Goal: Task Accomplishment & Management: Manage account settings

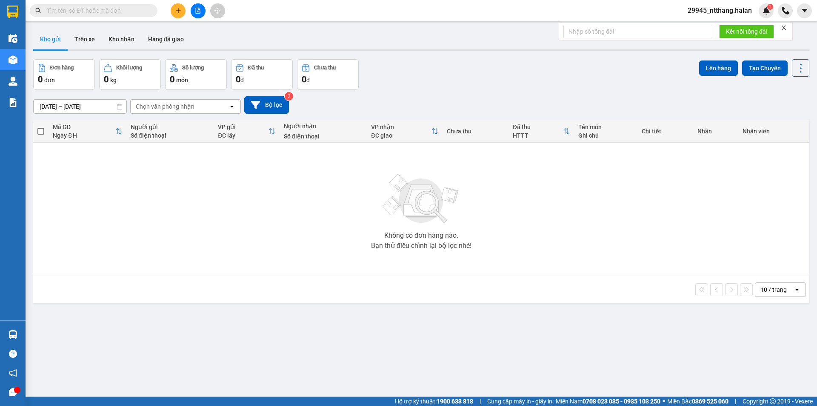
click at [95, 11] on input "text" at bounding box center [97, 10] width 100 height 9
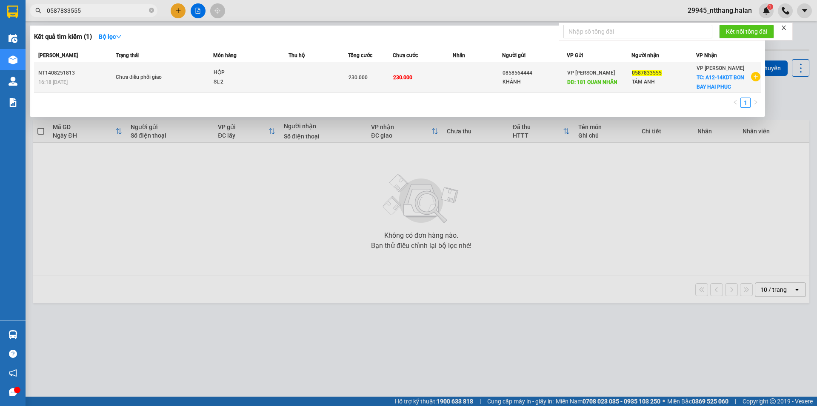
type input "0587833555"
click at [289, 78] on td at bounding box center [319, 77] width 60 height 29
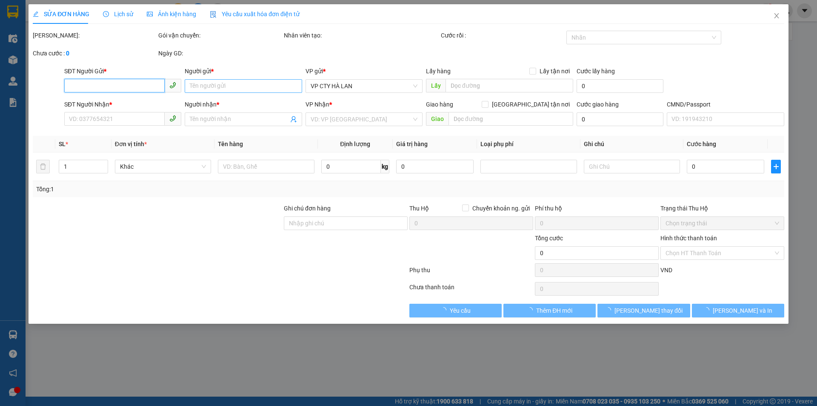
type input "0858564444"
type input "KHÁNH"
type input "181 QUAN NHÂN"
type input "50.000"
type input "0587833555"
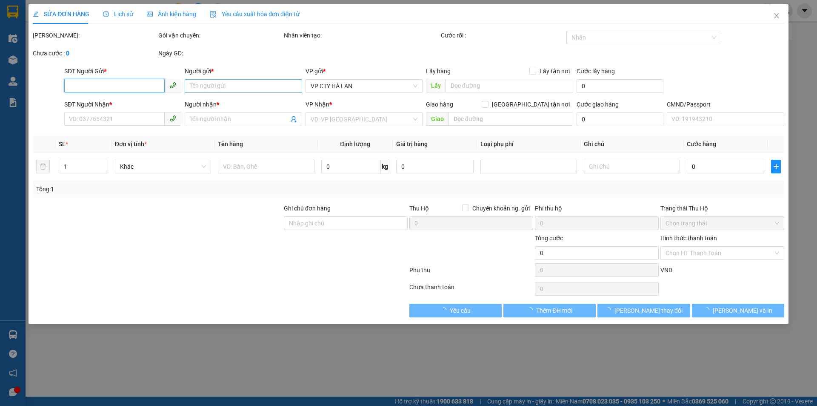
type input "TÂM ANH"
checkbox input "true"
type input "A12-14KDT BON BAY HAI PHUC"
type input "230.000"
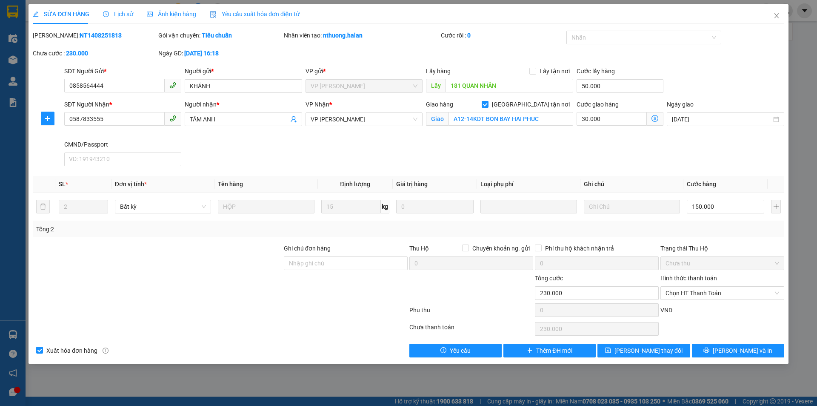
click at [118, 14] on span "Lịch sử" at bounding box center [118, 14] width 30 height 7
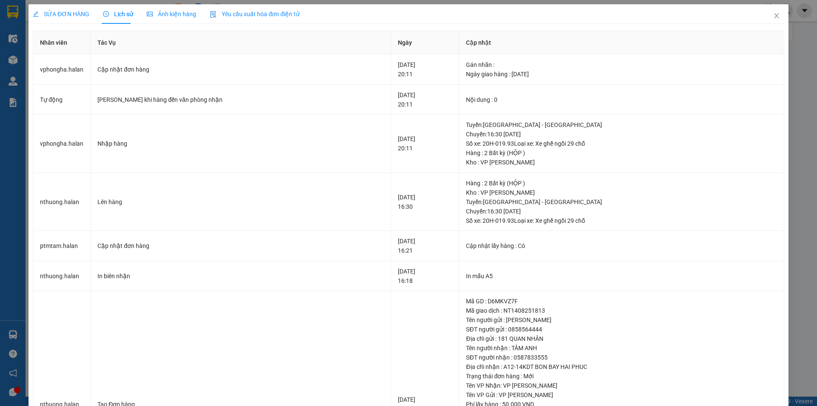
click at [60, 7] on div "SỬA ĐƠN HÀNG" at bounding box center [61, 14] width 57 height 20
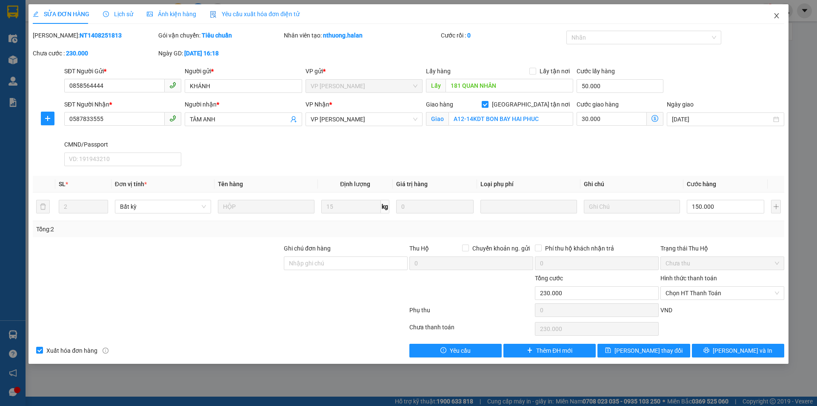
click at [783, 14] on span "Close" at bounding box center [777, 16] width 24 height 24
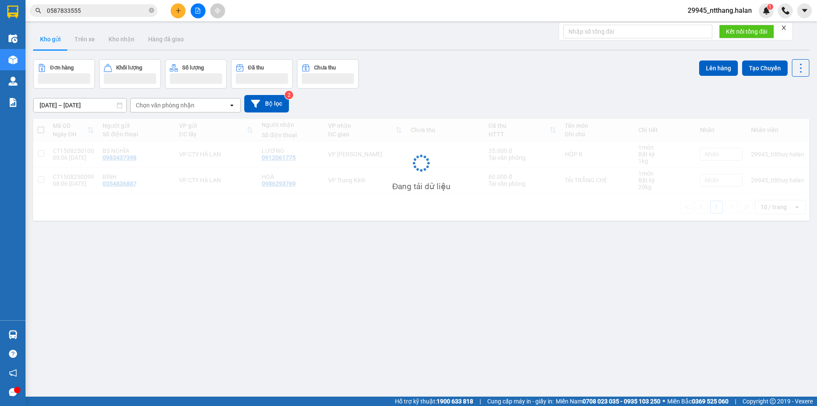
click at [126, 8] on input "0587833555" at bounding box center [97, 10] width 100 height 9
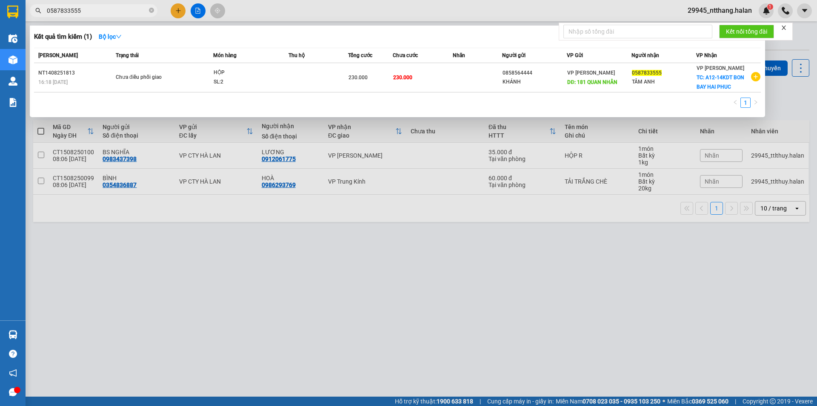
click at [126, 8] on input "0587833555" at bounding box center [97, 10] width 100 height 9
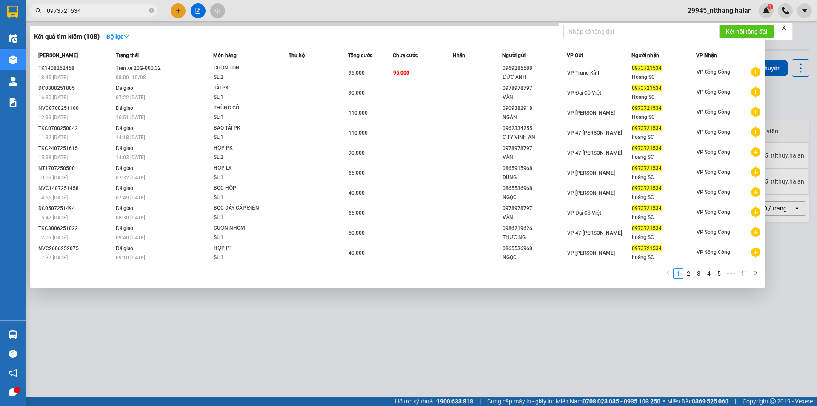
click at [110, 8] on input "0973721534" at bounding box center [97, 10] width 100 height 9
click at [111, 10] on input "0973721534" at bounding box center [97, 10] width 100 height 9
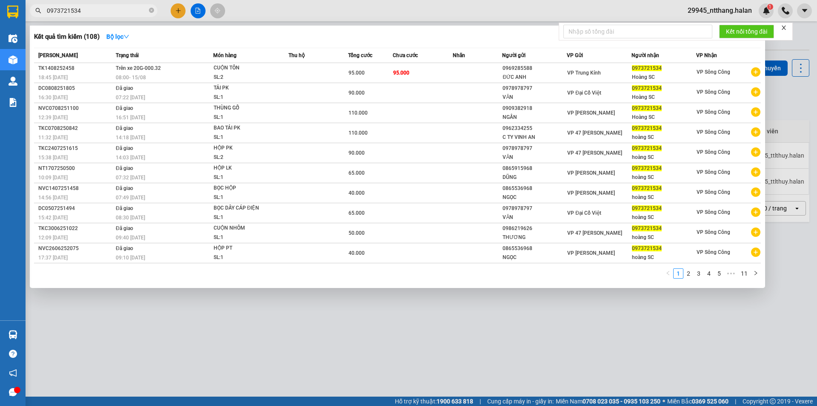
click at [109, 10] on input "0973721534" at bounding box center [97, 10] width 100 height 9
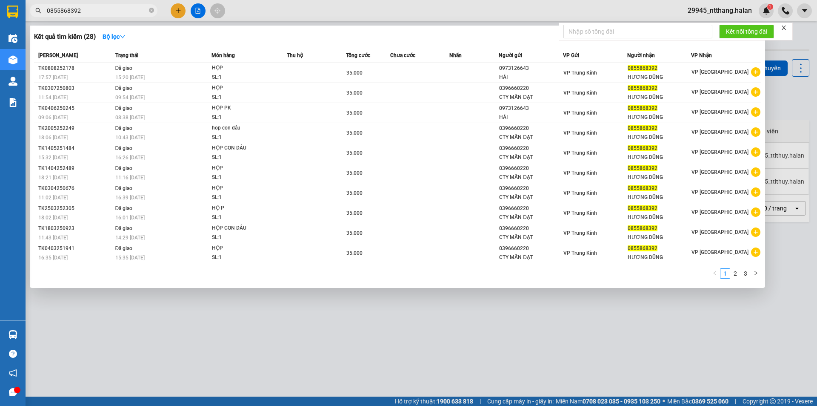
click at [86, 8] on input "0855868392" at bounding box center [97, 10] width 100 height 9
drag, startPoint x: 434, startPoint y: 322, endPoint x: 0, endPoint y: 149, distance: 467.2
click at [391, 309] on div at bounding box center [408, 203] width 817 height 406
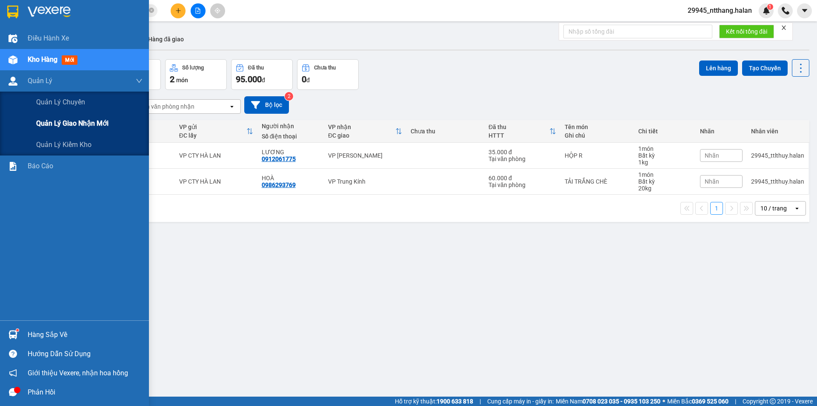
click at [77, 123] on span "Quản lý giao nhận mới" at bounding box center [72, 123] width 72 height 11
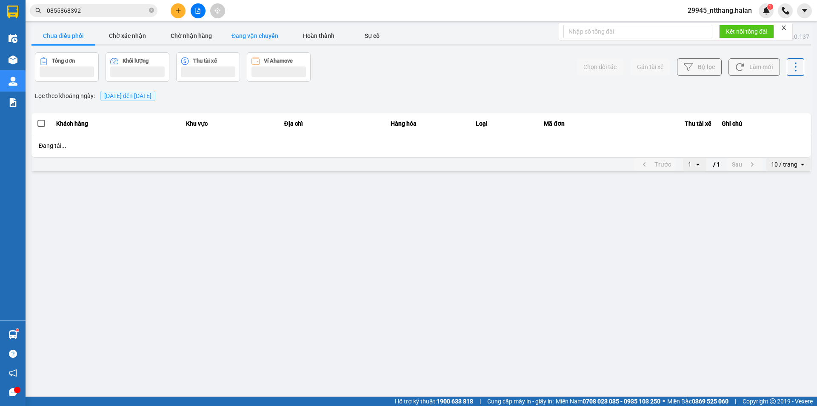
click at [251, 32] on button "Đang vận chuyển" at bounding box center [255, 35] width 64 height 17
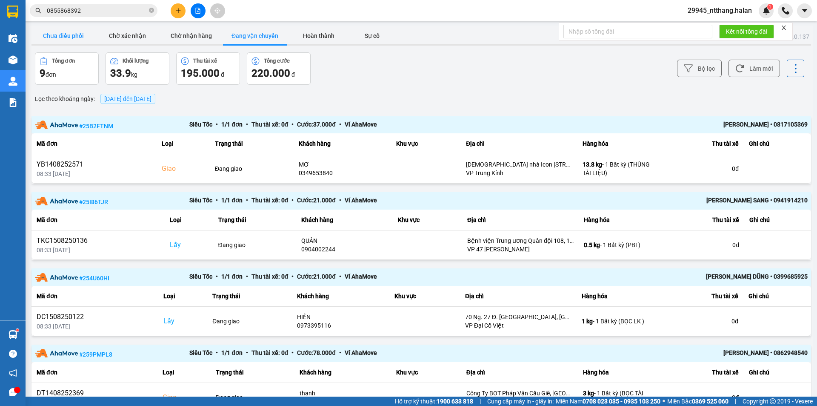
click at [79, 40] on button "Chưa điều phối" at bounding box center [63, 35] width 64 height 17
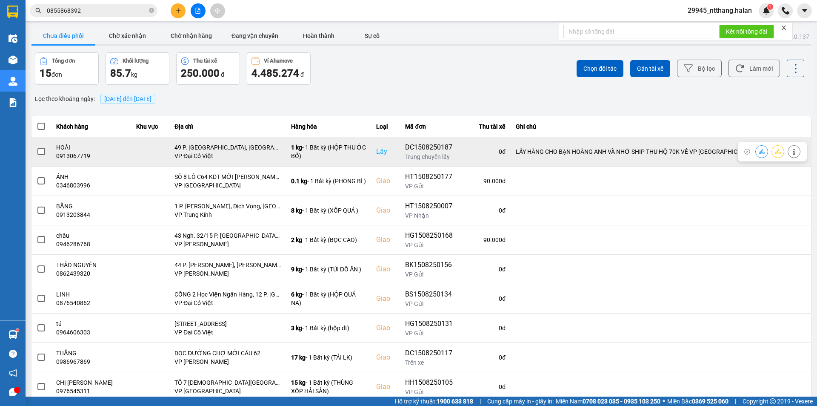
drag, startPoint x: 40, startPoint y: 146, endPoint x: 207, endPoint y: 141, distance: 166.5
click at [44, 146] on div at bounding box center [41, 151] width 9 height 13
click at [43, 152] on span at bounding box center [41, 152] width 8 height 8
click at [37, 147] on input "checkbox" at bounding box center [37, 147] width 0 height 0
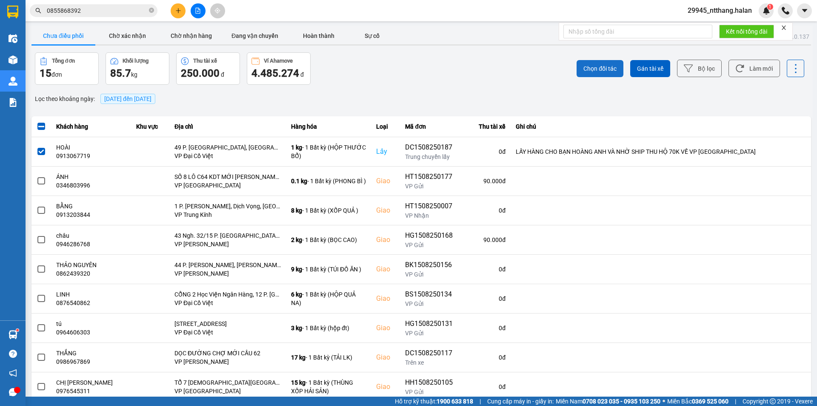
click at [583, 69] on span "Chọn đối tác" at bounding box center [599, 68] width 33 height 9
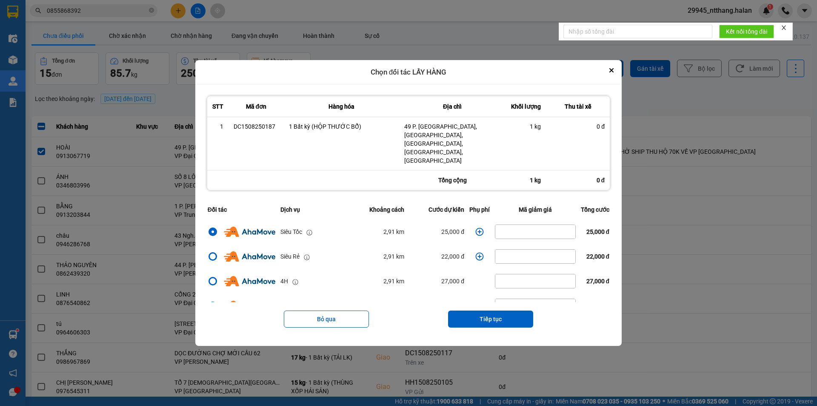
click at [482, 310] on button "Tiếp tục" at bounding box center [490, 318] width 85 height 17
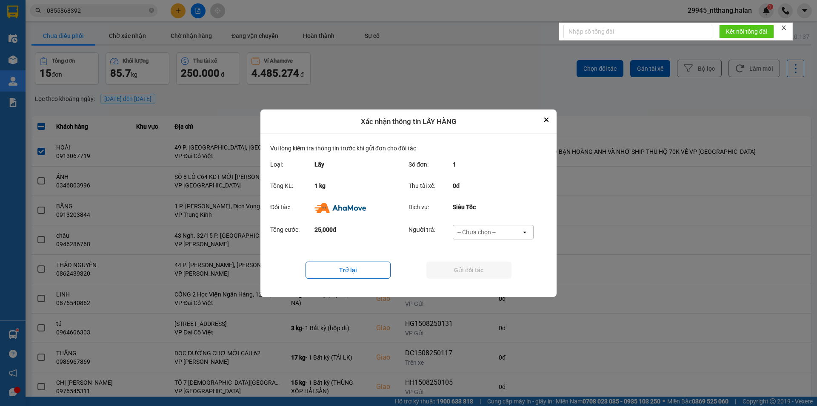
click at [502, 226] on div "-- Chưa chọn --" at bounding box center [487, 232] width 68 height 14
click at [476, 280] on span "Ví Ahamove" at bounding box center [476, 280] width 34 height 9
click at [467, 274] on button "Gửi đối tác" at bounding box center [468, 269] width 85 height 17
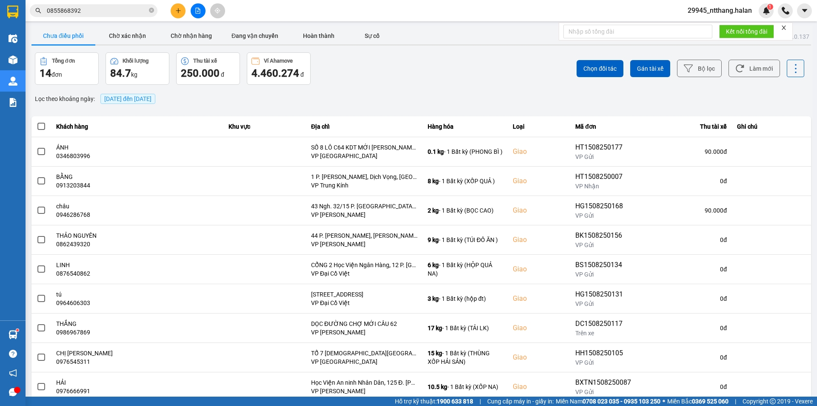
drag, startPoint x: 464, startPoint y: 88, endPoint x: 161, endPoint y: 23, distance: 309.4
click at [459, 85] on div "ver: 0.0.137 Chưa điều phối Chờ xác nhận Chờ nhận hàng Đang vận chuyển Hoàn thà…" at bounding box center [421, 236] width 783 height 420
drag, startPoint x: 122, startPoint y: 28, endPoint x: 170, endPoint y: 40, distance: 49.4
click at [123, 28] on button "Chờ xác nhận" at bounding box center [127, 35] width 64 height 17
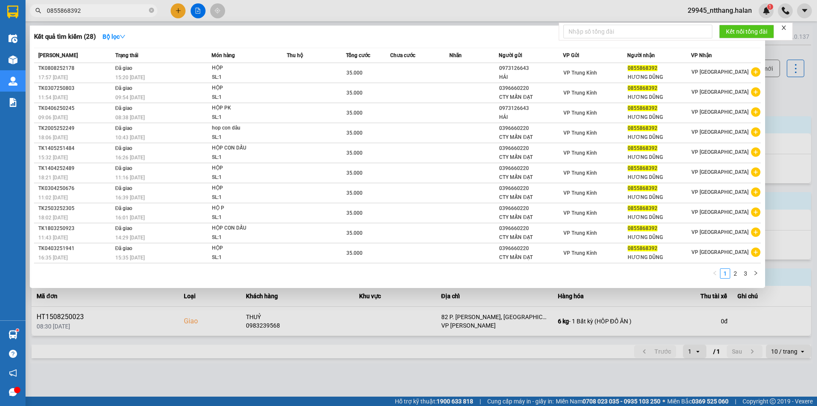
click at [110, 12] on input "0855868392" at bounding box center [97, 10] width 100 height 9
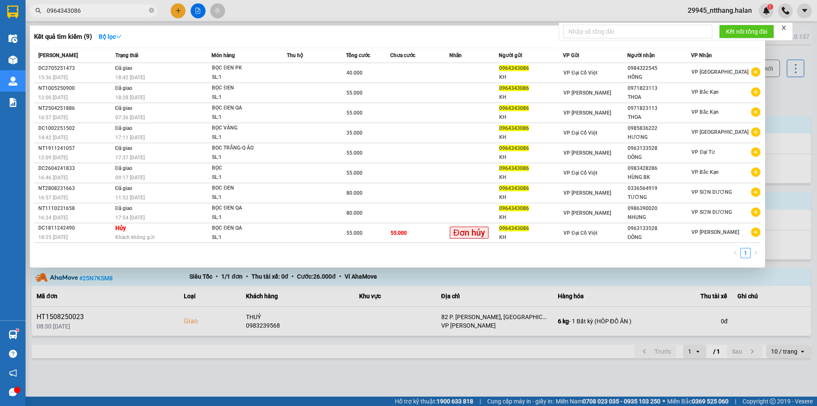
click at [118, 9] on input "0964343086" at bounding box center [97, 10] width 100 height 9
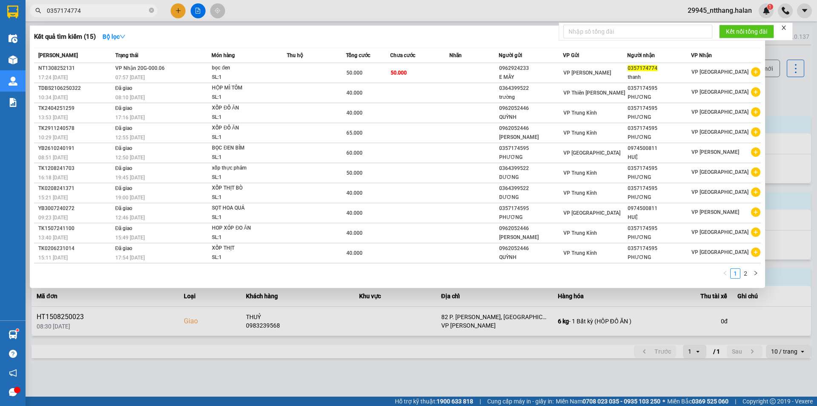
type input "0357174774"
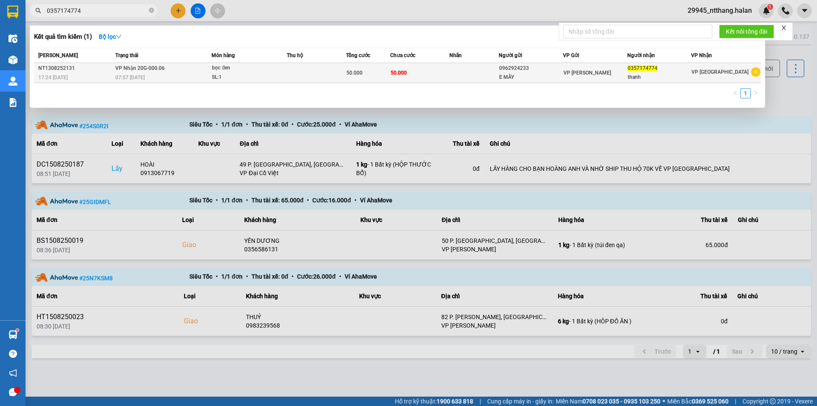
click at [172, 75] on div "07:57 - 14/08" at bounding box center [163, 77] width 96 height 9
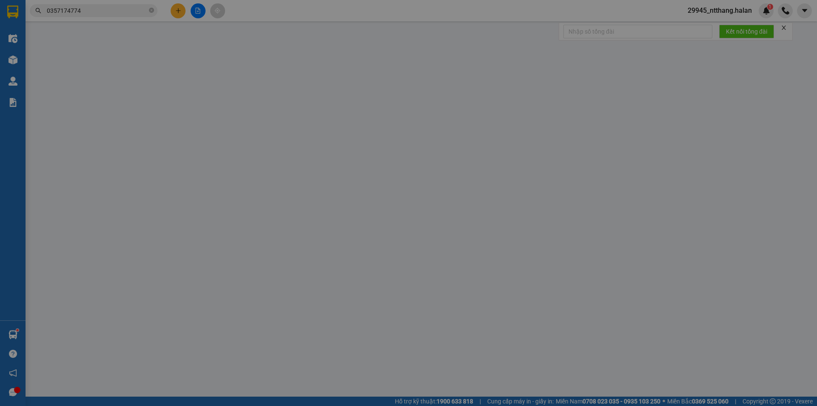
type input "0962924233"
type input "E MÂY"
type input "0357174774"
type input "thanh"
type input "50.000"
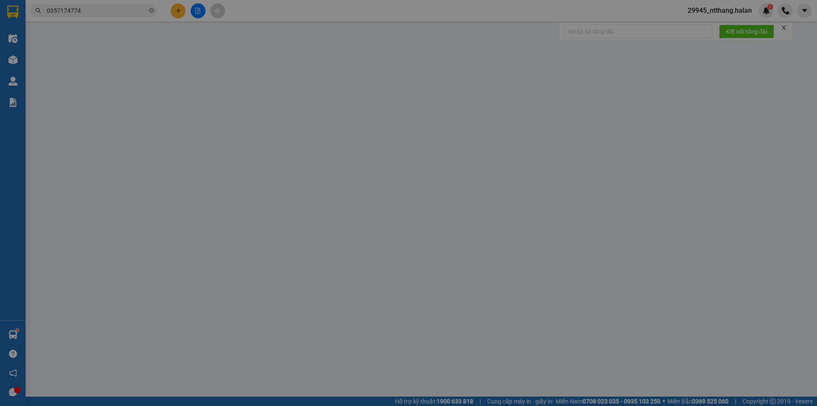
type input "50.000"
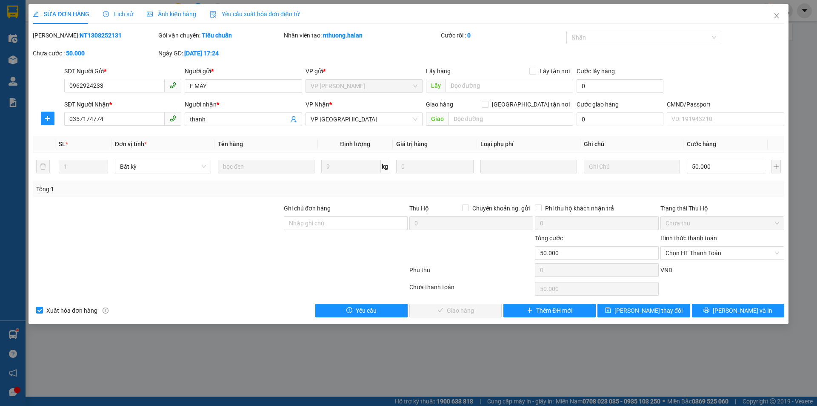
click at [122, 16] on span "Lịch sử" at bounding box center [118, 14] width 30 height 7
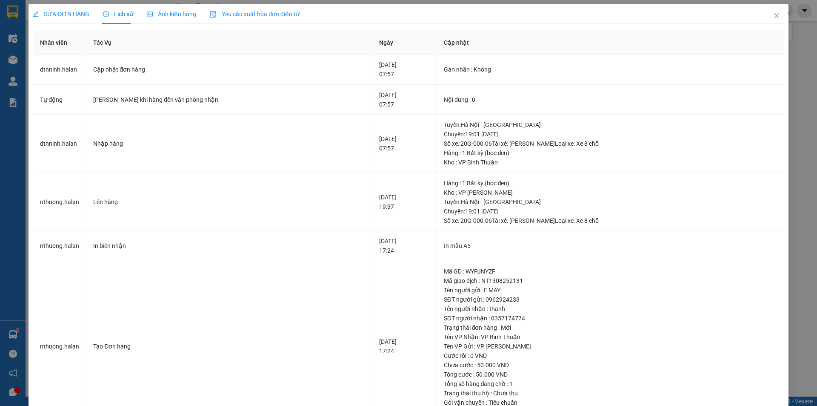
click at [77, 16] on span "SỬA ĐƠN HÀNG" at bounding box center [61, 14] width 57 height 7
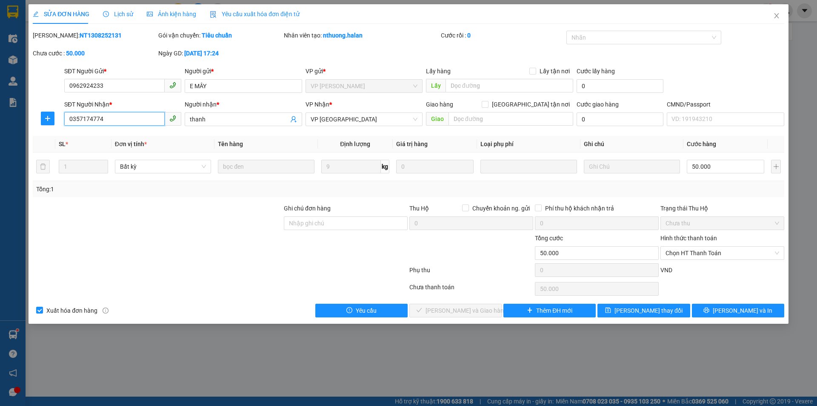
click at [122, 124] on input "0357174774" at bounding box center [114, 119] width 100 height 14
drag, startPoint x: 201, startPoint y: 228, endPoint x: 242, endPoint y: 216, distance: 42.6
click at [202, 228] on div at bounding box center [157, 218] width 251 height 30
click at [774, 12] on span "Close" at bounding box center [777, 16] width 24 height 24
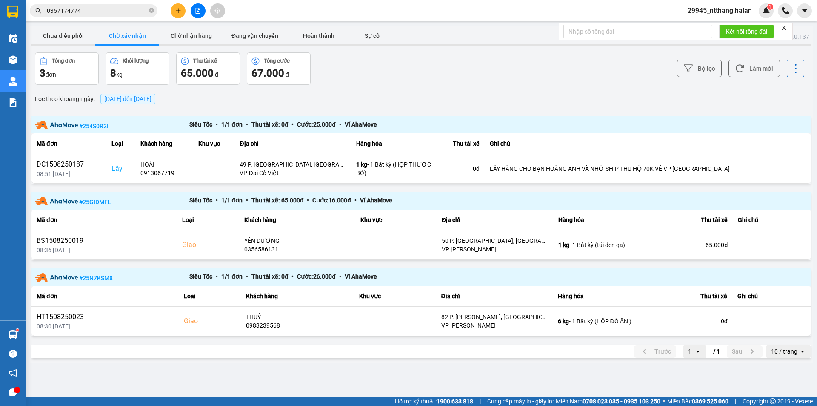
drag, startPoint x: 477, startPoint y: 95, endPoint x: 471, endPoint y: 92, distance: 6.5
click at [471, 92] on div "Lọc theo khoảng ngày : 15/08/2025 đến 15/08/2025" at bounding box center [421, 98] width 780 height 14
click at [203, 34] on button "Chờ nhận hàng" at bounding box center [191, 35] width 64 height 17
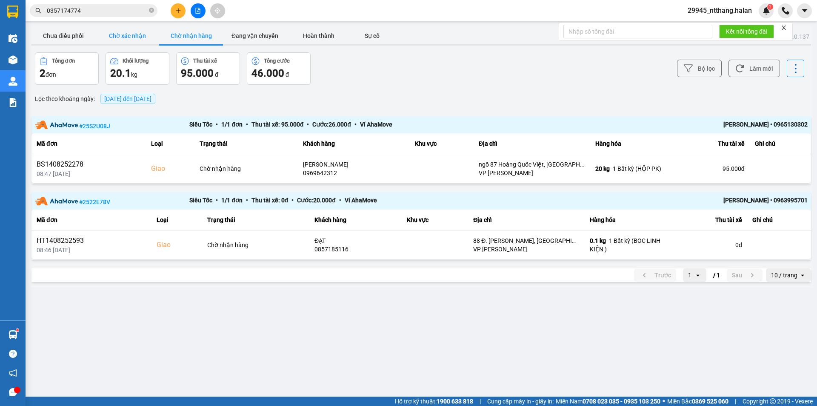
click at [123, 40] on button "Chờ xác nhận" at bounding box center [127, 35] width 64 height 17
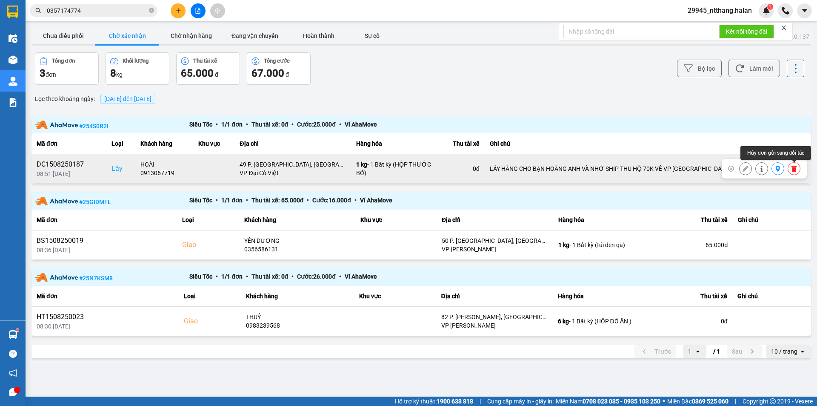
click at [792, 171] on icon at bounding box center [793, 169] width 5 height 6
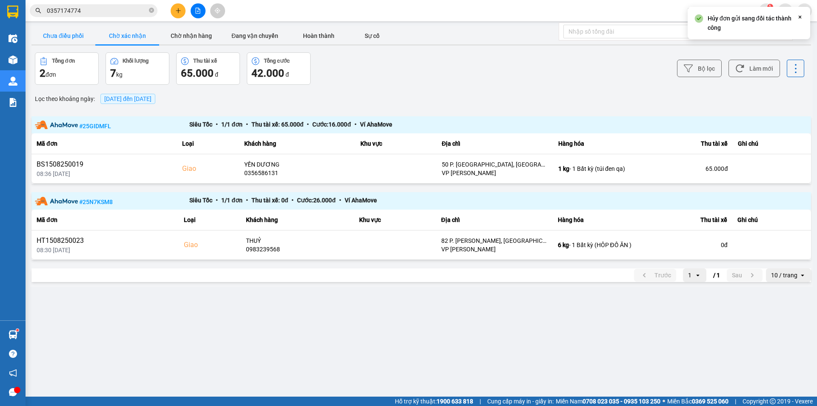
click at [71, 37] on button "Chưa điều phối" at bounding box center [63, 35] width 64 height 17
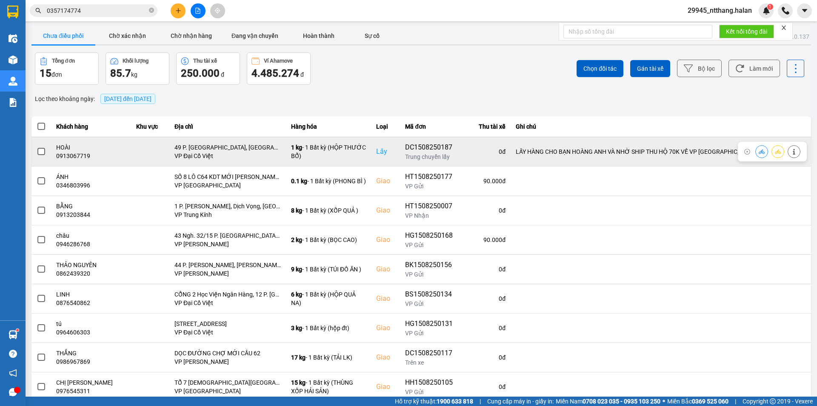
click at [791, 151] on icon at bounding box center [794, 152] width 6 height 6
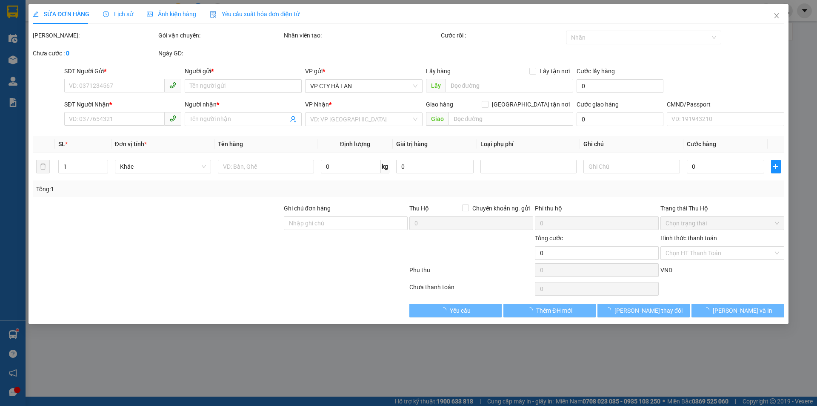
type input "0913067719"
type input "HOÀI"
checkbox input "true"
type input "49 P. Hai Bà Trưng, Trần Hưng Đạo, Hoàn Kiếm, Hà Nội, Việt Nam"
type input "0979367668"
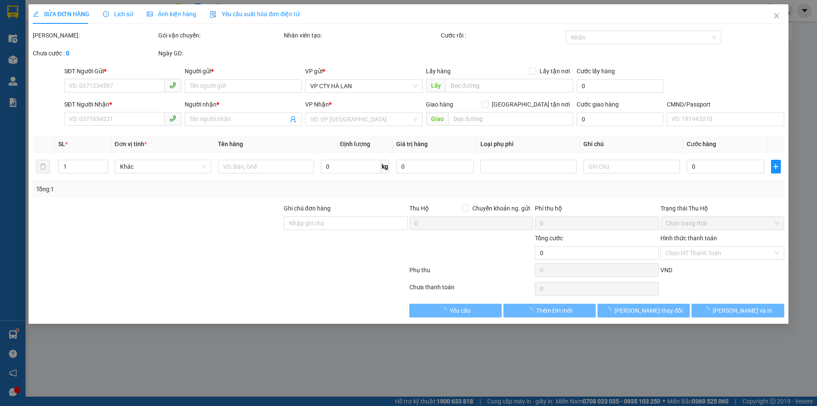
type input "hoàng anh"
type input "LẤY HÀNG CHO BẠN HOÀNG ANH VÀ NHỜ SHIP THU HỘ 70K VỀ VP HÀ LAN"
type input "70.000"
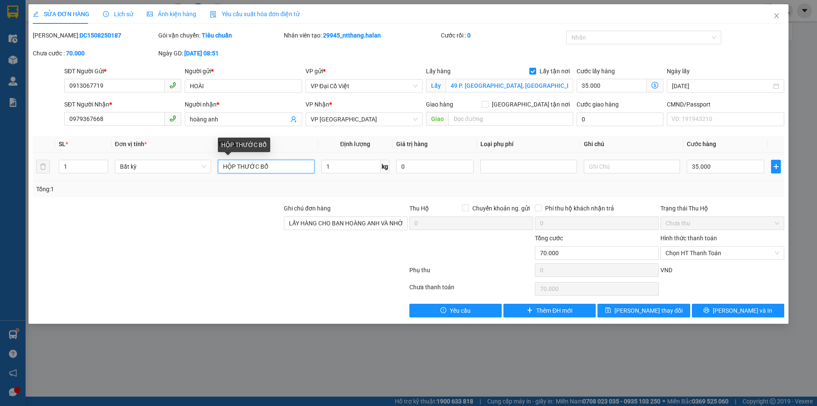
click at [253, 169] on input "HỘP THƯỚC BỔ" at bounding box center [266, 167] width 96 height 14
type input "HỘP THUỐC BỔ"
click at [233, 209] on div at bounding box center [157, 218] width 251 height 30
click at [357, 115] on span "VP [GEOGRAPHIC_DATA]" at bounding box center [364, 119] width 107 height 13
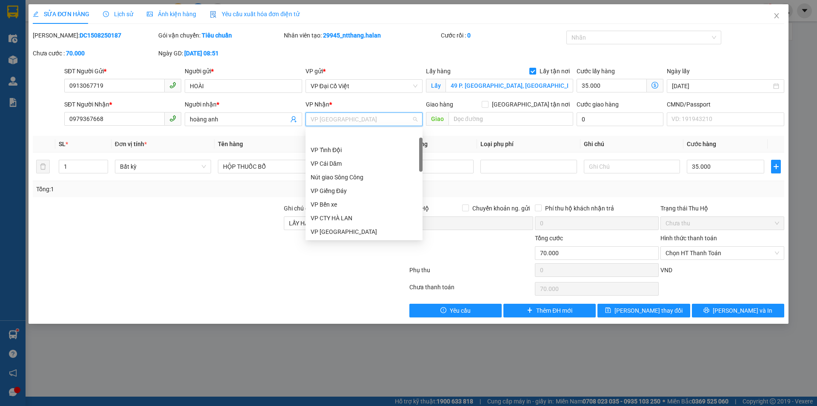
scroll to position [27, 0]
type input "HO"
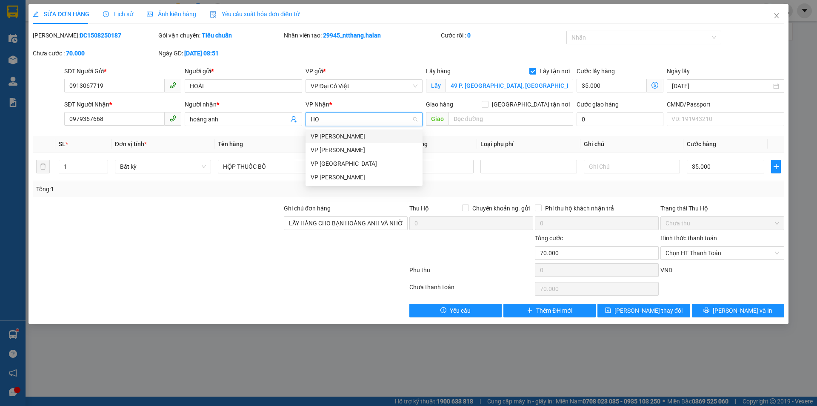
scroll to position [0, 0]
click at [348, 135] on div "VP [PERSON_NAME]" at bounding box center [364, 135] width 107 height 9
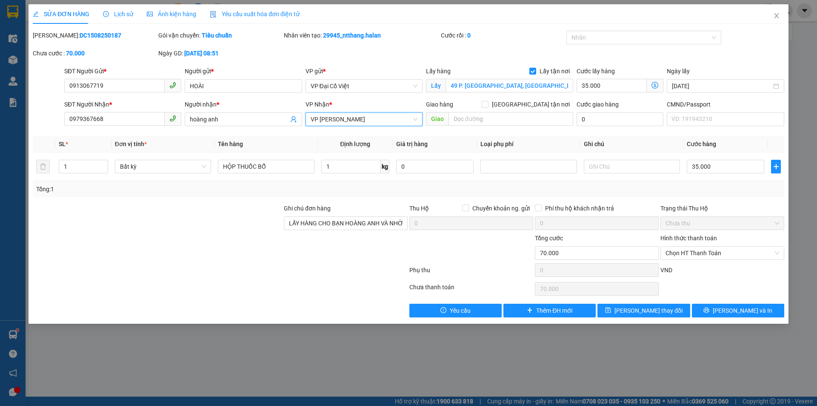
click at [348, 135] on div "Total Paid Fee 0 Total UnPaid Fee 70.000 Cash Collection Total Fee Mã ĐH: DC150…" at bounding box center [408, 174] width 751 height 286
click at [633, 309] on span "[PERSON_NAME] thay đổi" at bounding box center [648, 310] width 68 height 9
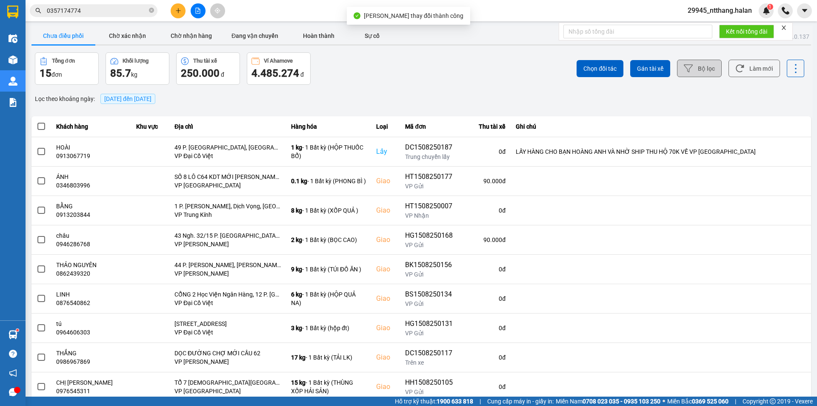
drag, startPoint x: 451, startPoint y: 93, endPoint x: 706, endPoint y: 75, distance: 256.4
click at [460, 92] on div "Lọc theo khoảng ngày : 15/08/2025 đến 15/08/2025" at bounding box center [421, 98] width 780 height 14
drag, startPoint x: 740, startPoint y: 68, endPoint x: 654, endPoint y: 69, distance: 86.0
click at [734, 66] on button "Làm mới" at bounding box center [753, 68] width 51 height 17
click at [116, 12] on input "0357174774" at bounding box center [97, 10] width 100 height 9
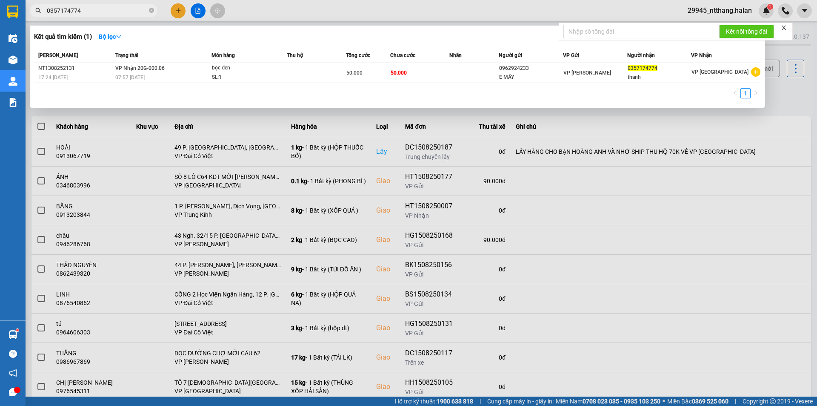
click at [783, 100] on div at bounding box center [408, 203] width 817 height 406
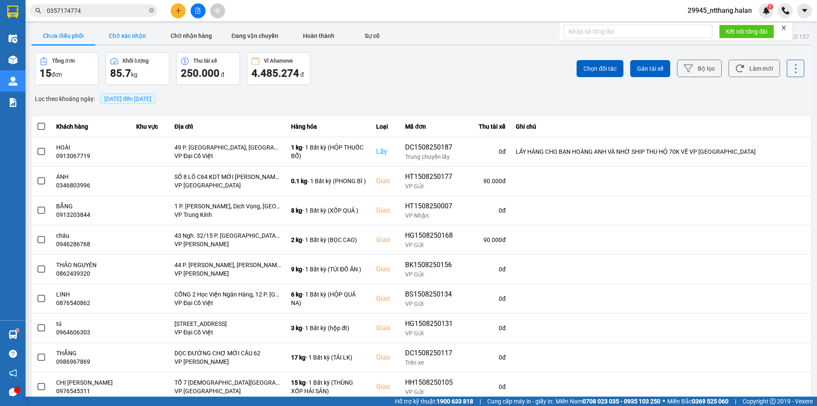
click at [131, 37] on button "Chờ xác nhận" at bounding box center [127, 35] width 64 height 17
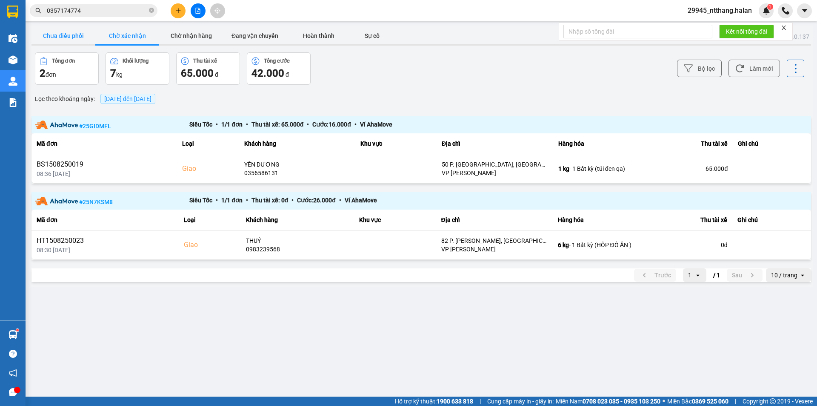
click at [62, 40] on button "Chưa điều phối" at bounding box center [63, 35] width 64 height 17
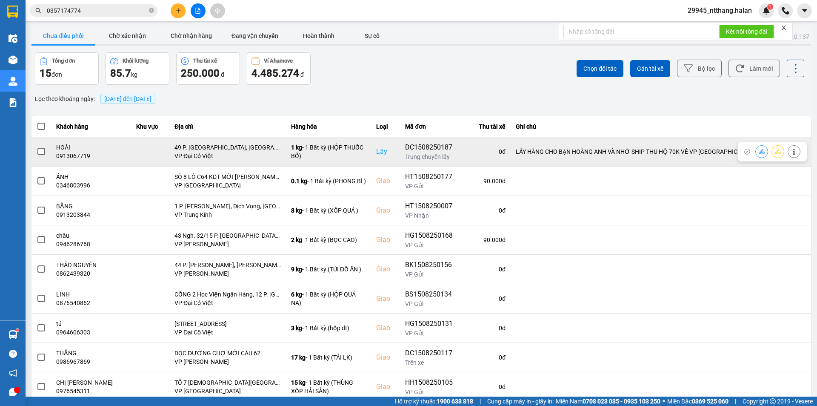
click at [43, 151] on span at bounding box center [41, 152] width 8 height 8
click at [37, 147] on input "checkbox" at bounding box center [37, 147] width 0 height 0
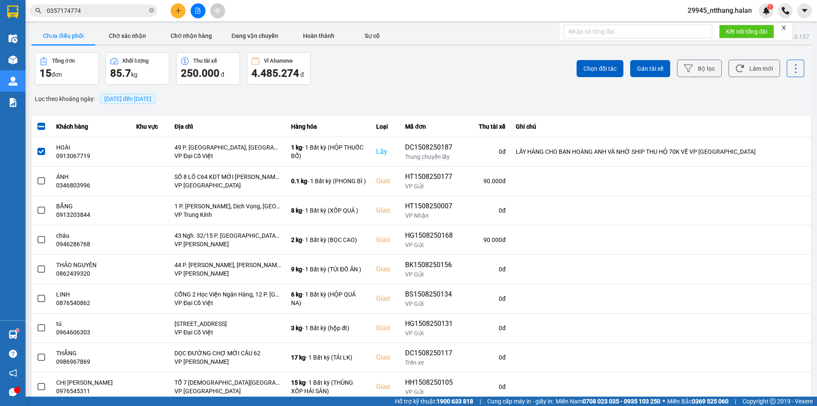
click at [611, 77] on div "Chọn đối tác Gán tài xế Bộ lọc Làm mới" at bounding box center [612, 68] width 385 height 32
click at [598, 73] on button "Chọn đối tác" at bounding box center [600, 68] width 47 height 17
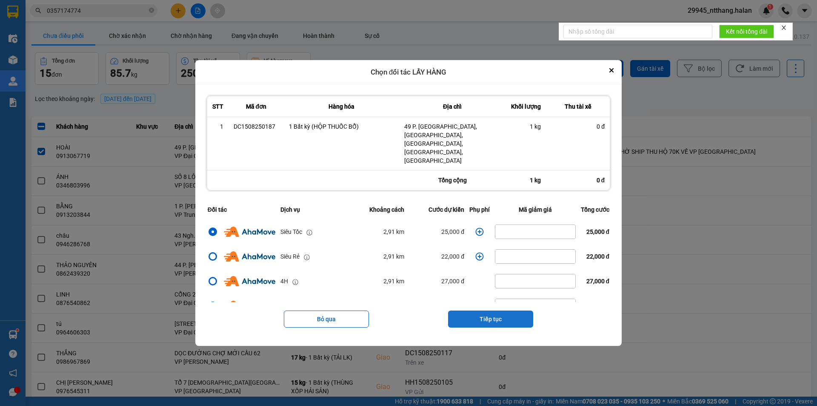
click at [475, 310] on button "Tiếp tục" at bounding box center [490, 318] width 85 height 17
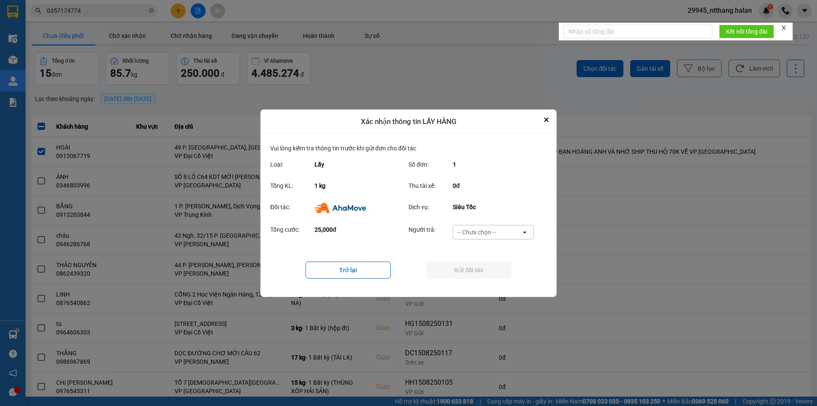
click at [489, 235] on div "-- Chưa chọn --" at bounding box center [476, 232] width 38 height 9
click at [476, 279] on span "Ví Ahamove" at bounding box center [476, 280] width 34 height 9
click at [474, 270] on button "Gửi đối tác" at bounding box center [468, 269] width 85 height 17
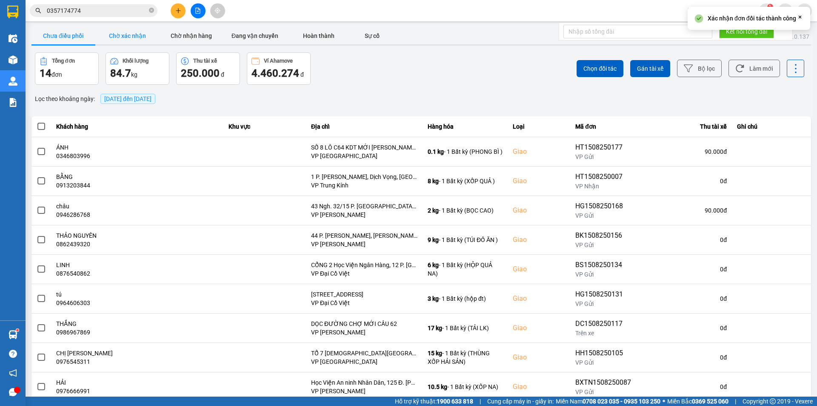
click at [118, 40] on button "Chờ xác nhận" at bounding box center [127, 35] width 64 height 17
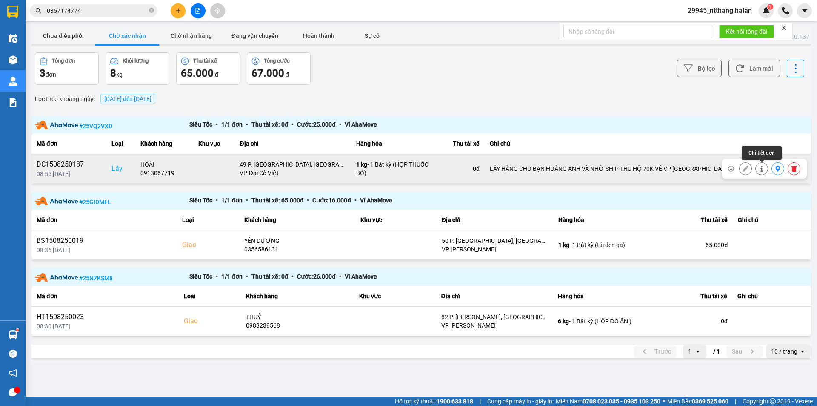
click at [761, 167] on icon at bounding box center [762, 169] width 6 height 6
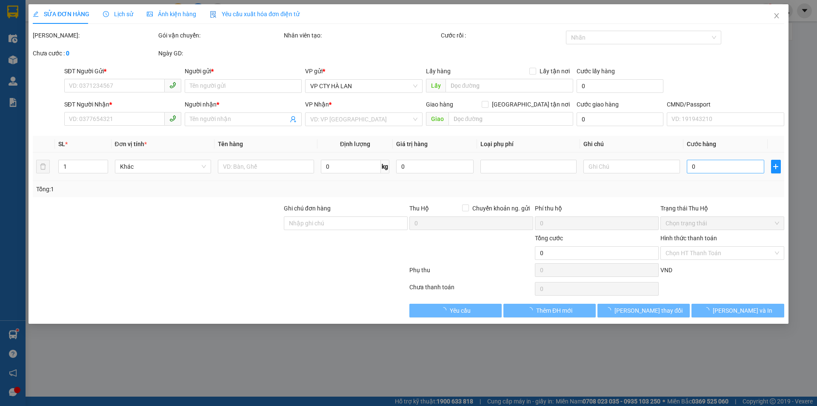
type input "0913067719"
type input "HOÀI"
checkbox input "true"
type input "49 P. Hai Bà Trưng, Trần Hưng Đạo, Hoàn Kiếm, Hà Nội, Việt Nam"
type input "0979367668"
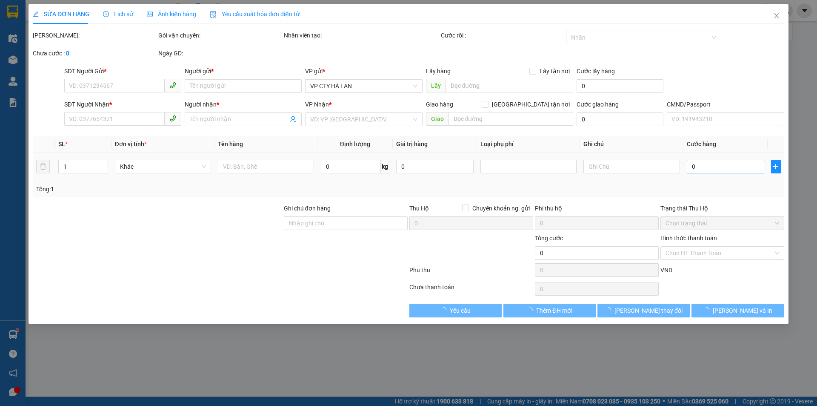
type input "hoàng anh"
type input "LẤY HÀNG CHO BẠN HOÀNG ANH VÀ NHỜ SHIP THU HỘ 70K VỀ VP HÀ LAN"
type input "70.000"
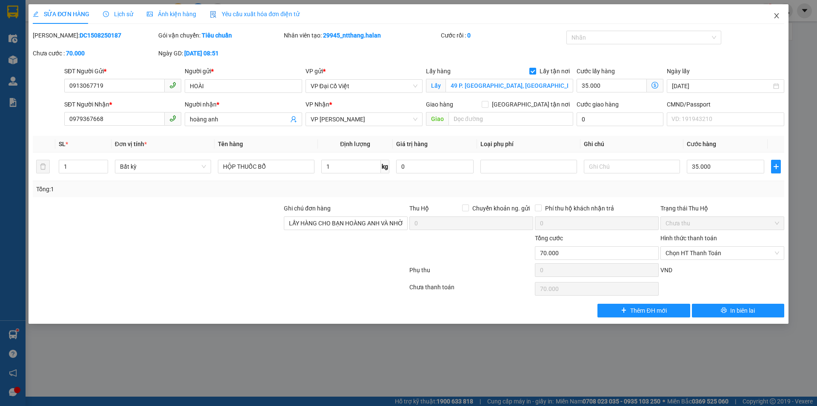
click at [771, 15] on span "Close" at bounding box center [777, 16] width 24 height 24
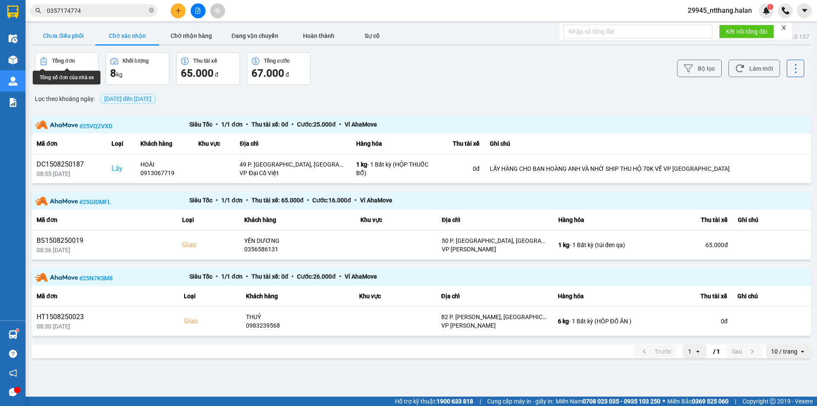
click at [63, 37] on button "Chưa điều phối" at bounding box center [63, 35] width 64 height 17
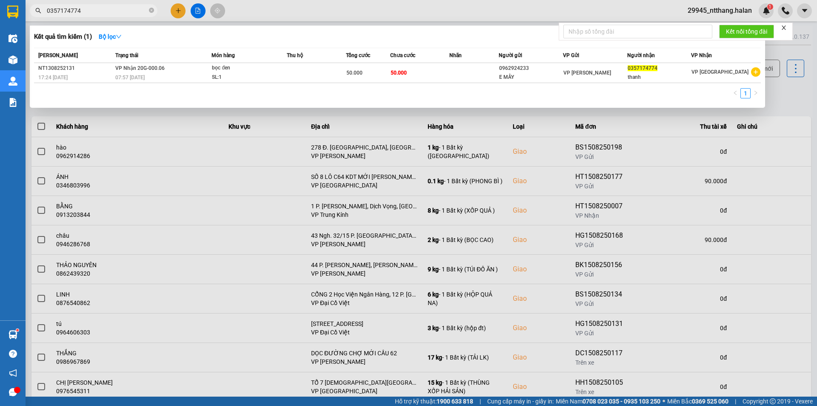
click at [120, 11] on input "0357174774" at bounding box center [97, 10] width 100 height 9
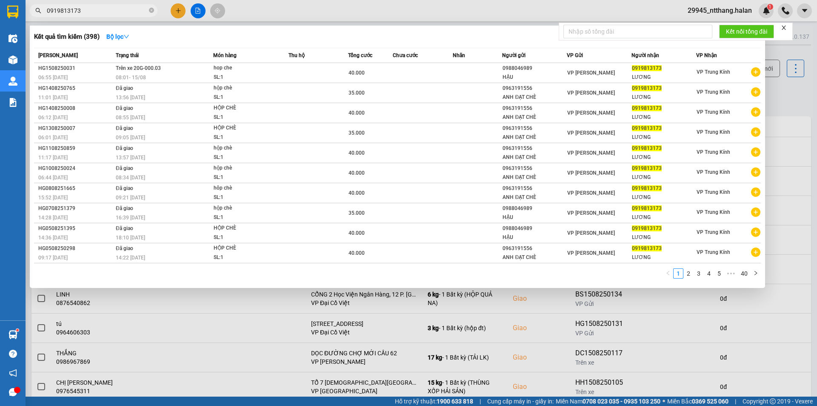
type input "0919813173"
click at [299, 36] on div "Kết quả tìm kiếm ( 398 ) Bộ lọc" at bounding box center [397, 37] width 727 height 14
click at [797, 100] on div at bounding box center [408, 203] width 817 height 406
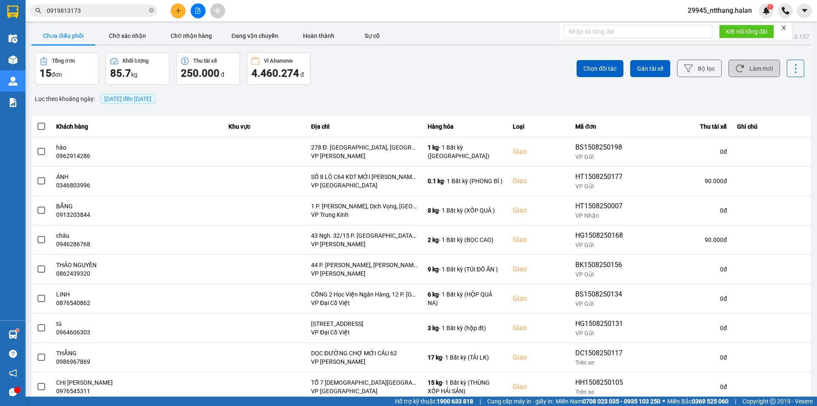
click at [757, 72] on button "Làm mới" at bounding box center [753, 68] width 51 height 17
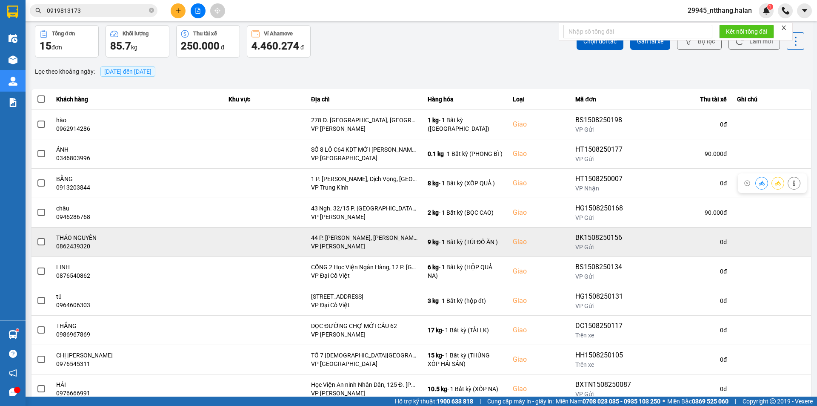
scroll to position [54, 0]
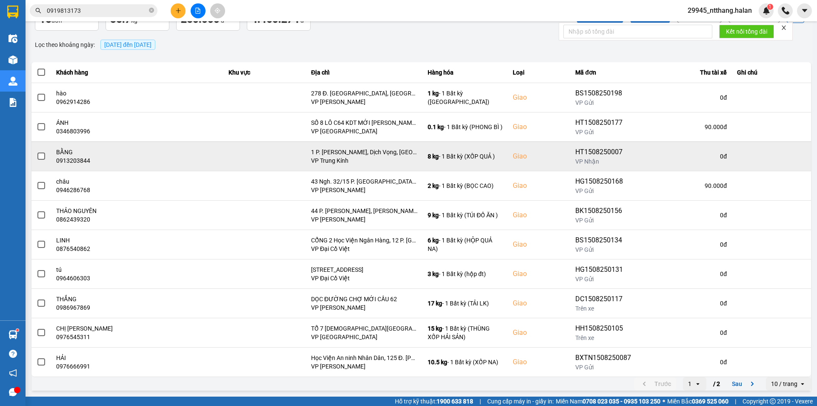
click at [43, 156] on span at bounding box center [41, 156] width 8 height 8
click at [37, 151] on input "checkbox" at bounding box center [37, 151] width 0 height 0
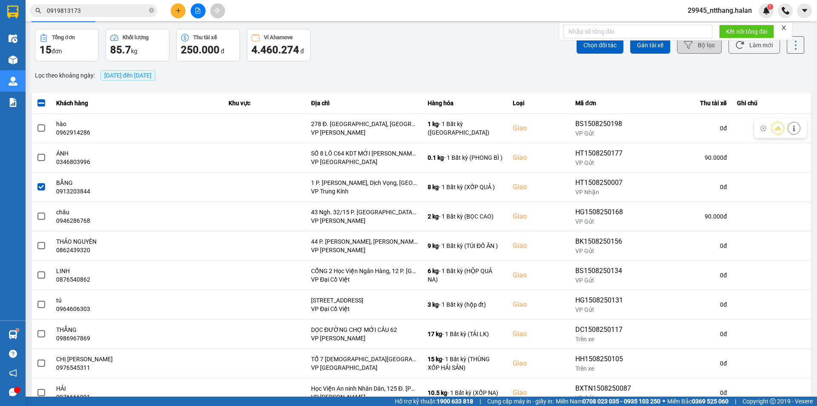
scroll to position [0, 0]
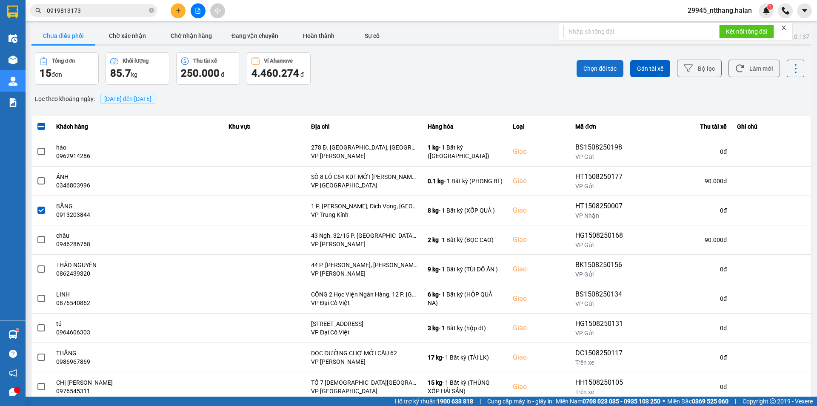
click at [590, 66] on span "Chọn đối tác" at bounding box center [599, 68] width 33 height 9
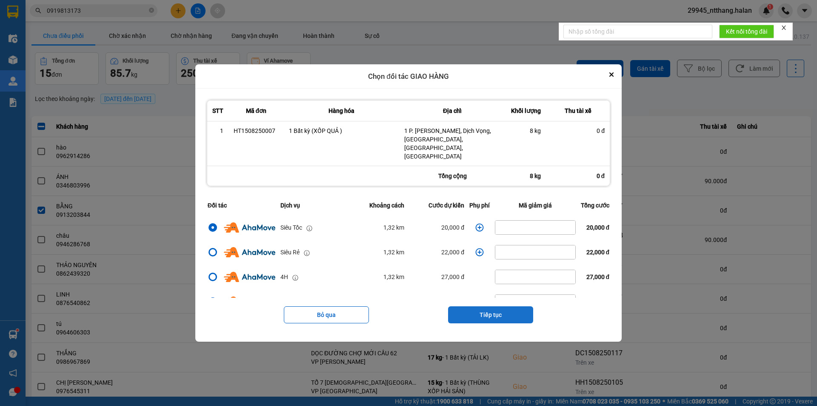
click at [505, 306] on button "Tiếp tục" at bounding box center [490, 314] width 85 height 17
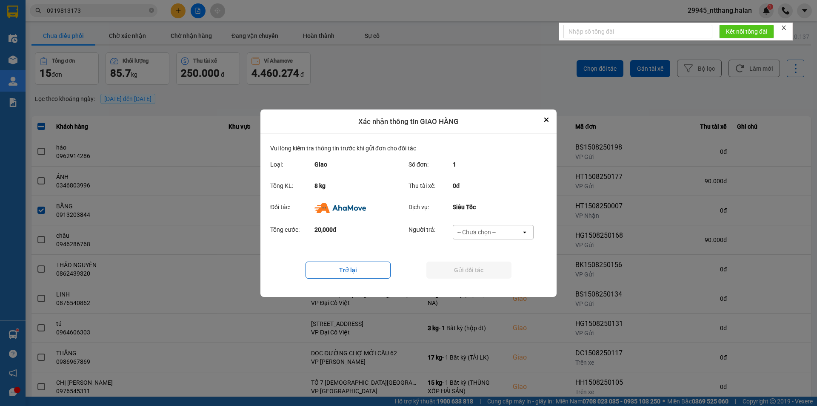
click at [511, 237] on div "-- Chưa chọn --" at bounding box center [487, 232] width 68 height 14
click at [495, 275] on div "Ví Ahamove" at bounding box center [492, 280] width 81 height 15
click at [495, 275] on button "Gửi đối tác" at bounding box center [468, 269] width 85 height 17
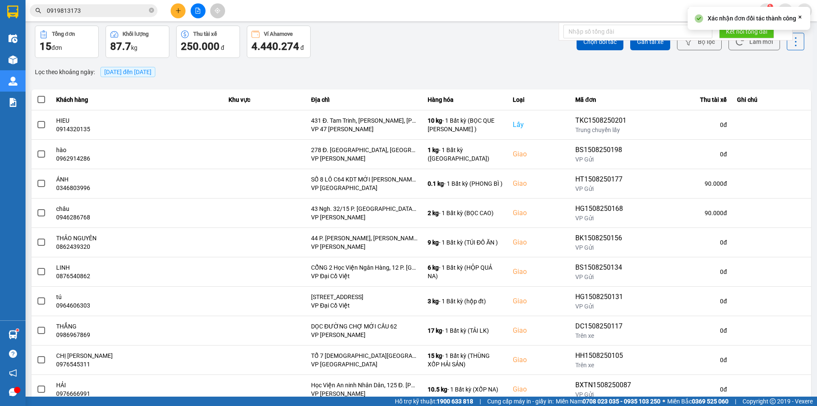
scroll to position [54, 0]
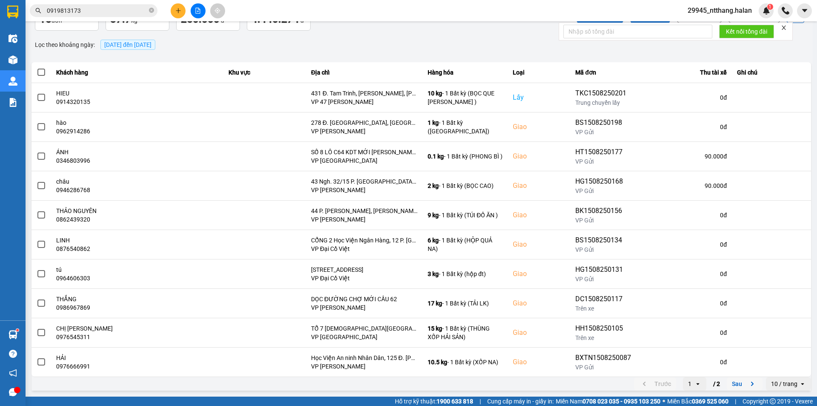
click at [734, 383] on button "Sau" at bounding box center [745, 383] width 36 height 13
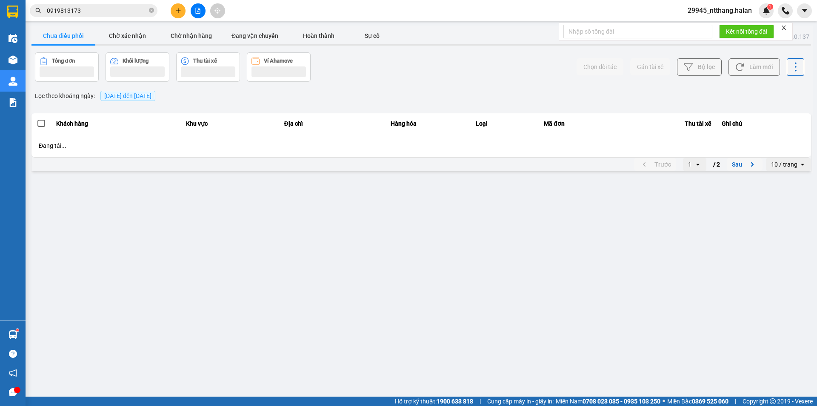
scroll to position [0, 0]
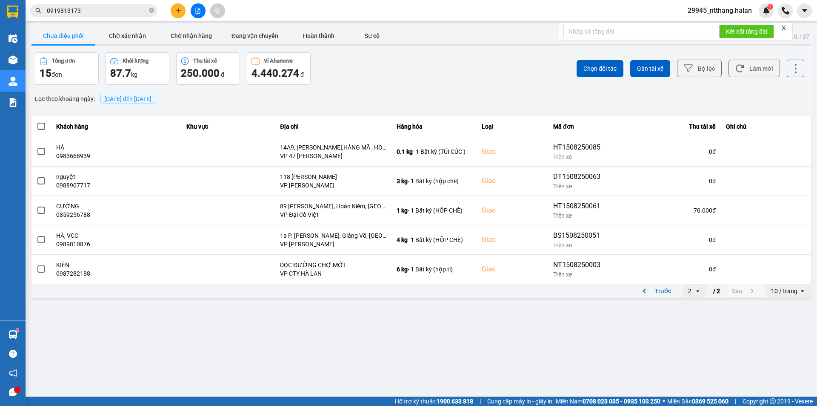
click at [146, 100] on span "15/08/2025 đến 15/08/2025" at bounding box center [127, 98] width 47 height 7
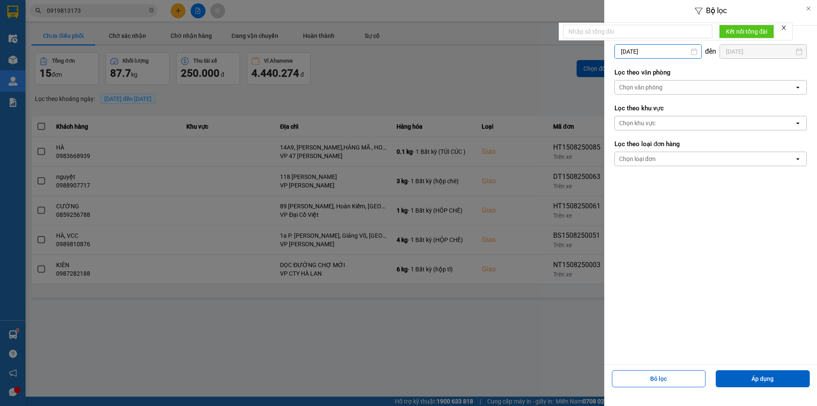
click at [624, 299] on div "Bộ lọc Lọc theo khoảng ngày 15/08/2025 Press the down arrow key to interact wit…" at bounding box center [421, 299] width 783 height 0
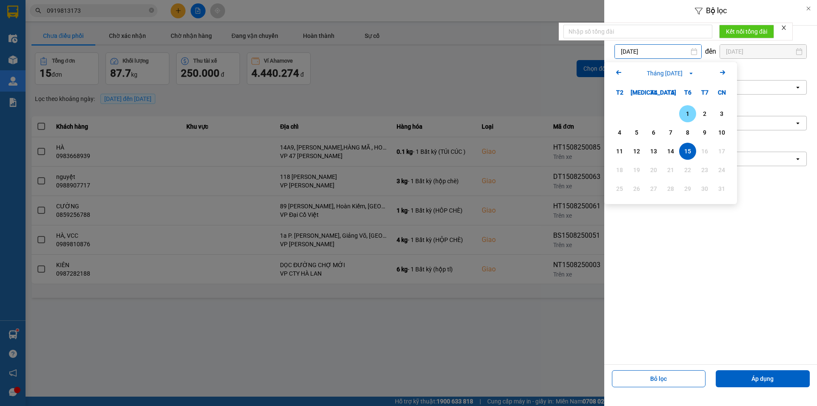
drag, startPoint x: 687, startPoint y: 111, endPoint x: 724, endPoint y: 352, distance: 243.7
click at [687, 112] on div "1" at bounding box center [688, 114] width 12 height 10
type input "01/08/2025"
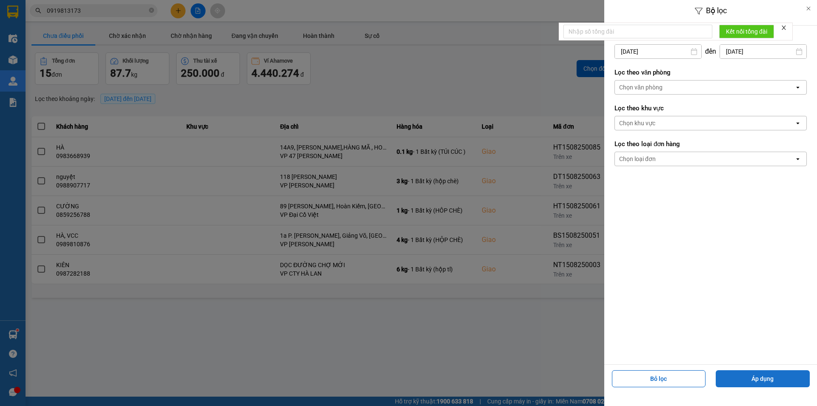
click at [739, 384] on button "Áp dụng" at bounding box center [763, 378] width 94 height 17
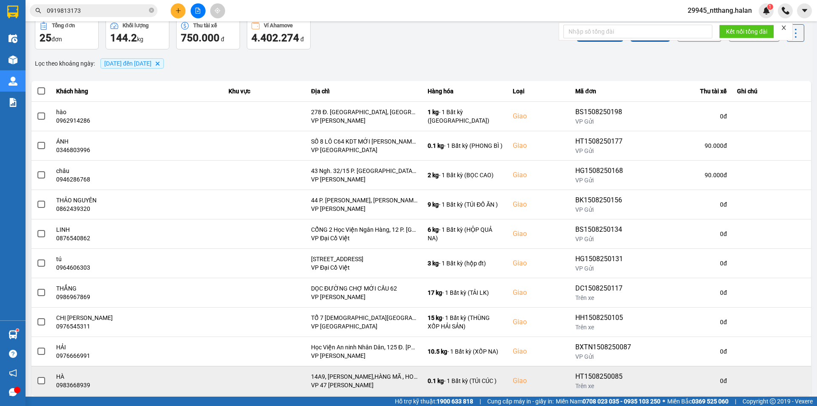
scroll to position [54, 0]
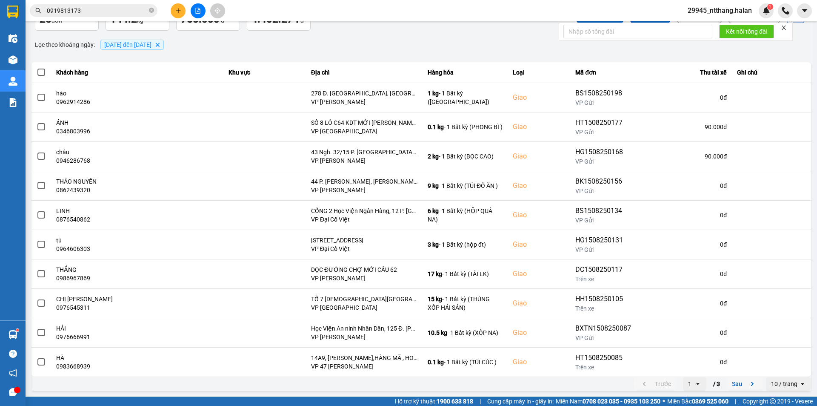
click at [735, 388] on button "Sau" at bounding box center [745, 383] width 36 height 13
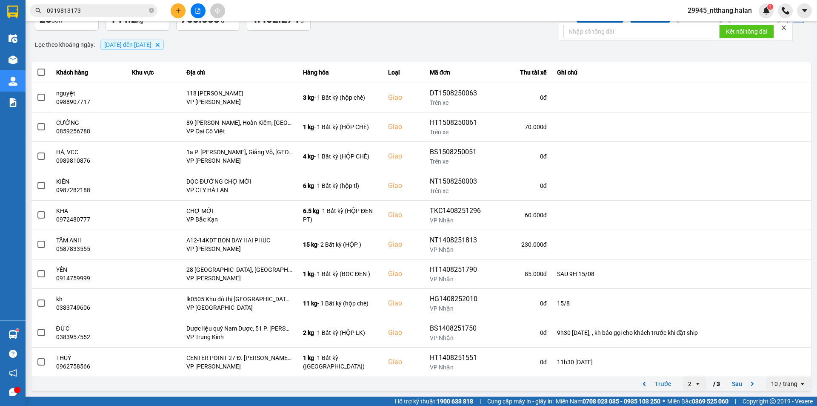
drag, startPoint x: 729, startPoint y: 382, endPoint x: 703, endPoint y: 372, distance: 27.3
click at [729, 382] on button "Sau" at bounding box center [745, 383] width 36 height 13
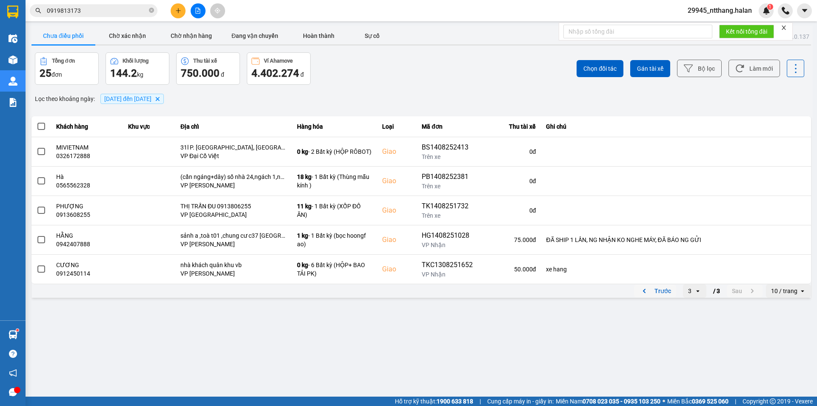
click at [655, 291] on button "Trước" at bounding box center [655, 290] width 42 height 13
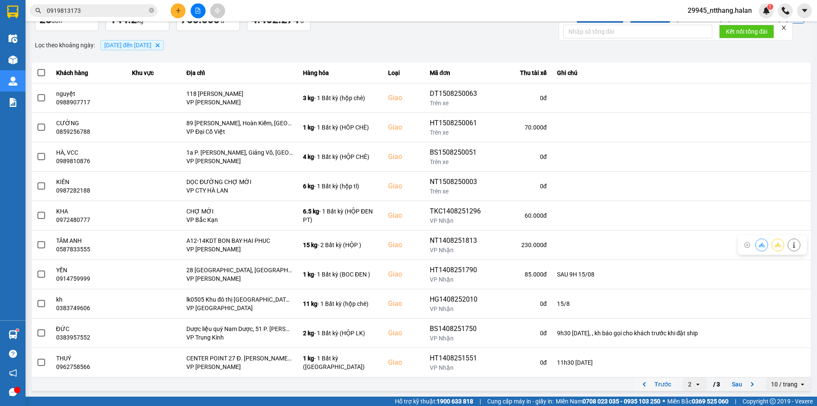
scroll to position [54, 0]
click at [291, 387] on div "Trước 2 open / 3 Sau 10 / trang open" at bounding box center [421, 384] width 780 height 14
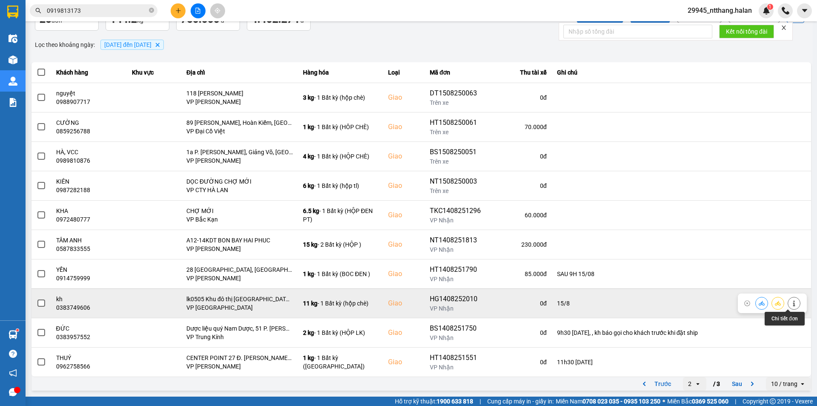
click at [788, 304] on button at bounding box center [794, 302] width 12 height 15
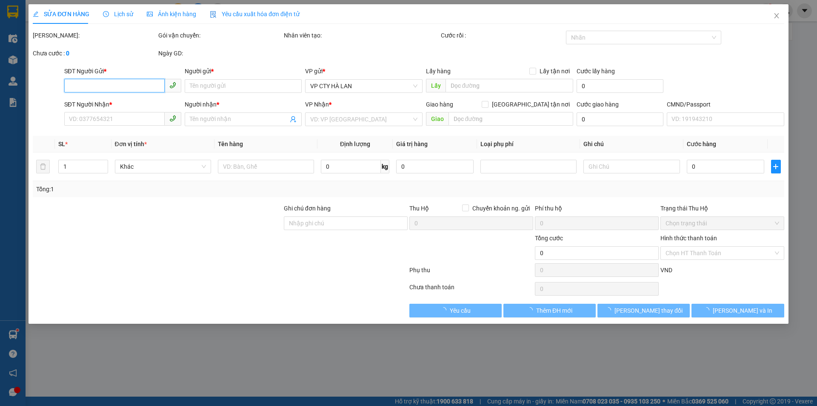
type input "0371475252"
type input "kh"
type input "0383749606"
type input "kh"
checkbox input "true"
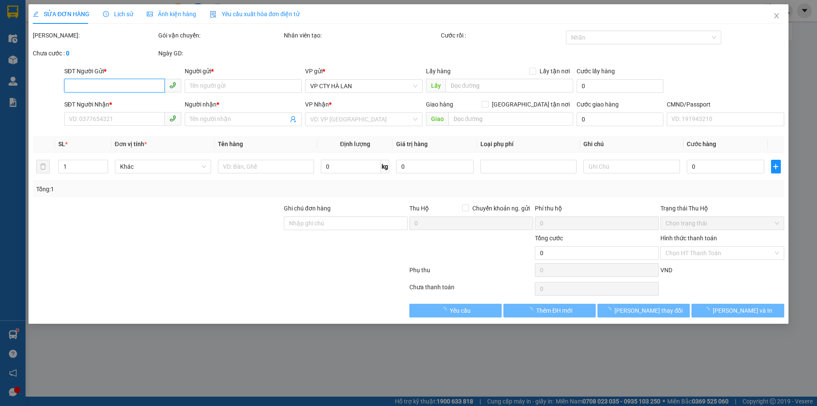
type input "lk0505 Khu đô thị An Hưng, Hà Đông, Hà Nội, Việt Nam"
type input "15/8"
type input "85.000"
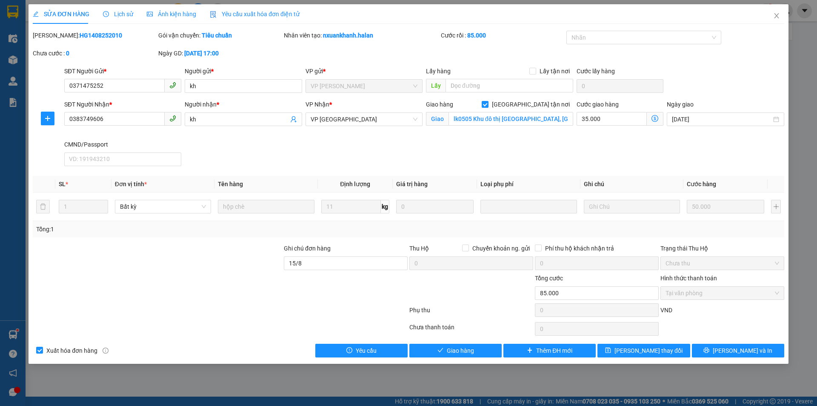
click at [654, 118] on icon "dollar-circle" at bounding box center [654, 118] width 7 height 7
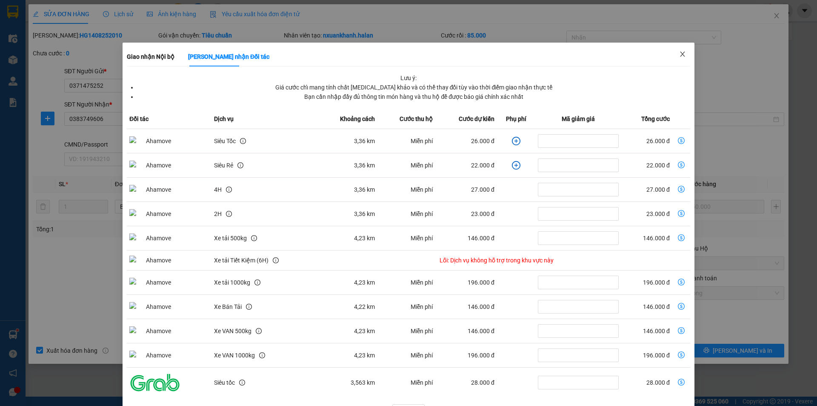
click at [684, 61] on span "Close" at bounding box center [683, 55] width 24 height 24
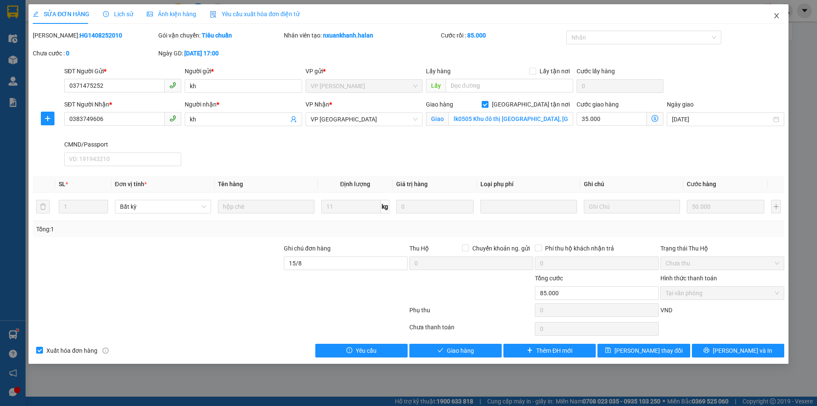
click at [774, 13] on icon "close" at bounding box center [776, 15] width 7 height 7
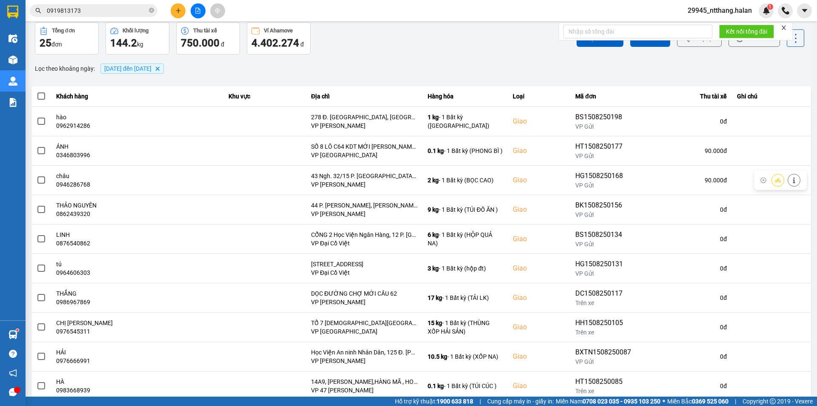
scroll to position [54, 0]
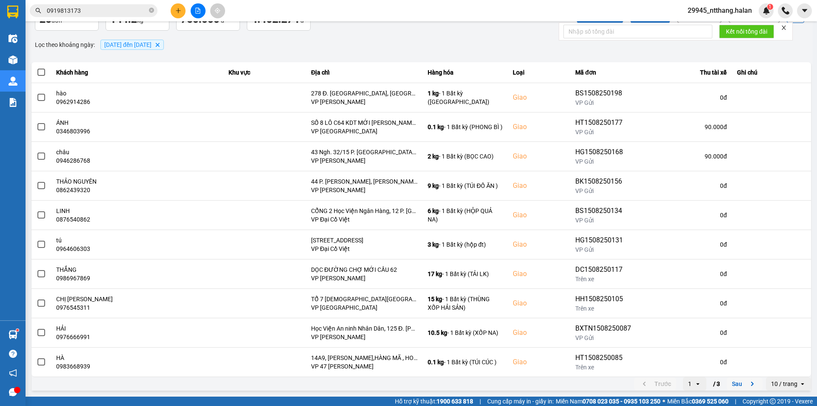
click at [737, 388] on button "Sau" at bounding box center [745, 383] width 36 height 13
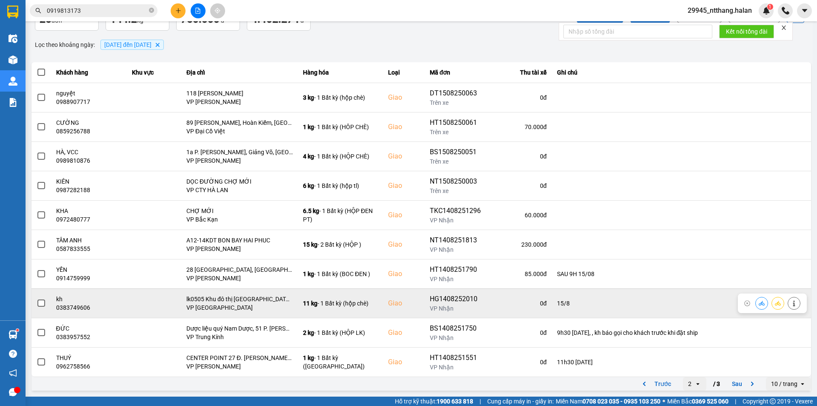
click at [43, 305] on span at bounding box center [41, 303] width 8 height 8
click at [37, 298] on input "checkbox" at bounding box center [37, 298] width 0 height 0
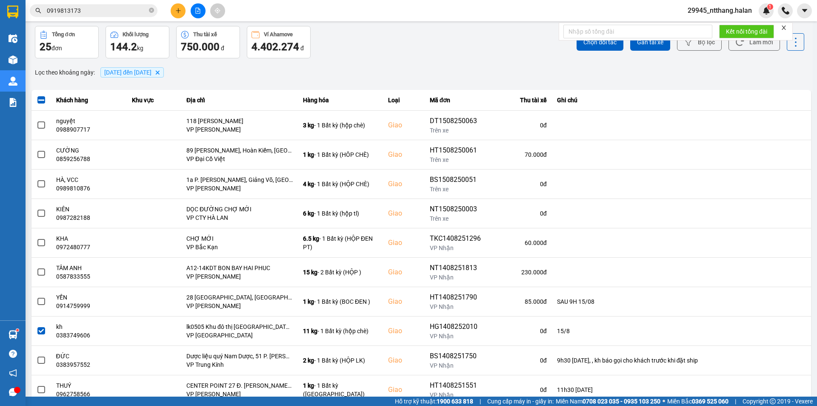
scroll to position [0, 0]
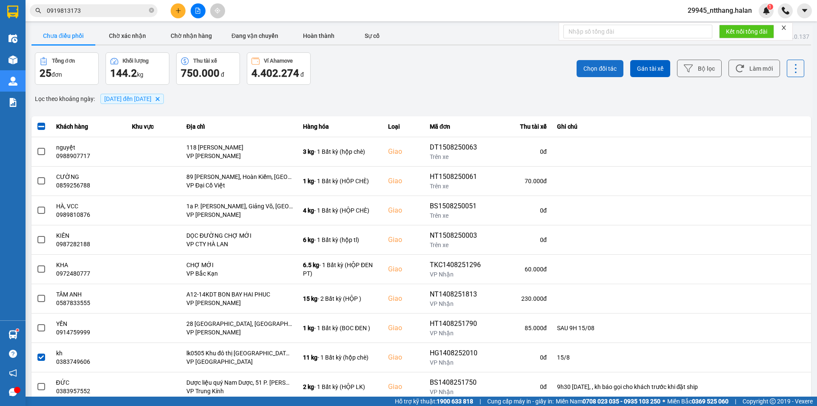
click at [586, 66] on span "Chọn đối tác" at bounding box center [599, 68] width 33 height 9
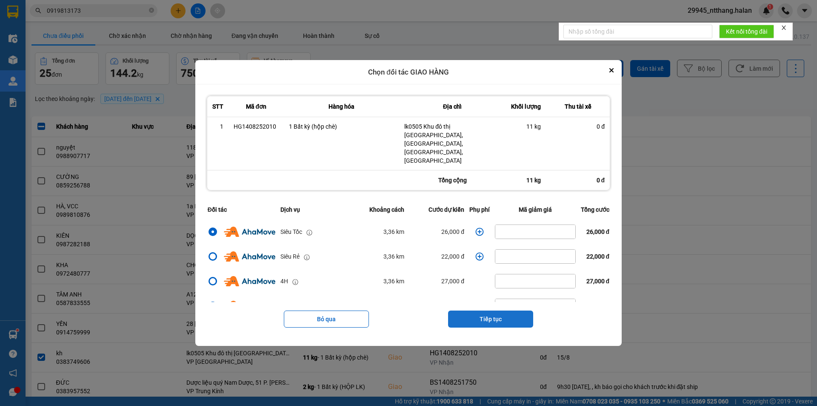
click at [483, 310] on button "Tiếp tục" at bounding box center [490, 318] width 85 height 17
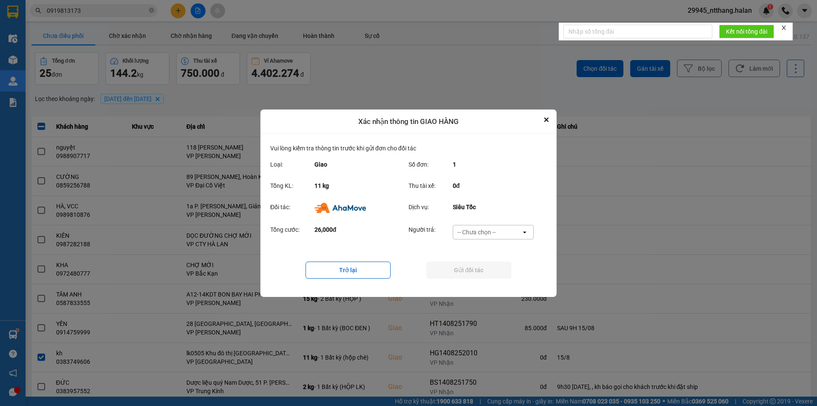
click at [486, 230] on div "-- Chưa chọn --" at bounding box center [476, 232] width 38 height 9
click at [476, 283] on span "Ví Ahamove" at bounding box center [476, 280] width 34 height 9
click at [486, 276] on button "Gửi đối tác" at bounding box center [468, 269] width 85 height 17
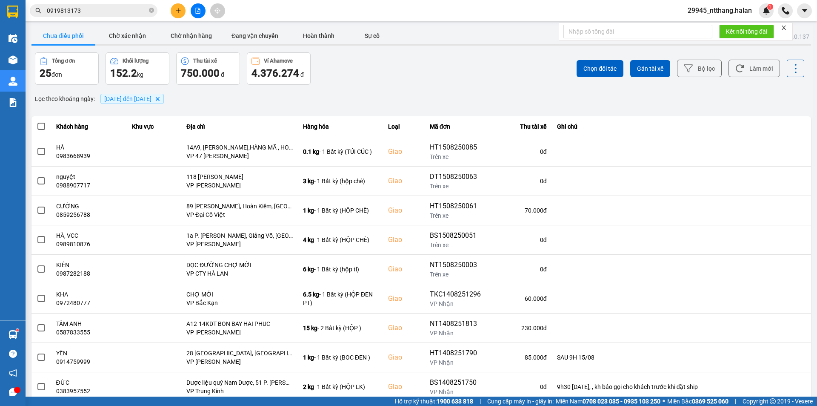
click at [331, 73] on div "Tổng đơn 25 đơn Khối lượng 152.2 kg Thu tài xế 750.000 đ Ví Ahamove 4.376.274 đ" at bounding box center [227, 68] width 385 height 32
click at [122, 14] on input "0919813173" at bounding box center [97, 10] width 100 height 9
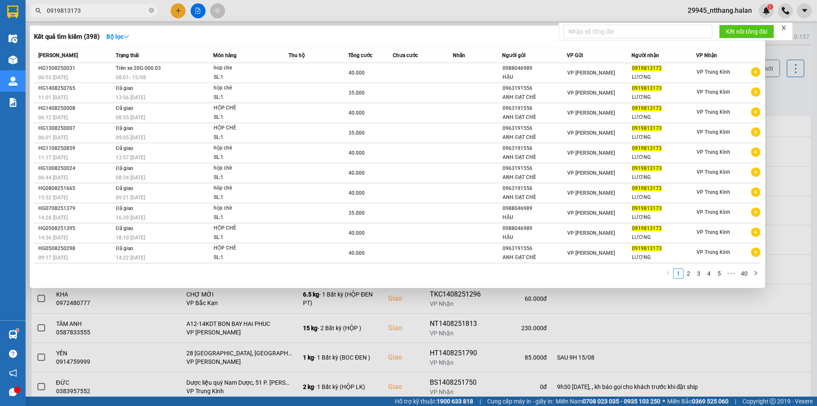
click at [122, 14] on input "0919813173" at bounding box center [97, 10] width 100 height 9
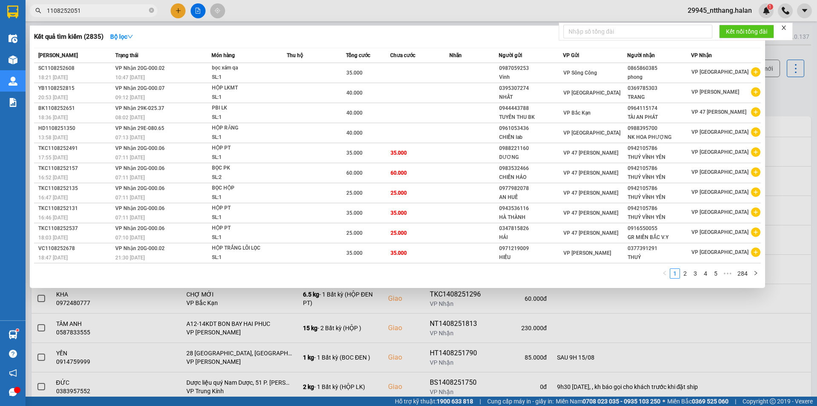
type input "1108252051"
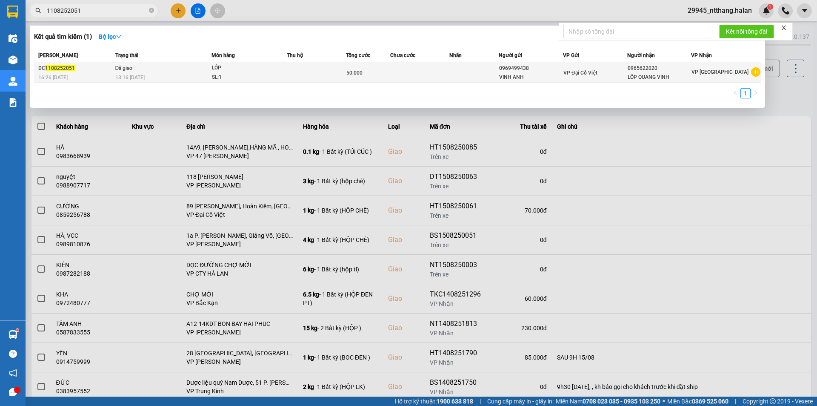
click at [355, 66] on td "50.000" at bounding box center [368, 73] width 44 height 20
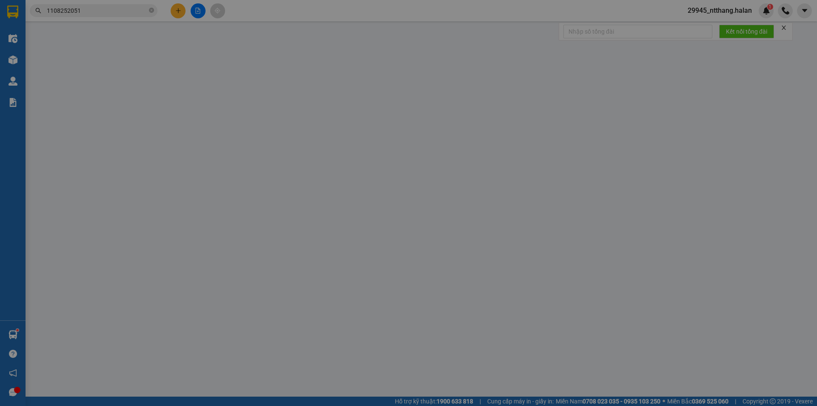
type input "0969499438"
type input "VINH ANH"
type input "0965622020"
type input "LỐP QUANG VINH"
type input "50.000"
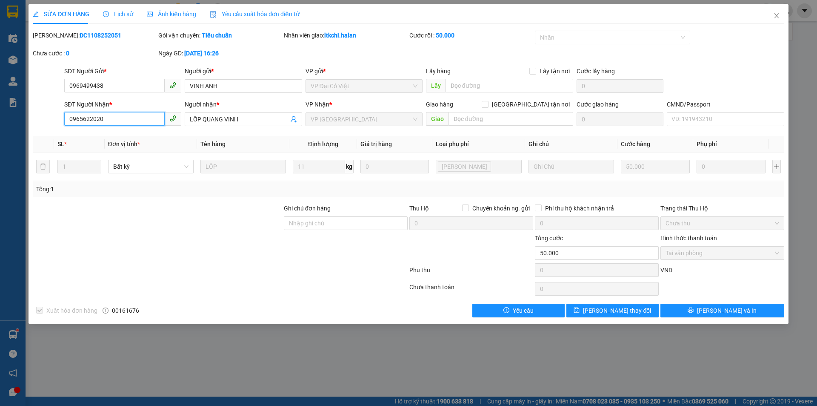
click at [110, 123] on input "0965622020" at bounding box center [114, 119] width 100 height 14
click at [782, 16] on span "Close" at bounding box center [777, 16] width 24 height 24
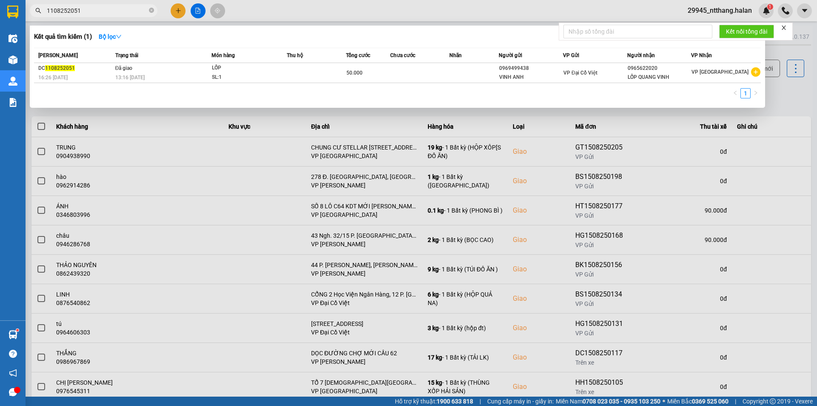
click at [86, 14] on input "1108252051" at bounding box center [97, 10] width 100 height 9
paste input "0965622020"
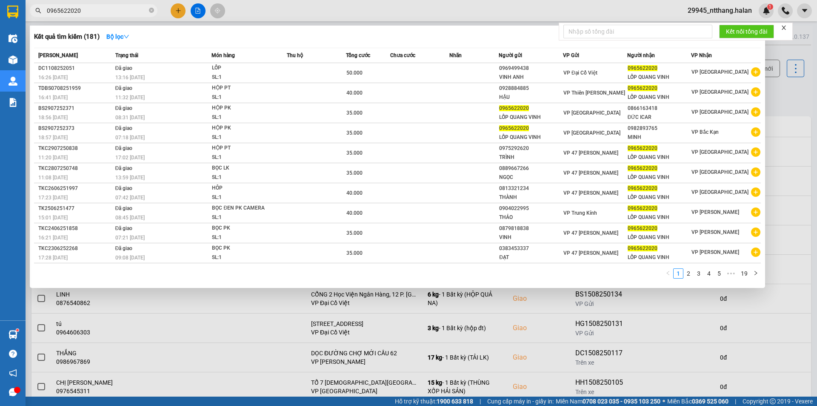
click at [772, 89] on div at bounding box center [408, 203] width 817 height 406
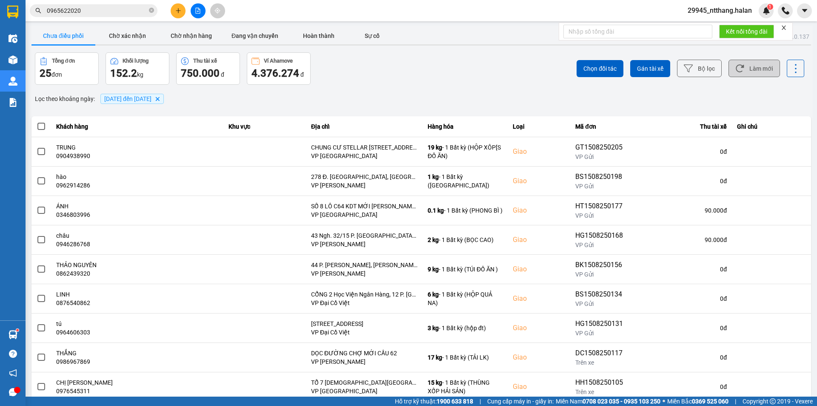
click at [749, 69] on button "Làm mới" at bounding box center [753, 68] width 51 height 17
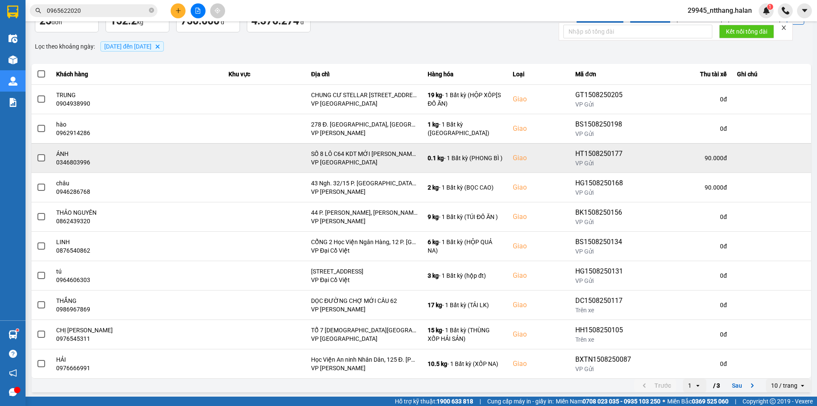
scroll to position [54, 0]
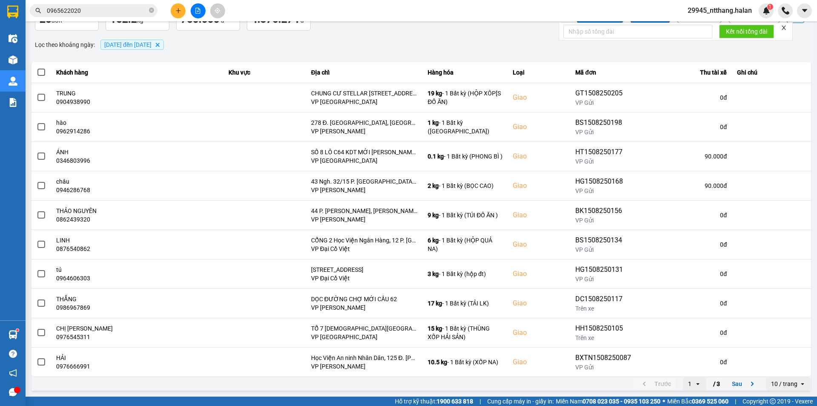
click at [464, 50] on div "Lọc theo khoảng ngày : [DATE] đến [DATE] [GEOGRAPHIC_DATA]" at bounding box center [421, 44] width 780 height 14
click at [129, 12] on input "0965622020" at bounding box center [97, 10] width 100 height 9
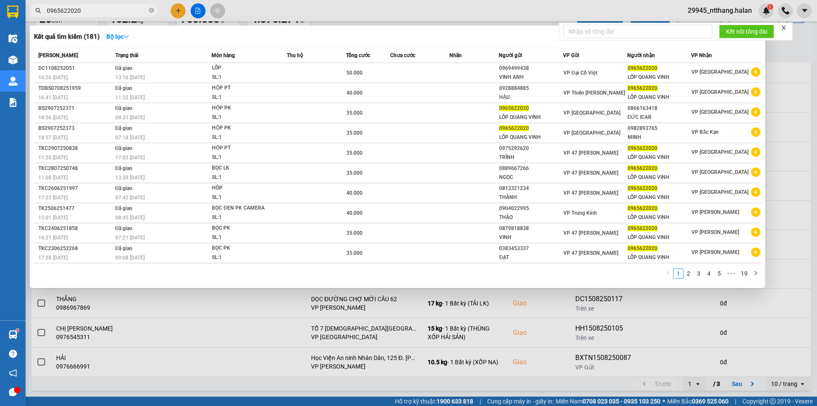
click at [129, 12] on input "0965622020" at bounding box center [97, 10] width 100 height 9
click at [133, 8] on input "0965622020" at bounding box center [97, 10] width 100 height 9
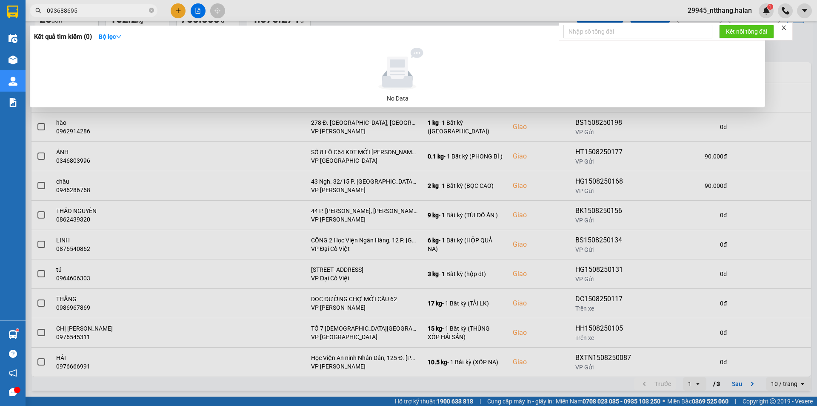
click at [85, 11] on input "093688695" at bounding box center [97, 10] width 100 height 9
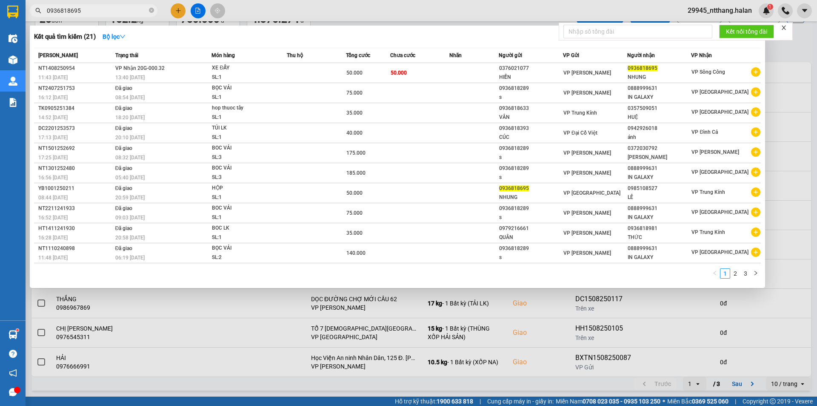
type input "0936818695"
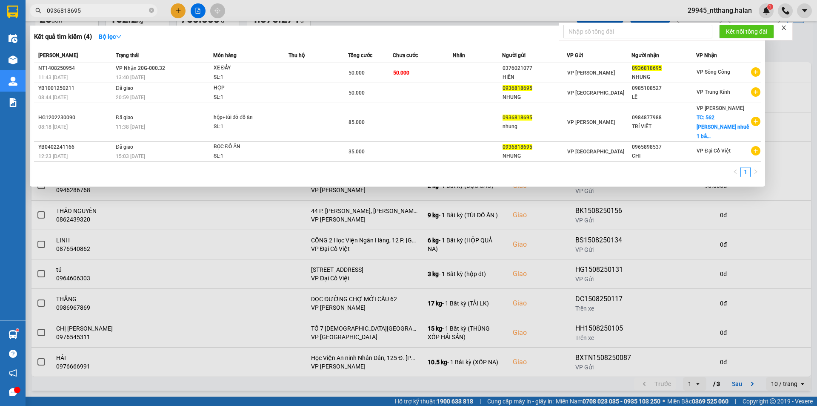
click at [773, 53] on div at bounding box center [408, 203] width 817 height 406
click at [132, 6] on input "0936818695" at bounding box center [97, 10] width 100 height 9
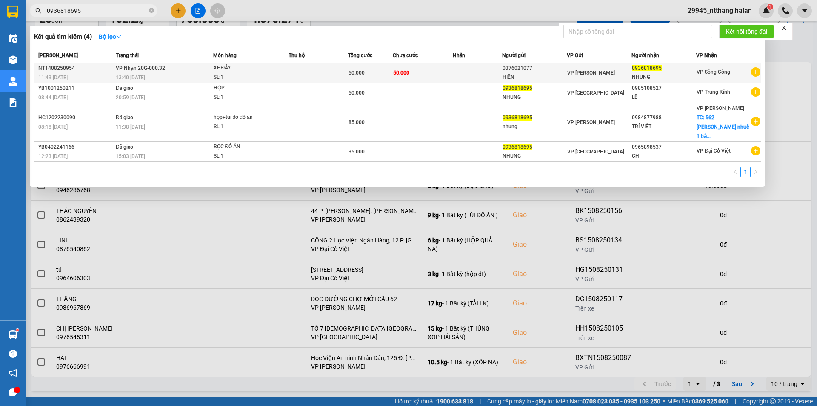
click at [310, 65] on td at bounding box center [319, 73] width 60 height 20
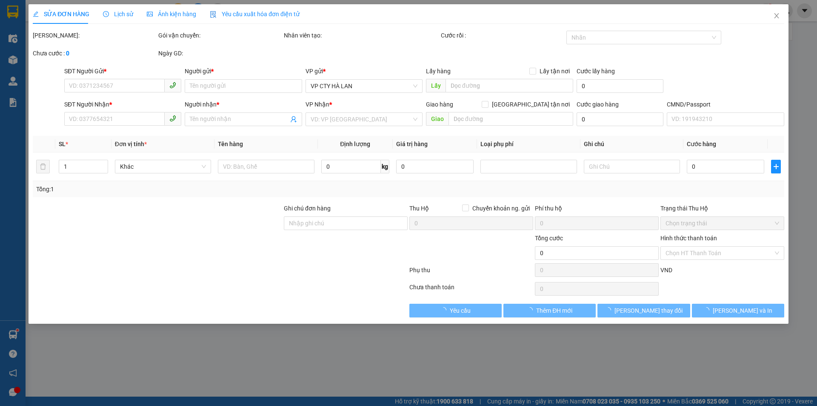
type input "0376021077"
type input "HIỀN"
type input "0936818695"
type input "NHUNG"
type input "50.000"
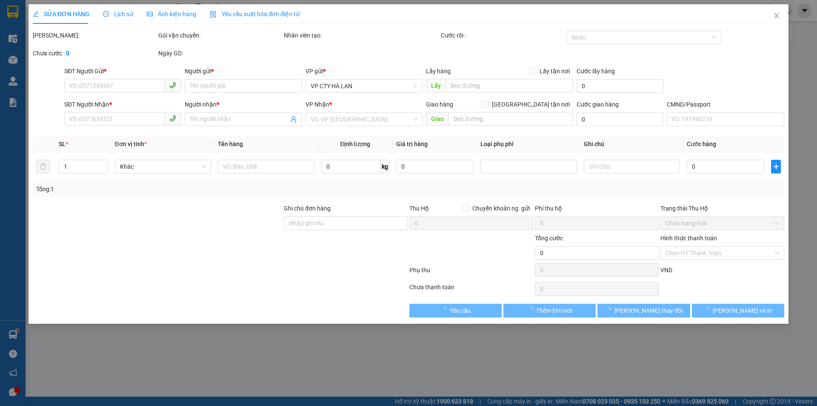
type input "50.000"
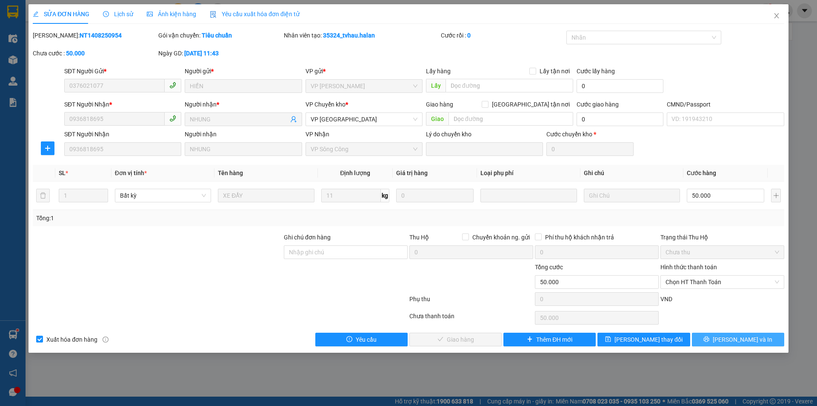
click at [718, 341] on button "[PERSON_NAME] và In" at bounding box center [738, 339] width 92 height 14
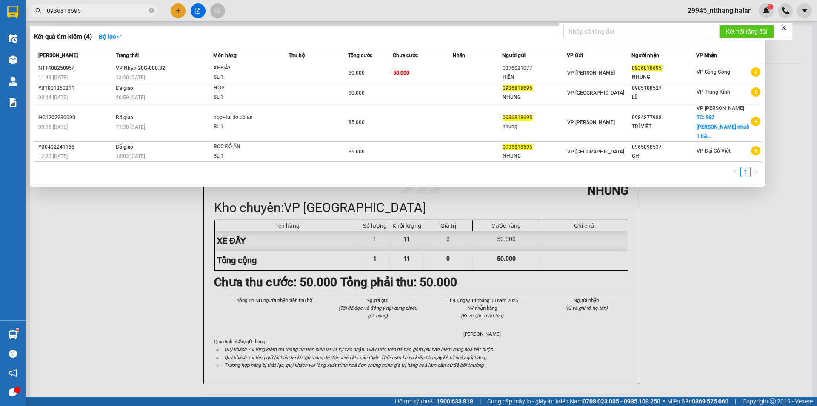
click at [142, 14] on input "0936818695" at bounding box center [97, 10] width 100 height 9
click at [124, 13] on input "0936818695" at bounding box center [97, 10] width 100 height 9
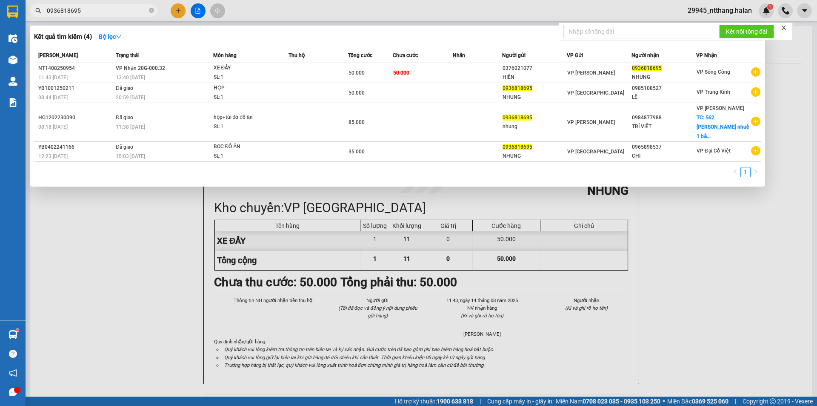
click at [124, 13] on input "0936818695" at bounding box center [97, 10] width 100 height 9
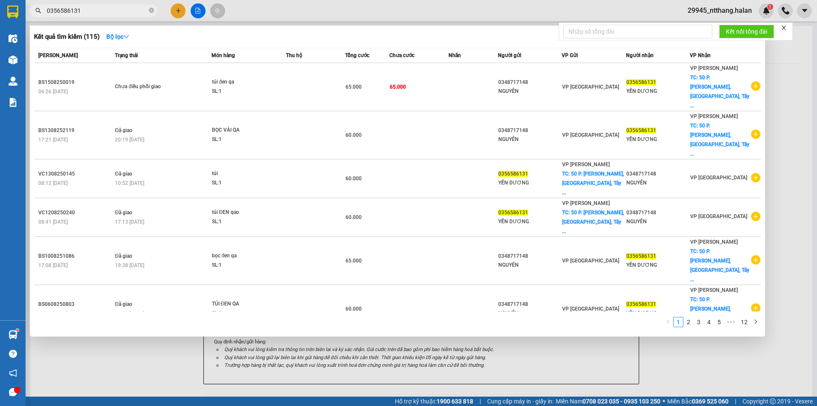
click at [797, 96] on div at bounding box center [408, 203] width 817 height 406
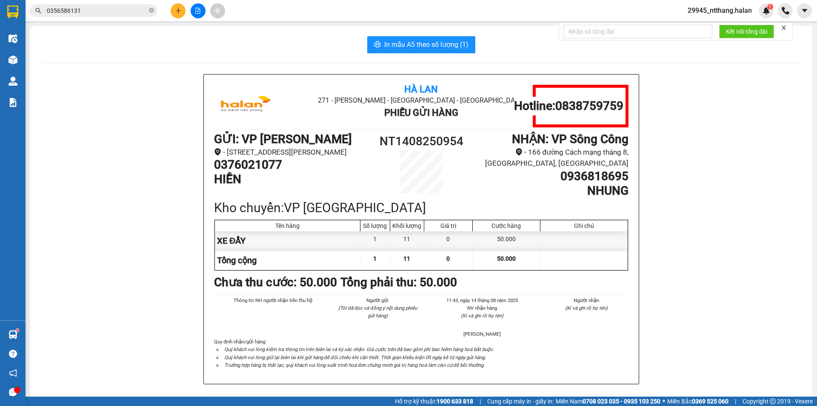
click at [102, 7] on input "0356586131" at bounding box center [97, 10] width 100 height 9
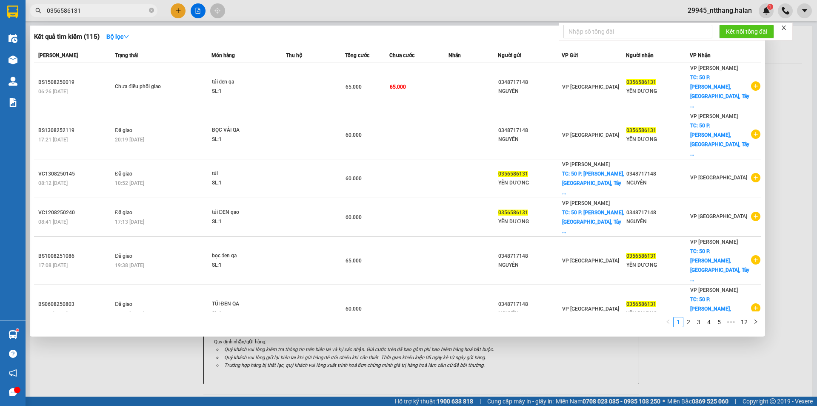
click at [102, 7] on input "0356586131" at bounding box center [97, 10] width 100 height 9
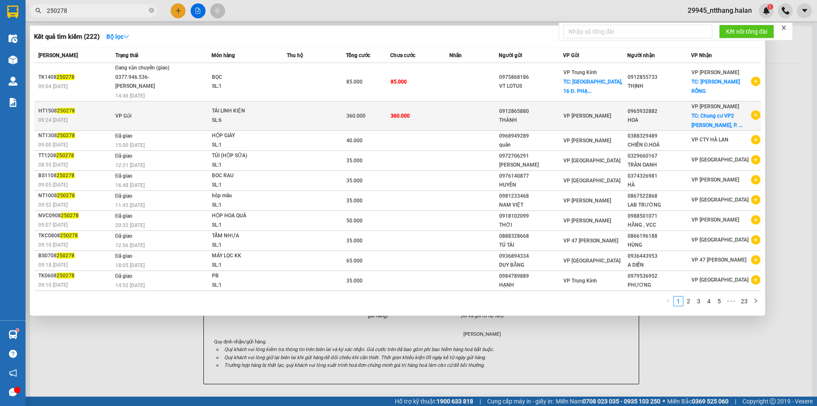
type input "250278"
click at [443, 118] on td "360.000" at bounding box center [419, 115] width 59 height 29
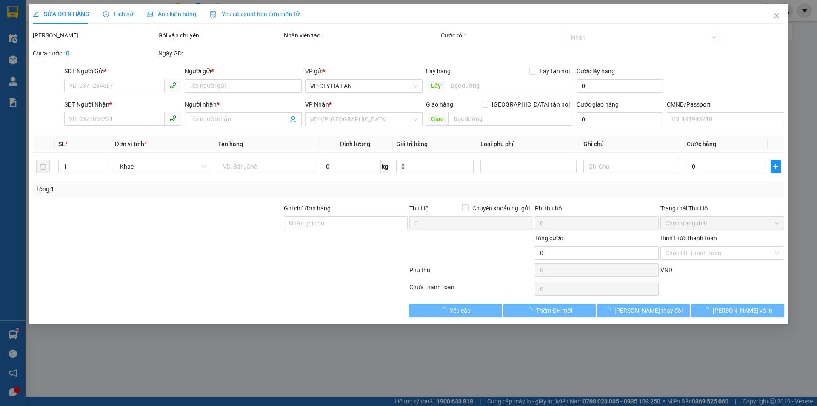
type input "0912865880"
type input "THÀNH"
type input "0965932882"
type input "HOA"
checkbox input "true"
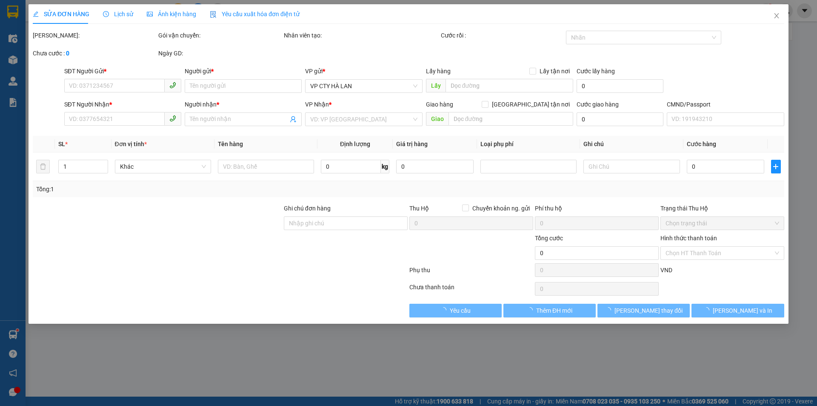
type input "Chung cư VP2 [PERSON_NAME], P. [GEOGRAPHIC_DATA], Khu đô thị [GEOGRAPHIC_DATA],…"
type input "360.000"
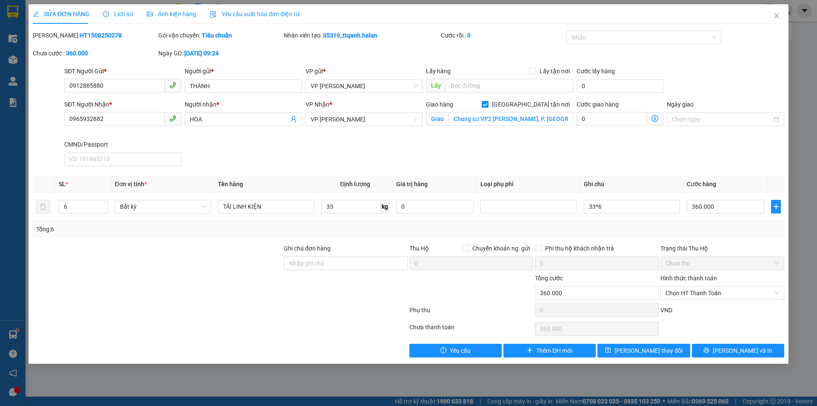
click at [656, 120] on icon "dollar-circle" at bounding box center [654, 118] width 7 height 7
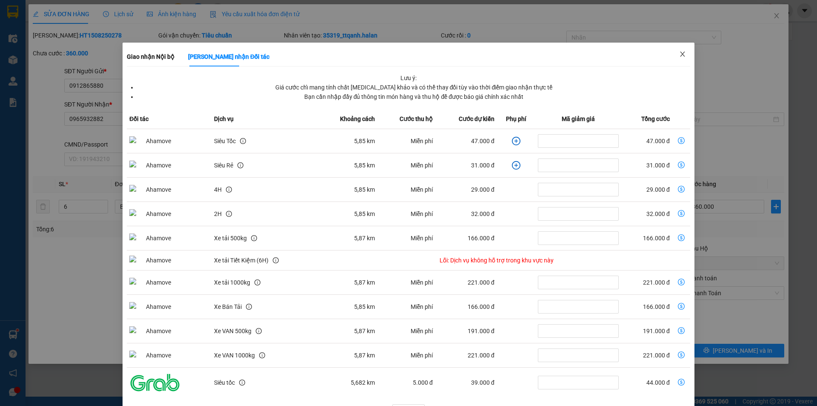
click at [679, 54] on icon "close" at bounding box center [682, 54] width 7 height 7
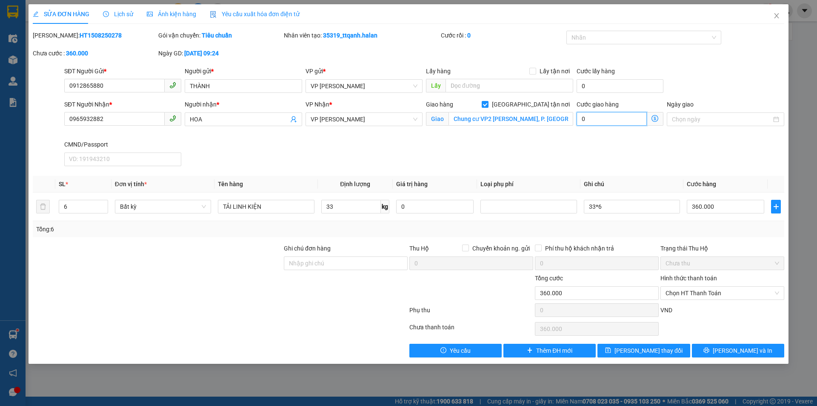
click at [626, 120] on input "0" at bounding box center [612, 119] width 70 height 14
type input "360.002"
type input "2"
type input "360.023"
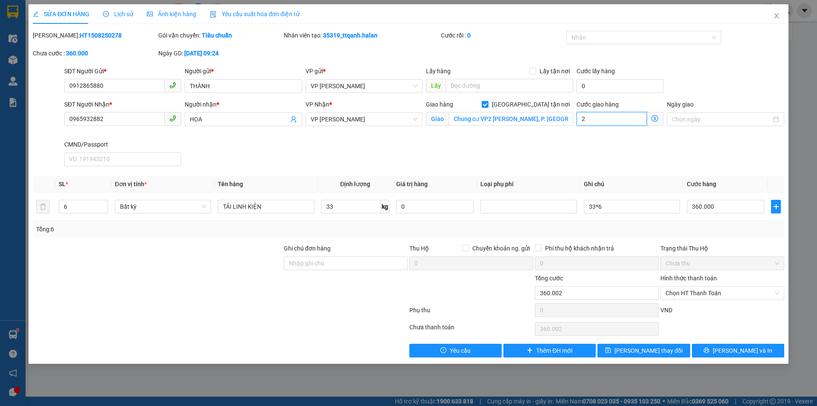
type input "360.023"
type input "230"
type input "360.230"
type input "230"
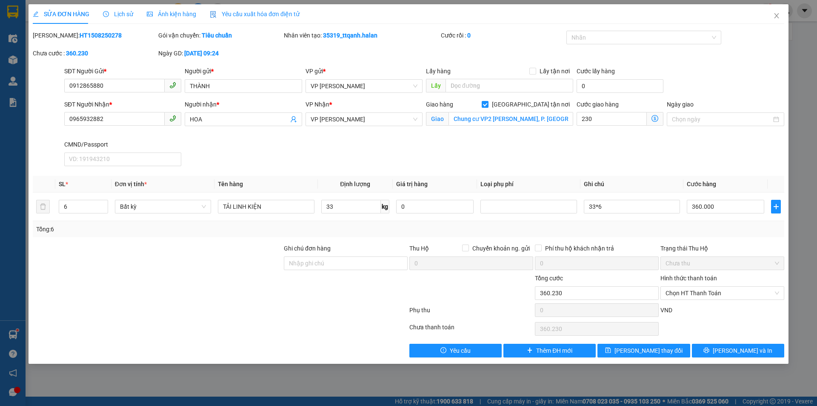
type input "590.000"
type input "230.000"
click at [597, 142] on div "SĐT Người Nhận * 0965932882 Người nhận * HOA VP Nhận * VP Nguyễn Trãi Giao hàng…" at bounding box center [424, 135] width 723 height 70
click at [656, 117] on icon "dollar-circle" at bounding box center [654, 118] width 7 height 7
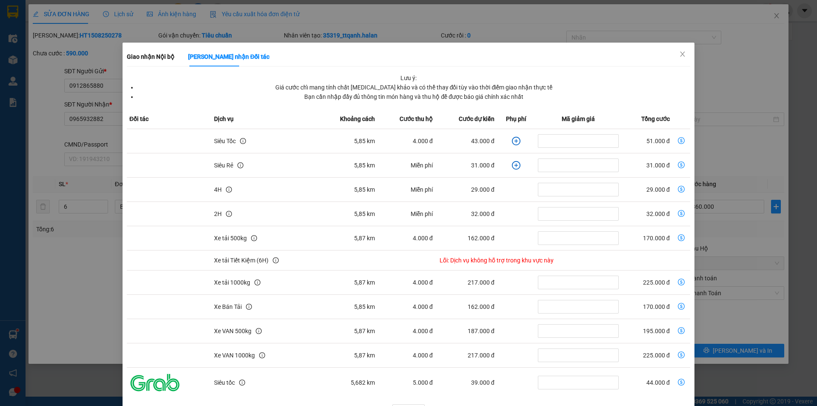
scroll to position [26, 0]
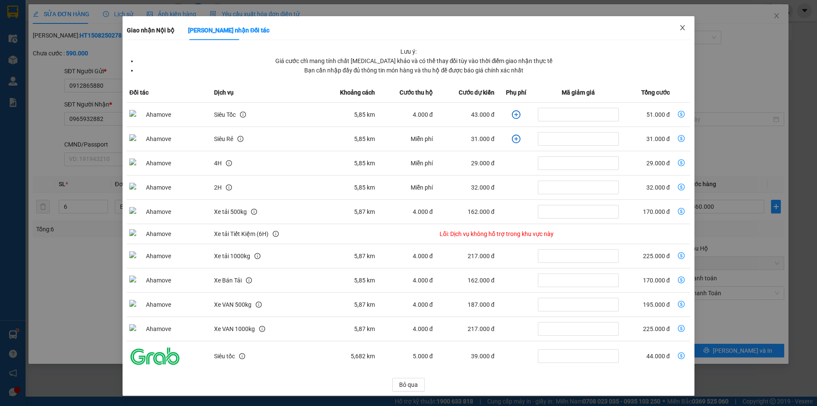
drag, startPoint x: 685, startPoint y: 27, endPoint x: 694, endPoint y: 89, distance: 62.8
click at [685, 27] on span "Close" at bounding box center [683, 28] width 24 height 24
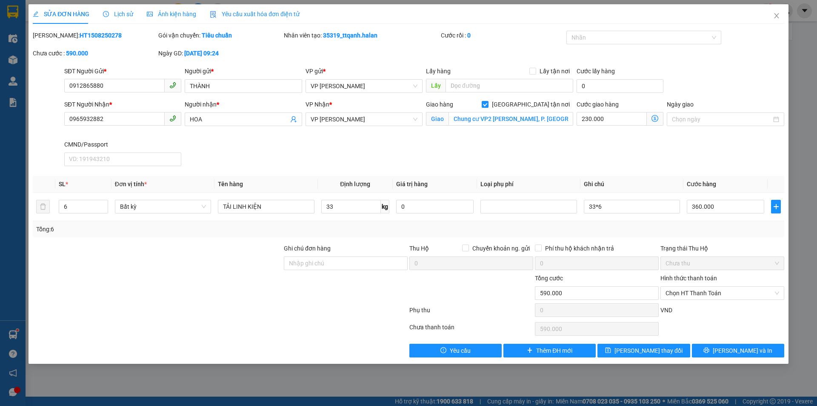
scroll to position [0, 0]
click at [622, 344] on button "[PERSON_NAME] thay đổi" at bounding box center [643, 350] width 92 height 14
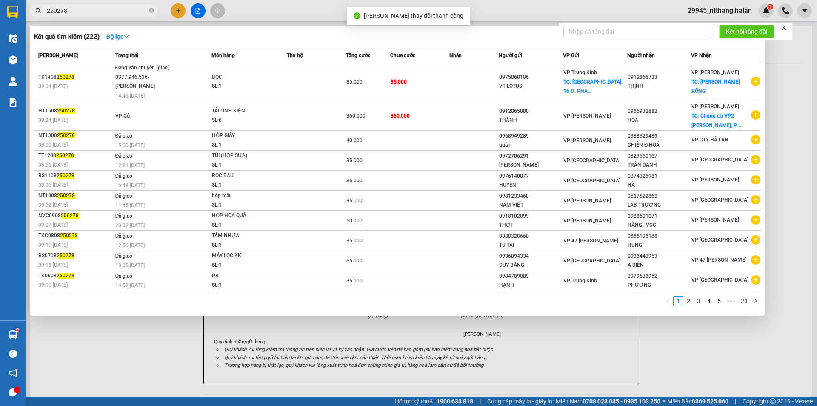
click at [126, 7] on input "250278" at bounding box center [97, 10] width 100 height 9
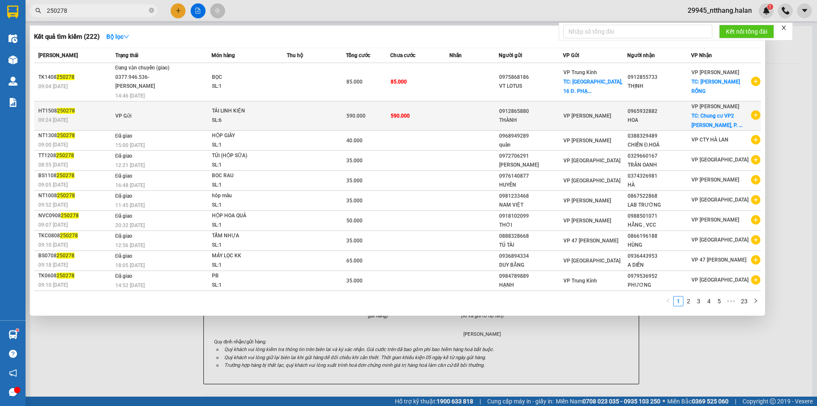
click at [463, 109] on td at bounding box center [473, 115] width 49 height 29
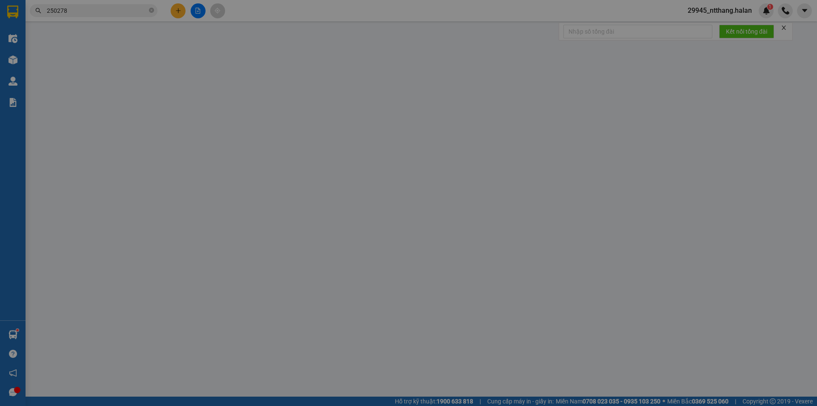
type input "0912865880"
type input "THÀNH"
type input "0965932882"
type input "HOA"
checkbox input "true"
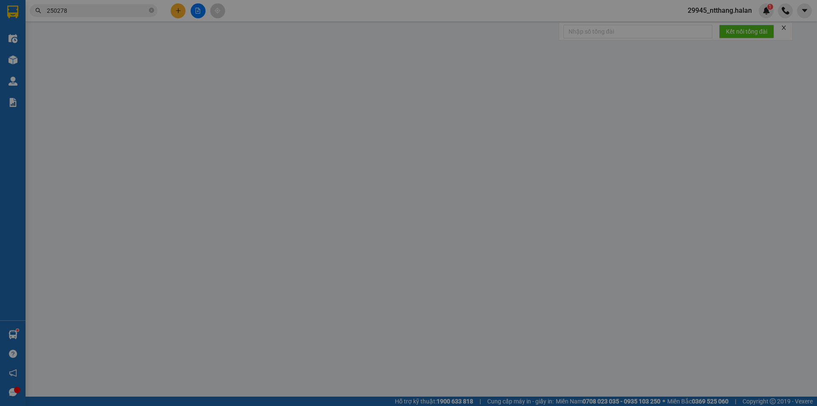
type input "Chung cư VP2 [PERSON_NAME], P. [GEOGRAPHIC_DATA], Khu đô thị [GEOGRAPHIC_DATA],…"
type input "590.000"
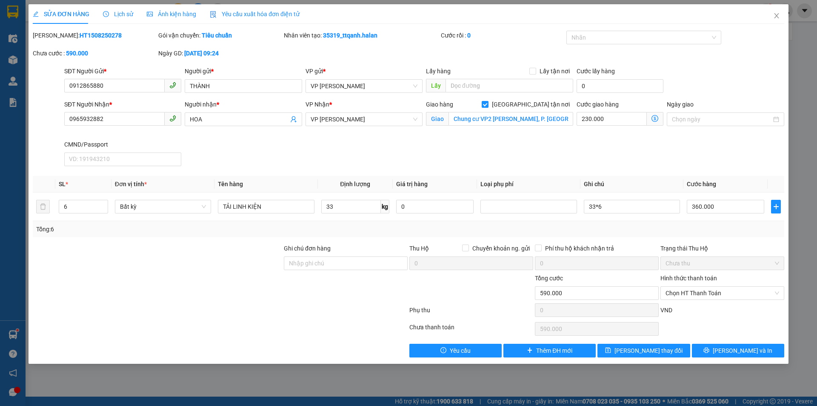
click at [660, 119] on span at bounding box center [655, 119] width 17 height 14
click at [655, 118] on icon "dollar-circle" at bounding box center [654, 118] width 7 height 7
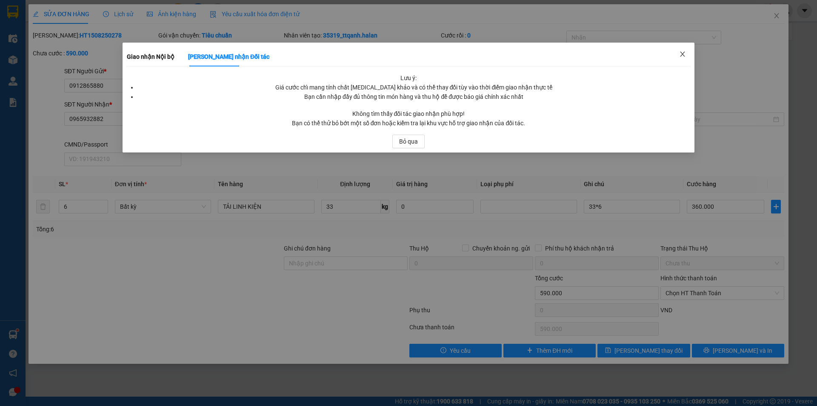
click at [683, 56] on icon "close" at bounding box center [682, 54] width 7 height 7
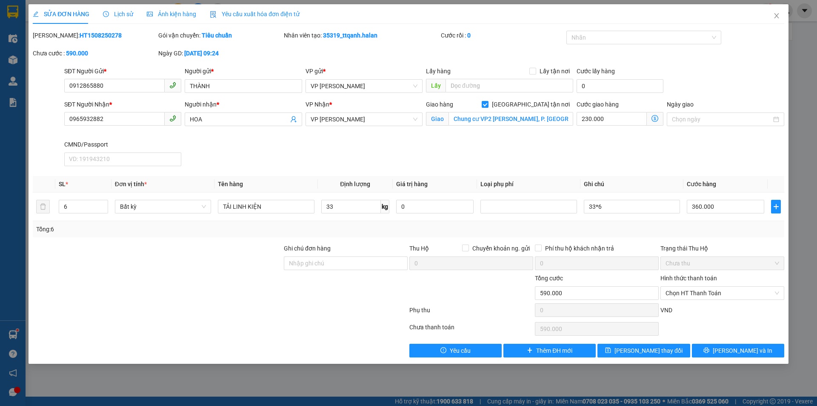
drag, startPoint x: 600, startPoint y: 138, endPoint x: 640, endPoint y: 126, distance: 41.9
click at [601, 138] on div "Cước giao hàng 230.000 Giao nhận Nội bộ Giao nhận Đối tác Lưu ý: Giá cước chỉ m…" at bounding box center [620, 120] width 90 height 40
click at [653, 118] on icon "dollar-circle" at bounding box center [654, 118] width 7 height 7
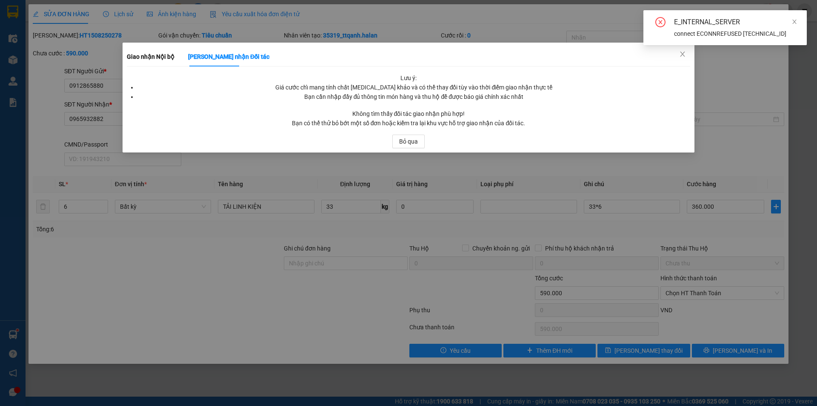
click at [681, 51] on div "E_INTERNAL_SERVER connect ECONNREFUSED 10.9.0.165:5432" at bounding box center [724, 31] width 163 height 42
drag, startPoint x: 417, startPoint y: 144, endPoint x: 455, endPoint y: 140, distance: 38.5
click at [416, 144] on span "Bỏ qua" at bounding box center [408, 141] width 19 height 9
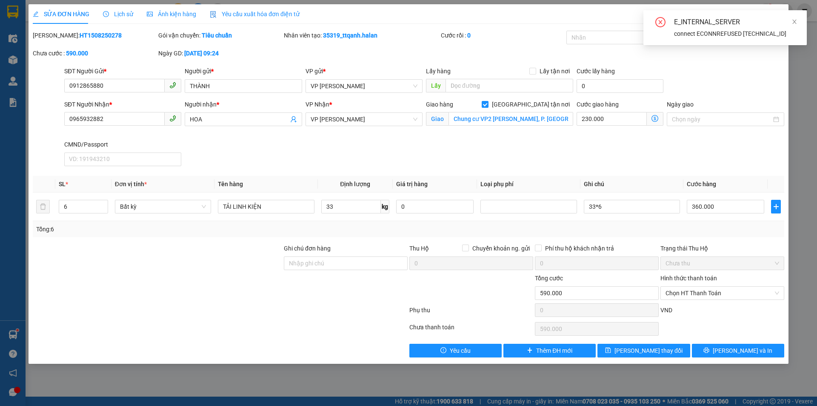
drag, startPoint x: 795, startPoint y: 26, endPoint x: 791, endPoint y: 25, distance: 4.3
click at [793, 26] on link at bounding box center [794, 21] width 6 height 9
click at [779, 19] on icon "close" at bounding box center [776, 15] width 7 height 7
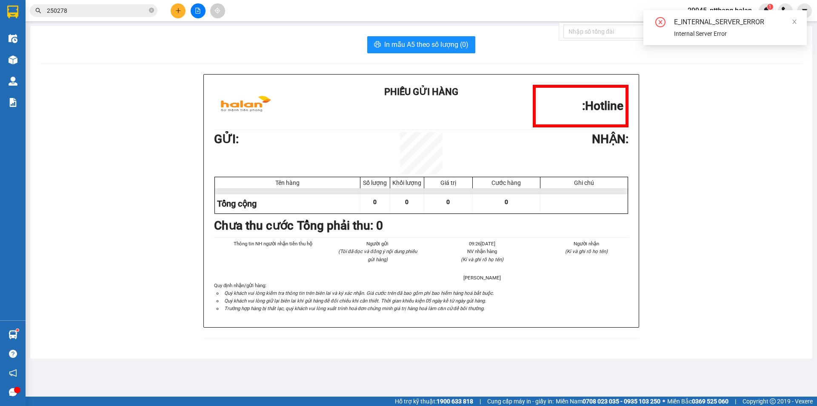
click at [87, 6] on input "250278" at bounding box center [97, 10] width 100 height 9
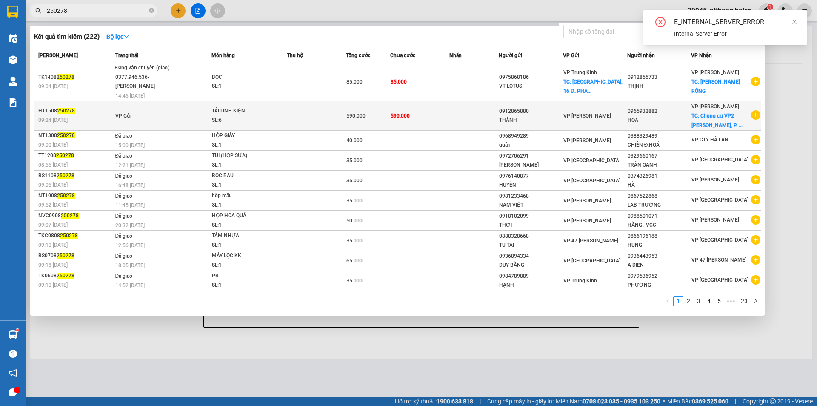
click at [304, 109] on td at bounding box center [316, 115] width 59 height 29
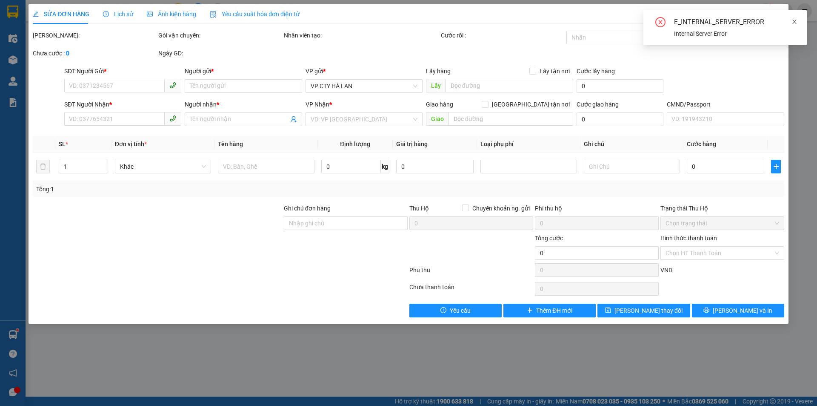
drag, startPoint x: 797, startPoint y: 17, endPoint x: 786, endPoint y: 18, distance: 10.6
click at [797, 18] on span at bounding box center [794, 21] width 6 height 7
click at [778, 13] on icon "close" at bounding box center [776, 15] width 7 height 7
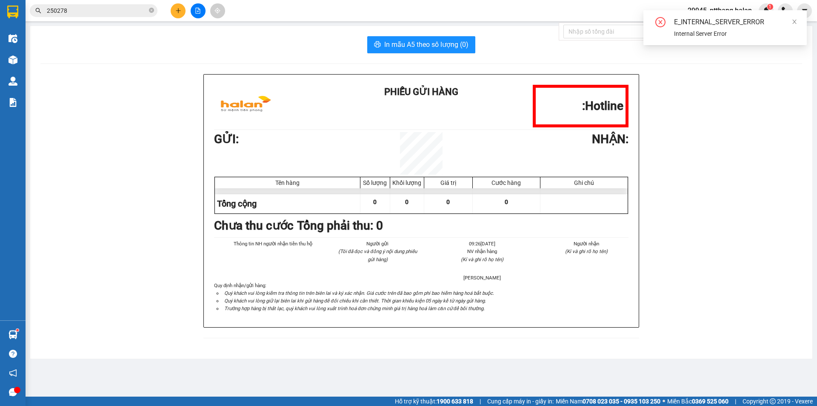
click at [78, 11] on input "250278" at bounding box center [97, 10] width 100 height 9
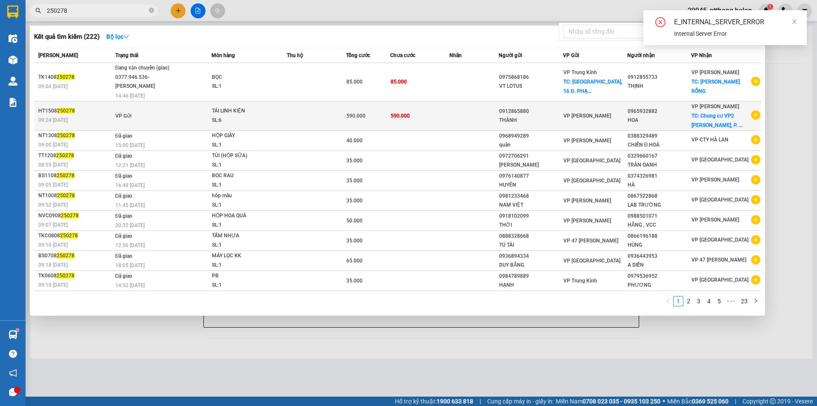
click at [230, 111] on div "TẢI LINH KIỆN" at bounding box center [244, 110] width 64 height 9
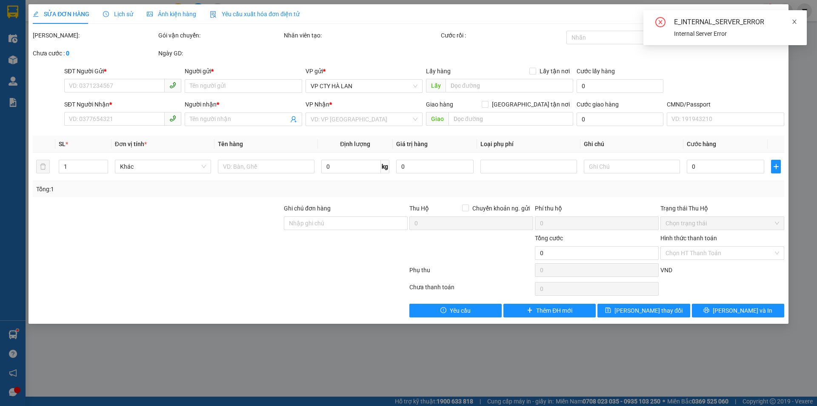
click at [794, 24] on icon "close" at bounding box center [794, 22] width 6 height 6
click at [773, 20] on span "Close" at bounding box center [777, 16] width 24 height 24
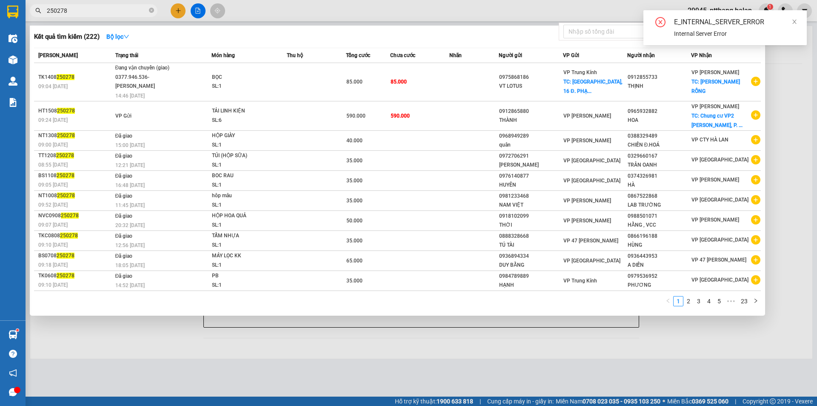
click at [108, 13] on input "250278" at bounding box center [97, 10] width 100 height 9
click at [114, 14] on input "250278" at bounding box center [97, 10] width 100 height 9
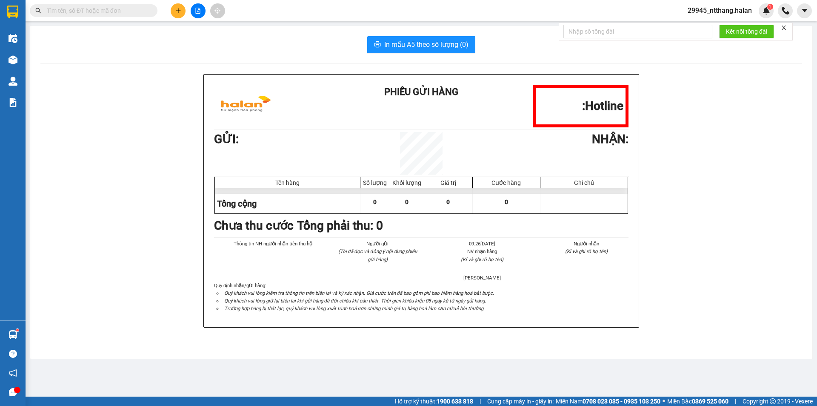
click at [699, 172] on div "Phiếu Gửi Hàng Hotline: GỬI : NHẬN : Tên hàng Số lượng Khối lượng Giá trị Cước …" at bounding box center [421, 211] width 762 height 274
click at [108, 11] on input "text" at bounding box center [97, 10] width 100 height 9
paste input "250278"
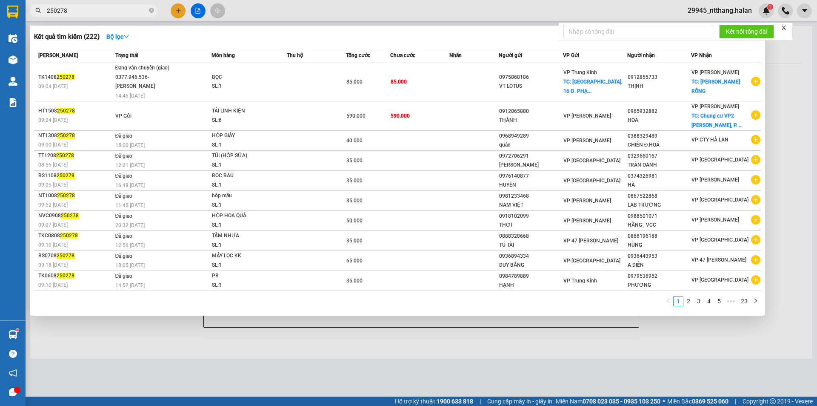
type input "250278"
click at [127, 13] on input "250278" at bounding box center [97, 10] width 100 height 9
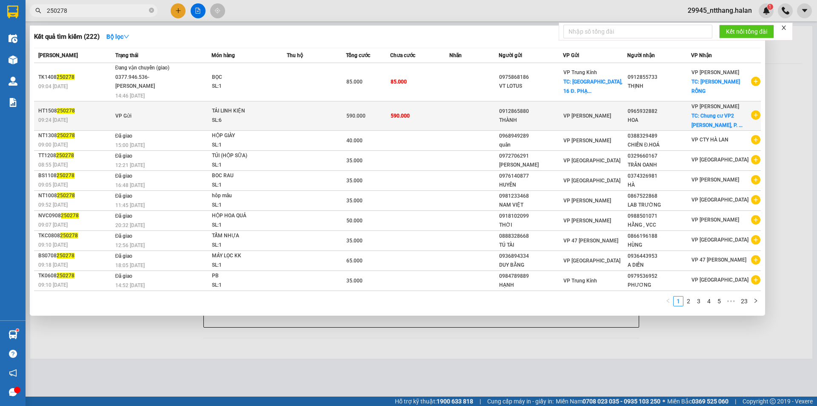
click at [293, 120] on td at bounding box center [316, 115] width 59 height 29
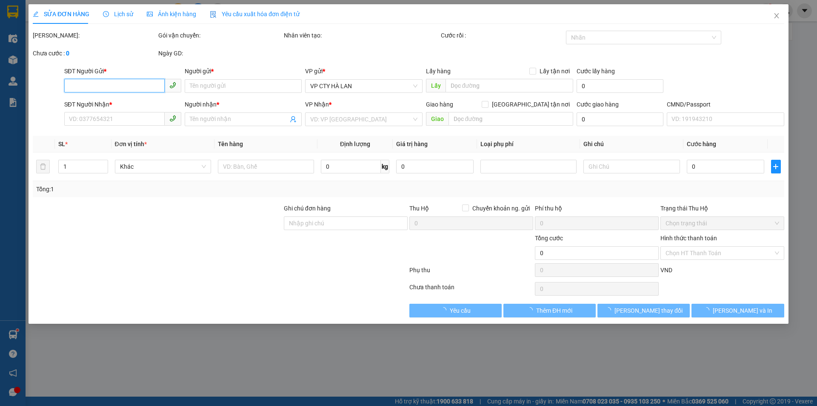
type input "0912865880"
type input "THÀNH"
type input "0965932882"
type input "HOA"
checkbox input "true"
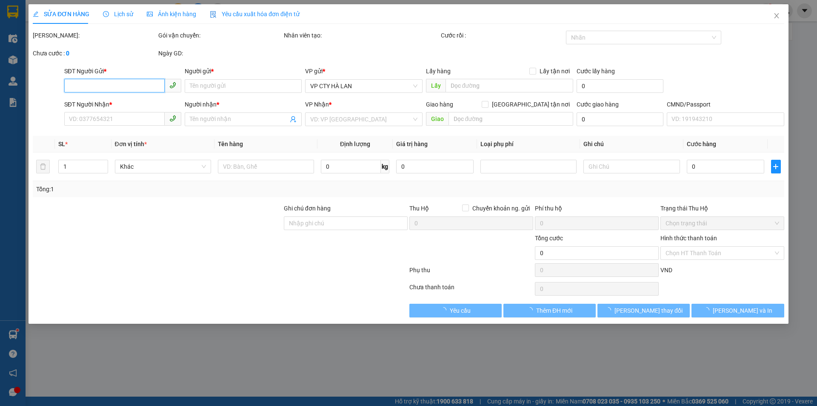
type input "Chung cư VP2 [PERSON_NAME], P. [GEOGRAPHIC_DATA], Khu đô thị [GEOGRAPHIC_DATA],…"
type input "590.000"
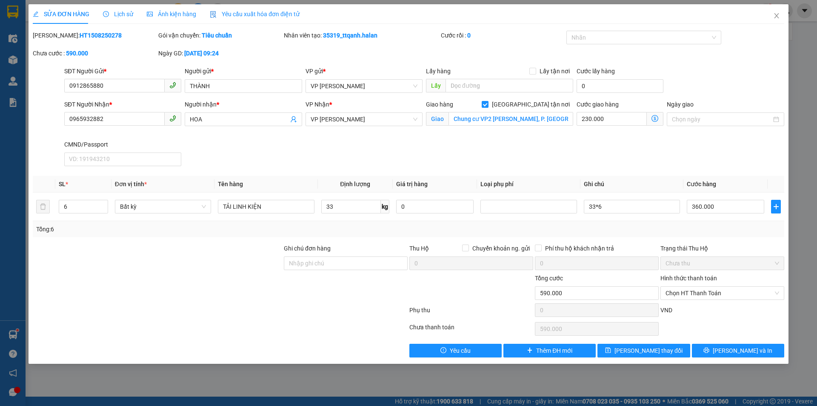
click at [656, 117] on icon "dollar-circle" at bounding box center [654, 118] width 7 height 7
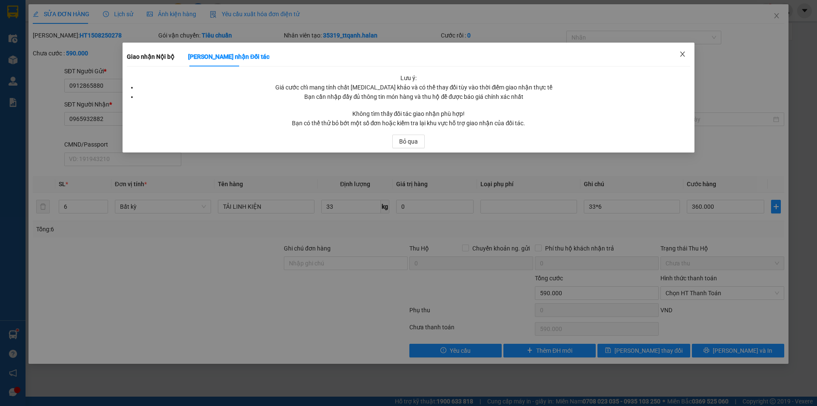
click at [688, 52] on span "Close" at bounding box center [683, 55] width 24 height 24
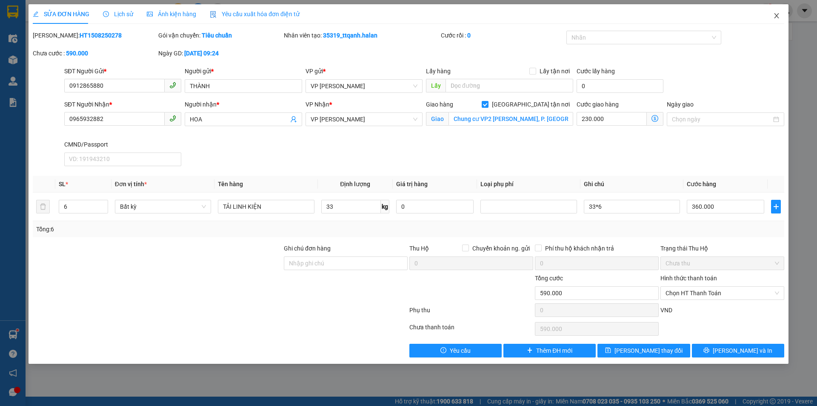
click at [770, 22] on span "Close" at bounding box center [777, 16] width 24 height 24
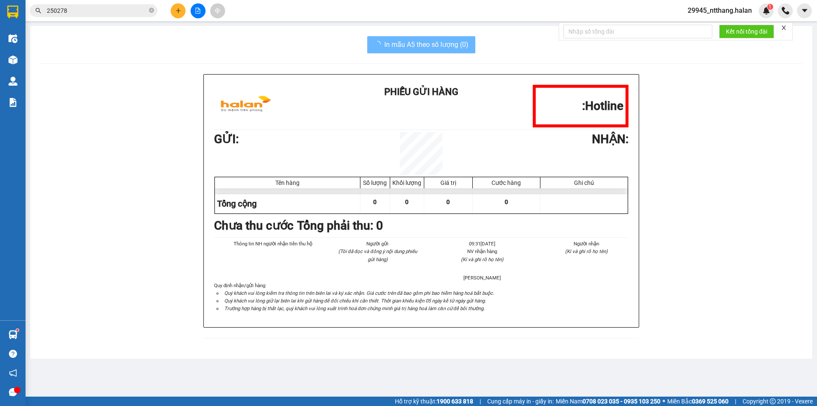
click at [98, 14] on input "250278" at bounding box center [97, 10] width 100 height 9
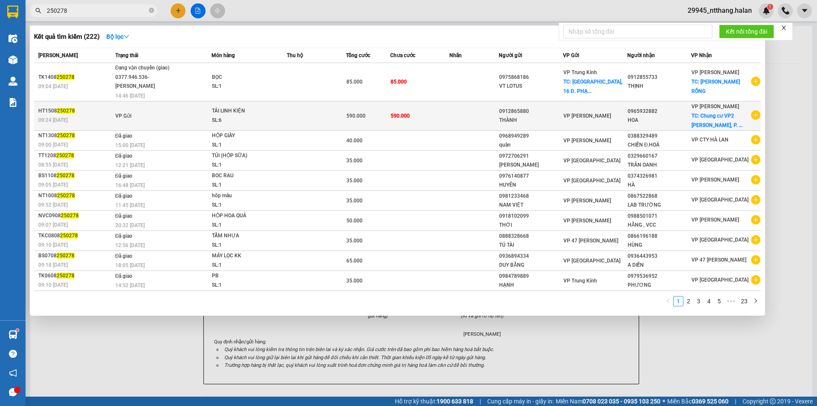
click at [329, 119] on td at bounding box center [316, 115] width 59 height 29
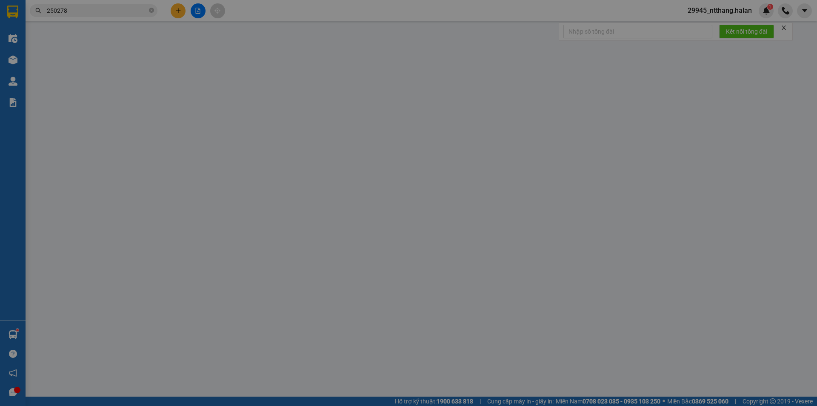
type input "0912865880"
type input "THÀNH"
type input "0965932882"
type input "HOA"
checkbox input "true"
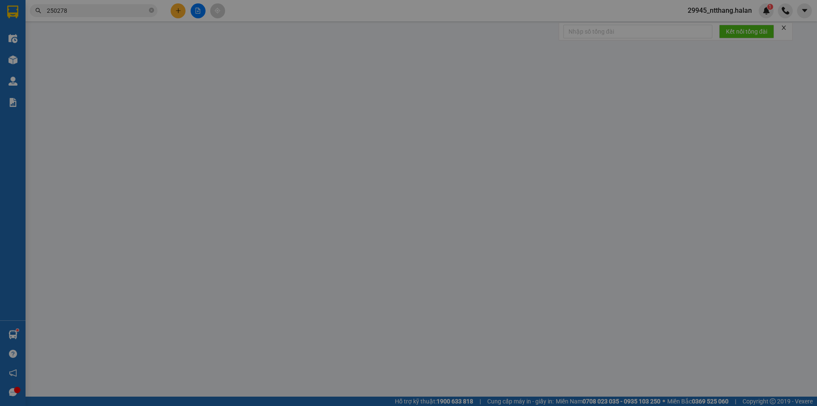
type input "Chung cư VP2 [PERSON_NAME], P. [GEOGRAPHIC_DATA], Khu đô thị [GEOGRAPHIC_DATA],…"
type input "590.000"
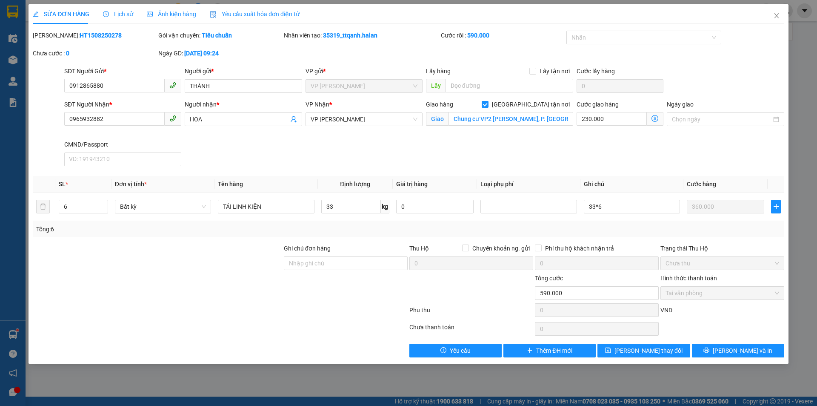
click at [129, 13] on span "Lịch sử" at bounding box center [118, 14] width 30 height 7
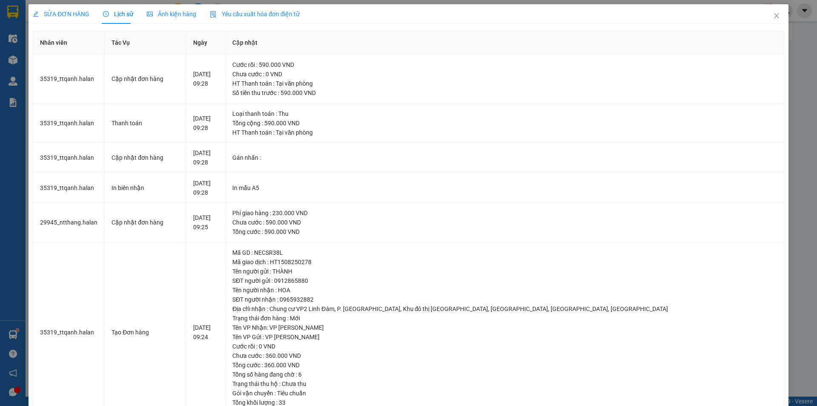
click at [67, 14] on span "SỬA ĐƠN HÀNG" at bounding box center [61, 14] width 57 height 7
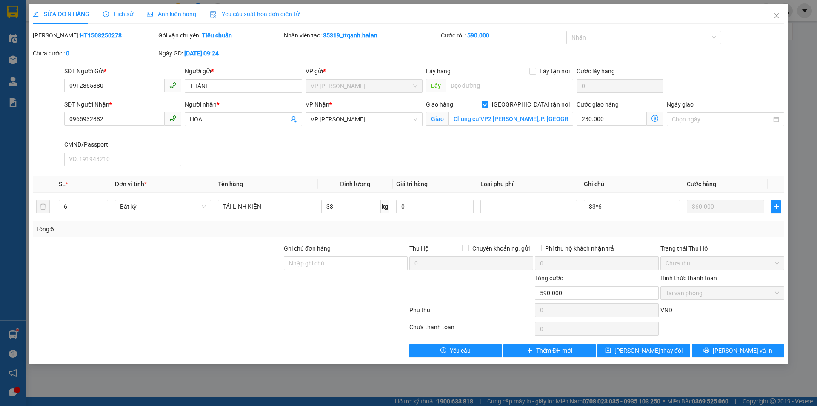
click at [657, 117] on icon "dollar-circle" at bounding box center [654, 118] width 7 height 7
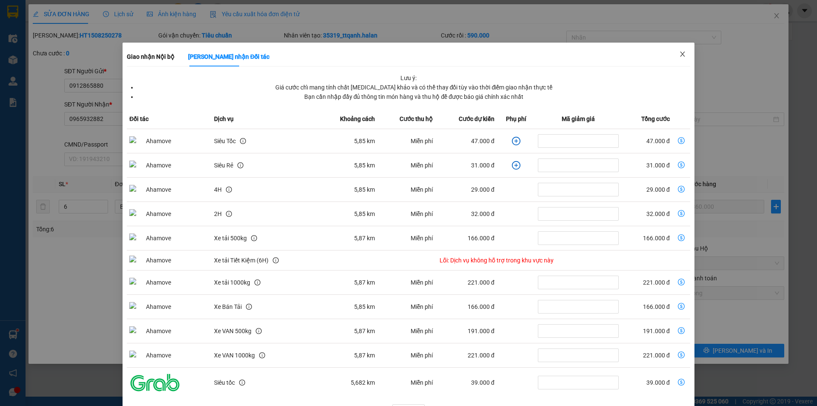
click at [679, 57] on icon "close" at bounding box center [682, 54] width 7 height 7
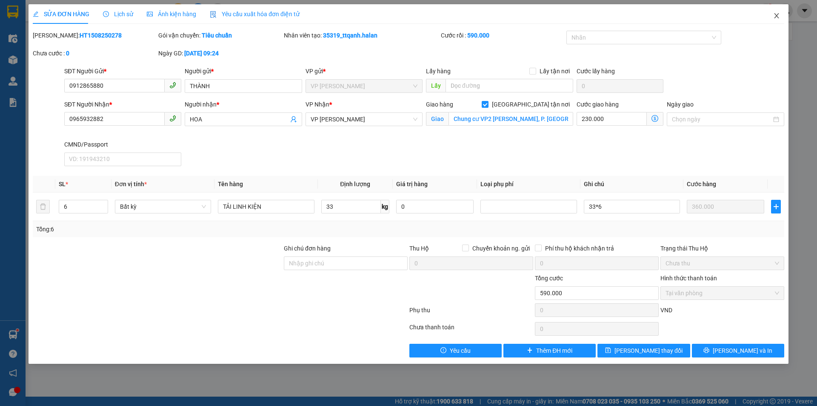
click at [778, 15] on icon "close" at bounding box center [776, 15] width 7 height 7
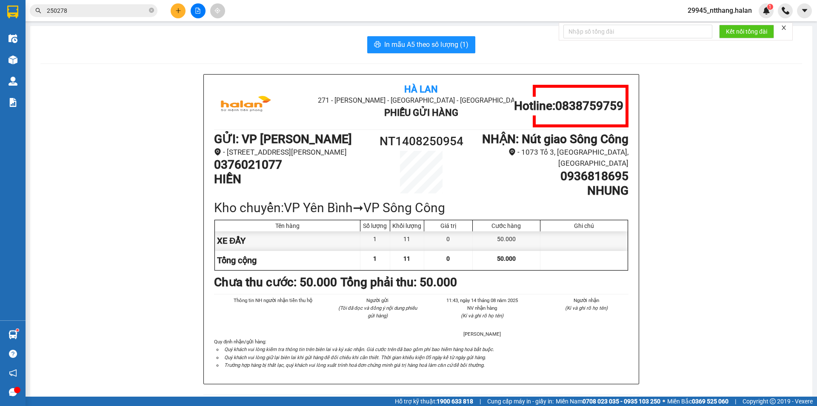
click at [113, 11] on input "250278" at bounding box center [97, 10] width 100 height 9
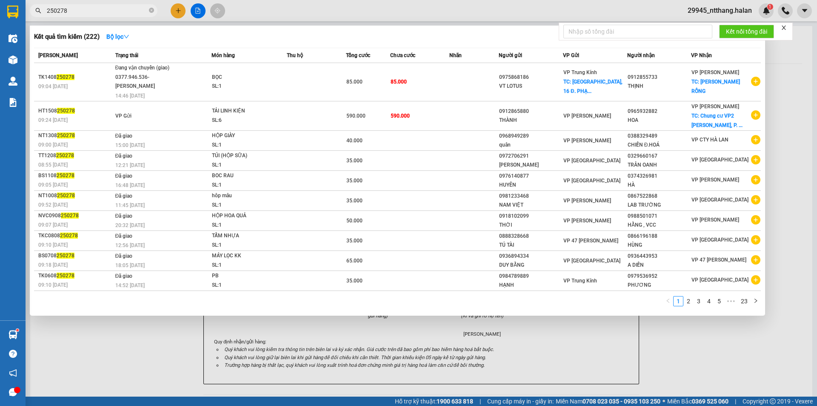
click at [785, 110] on div at bounding box center [408, 203] width 817 height 406
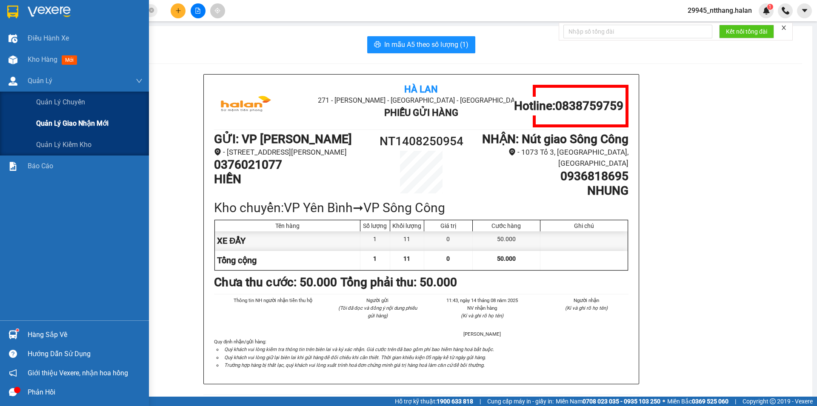
click at [73, 127] on span "Quản lý giao nhận mới" at bounding box center [72, 123] width 72 height 11
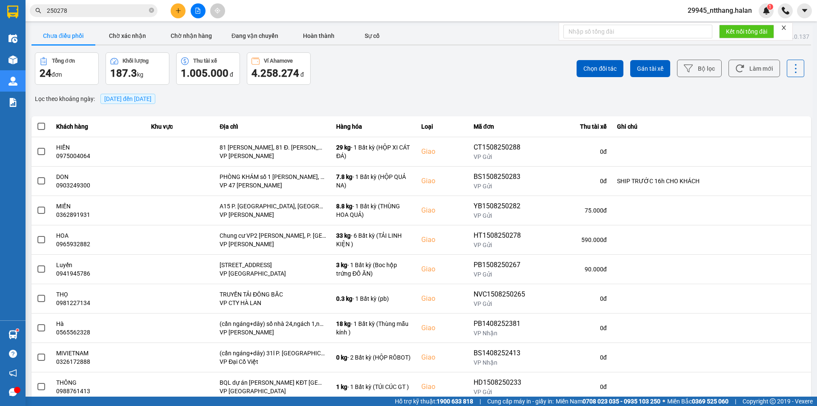
click at [486, 89] on div "ver: 0.0.137 Chưa điều phối Chờ xác nhận Chờ nhận hàng Đang vận chuyển Hoàn thà…" at bounding box center [421, 236] width 783 height 420
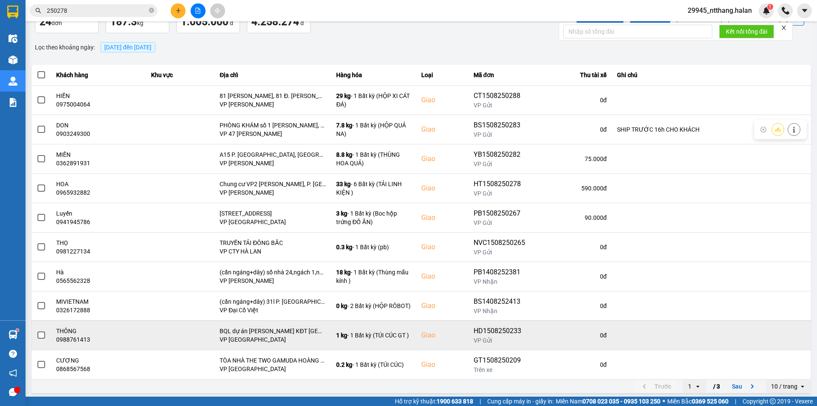
scroll to position [54, 0]
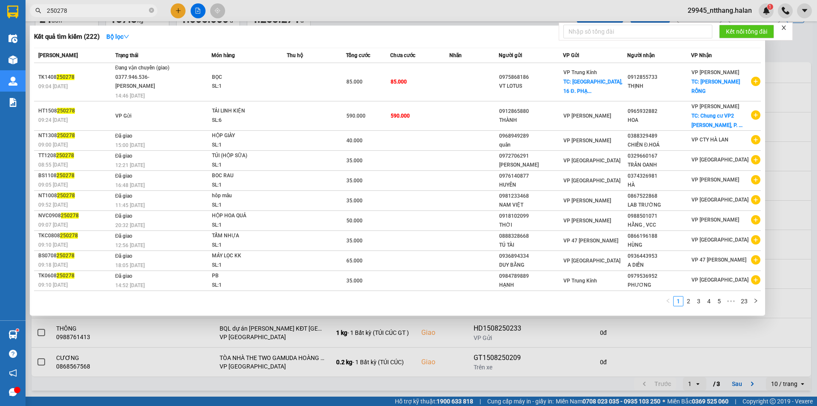
click at [113, 14] on input "250278" at bounding box center [97, 10] width 100 height 9
click at [115, 14] on input "250278" at bounding box center [97, 10] width 100 height 9
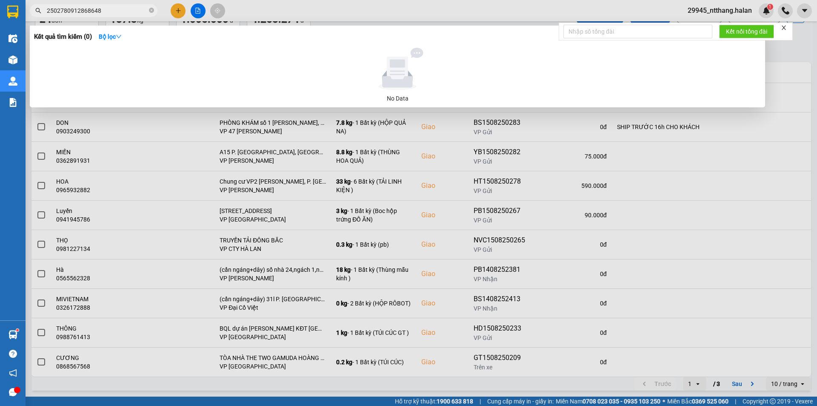
click at [67, 13] on input "2502780912868648" at bounding box center [97, 10] width 100 height 9
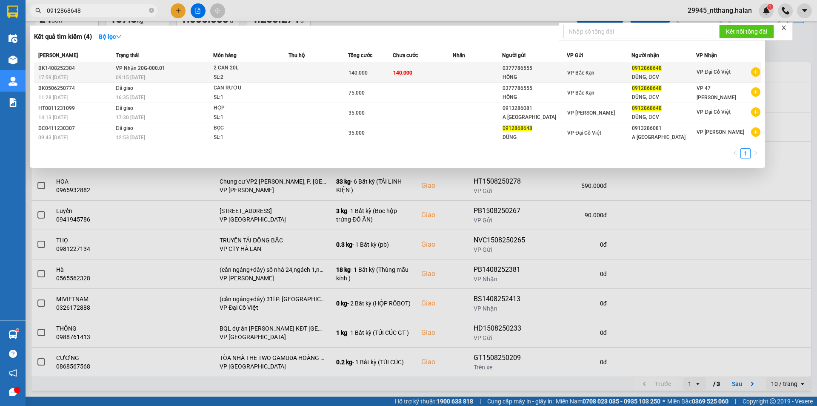
type input "0912868648"
click at [236, 69] on div "2 CAN 20L" at bounding box center [246, 67] width 64 height 9
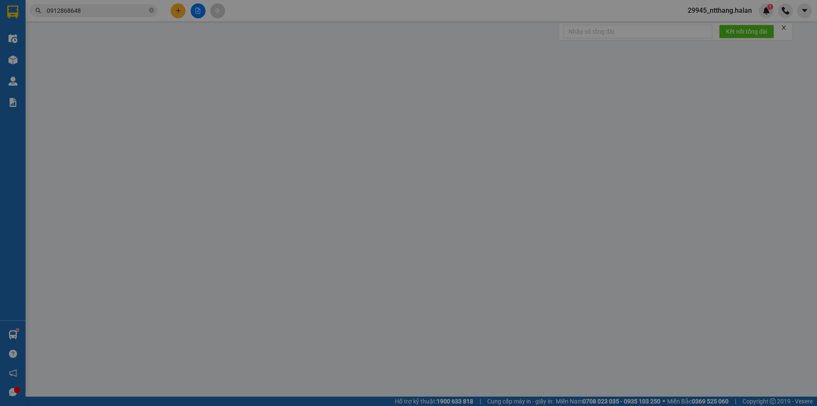
type input "0377786555"
type input "HỒNG"
type input "0912868648"
type input "DŨNG, ĐCV"
type input "140.000"
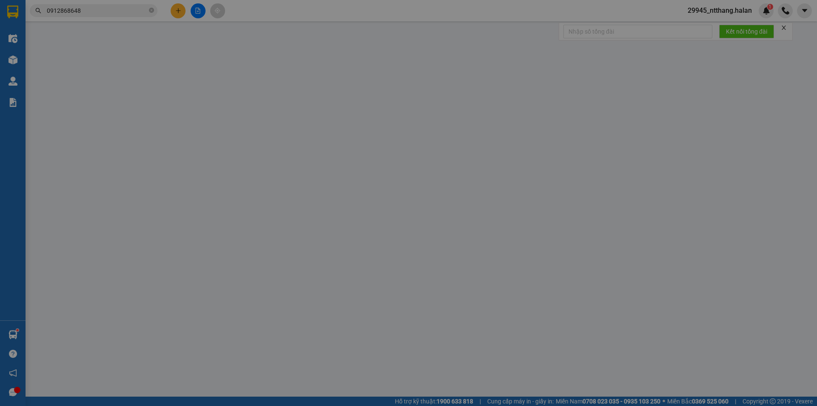
type input "140.000"
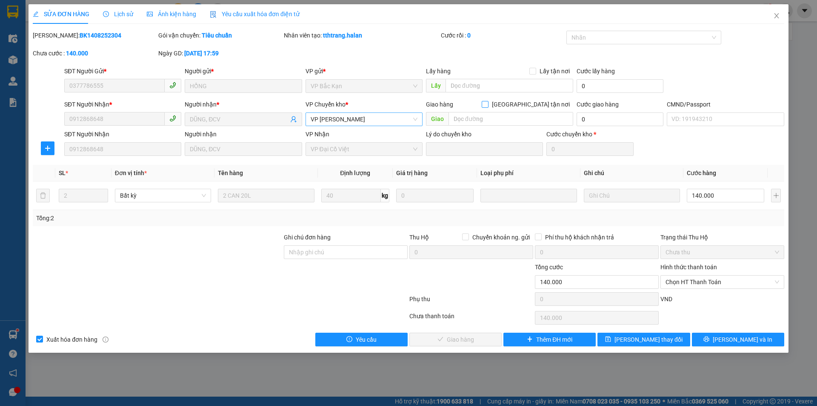
drag, startPoint x: 531, startPoint y: 103, endPoint x: 403, endPoint y: 115, distance: 127.8
click at [488, 103] on input "[GEOGRAPHIC_DATA] tận nơi" at bounding box center [485, 104] width 6 height 6
checkbox input "true"
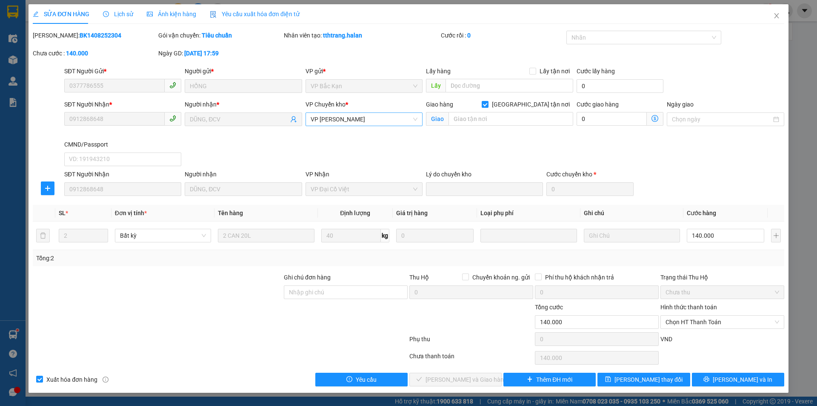
click at [370, 115] on span "VP [PERSON_NAME]" at bounding box center [364, 119] width 107 height 13
type input "DẠI"
click at [365, 137] on div "VP Đại Cồ Việt" at bounding box center [364, 135] width 107 height 9
click at [566, 143] on div "SĐT Người Nhận * 0912868648 Người nhận * DŨNG, ĐCV VP Chuyển kho * VP Đại Cồ Vi…" at bounding box center [424, 135] width 723 height 70
click at [469, 118] on input "text" at bounding box center [511, 119] width 125 height 14
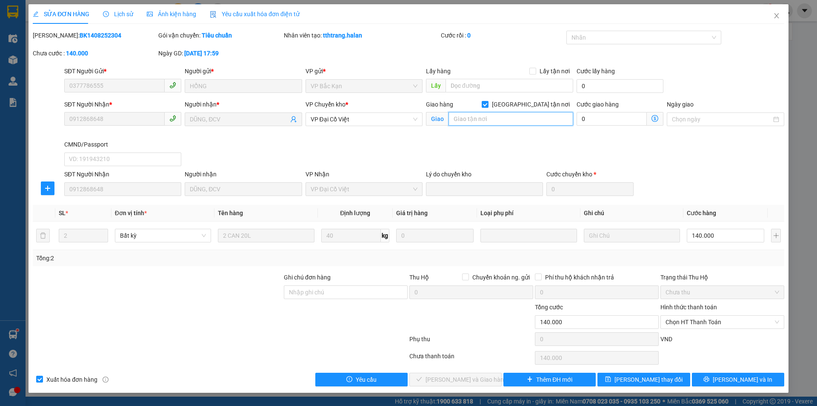
paste input "UBND phường Phương Liệt, 136 P. Nguyễn Ngọc Nại, Khương Mai, Thanh Xuân, Hà Nội…"
type input "UBND phường Phương Liệt, 136 P. Nguyễn Ngọc Nại, Khương Mai, Thanh Xuân, Hà Nội…"
click at [654, 120] on icon "dollar-circle" at bounding box center [654, 118] width 7 height 7
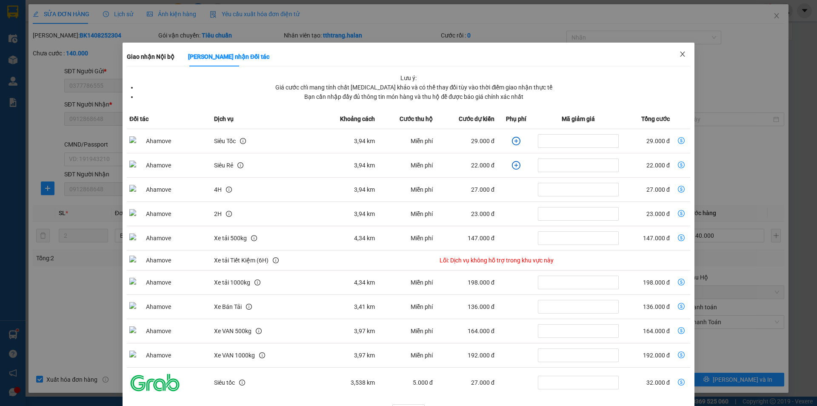
click at [680, 55] on icon "close" at bounding box center [682, 54] width 7 height 7
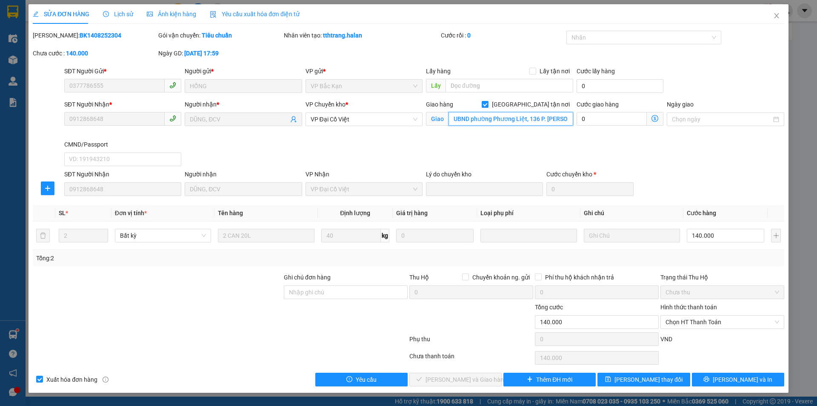
click at [523, 120] on input "UBND phường Phương Liệt, 136 P. Nguyễn Ngọc Nại, Khương Mai, Thanh Xuân, Hà Nội…" at bounding box center [511, 119] width 125 height 14
click at [565, 120] on input "UBND phường Phương Liệt, 136 P. Nguyễn Ngọc Nại, Khương Mai, Thanh Xuân, Hà Nội…" at bounding box center [511, 119] width 125 height 14
click at [656, 119] on icon "dollar-circle" at bounding box center [654, 118] width 7 height 7
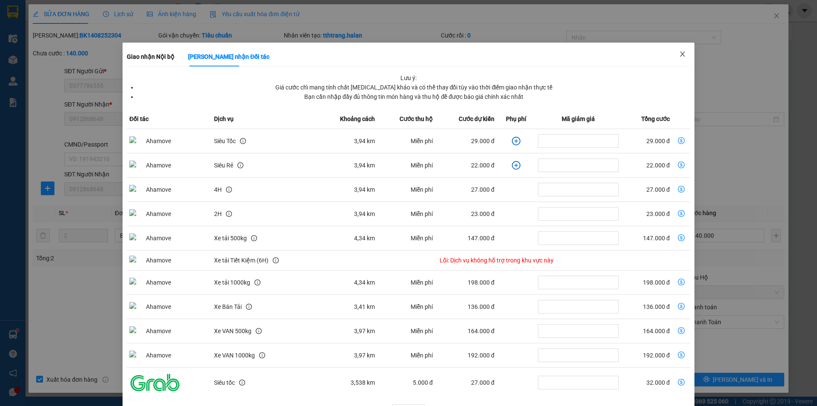
click at [680, 54] on icon "close" at bounding box center [682, 54] width 7 height 7
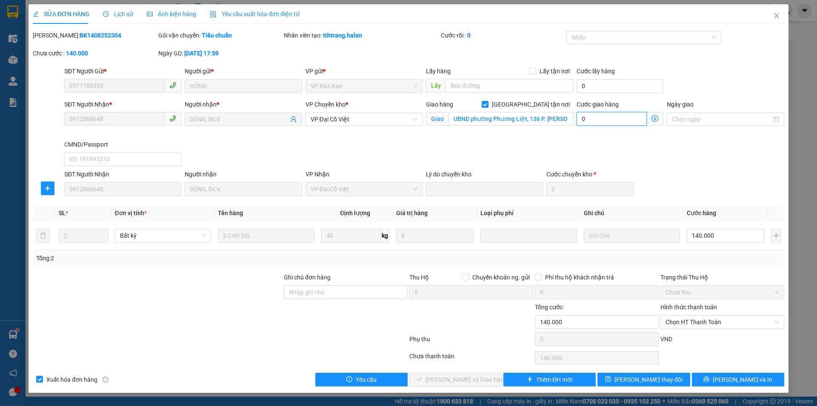
click at [601, 115] on input "0" at bounding box center [612, 119] width 70 height 14
type input "140.006"
type input "6"
type input "140.060"
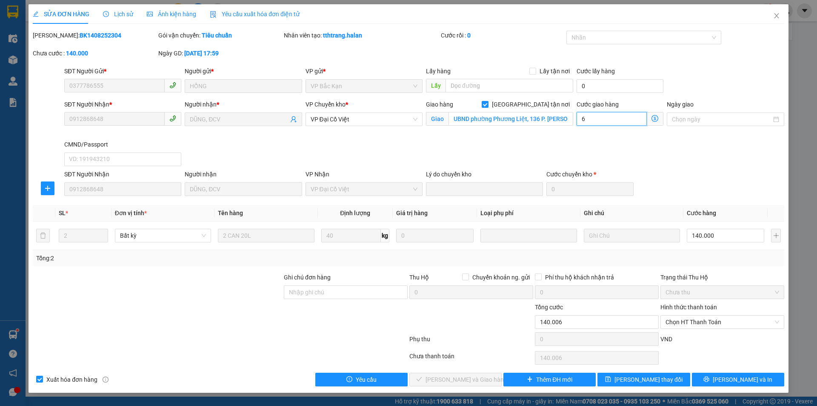
type input "140.060"
type input "60"
type input "200.000"
type input "60.000"
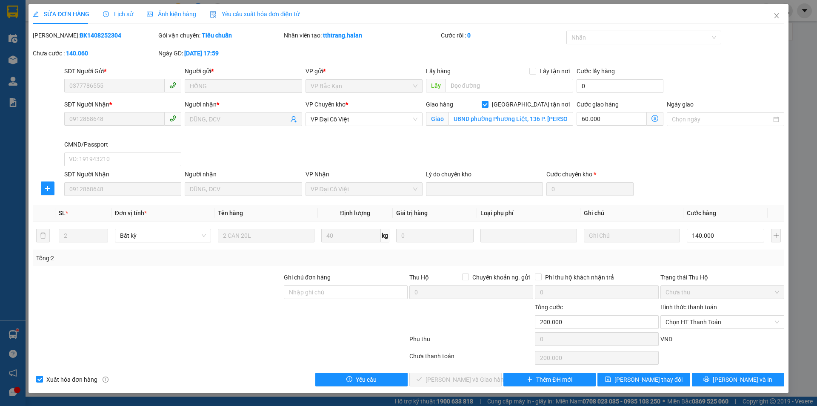
click at [506, 147] on div "SĐT Người Nhận * 0912868648 Người nhận * DŨNG, ĐCV VP Chuyển kho * VP Đại Cồ Vi…" at bounding box center [424, 135] width 723 height 70
click at [630, 374] on button "[PERSON_NAME] thay đổi" at bounding box center [643, 379] width 92 height 14
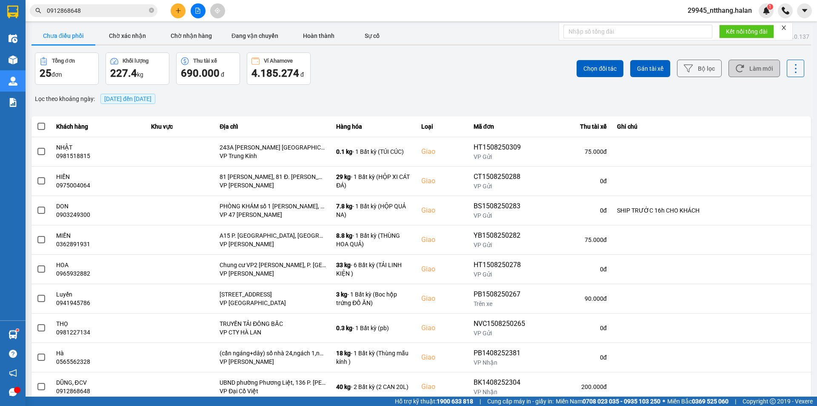
click at [766, 61] on button "Làm mới" at bounding box center [753, 68] width 51 height 17
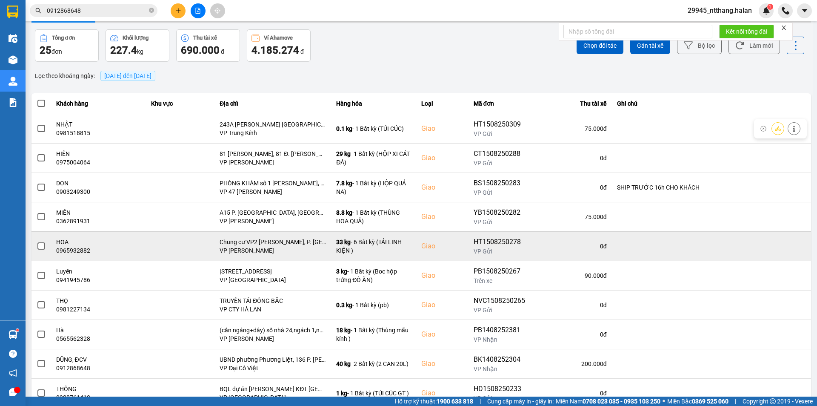
scroll to position [54, 0]
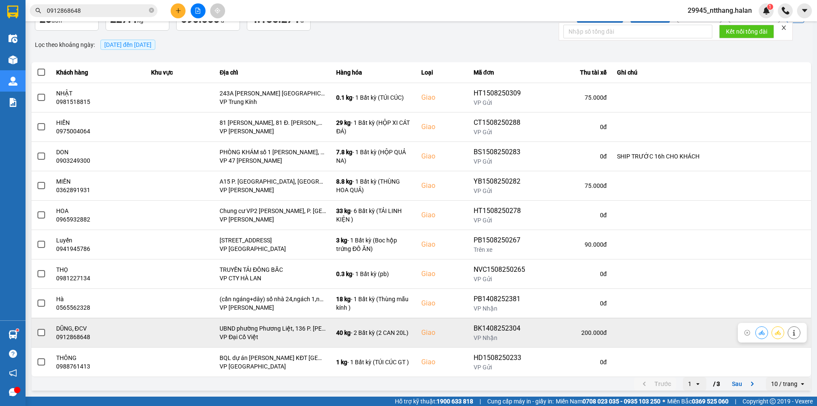
click at [39, 331] on span at bounding box center [41, 333] width 8 height 8
click at [37, 328] on input "checkbox" at bounding box center [37, 328] width 0 height 0
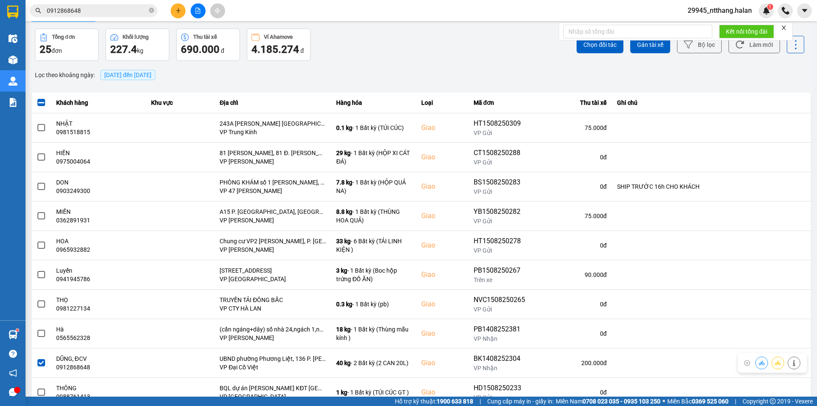
scroll to position [0, 0]
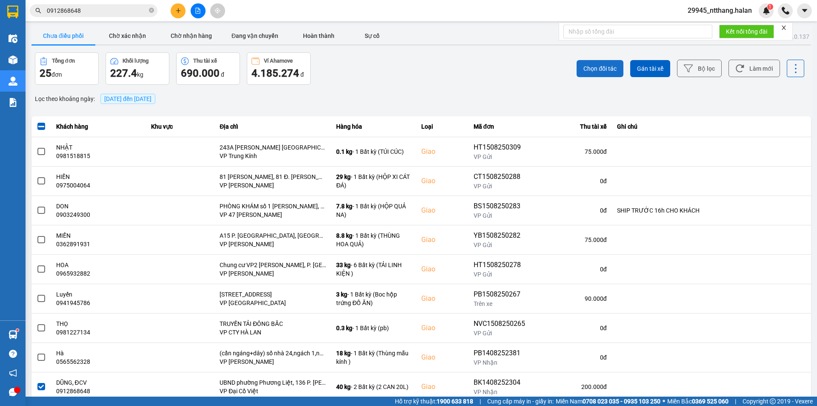
click at [604, 64] on span "Chọn đối tác" at bounding box center [599, 68] width 33 height 9
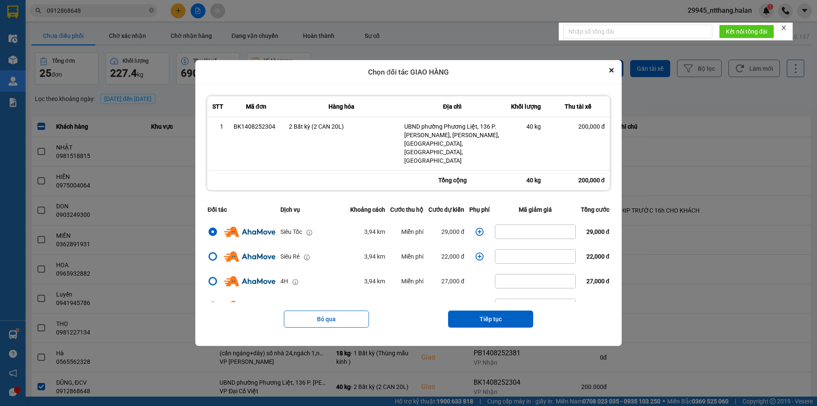
click at [478, 227] on icon "dialog" at bounding box center [479, 231] width 9 height 9
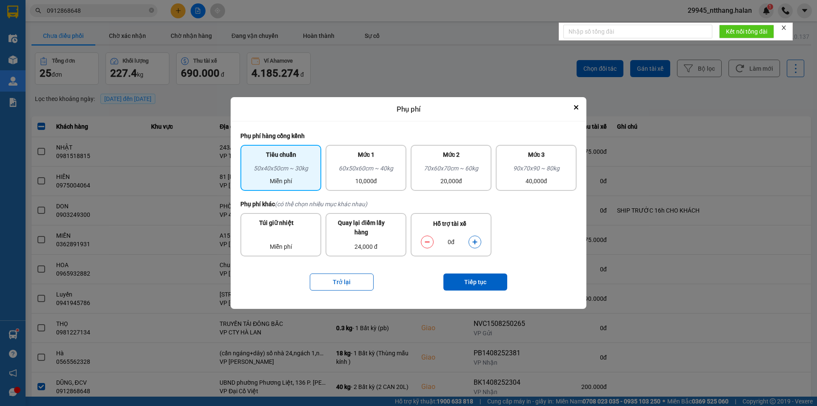
drag, startPoint x: 442, startPoint y: 166, endPoint x: 466, endPoint y: 259, distance: 96.6
click at [443, 165] on div "70x60x70cm ~ 60kg" at bounding box center [451, 169] width 71 height 13
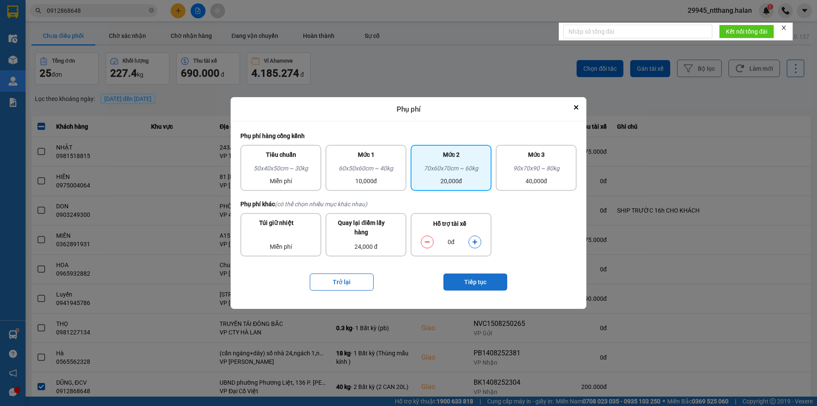
click at [471, 285] on button "Tiếp tục" at bounding box center [475, 281] width 64 height 17
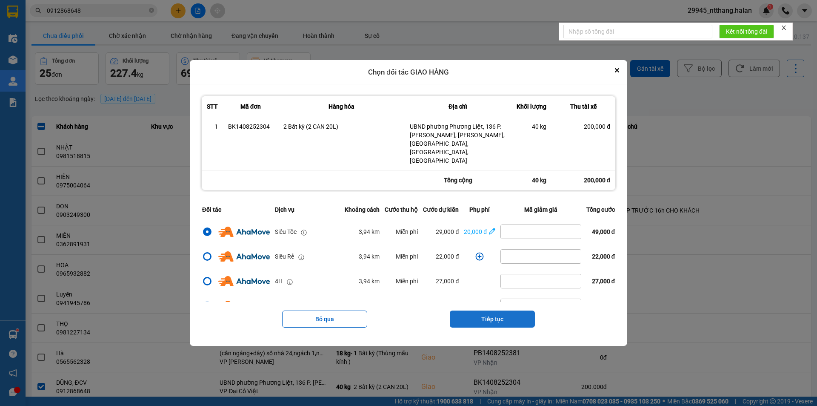
click at [494, 310] on button "Tiếp tục" at bounding box center [492, 318] width 85 height 17
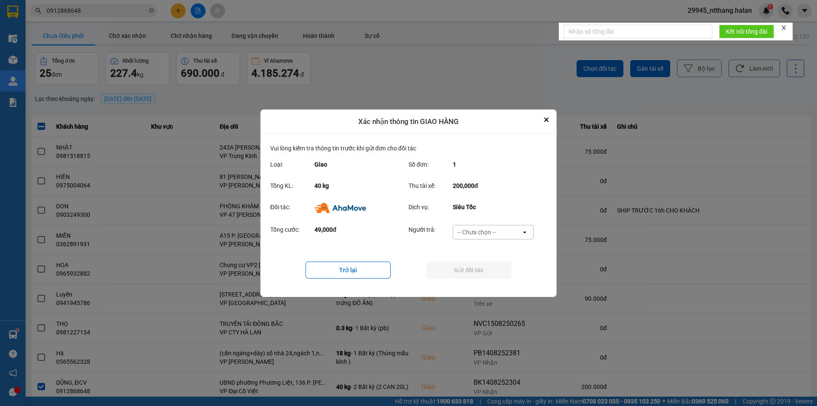
click at [517, 231] on div "-- Chưa chọn --" at bounding box center [487, 232] width 68 height 14
click at [497, 283] on div "Ví Ahamove" at bounding box center [492, 280] width 81 height 15
click at [499, 275] on button "Gửi đối tác" at bounding box center [468, 269] width 85 height 17
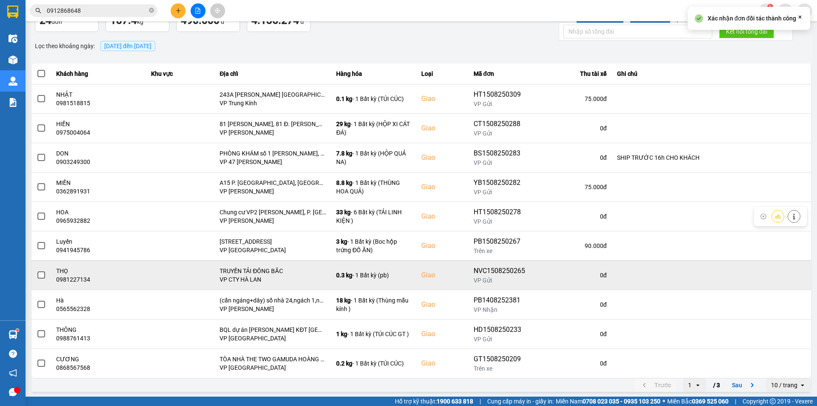
scroll to position [54, 0]
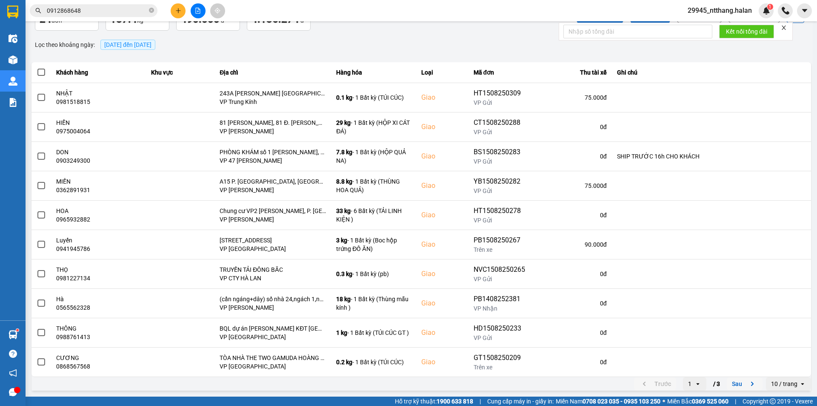
click at [737, 385] on button "Sau" at bounding box center [745, 383] width 36 height 13
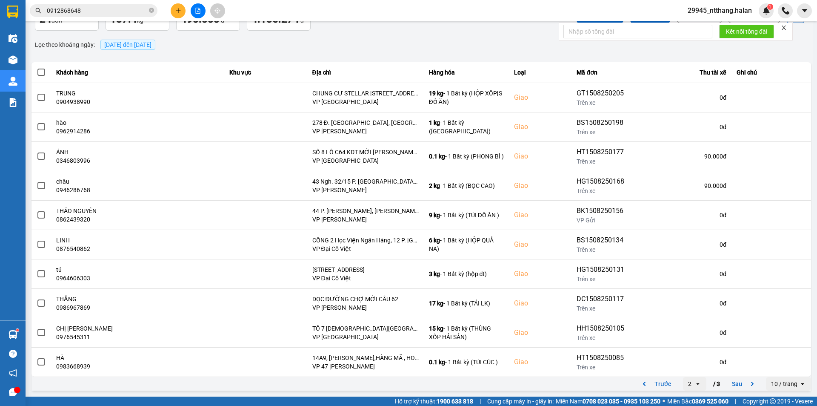
click at [737, 384] on button "Sau" at bounding box center [745, 383] width 36 height 13
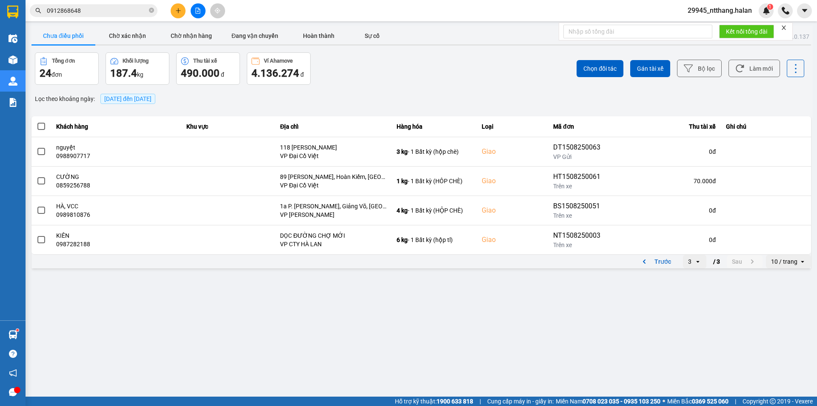
scroll to position [0, 0]
click at [104, 9] on input "0912868648" at bounding box center [97, 10] width 100 height 9
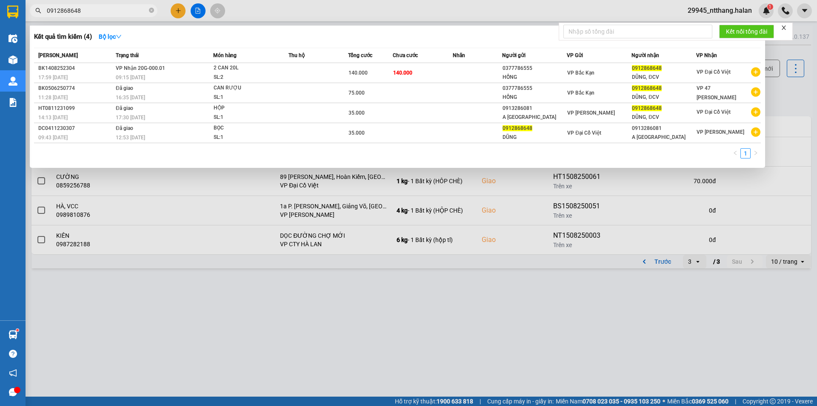
click at [104, 9] on input "0912868648" at bounding box center [97, 10] width 100 height 9
click at [385, 13] on div at bounding box center [408, 203] width 817 height 406
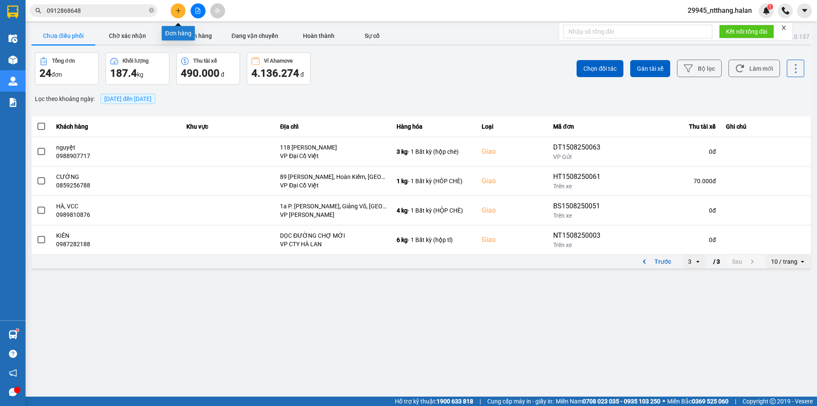
click at [175, 16] on button at bounding box center [178, 10] width 15 height 15
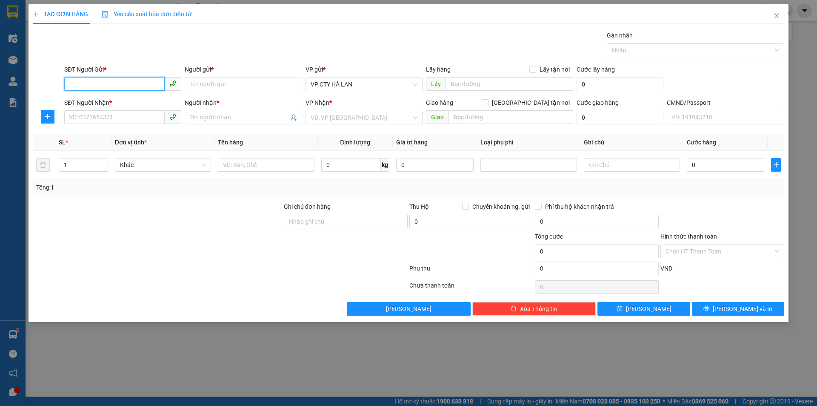
click at [129, 83] on input "SĐT Người Gửi *" at bounding box center [114, 84] width 100 height 14
type input "0936779990"
click at [149, 100] on div "0936779990 - ly" at bounding box center [122, 101] width 107 height 9
type input "ly"
type input "0936779990"
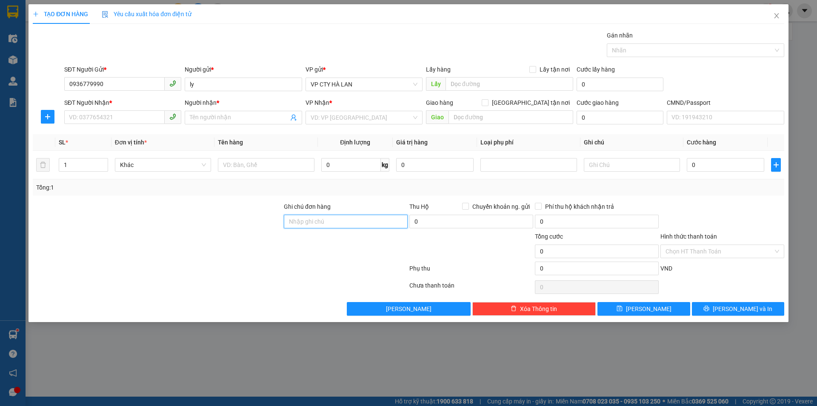
click at [310, 219] on input "Ghi chú đơn hàng" at bounding box center [346, 221] width 124 height 14
type input "0333609982"
click at [530, 71] on div "Lấy hàng Lấy tận nơi" at bounding box center [499, 69] width 147 height 9
click at [536, 66] on span at bounding box center [532, 69] width 7 height 7
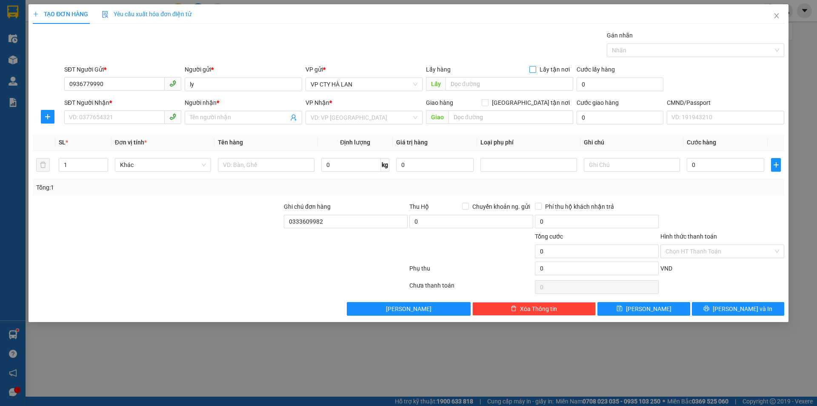
click at [535, 66] on input "Lấy tận nơi" at bounding box center [532, 69] width 6 height 6
checkbox input "true"
click at [382, 89] on span "VP CTY HÀ LAN" at bounding box center [364, 84] width 107 height 13
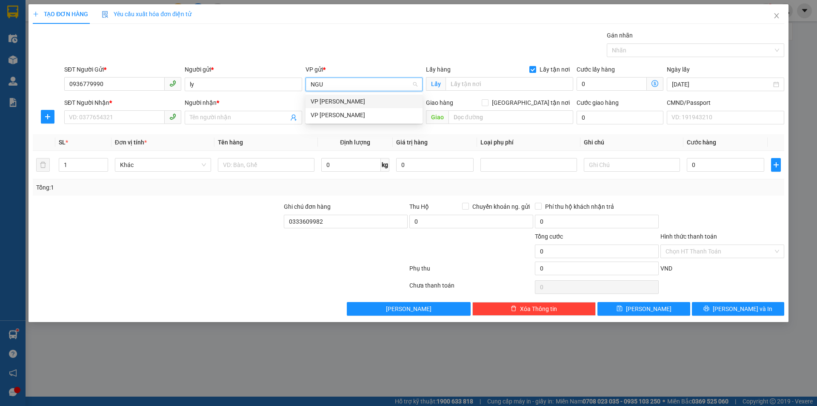
type input "NGUY"
click at [379, 109] on div "VP [PERSON_NAME]" at bounding box center [364, 115] width 117 height 14
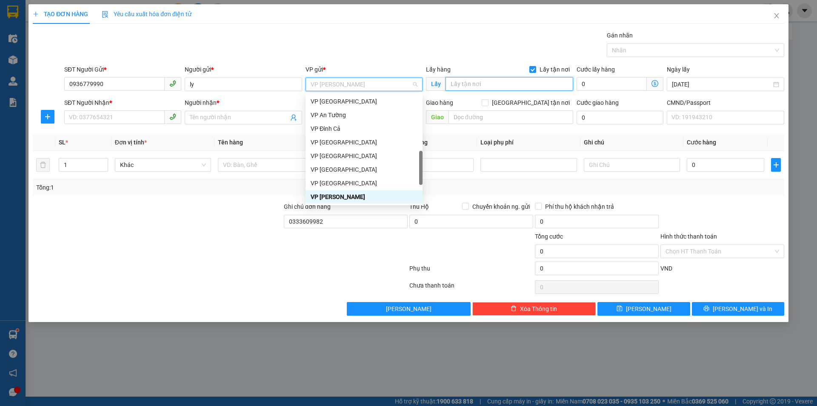
click at [514, 85] on input "text" at bounding box center [510, 84] width 128 height 14
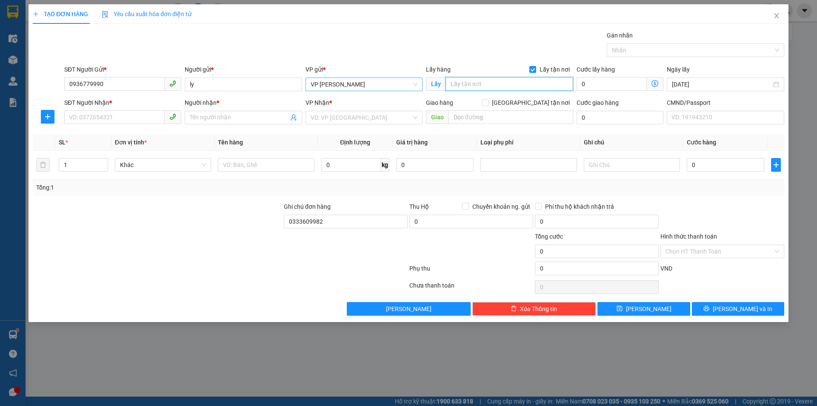
paste input "32 P. Phạm Khắc Quảng, Giang Biên, Long Biên, Hà Nội, Việt Nam"
type input "32 P. Phạm Khắc Quảng, Giang Biên, Long Biên, Hà Nội, Việt Nam"
click at [331, 116] on input "search" at bounding box center [361, 117] width 101 height 13
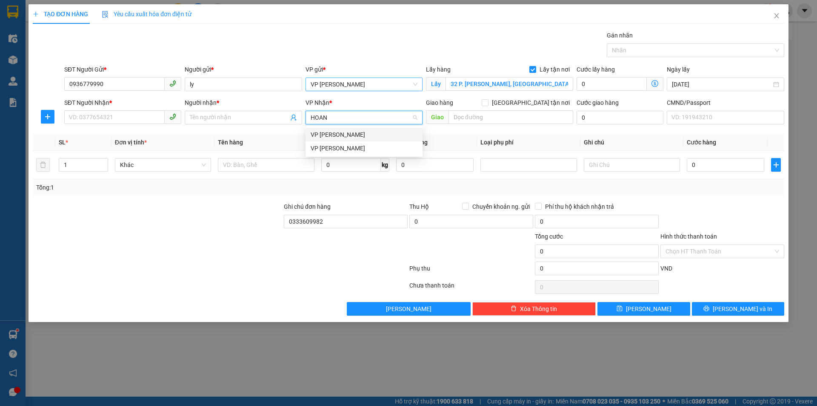
type input "HOANG"
click at [339, 134] on div "VP [PERSON_NAME]" at bounding box center [364, 134] width 107 height 9
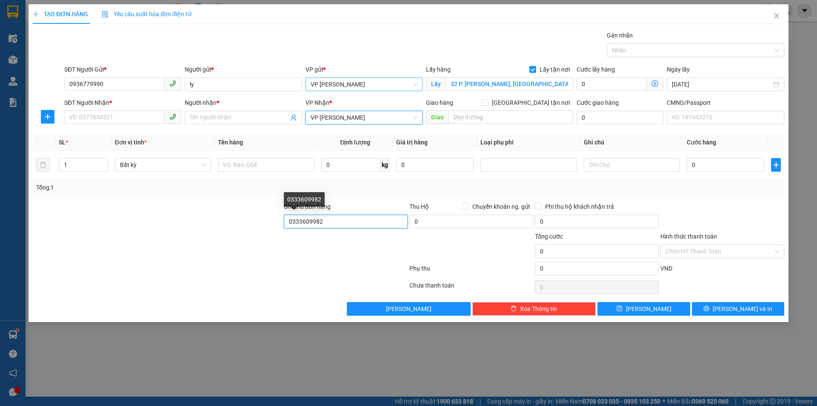
click at [335, 226] on input "0333609982" at bounding box center [346, 221] width 124 height 14
click at [123, 113] on input "SĐT Người Nhận *" at bounding box center [114, 117] width 100 height 14
paste input "0333609982"
type input "0333609982"
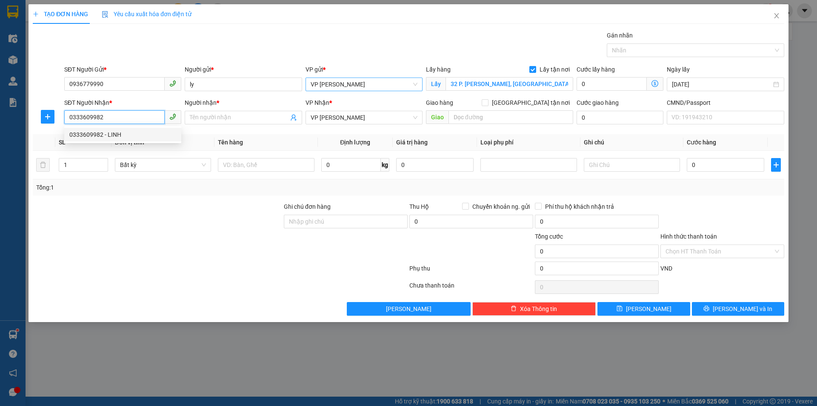
click at [122, 133] on div "0333609982 - LINH" at bounding box center [122, 134] width 107 height 9
type input "LINH"
type input "0333609982"
click at [657, 81] on icon "dollar-circle" at bounding box center [654, 83] width 7 height 7
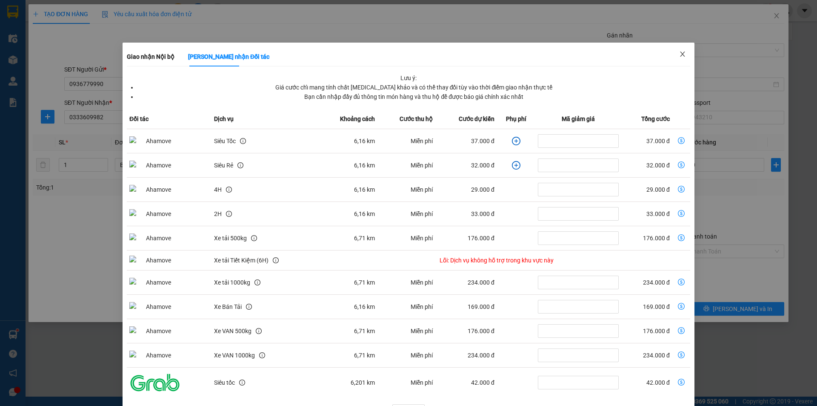
click at [682, 52] on span "Close" at bounding box center [683, 55] width 24 height 24
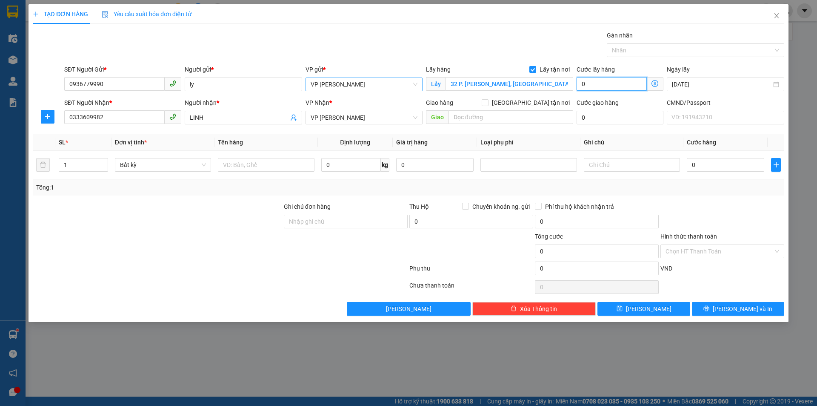
click at [596, 84] on input "0" at bounding box center [612, 84] width 70 height 14
type input "5"
type input "50"
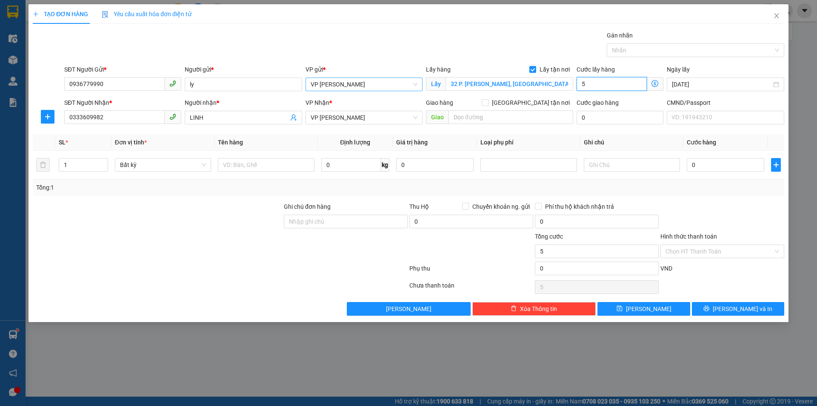
type input "50"
click at [508, 143] on th "Loại phụ phí" at bounding box center [528, 142] width 103 height 17
type input "50.000"
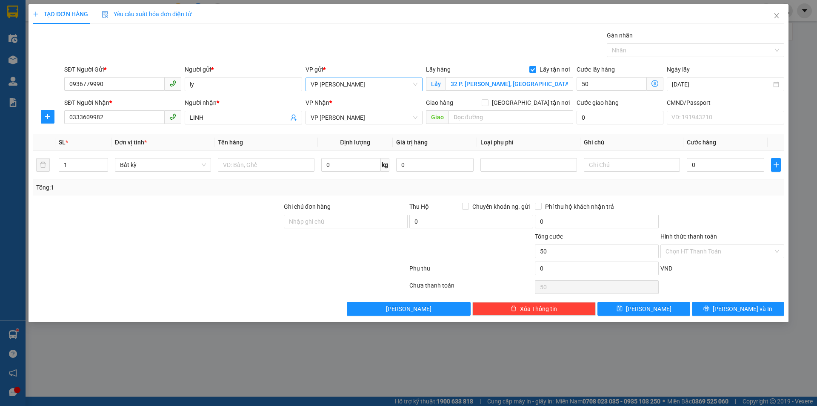
type input "50.000"
click at [304, 166] on input "text" at bounding box center [266, 165] width 96 height 14
type input "TÚI BỌC TẤT"
type input "1"
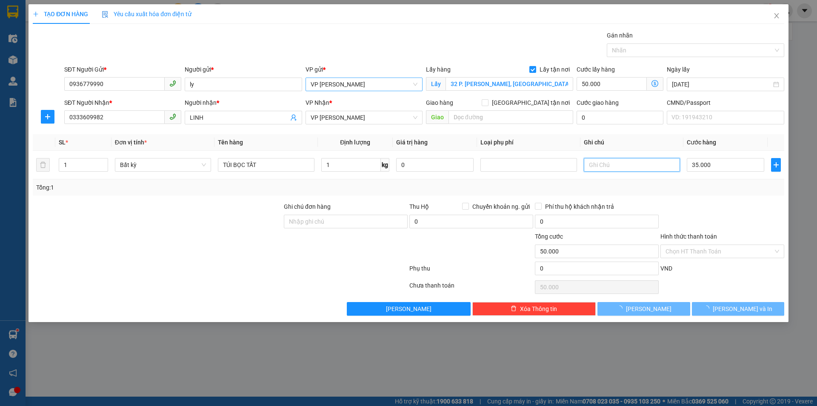
type input "35.000"
type input "85.000"
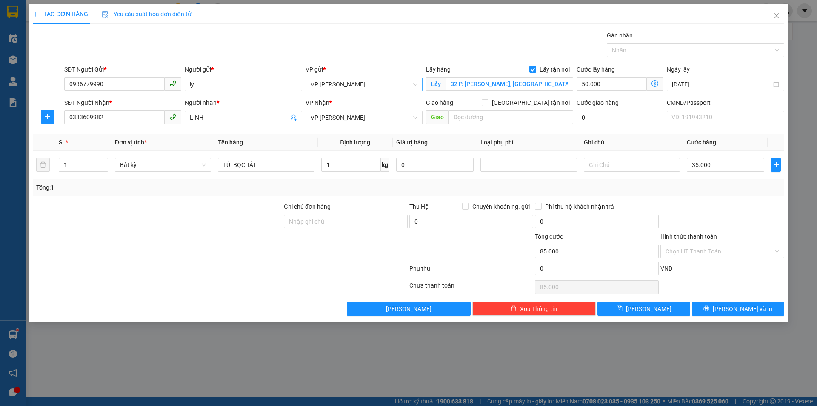
click at [658, 82] on icon "dollar-circle" at bounding box center [654, 83] width 7 height 7
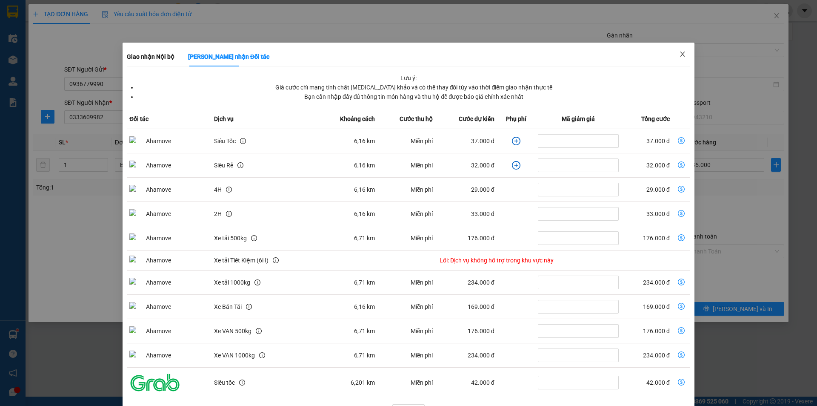
click at [679, 57] on icon "close" at bounding box center [682, 54] width 7 height 7
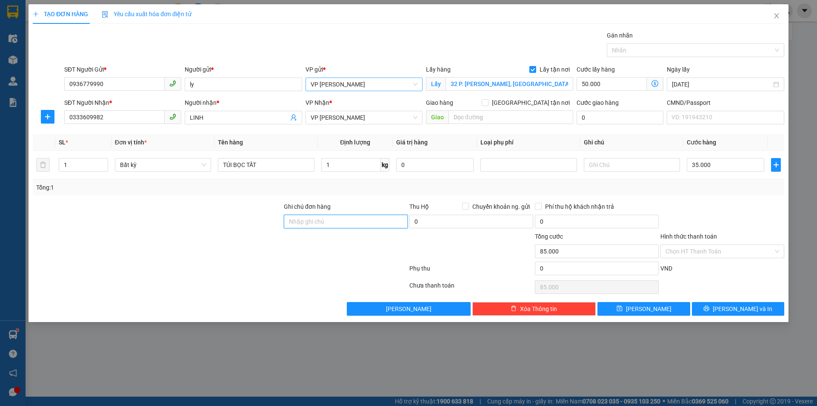
click at [301, 219] on input "Ghi chú đơn hàng" at bounding box center [346, 221] width 124 height 14
type input "G"
type input "LẤY HÀNG CHO"
click at [198, 80] on input "ly" at bounding box center [243, 84] width 117 height 14
type input "l"
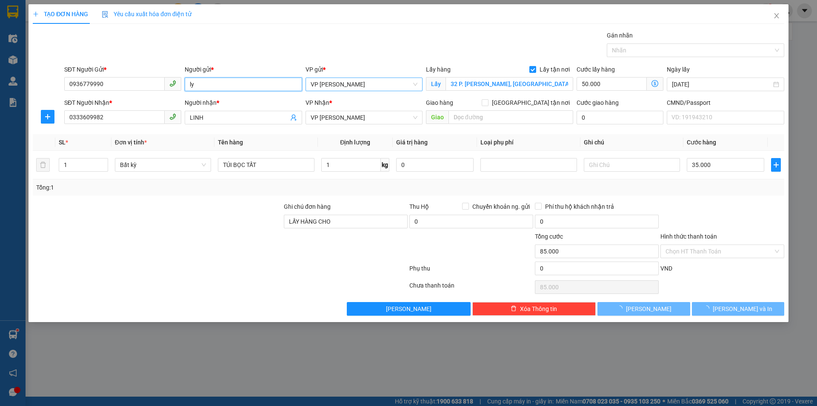
type input "l"
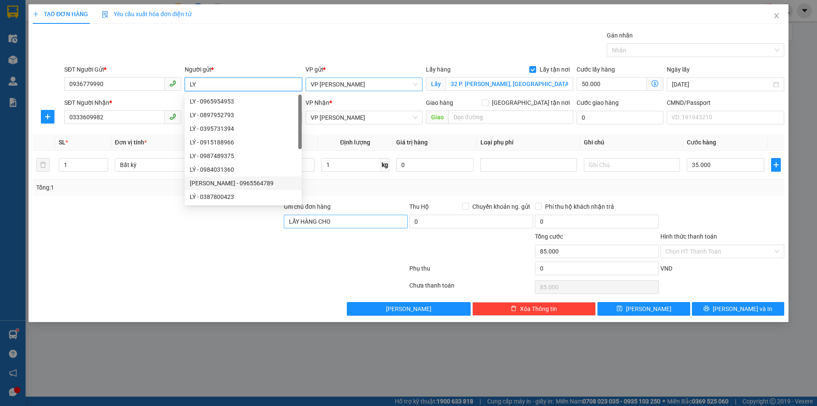
type input "LY"
click at [351, 220] on input "LẤY HÀNG CHO" at bounding box center [346, 221] width 124 height 14
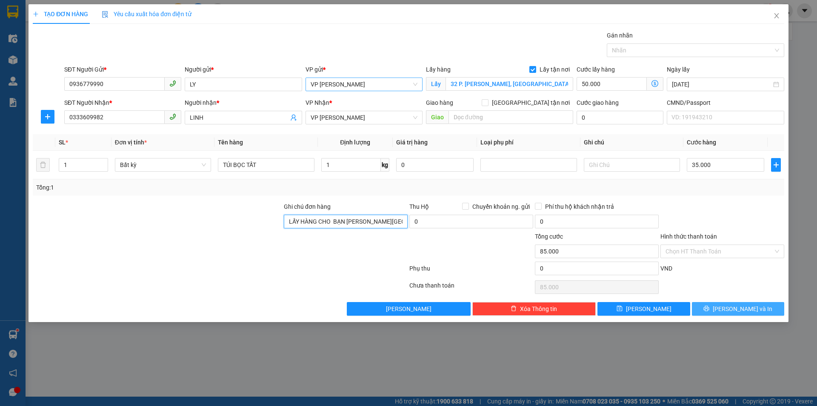
type input "LẤY HÀNG CHO BẠN LINH THÁI NGUYÊN"
click at [713, 304] on button "[PERSON_NAME] và In" at bounding box center [738, 309] width 92 height 14
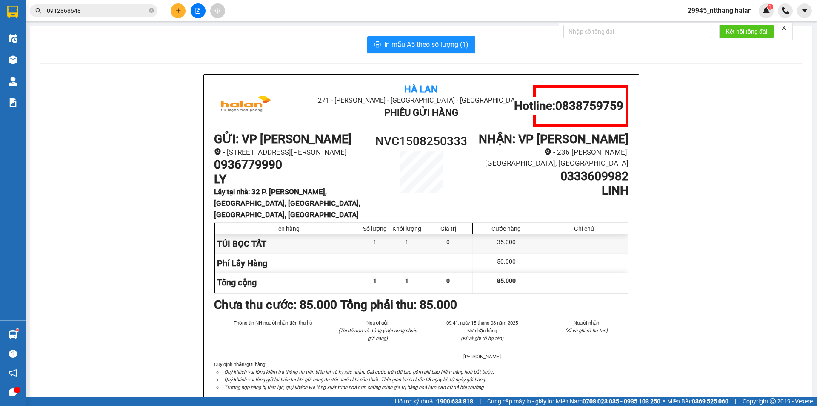
click at [120, 14] on input "0912868648" at bounding box center [97, 10] width 100 height 9
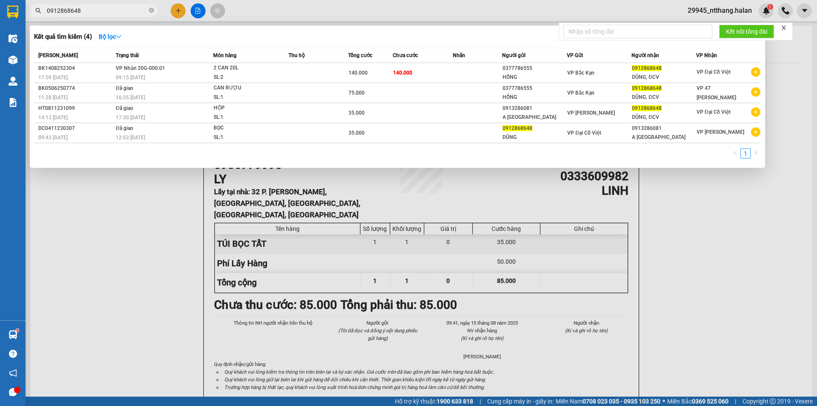
click at [120, 14] on input "0912868648" at bounding box center [97, 10] width 100 height 9
drag, startPoint x: 691, startPoint y: 217, endPoint x: 500, endPoint y: 146, distance: 203.7
click at [682, 214] on div at bounding box center [408, 203] width 817 height 406
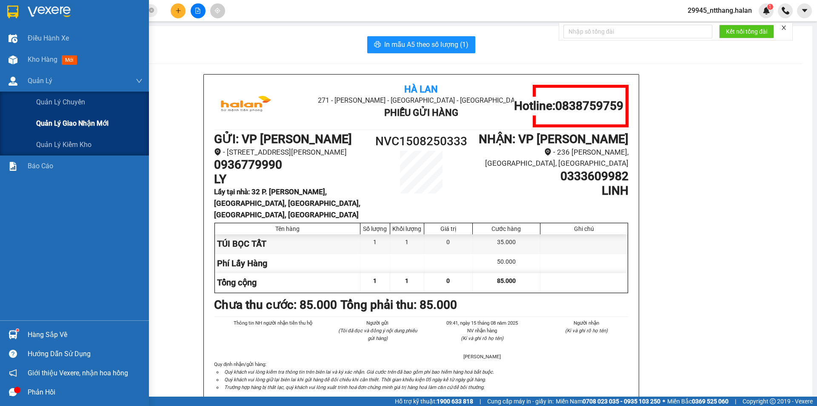
click at [91, 126] on span "Quản lý giao nhận mới" at bounding box center [72, 123] width 72 height 11
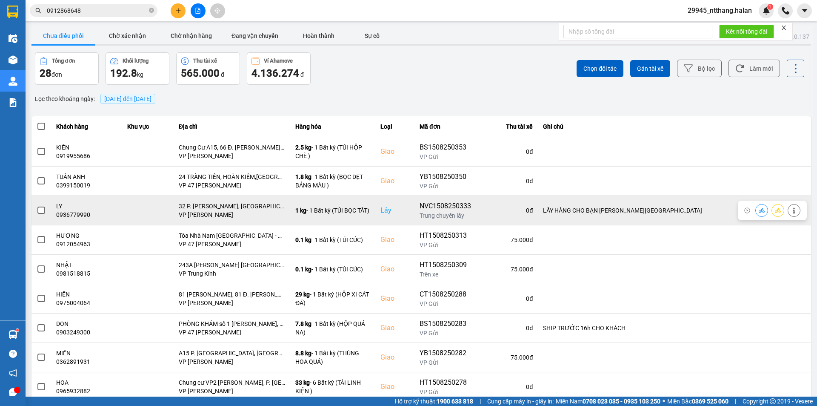
click at [40, 211] on span at bounding box center [41, 210] width 8 height 8
click at [37, 206] on input "checkbox" at bounding box center [37, 206] width 0 height 0
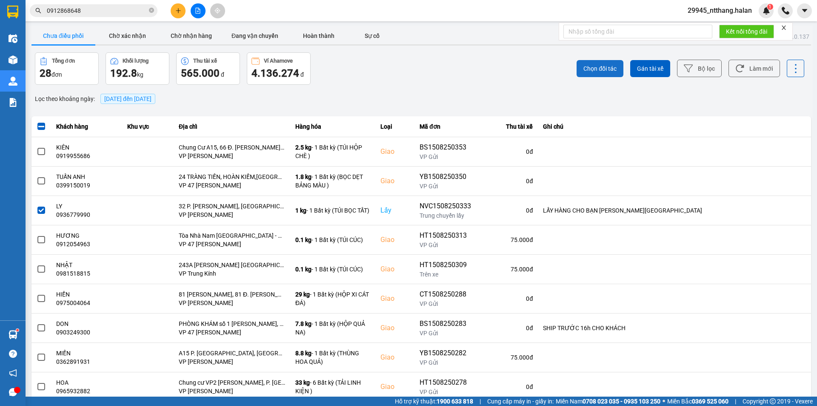
click at [577, 74] on button "Chọn đối tác" at bounding box center [600, 68] width 47 height 17
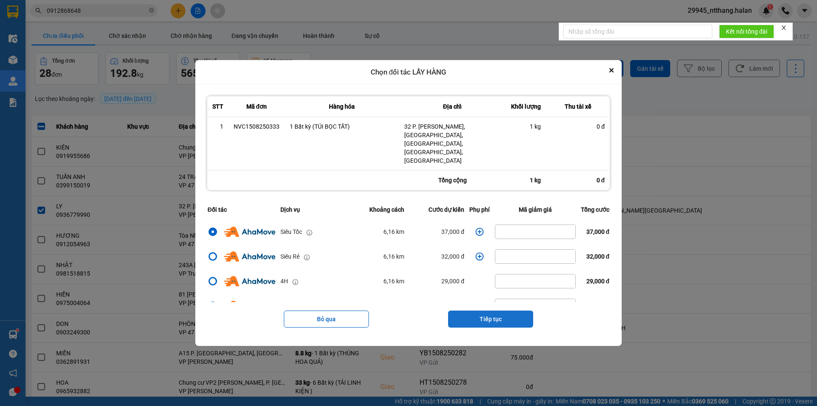
click at [482, 310] on button "Tiếp tục" at bounding box center [490, 318] width 85 height 17
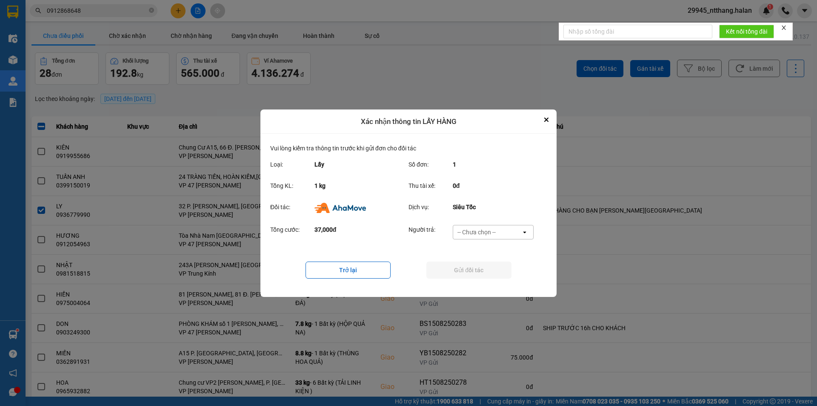
click at [497, 235] on div "-- Chưa chọn --" at bounding box center [487, 232] width 68 height 14
click at [480, 277] on span "Ví Ahamove" at bounding box center [476, 280] width 34 height 9
click at [480, 269] on button "Gửi đối tác" at bounding box center [468, 269] width 85 height 17
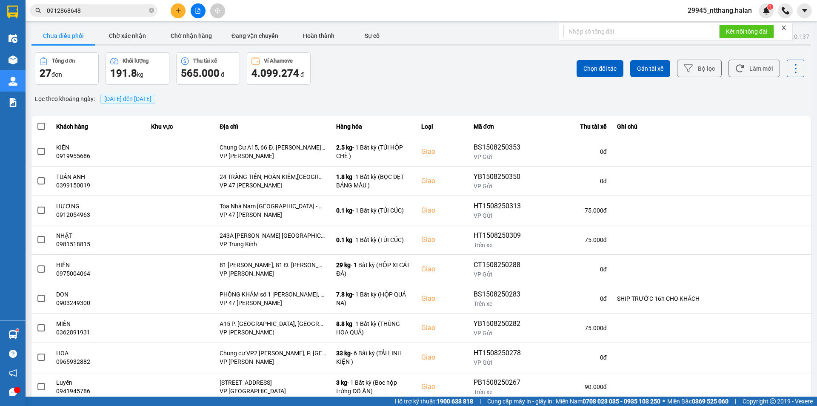
click at [325, 81] on div "Tổng đơn 27 đơn Khối lượng 191.8 kg Thu tài xế 565.000 đ Ví Ahamove 4.099.274 đ" at bounding box center [227, 68] width 385 height 32
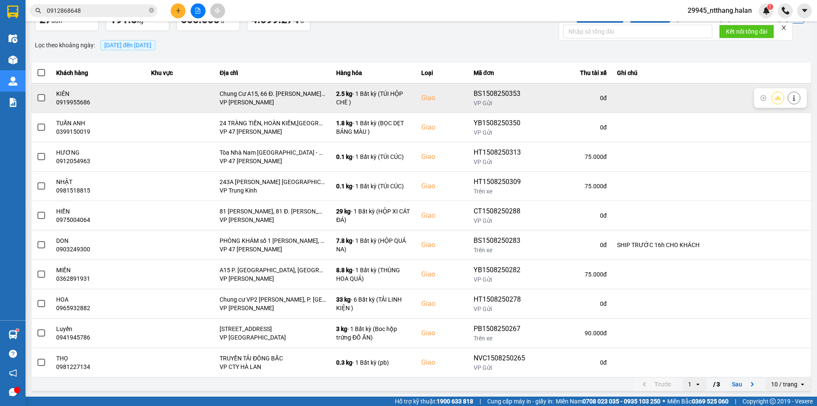
scroll to position [54, 0]
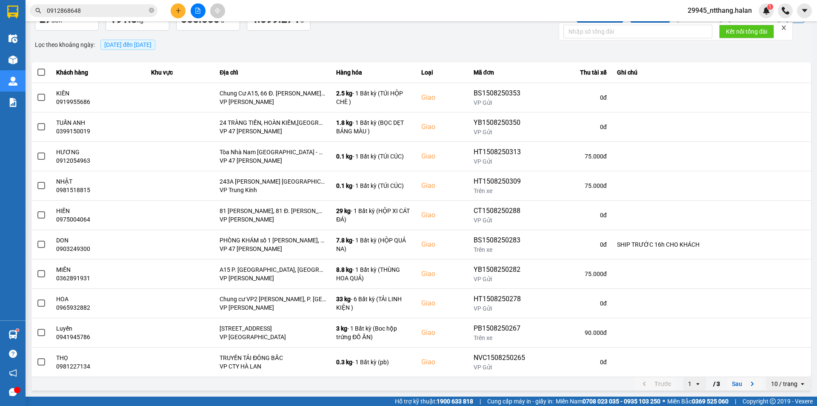
click at [732, 385] on button "Sau" at bounding box center [745, 383] width 36 height 13
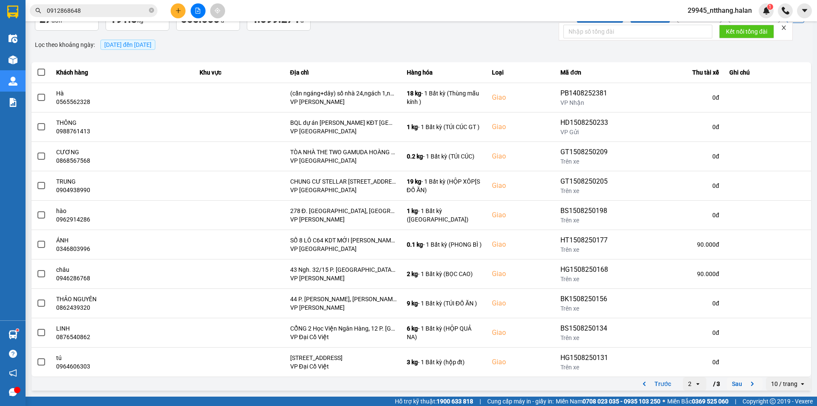
click at [733, 383] on button "Sau" at bounding box center [745, 383] width 36 height 13
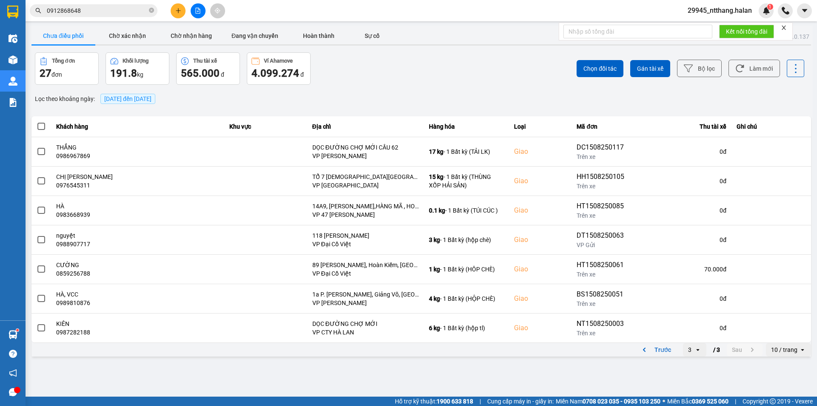
click at [133, 97] on span "15/08/2025 đến 15/08/2025" at bounding box center [127, 98] width 47 height 7
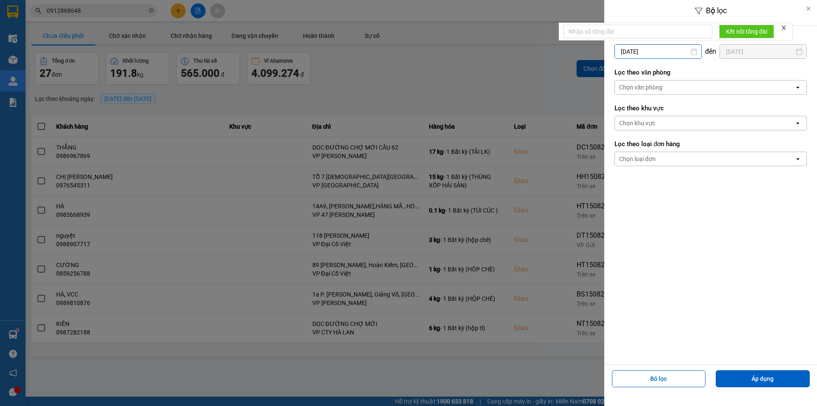
click at [652, 51] on input "[DATE]" at bounding box center [658, 52] width 86 height 14
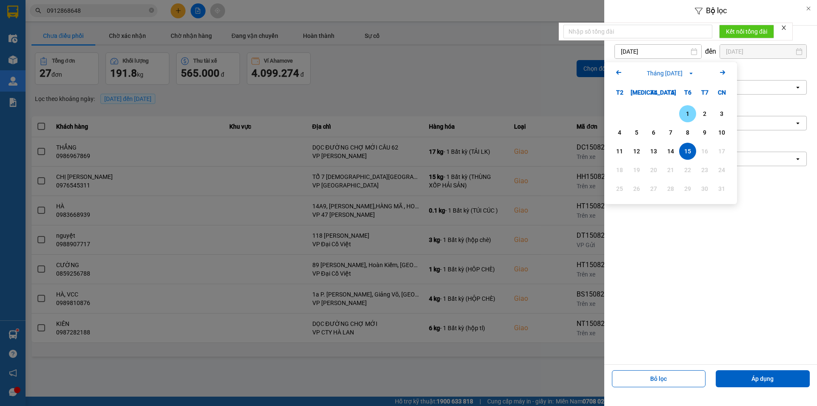
click at [693, 113] on div "1" at bounding box center [688, 114] width 12 height 10
type input "01/08/2025"
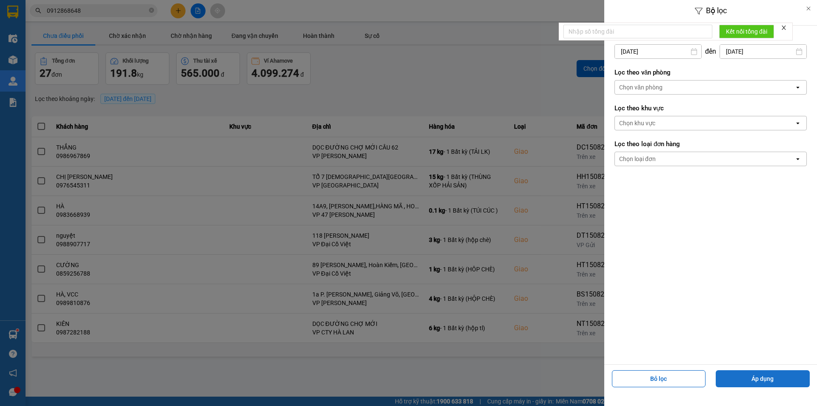
click at [739, 373] on button "Áp dụng" at bounding box center [763, 378] width 94 height 17
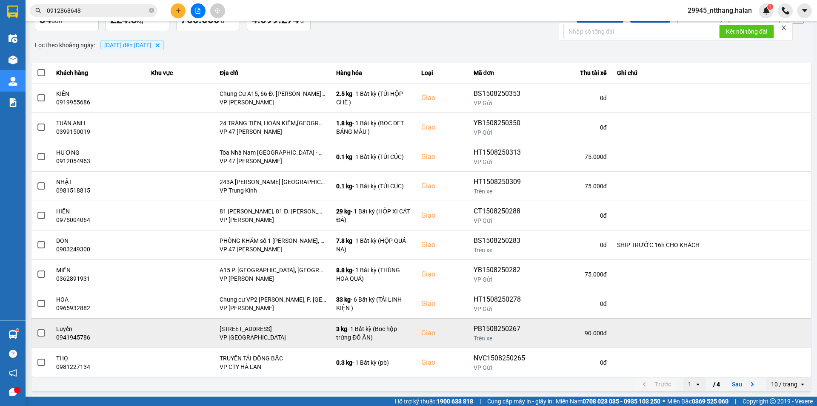
scroll to position [54, 0]
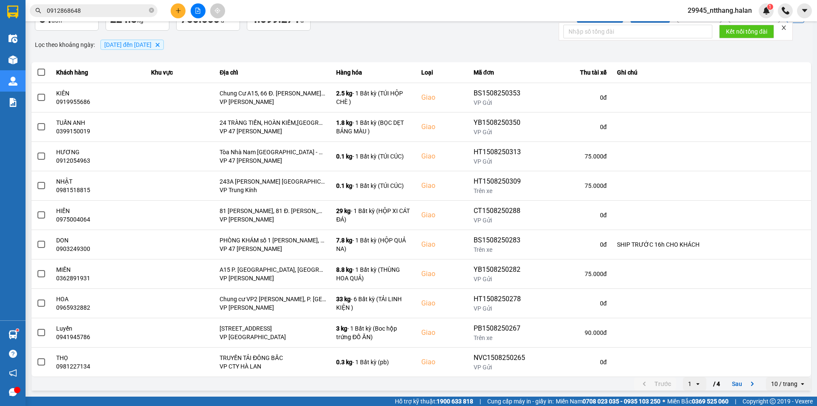
click at [697, 383] on div "open" at bounding box center [700, 384] width 12 height 14
click at [686, 366] on div "4" at bounding box center [688, 365] width 10 height 9
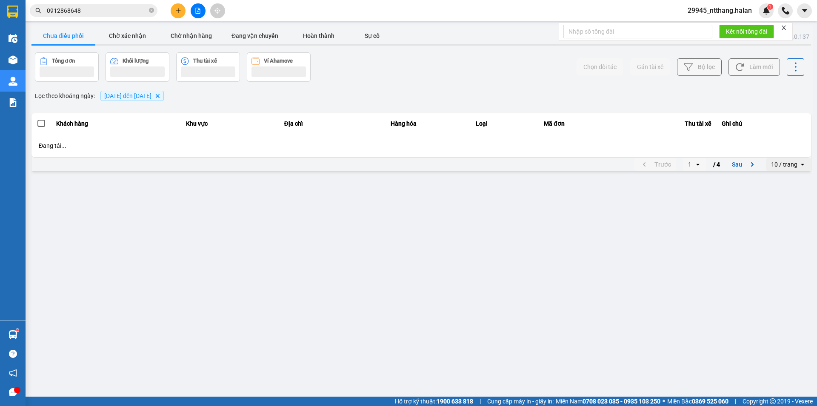
scroll to position [0, 0]
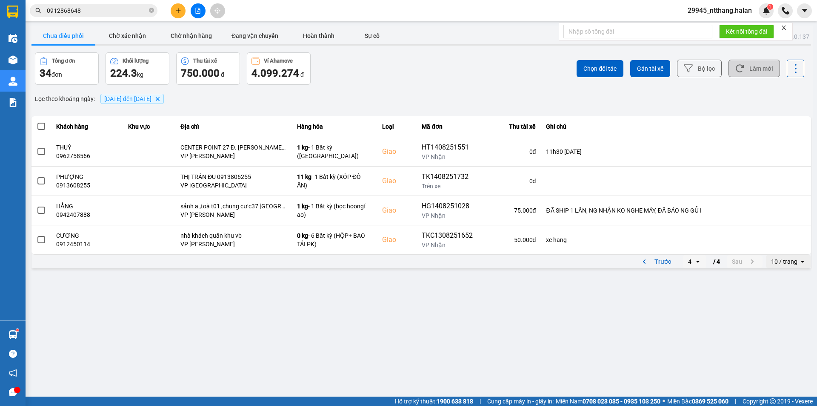
drag, startPoint x: 505, startPoint y: 68, endPoint x: 751, endPoint y: 74, distance: 245.6
click at [505, 69] on div "Chọn đối tác Gán tài xế Bộ lọc Làm mới" at bounding box center [612, 68] width 385 height 32
drag, startPoint x: 134, startPoint y: 40, endPoint x: 76, endPoint y: 39, distance: 57.9
click at [133, 40] on button "Chờ xác nhận" at bounding box center [127, 35] width 64 height 17
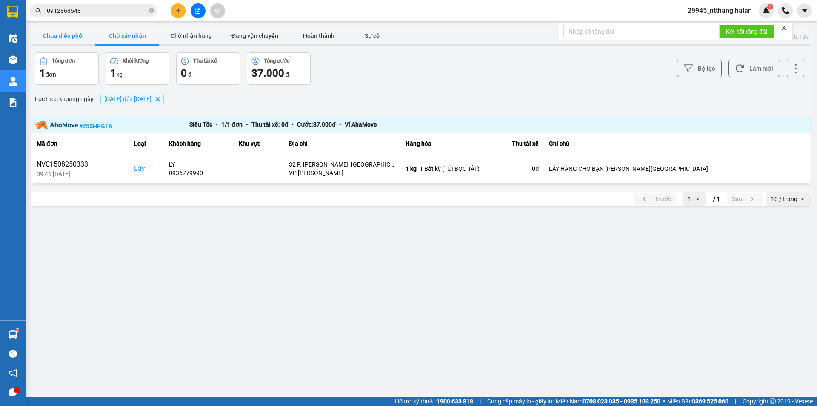
click at [63, 35] on button "Chưa điều phối" at bounding box center [63, 35] width 64 height 17
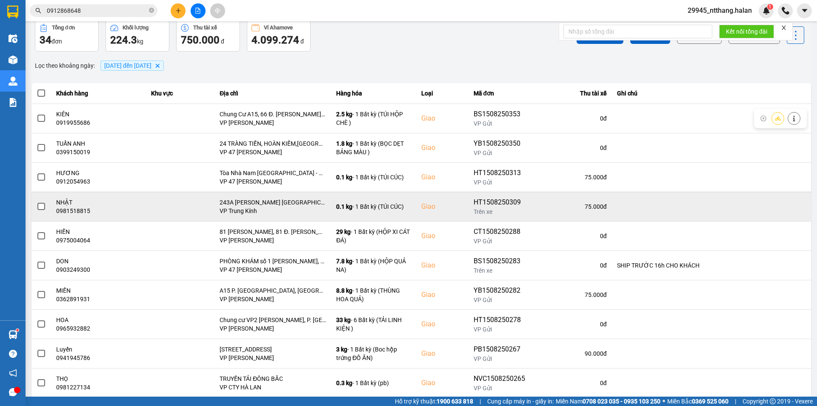
scroll to position [54, 0]
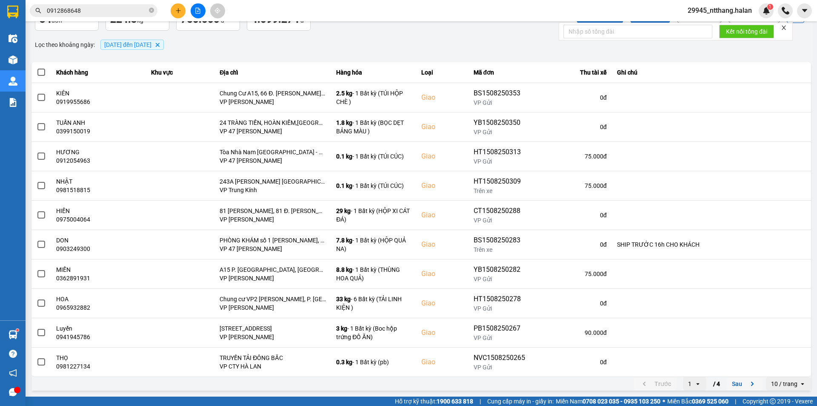
click at [737, 382] on button "Sau" at bounding box center [745, 383] width 36 height 13
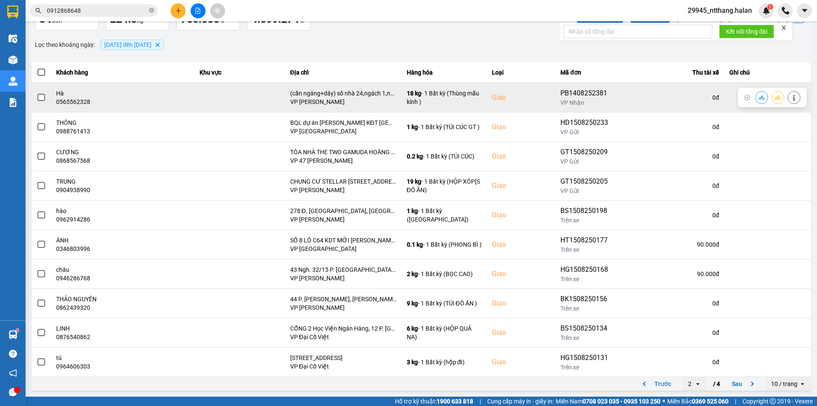
click at [793, 97] on icon at bounding box center [794, 97] width 2 height 6
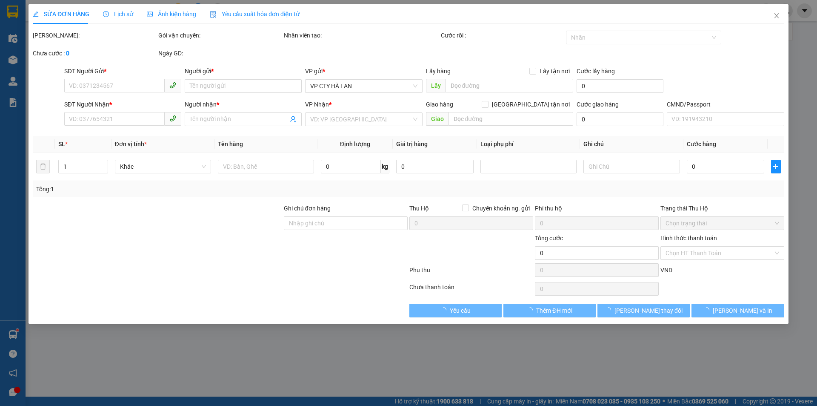
type input "0967701486"
type input "CHUNG"
type input "0565562328"
type input "Hà"
checkbox input "true"
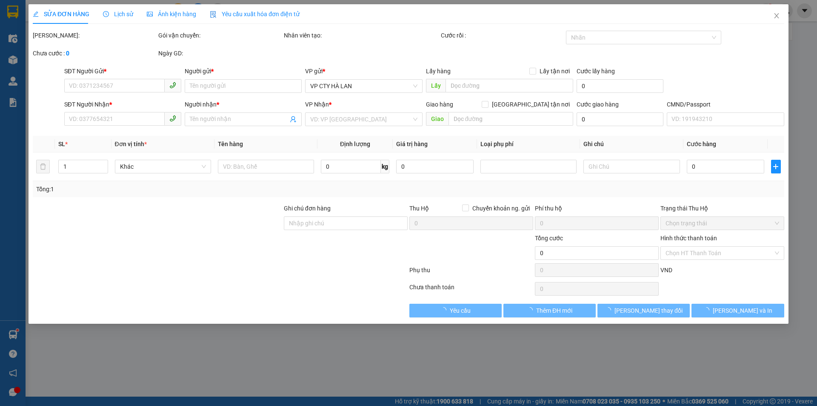
type input "(cần ngáng+dây) số nhà 24,ngách 1,ngõ 495,nguyễn trãi Thanh xuân nam,hà nội"
type input "95.000"
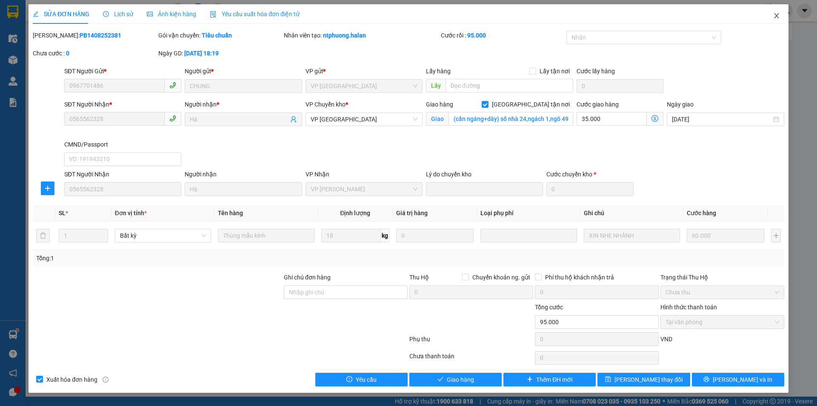
click at [779, 14] on icon "close" at bounding box center [776, 15] width 7 height 7
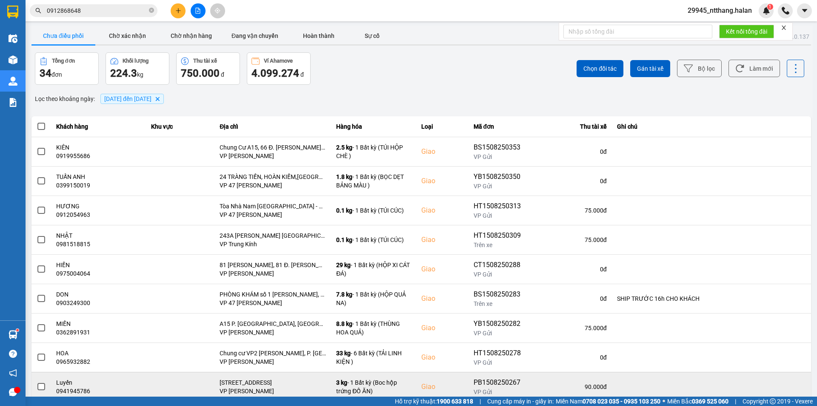
scroll to position [54, 0]
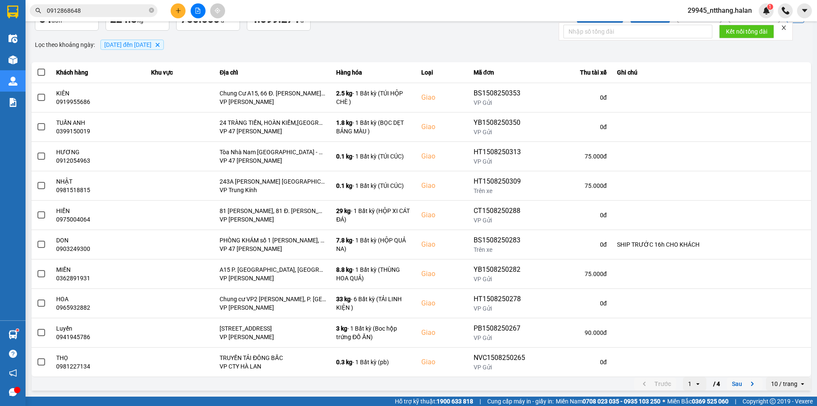
click at [735, 378] on button "Sau" at bounding box center [745, 383] width 36 height 13
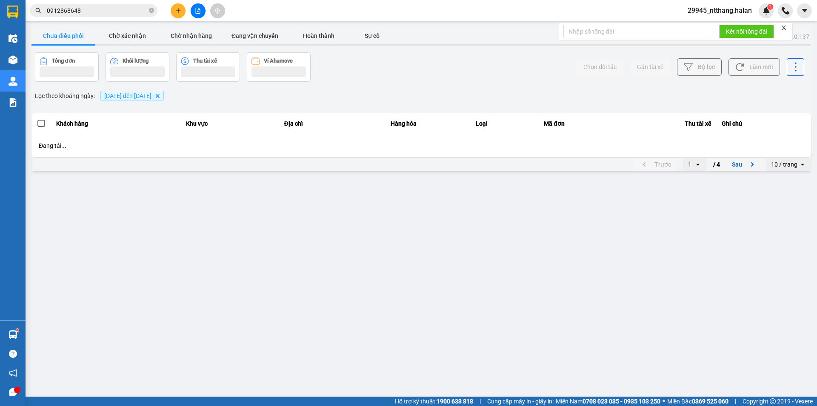
scroll to position [0, 0]
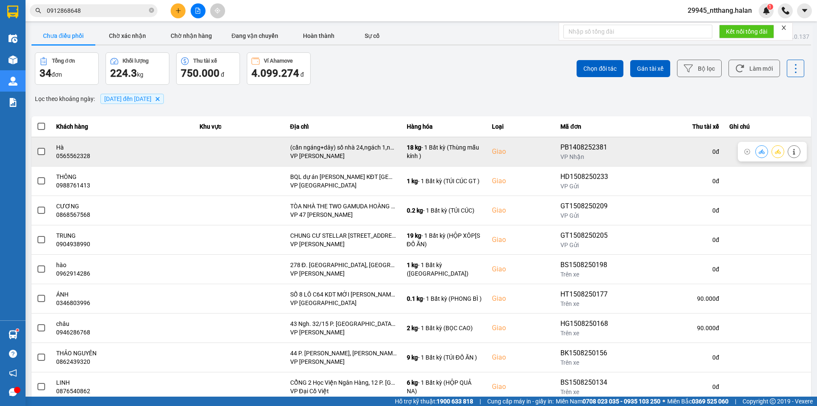
click at [48, 151] on td at bounding box center [41, 151] width 20 height 29
click at [44, 151] on span at bounding box center [41, 152] width 8 height 8
click at [37, 147] on input "checkbox" at bounding box center [37, 147] width 0 height 0
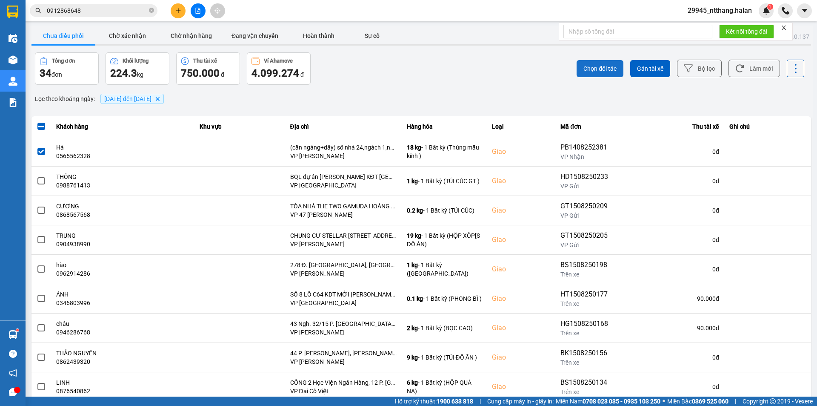
click at [600, 62] on button "Chọn đối tác" at bounding box center [600, 68] width 47 height 17
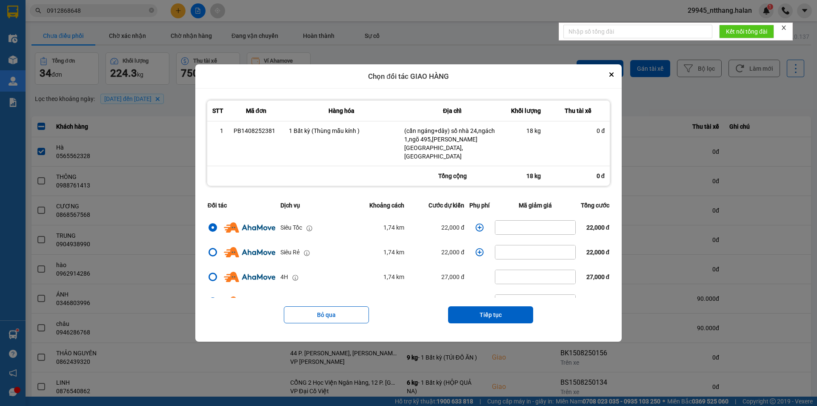
click at [476, 223] on icon "dialog" at bounding box center [480, 227] width 8 height 8
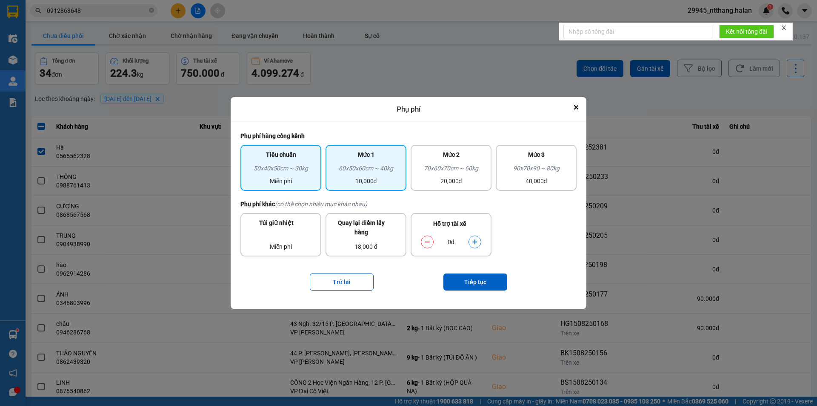
click at [376, 165] on div "60x50x60cm ~ 40kg" at bounding box center [366, 169] width 71 height 13
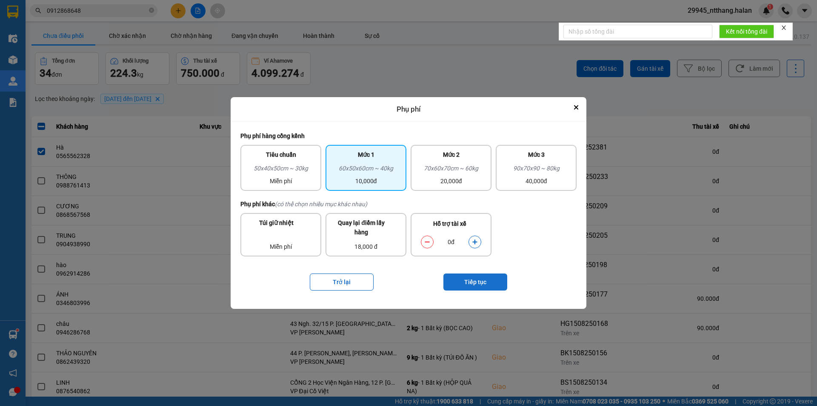
click at [495, 283] on button "Tiếp tục" at bounding box center [475, 281] width 64 height 17
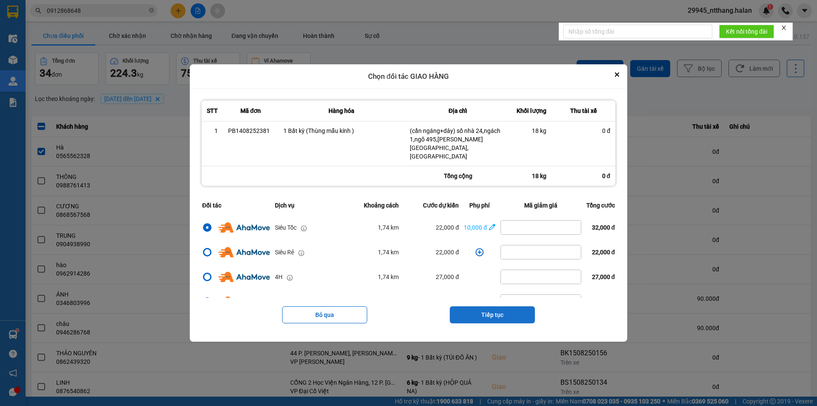
click at [501, 312] on button "Tiếp tục" at bounding box center [492, 314] width 85 height 17
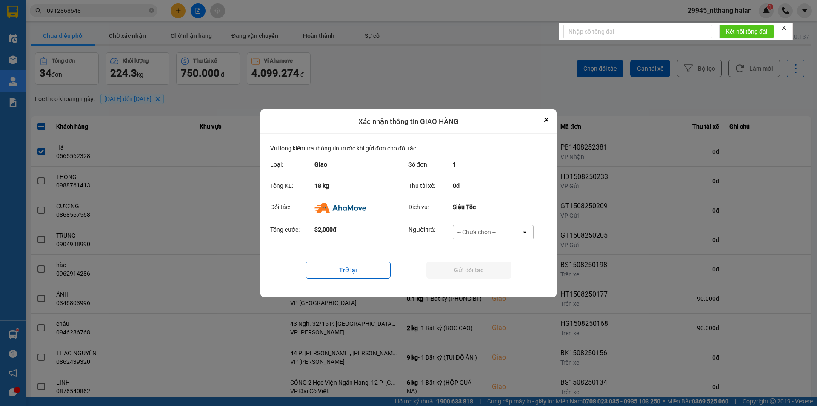
click at [513, 233] on div "-- Chưa chọn --" at bounding box center [487, 232] width 68 height 14
click at [489, 280] on span "Ví Ahamove" at bounding box center [476, 280] width 34 height 9
click at [482, 271] on button "Gửi đối tác" at bounding box center [468, 269] width 85 height 17
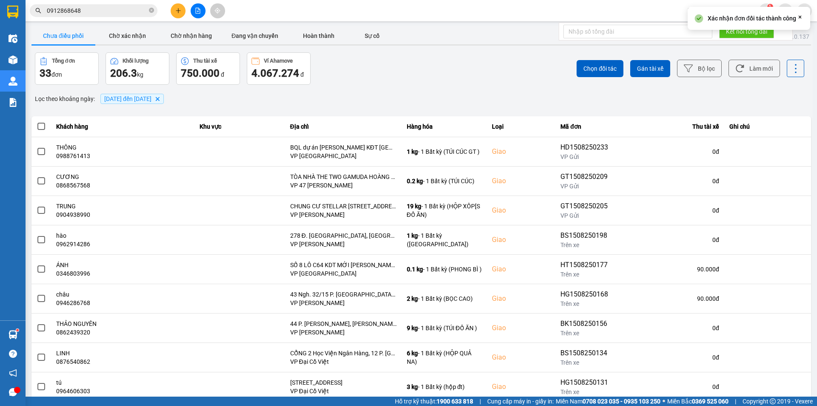
scroll to position [54, 0]
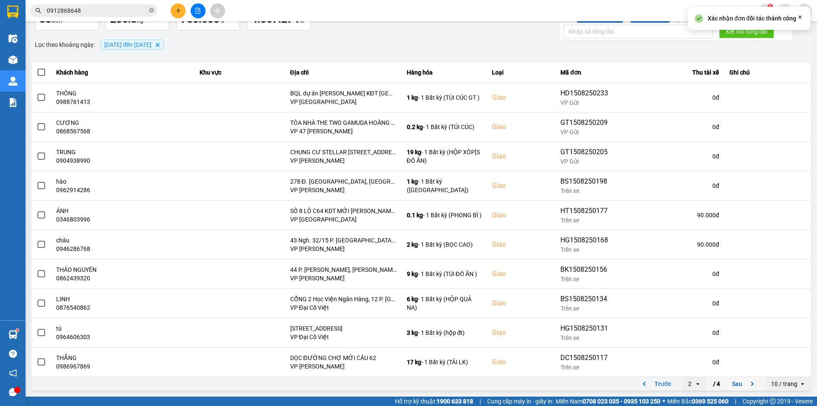
click at [727, 388] on button "Sau" at bounding box center [745, 383] width 36 height 13
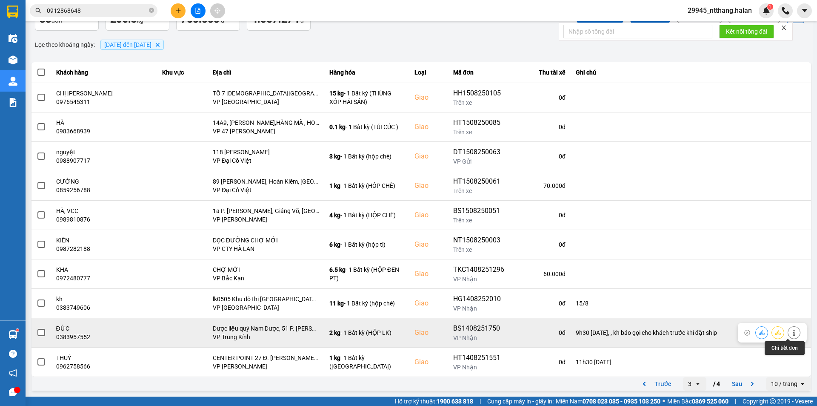
click at [791, 333] on icon at bounding box center [794, 332] width 6 height 6
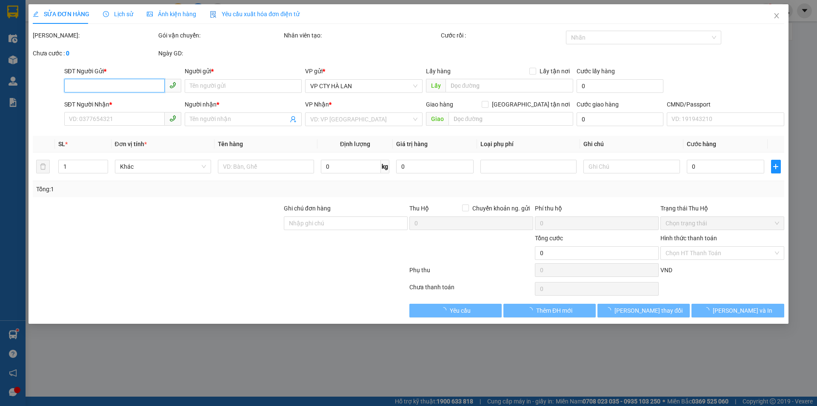
type input "0912662891"
type input "THIỆN"
type input "0383957552"
type input "ĐỨC"
checkbox input "true"
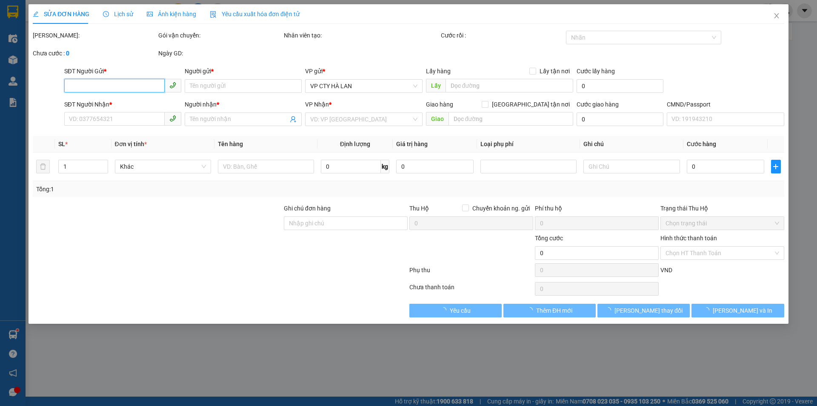
type input "Dược liệu quý Nam Dược, 51 P. Trương Công Giai, Dịch Vọng, Cầu Giấy, Hà Nội, Vi…"
type input "9h30 15/08, , kh báo gọi cho khách trước khi đặt ship"
type input "70.000"
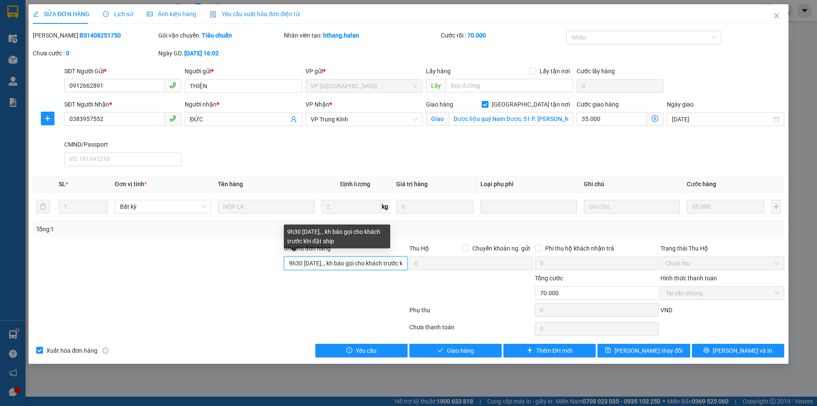
scroll to position [0, 26]
drag, startPoint x: 320, startPoint y: 266, endPoint x: 588, endPoint y: 272, distance: 268.6
click at [588, 272] on div "Ghi chú đơn hàng 9h30 15/08, , kh báo gọi cho khách trước khi đặt ship Thu Hộ C…" at bounding box center [408, 258] width 753 height 30
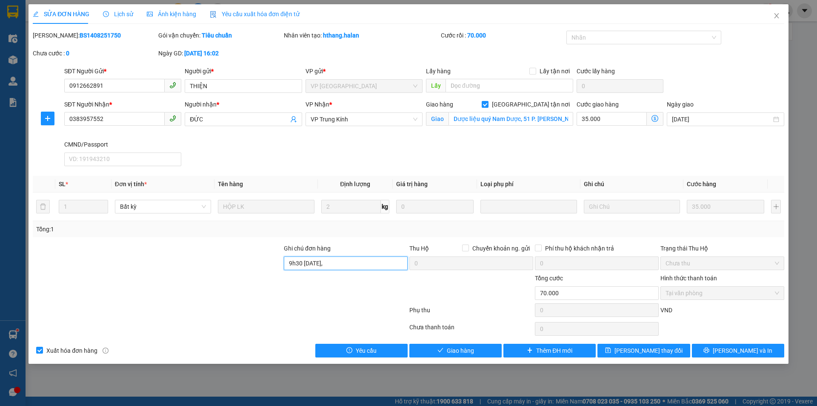
scroll to position [0, 0]
type input "9h30 15/08,"
click at [658, 117] on icon "dollar-circle" at bounding box center [654, 118] width 7 height 7
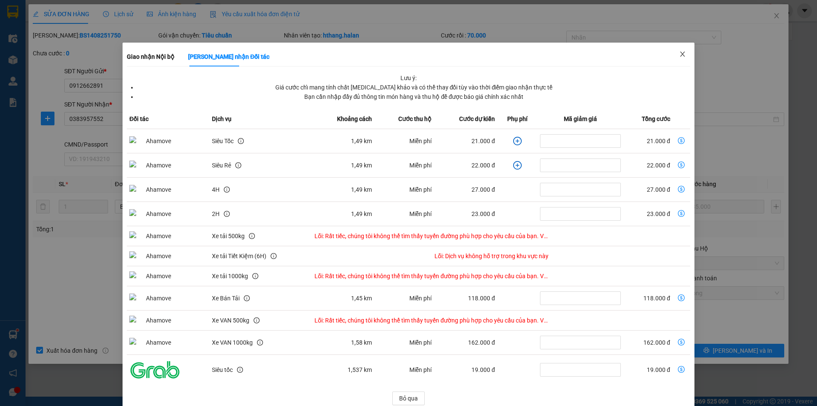
click at [683, 53] on span "Close" at bounding box center [683, 55] width 24 height 24
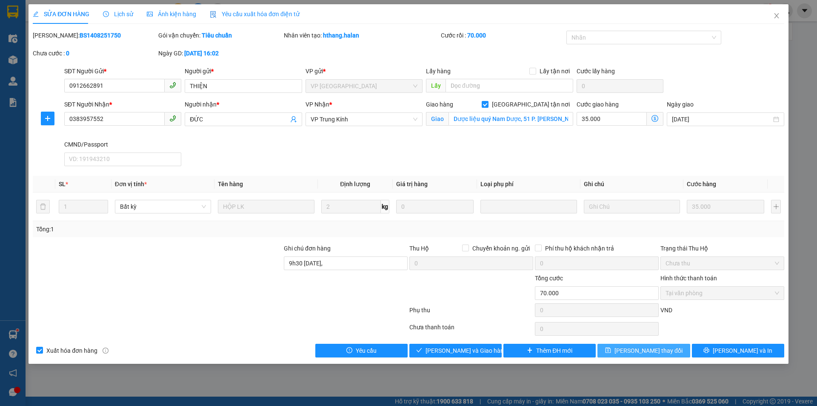
click at [613, 355] on button "[PERSON_NAME] thay đổi" at bounding box center [643, 350] width 92 height 14
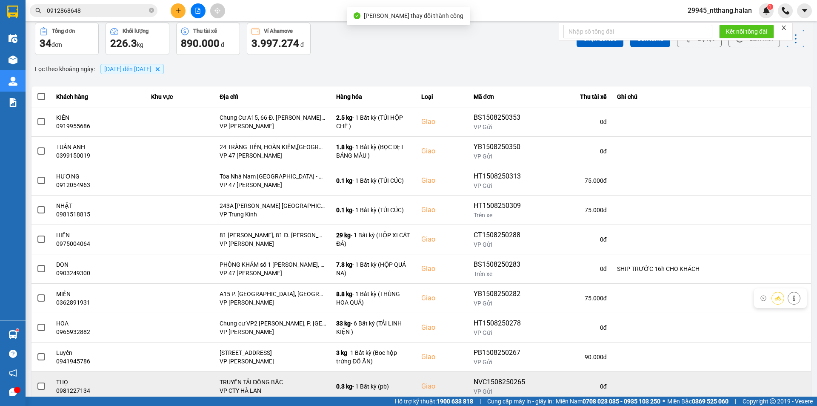
scroll to position [54, 0]
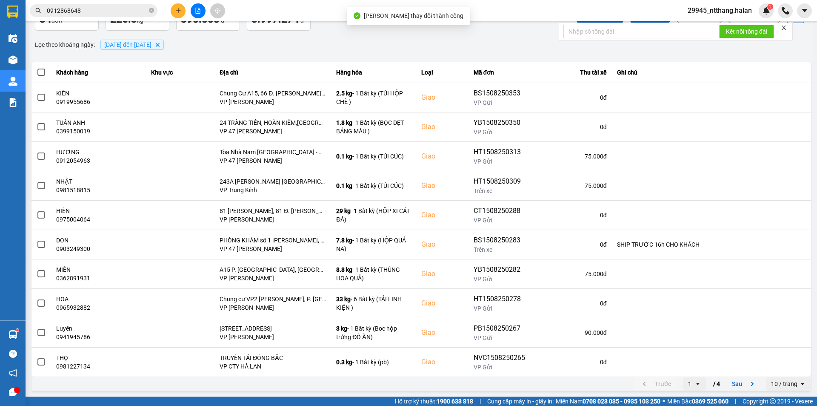
click at [687, 380] on div "1" at bounding box center [688, 384] width 11 height 14
click at [688, 367] on div "4" at bounding box center [688, 365] width 10 height 9
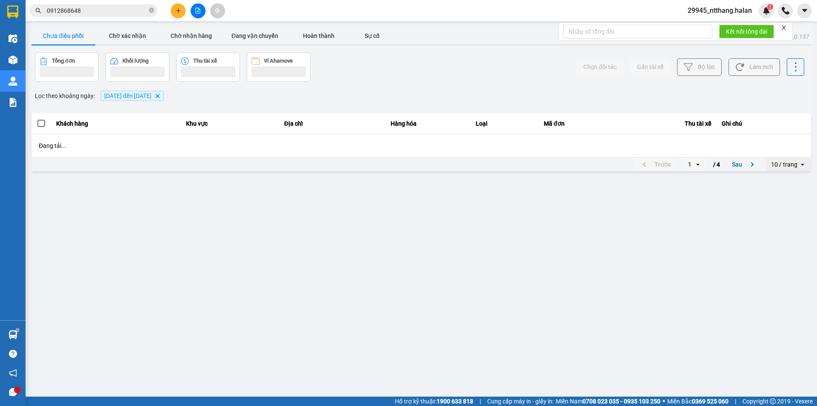
scroll to position [0, 0]
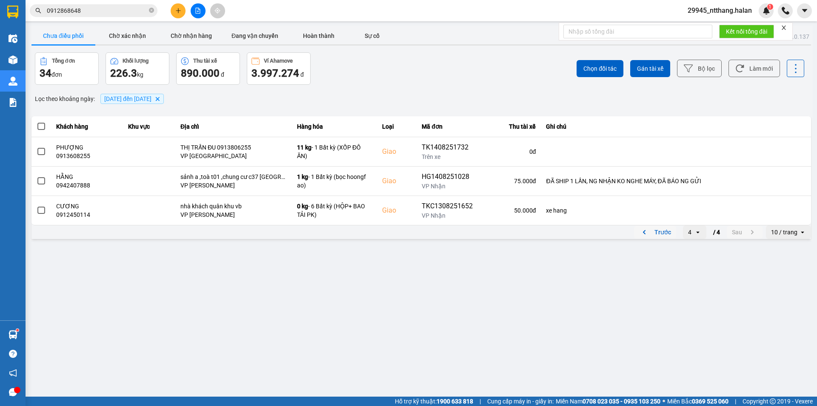
click at [655, 228] on button "Trước" at bounding box center [655, 232] width 42 height 13
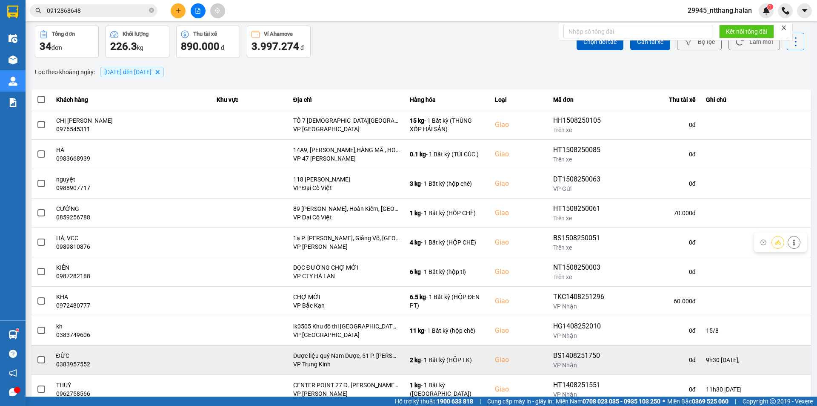
scroll to position [54, 0]
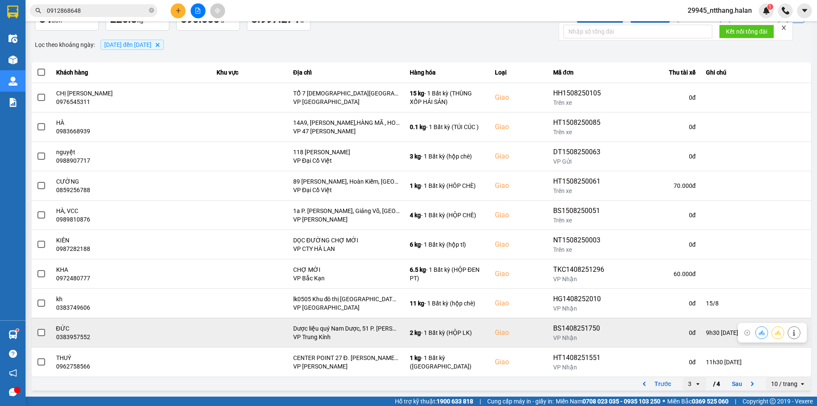
click at [43, 334] on span at bounding box center [41, 333] width 8 height 8
click at [37, 328] on input "checkbox" at bounding box center [37, 328] width 0 height 0
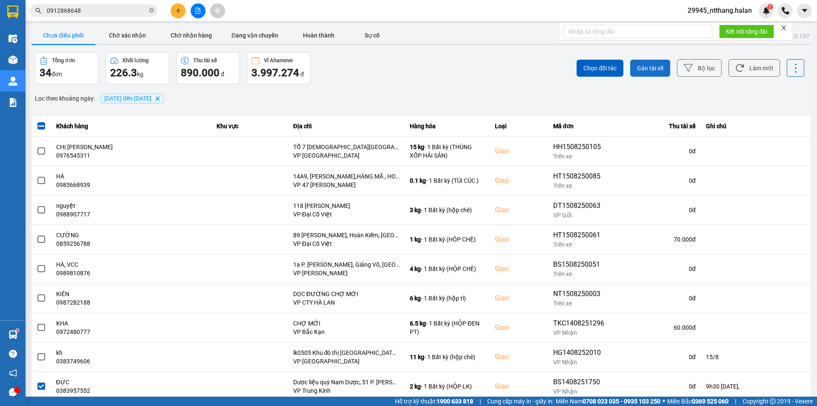
scroll to position [0, 0]
click at [604, 67] on span "Chọn đối tác" at bounding box center [599, 68] width 33 height 9
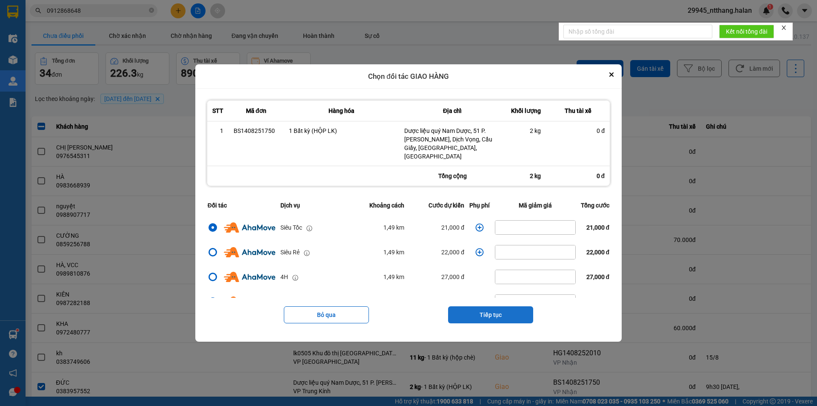
click at [492, 309] on button "Tiếp tục" at bounding box center [490, 314] width 85 height 17
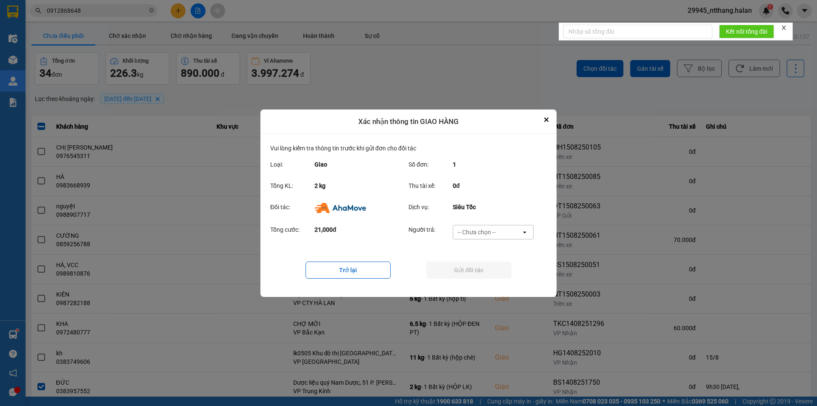
click at [492, 236] on div "-- Chưa chọn --" at bounding box center [487, 232] width 68 height 14
click at [489, 279] on span "Ví Ahamove" at bounding box center [476, 280] width 34 height 9
click at [485, 265] on button "Gửi đối tác" at bounding box center [468, 269] width 85 height 17
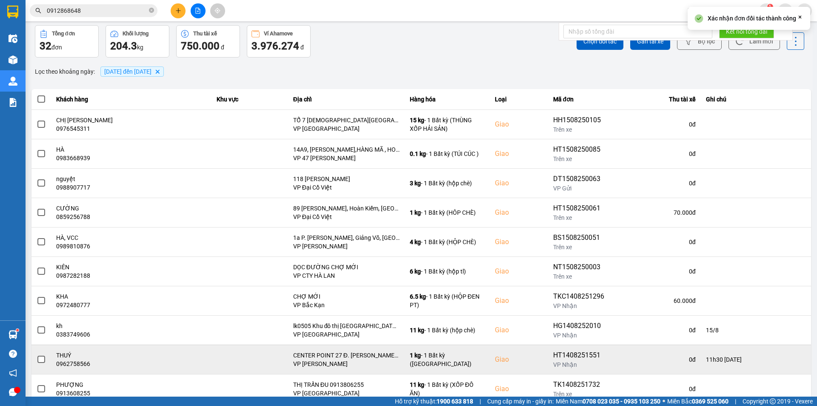
scroll to position [54, 0]
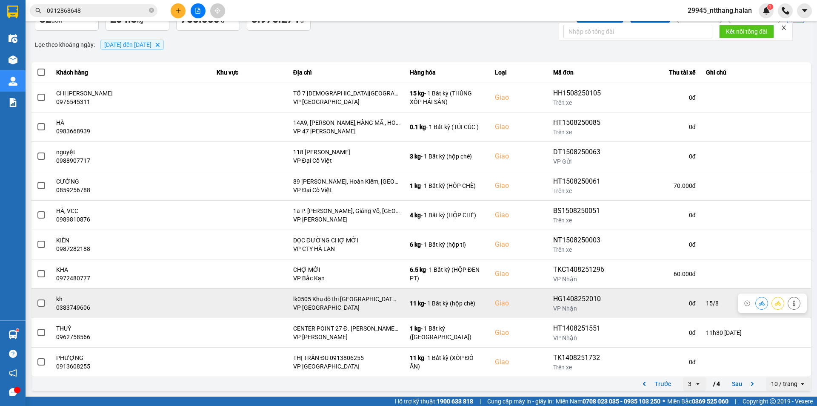
click at [43, 303] on span at bounding box center [41, 303] width 8 height 8
click at [37, 298] on input "checkbox" at bounding box center [37, 298] width 0 height 0
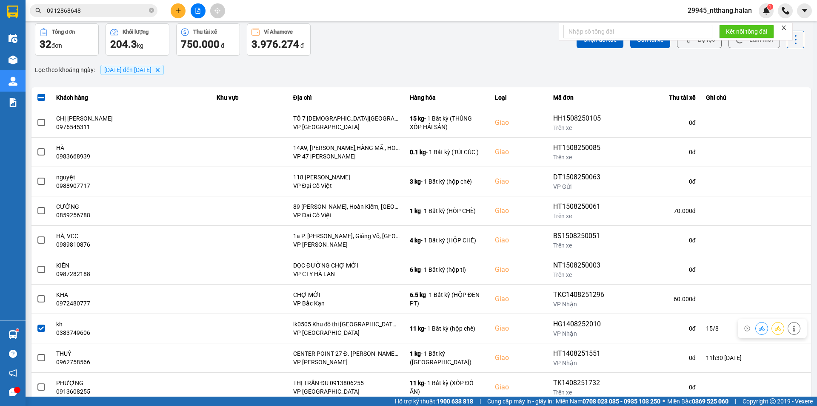
scroll to position [0, 0]
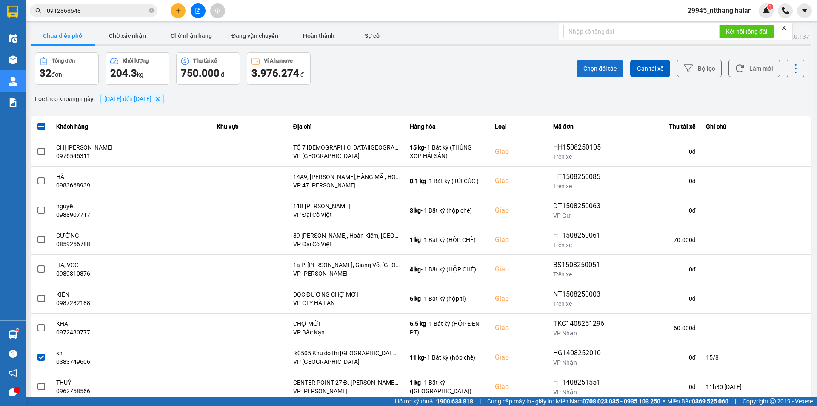
click at [585, 63] on button "Chọn đối tác" at bounding box center [600, 68] width 47 height 17
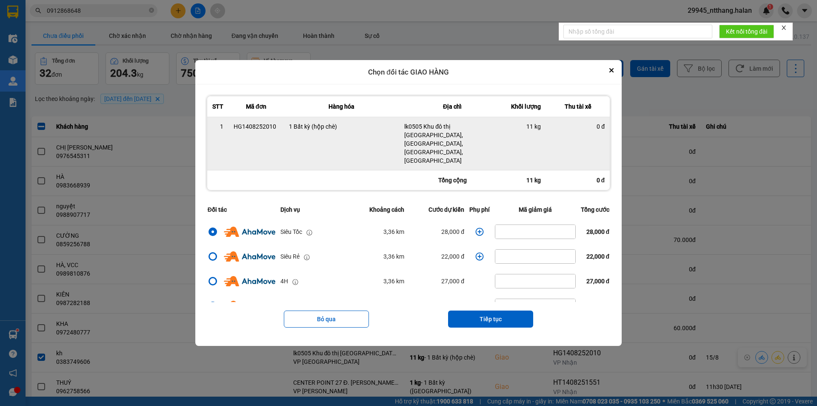
click at [260, 131] on div "HG1408252010" at bounding box center [256, 126] width 45 height 9
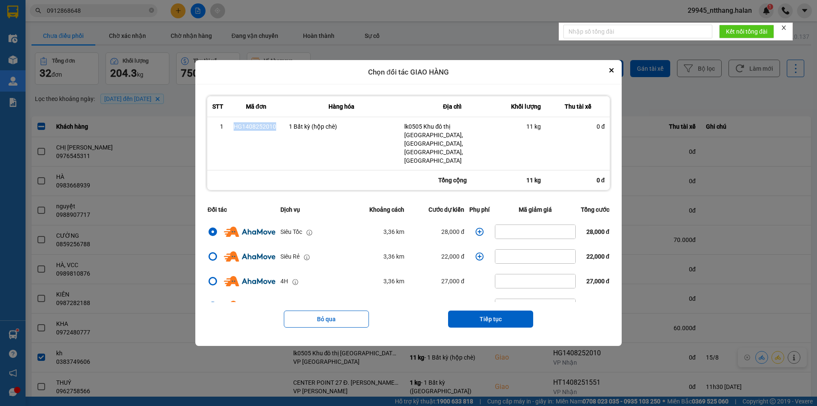
copy div "HG1408252010"
click at [473, 310] on button "Tiếp tục" at bounding box center [490, 318] width 85 height 17
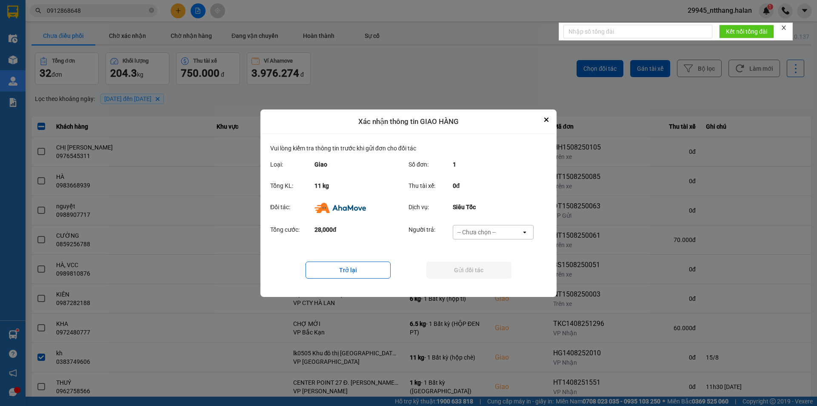
click at [480, 222] on div "Tổng cước: 28,000đ Người trả: -- Chưa chọn -- open" at bounding box center [408, 234] width 277 height 26
click at [480, 231] on div "-- Chưa chọn --" at bounding box center [476, 232] width 38 height 9
click at [476, 289] on ul "Khách hàng Nhà xe trả tiền mặt Ví Ahamove" at bounding box center [492, 265] width 81 height 53
click at [478, 280] on span "Ví Ahamove" at bounding box center [476, 280] width 34 height 9
click at [482, 271] on button "Gửi đối tác" at bounding box center [468, 269] width 85 height 17
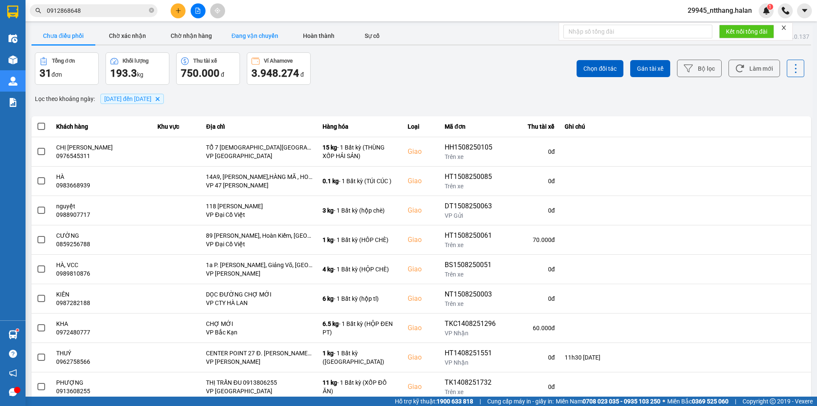
click at [263, 31] on button "Đang vận chuyển" at bounding box center [255, 35] width 64 height 17
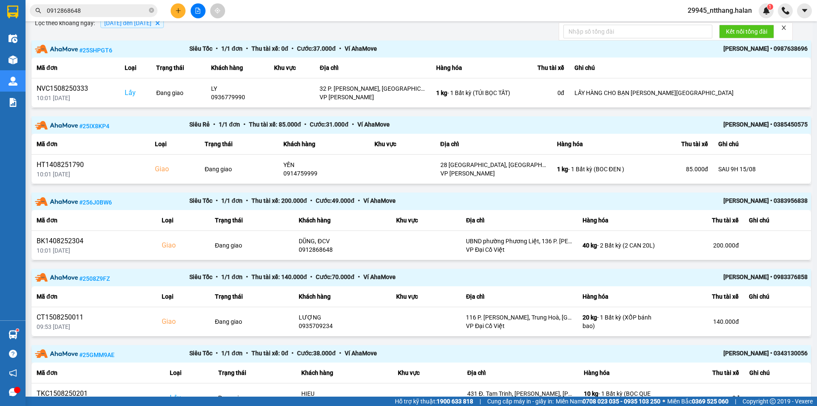
scroll to position [170, 0]
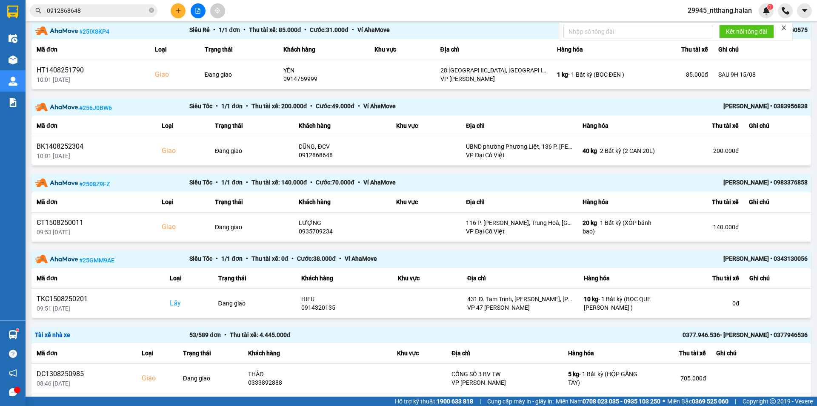
click at [103, 14] on input "0912868648" at bounding box center [97, 10] width 100 height 9
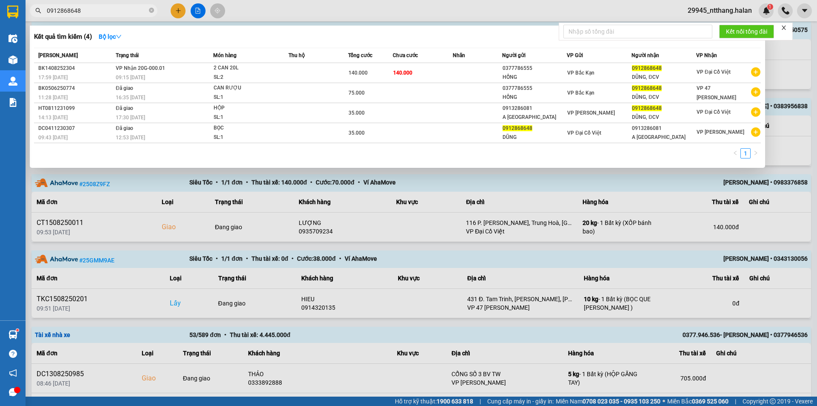
click at [103, 14] on input "0912868648" at bounding box center [97, 10] width 100 height 9
click at [585, 186] on div at bounding box center [408, 203] width 817 height 406
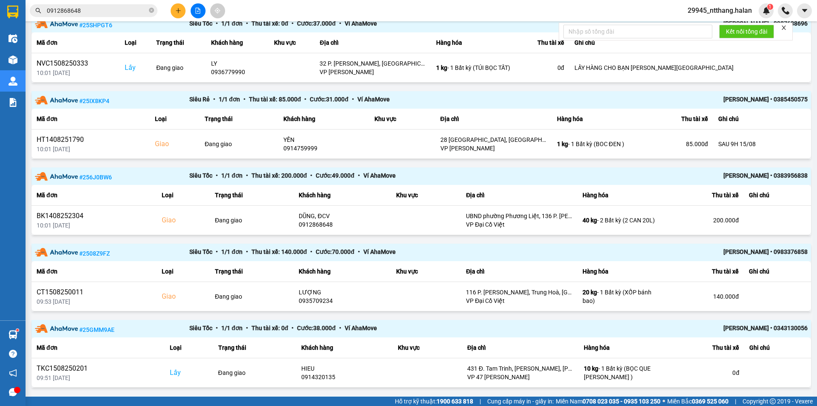
scroll to position [0, 0]
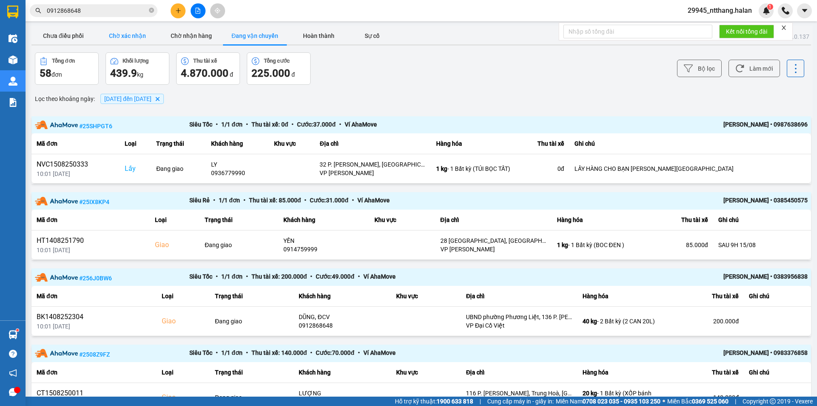
click at [134, 42] on button "Chờ xác nhận" at bounding box center [127, 35] width 64 height 17
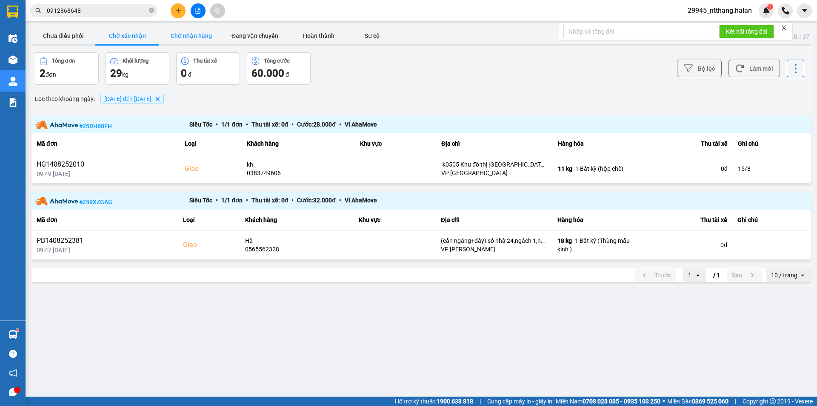
click at [191, 32] on button "Chờ nhận hàng" at bounding box center [191, 35] width 64 height 17
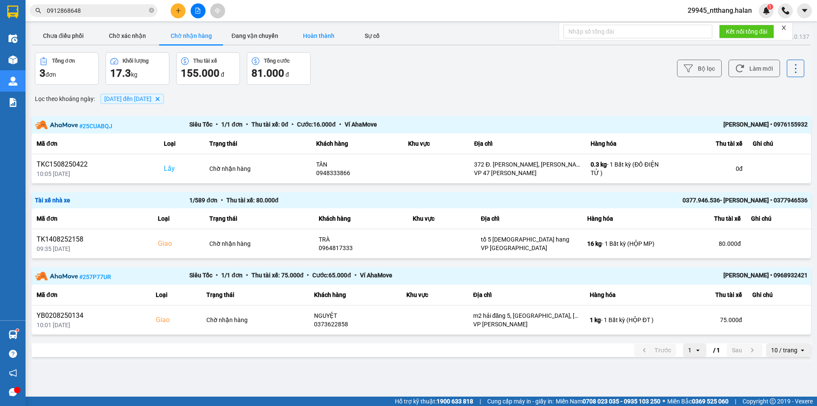
click at [350, 41] on button "Hoàn thành" at bounding box center [319, 35] width 64 height 17
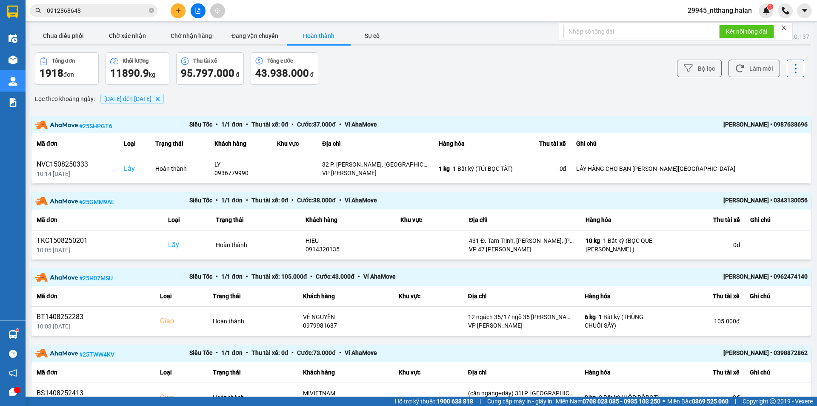
click at [106, 9] on input "0912868648" at bounding box center [97, 10] width 100 height 9
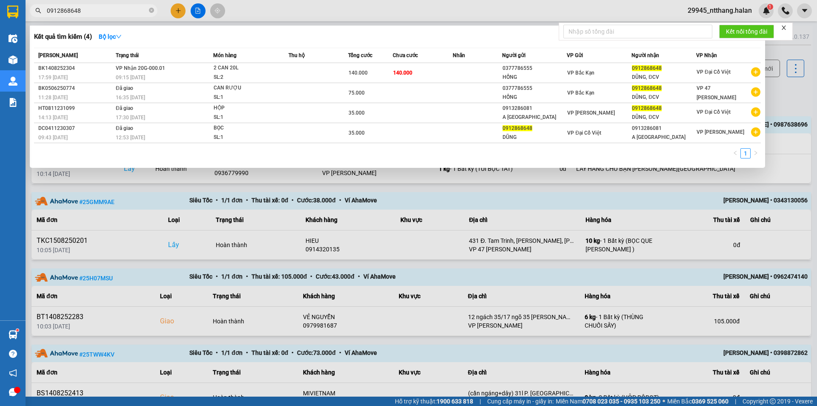
click at [106, 9] on input "0912868648" at bounding box center [97, 10] width 100 height 9
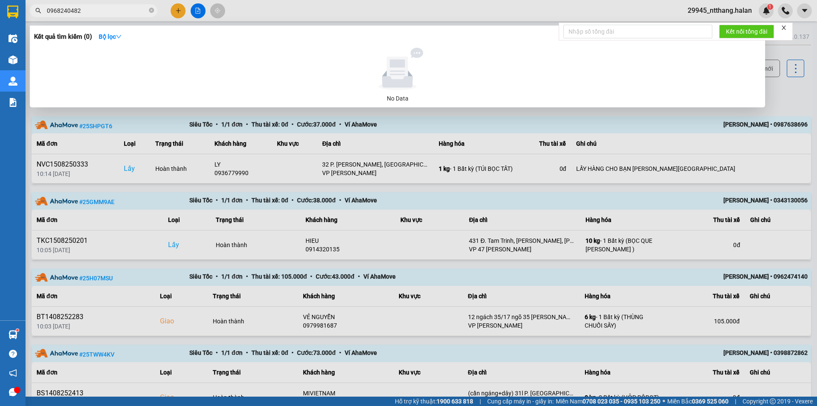
click at [106, 9] on input "0968240482" at bounding box center [97, 10] width 100 height 9
click at [783, 111] on div at bounding box center [408, 203] width 817 height 406
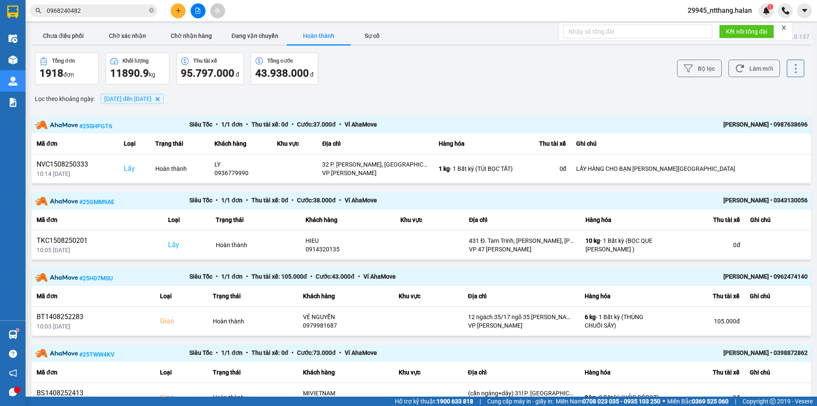
drag, startPoint x: 66, startPoint y: 30, endPoint x: 162, endPoint y: 83, distance: 109.5
click at [66, 33] on button "Chưa điều phối" at bounding box center [63, 35] width 64 height 17
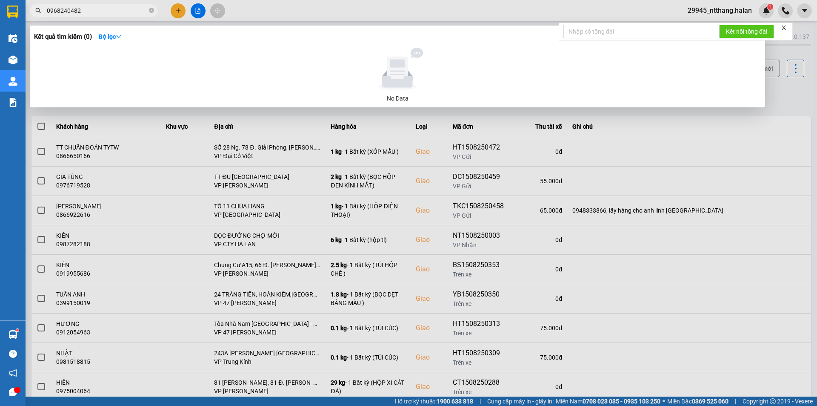
click at [109, 10] on input "0968240482" at bounding box center [97, 10] width 100 height 9
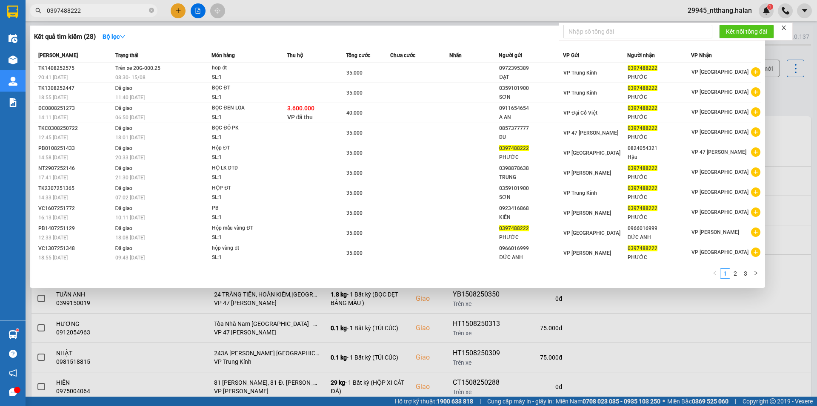
click at [766, 91] on div at bounding box center [408, 203] width 817 height 406
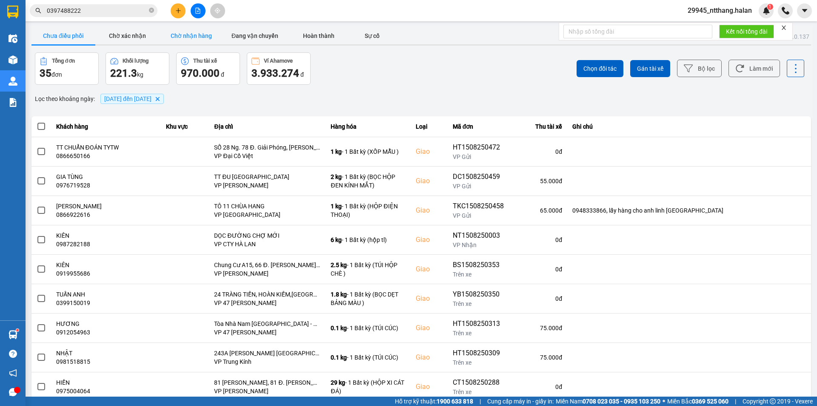
click at [196, 29] on button "Chờ nhận hàng" at bounding box center [191, 35] width 64 height 17
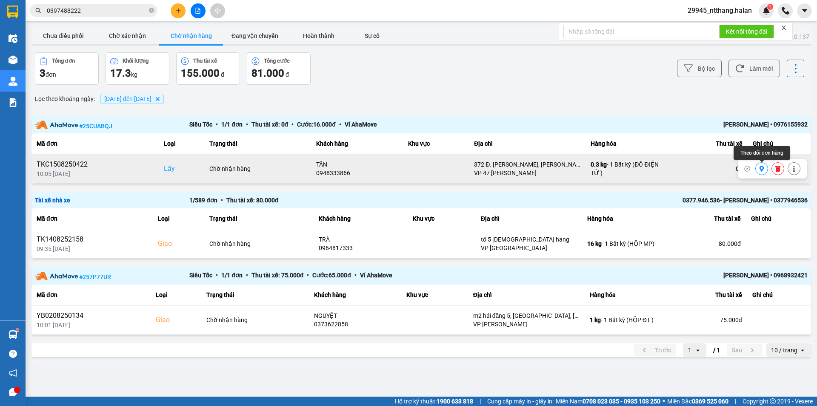
drag, startPoint x: 760, startPoint y: 170, endPoint x: 752, endPoint y: 170, distance: 8.5
click at [760, 170] on icon at bounding box center [762, 169] width 6 height 6
drag, startPoint x: 180, startPoint y: 35, endPoint x: 196, endPoint y: 42, distance: 17.3
click at [180, 37] on button "Chờ nhận hàng" at bounding box center [191, 35] width 64 height 17
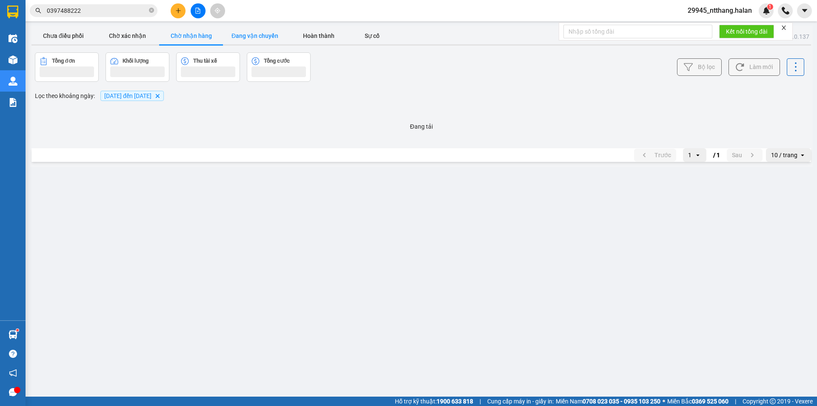
click at [259, 35] on button "Đang vận chuyển" at bounding box center [255, 35] width 64 height 17
click at [199, 35] on button "Chờ nhận hàng" at bounding box center [191, 35] width 64 height 17
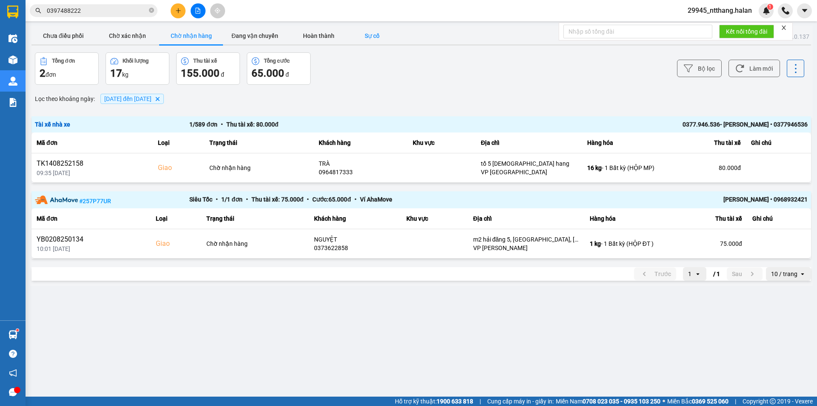
click at [357, 34] on button "Sự cố" at bounding box center [372, 35] width 43 height 17
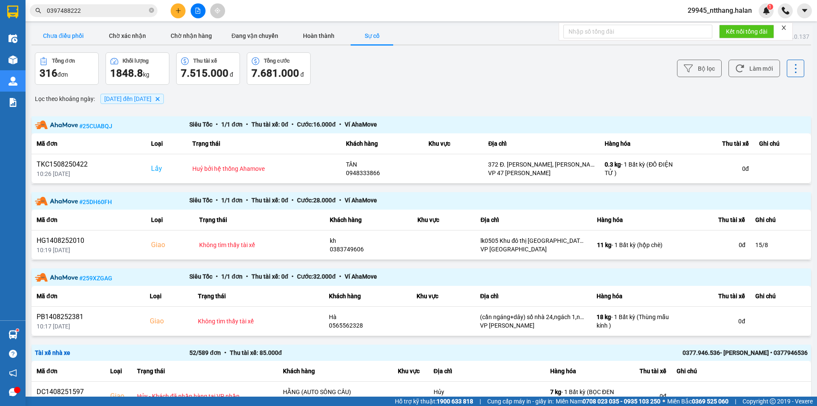
click at [92, 32] on button "Chưa điều phối" at bounding box center [63, 35] width 64 height 17
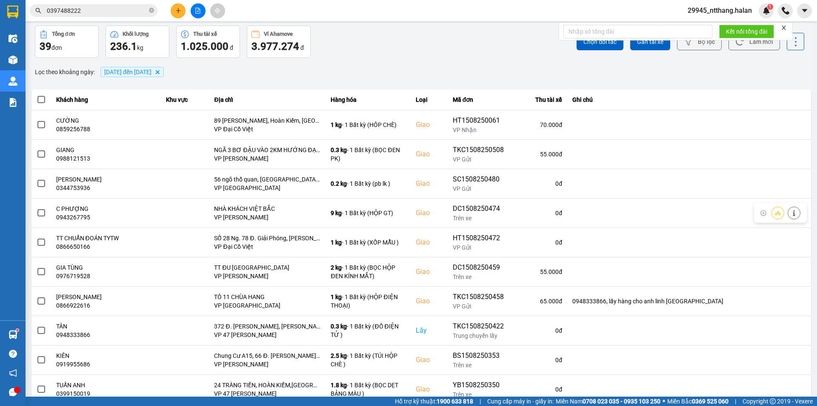
scroll to position [54, 0]
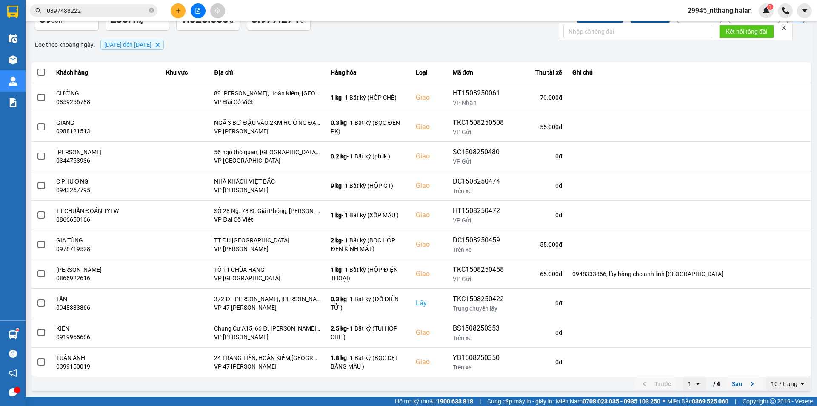
click at [737, 382] on button "Sau" at bounding box center [745, 383] width 36 height 13
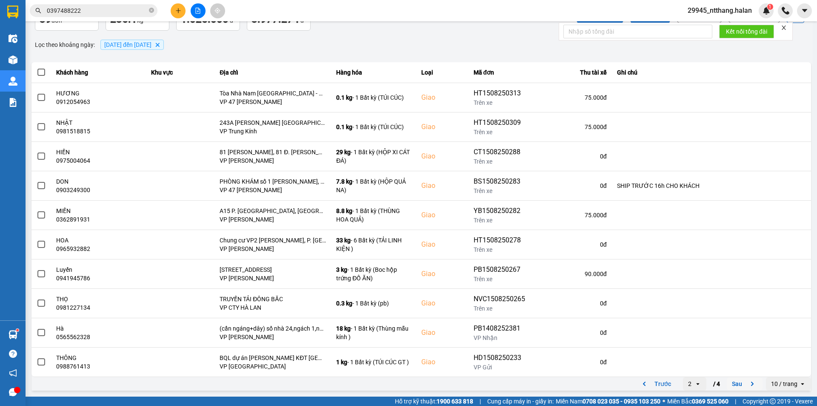
click at [732, 383] on button "Sau" at bounding box center [745, 383] width 36 height 13
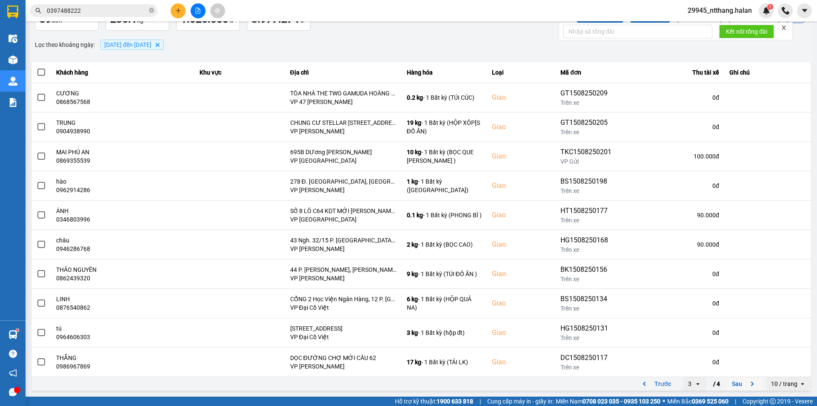
click at [736, 382] on button "Sau" at bounding box center [745, 383] width 36 height 13
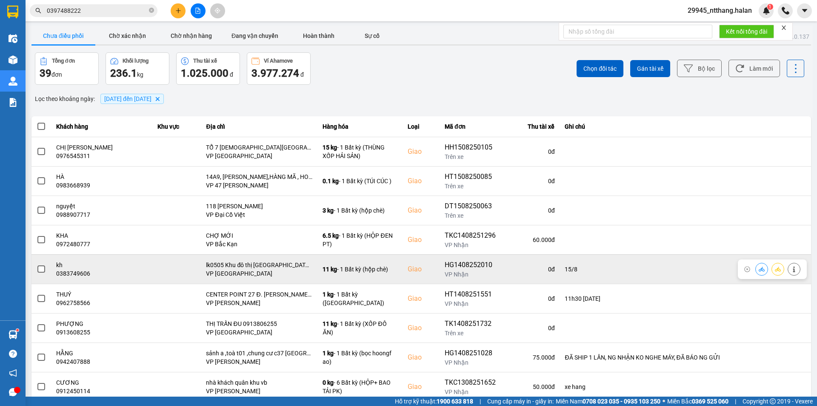
click at [42, 266] on span at bounding box center [41, 269] width 8 height 8
click at [37, 264] on input "checkbox" at bounding box center [37, 264] width 0 height 0
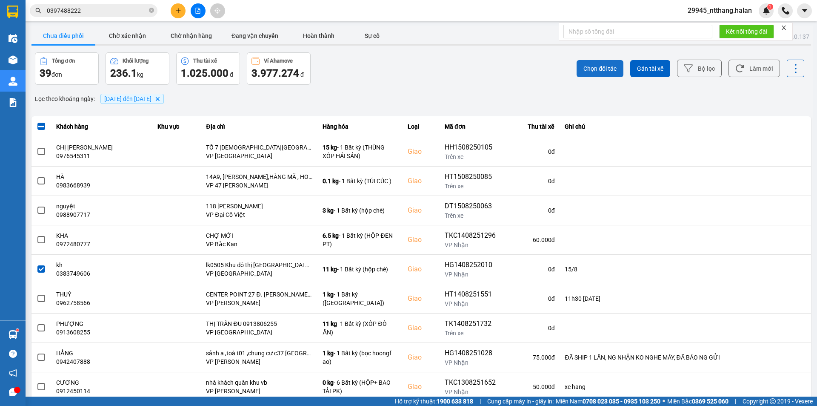
click at [579, 74] on button "Chọn đối tác" at bounding box center [600, 68] width 47 height 17
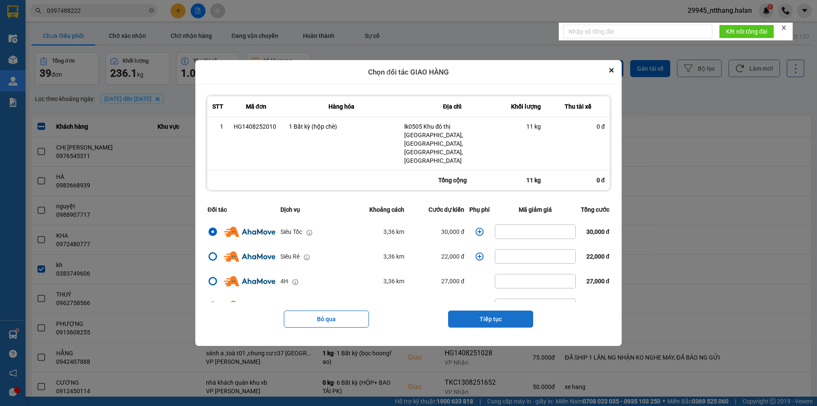
click at [520, 311] on button "Tiếp tục" at bounding box center [490, 318] width 85 height 17
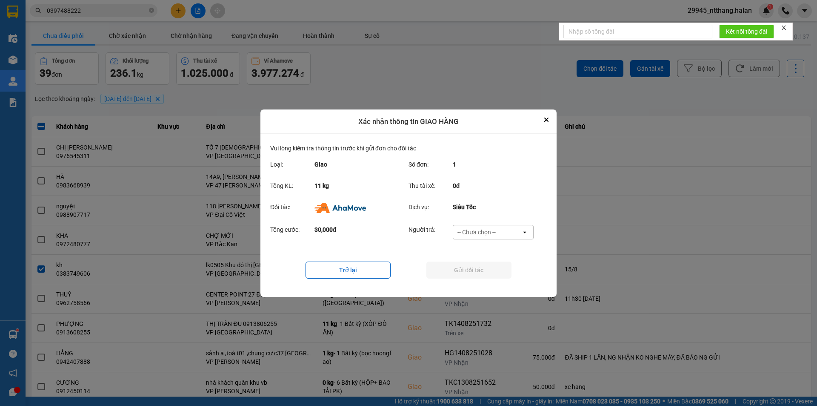
click at [533, 227] on div "-- Chưa chọn -- open" at bounding box center [493, 232] width 81 height 14
click at [518, 283] on div "Ví Ahamove" at bounding box center [492, 280] width 81 height 15
click at [508, 274] on button "Gửi đối tác" at bounding box center [468, 269] width 85 height 17
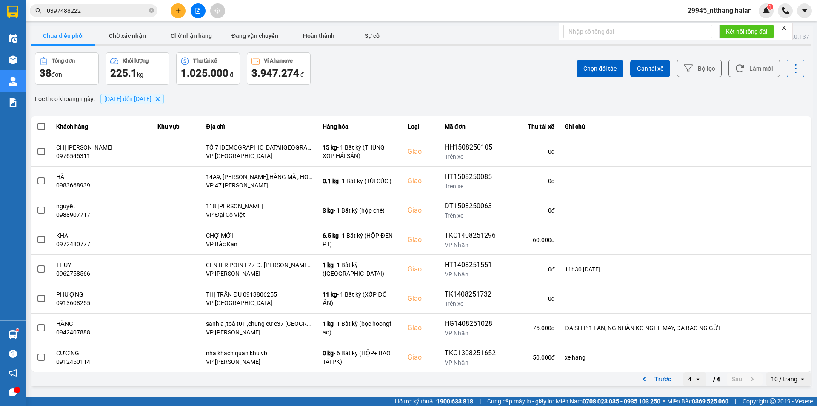
click at [457, 60] on div "Chọn đối tác Gán tài xế Bộ lọc Làm mới" at bounding box center [612, 68] width 385 height 32
click at [109, 11] on input "0397488222" at bounding box center [97, 10] width 100 height 9
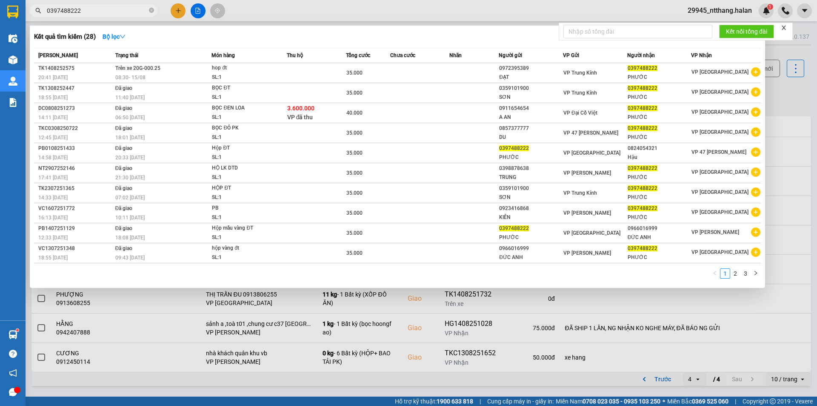
click at [109, 11] on input "0397488222" at bounding box center [97, 10] width 100 height 9
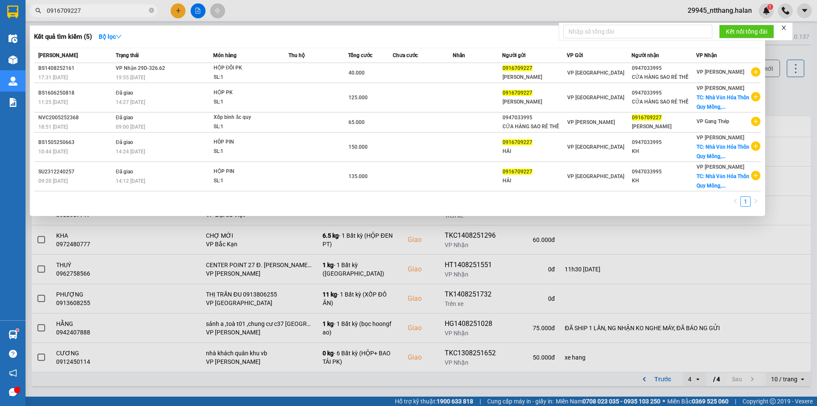
click at [798, 84] on div at bounding box center [408, 203] width 817 height 406
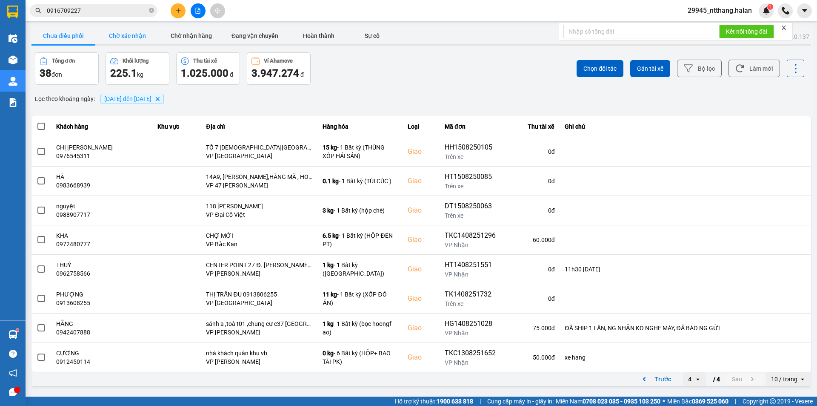
click at [128, 37] on button "Chờ xác nhận" at bounding box center [127, 35] width 64 height 17
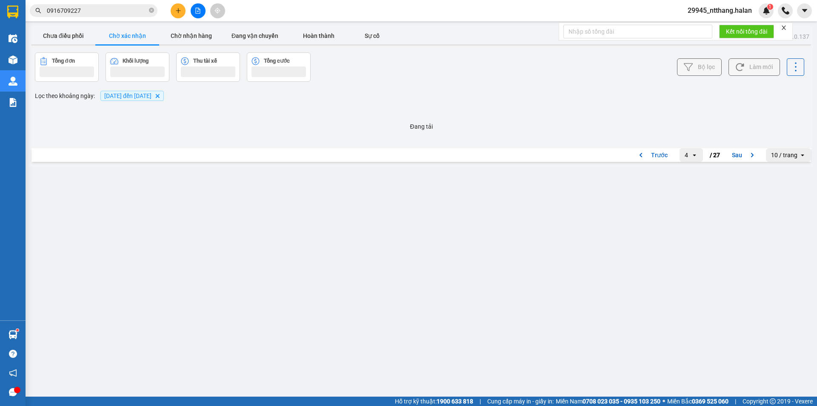
click at [49, 44] on div "Chưa điều phối Chờ xác nhận Chờ nhận hàng Đang vận chuyển Hoàn thành Sự cố" at bounding box center [421, 36] width 780 height 18
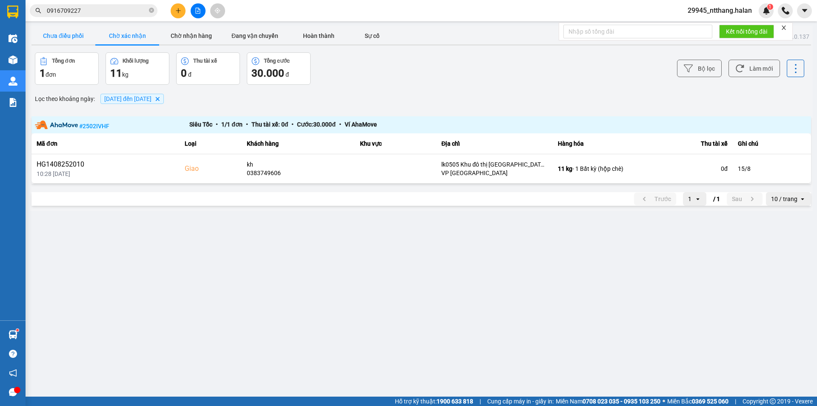
click at [50, 39] on button "Chưa điều phối" at bounding box center [63, 35] width 64 height 17
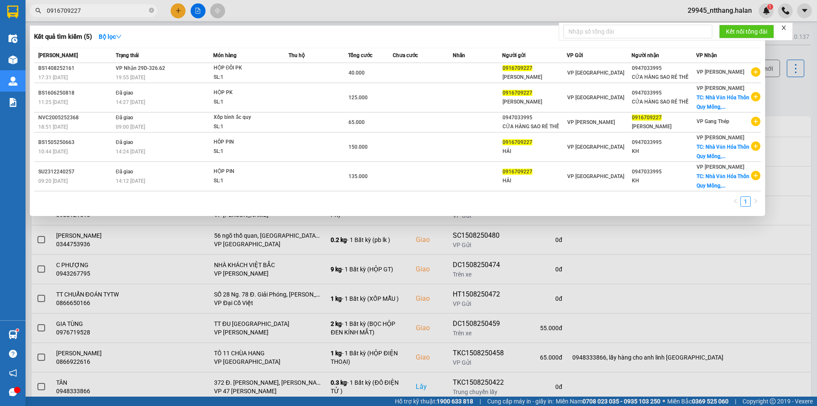
click at [94, 16] on span "0916709227" at bounding box center [94, 10] width 128 height 13
click at [98, 11] on input "0916709227" at bounding box center [97, 10] width 100 height 9
click at [786, 104] on div at bounding box center [408, 203] width 817 height 406
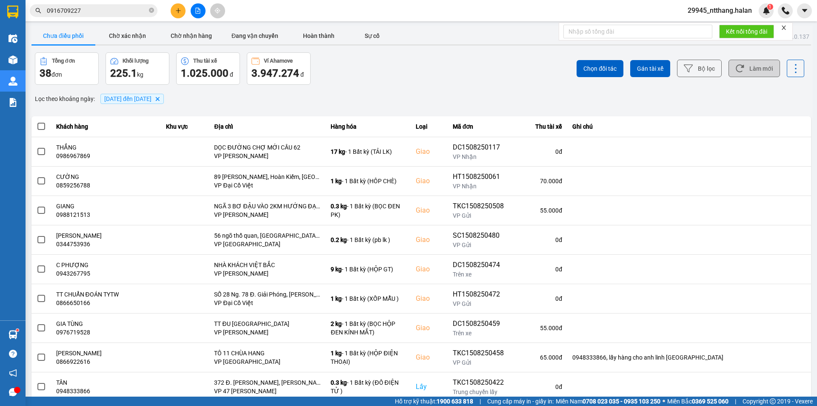
click at [742, 63] on button "Làm mới" at bounding box center [753, 68] width 51 height 17
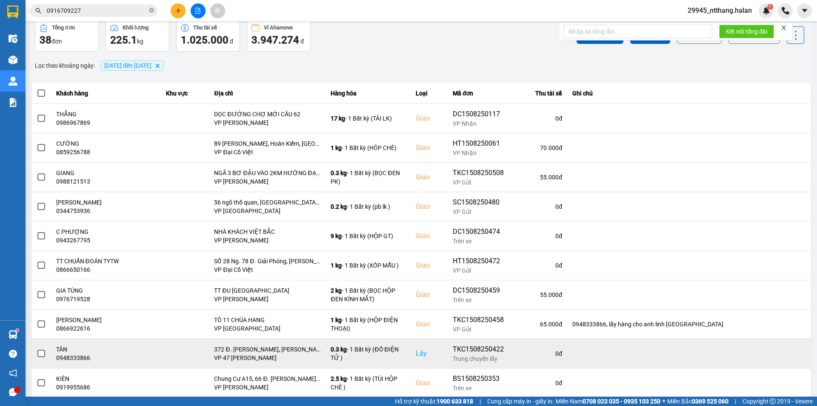
scroll to position [54, 0]
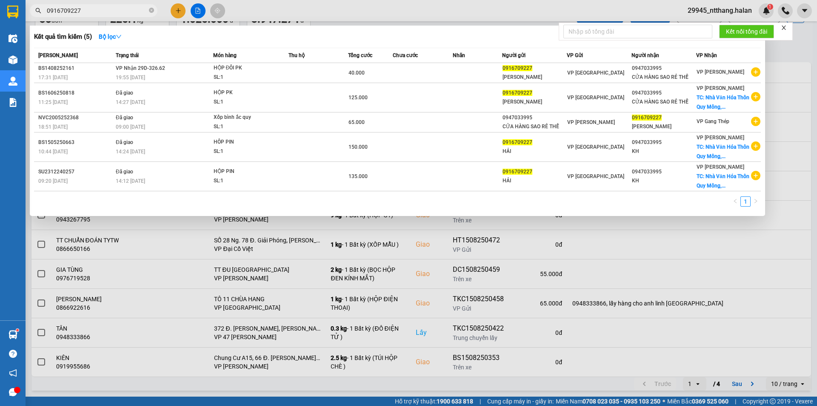
click at [79, 7] on input "0916709227" at bounding box center [97, 10] width 100 height 9
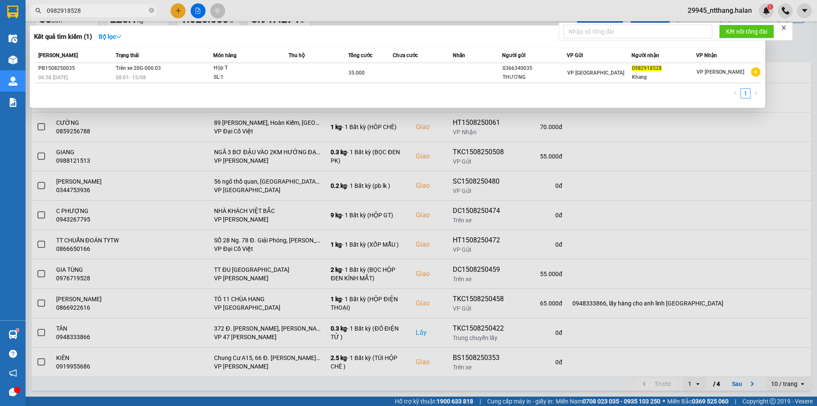
click at [776, 49] on div at bounding box center [408, 203] width 817 height 406
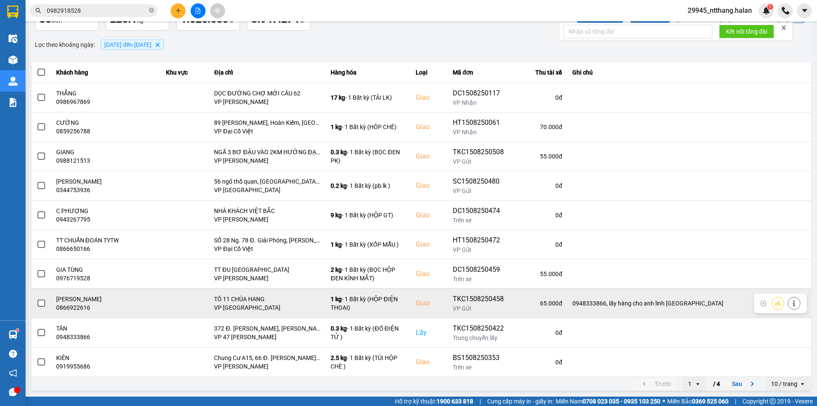
click at [59, 309] on div "0866922616" at bounding box center [106, 307] width 100 height 9
click at [75, 306] on div "0866922616" at bounding box center [106, 307] width 100 height 9
copy div "0866922616"
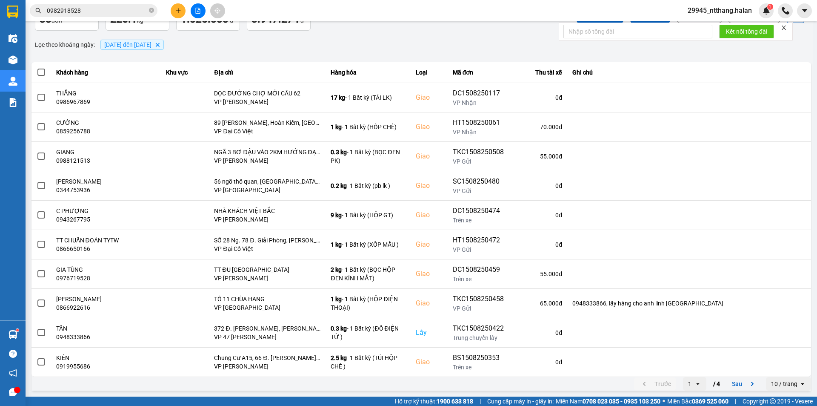
click at [114, 11] on input "0982918528" at bounding box center [97, 10] width 100 height 9
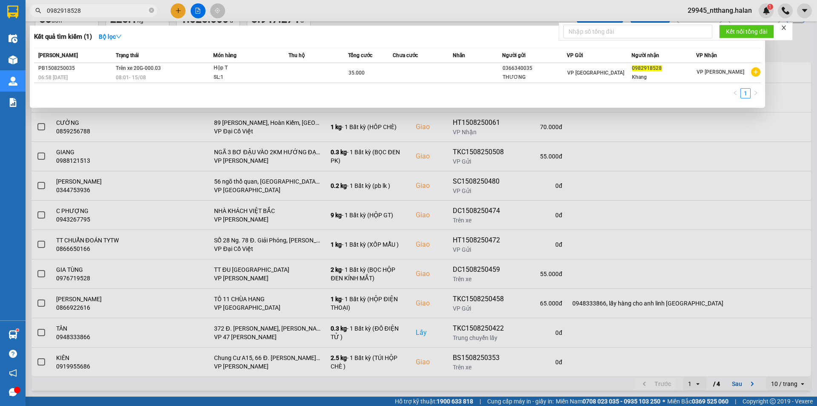
click at [114, 11] on input "0982918528" at bounding box center [97, 10] width 100 height 9
paste input "866922616"
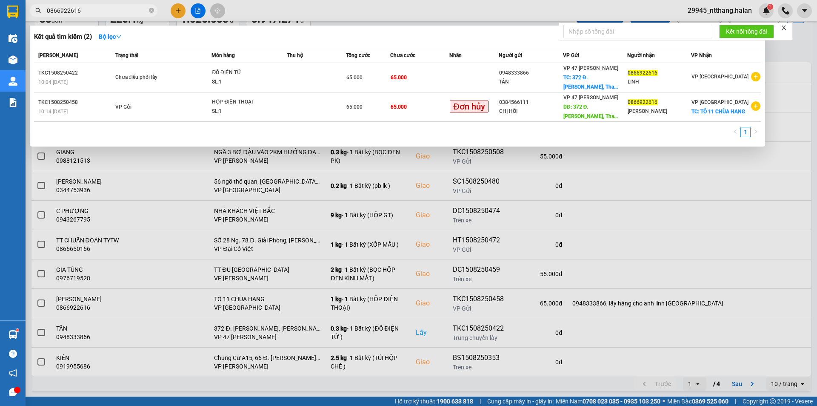
type input "0866922616"
click at [336, 155] on div at bounding box center [408, 203] width 817 height 406
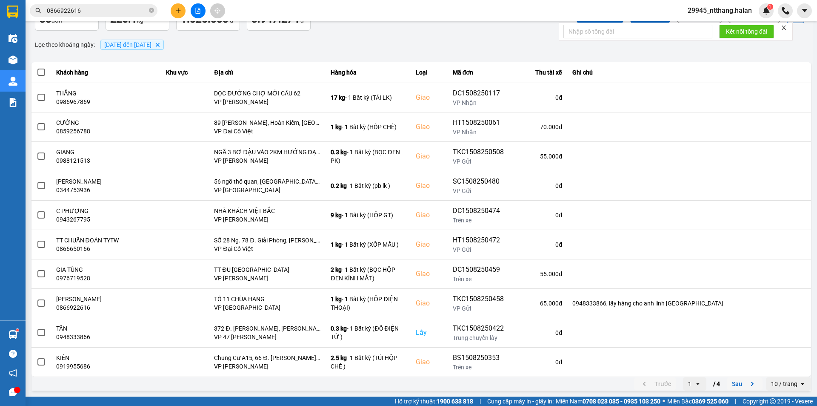
click at [735, 383] on button "Sau" at bounding box center [745, 383] width 36 height 13
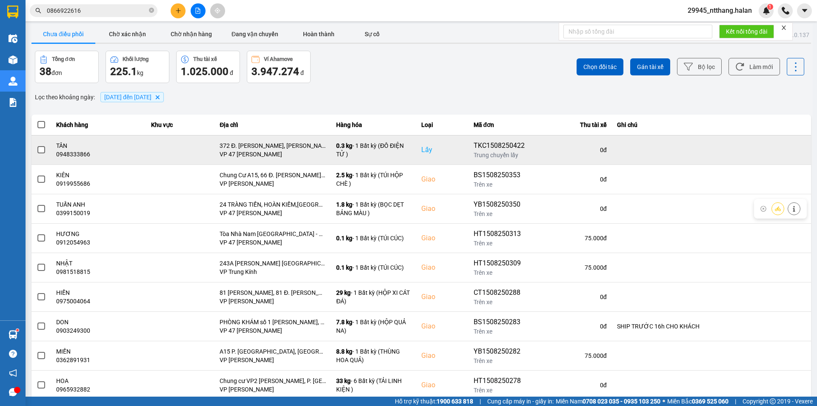
scroll to position [0, 0]
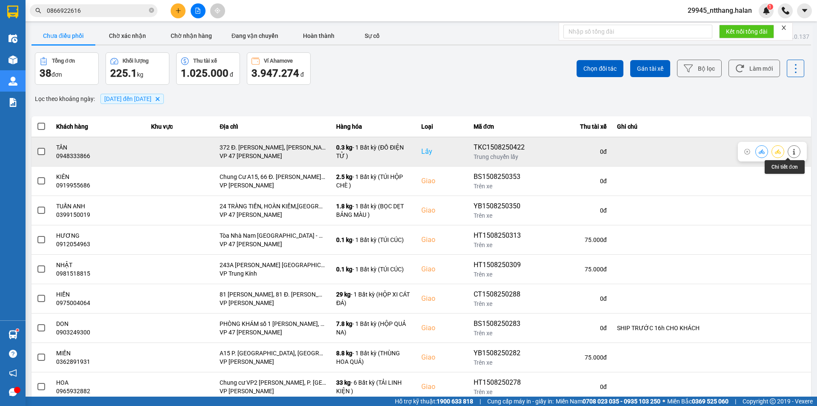
click at [791, 154] on icon at bounding box center [794, 152] width 6 height 6
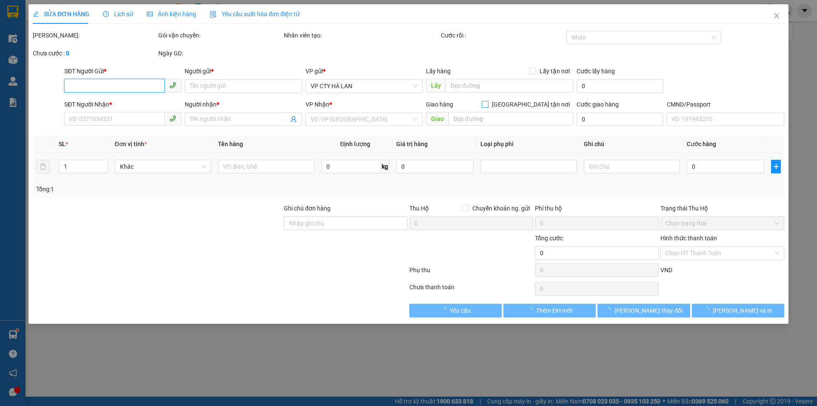
type input "0948333866"
type input "TÂN"
checkbox input "true"
type input "372 Đ. Trần Khát Chân, Thanh Nhàn, Hai Bà Trưng, Hà Nội, Việt Nam"
type input "0866922616"
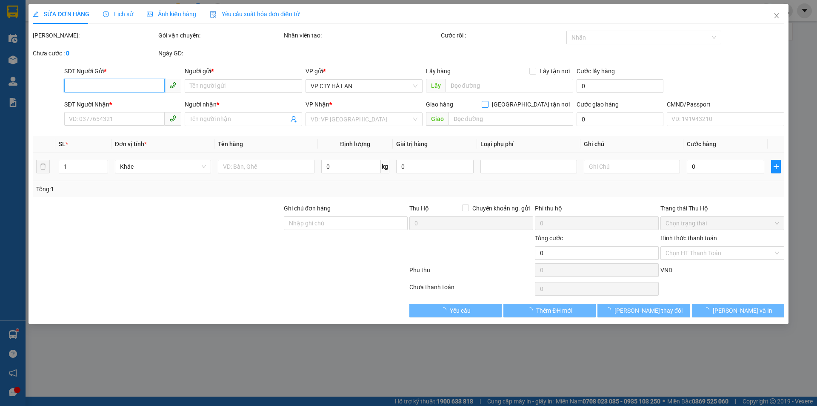
type input "LINH"
type input "65.000"
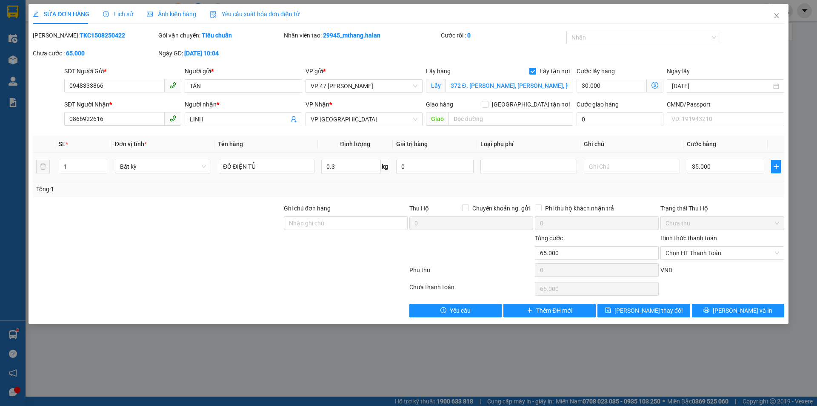
drag, startPoint x: 536, startPoint y: 71, endPoint x: 583, endPoint y: 79, distance: 47.4
click at [535, 71] on input "Lấy tận nơi" at bounding box center [532, 71] width 6 height 6
checkbox input "false"
click at [600, 84] on input "30.000" at bounding box center [620, 86] width 87 height 14
type input "35.000"
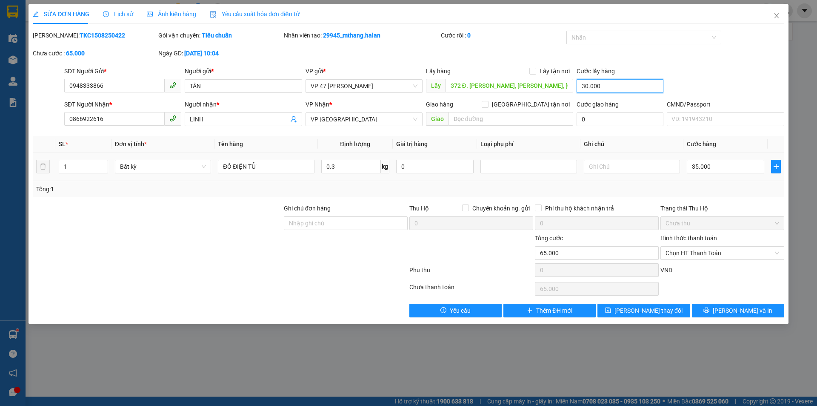
type input "35.000"
type input "0"
click at [778, 16] on icon "close" at bounding box center [776, 15] width 7 height 7
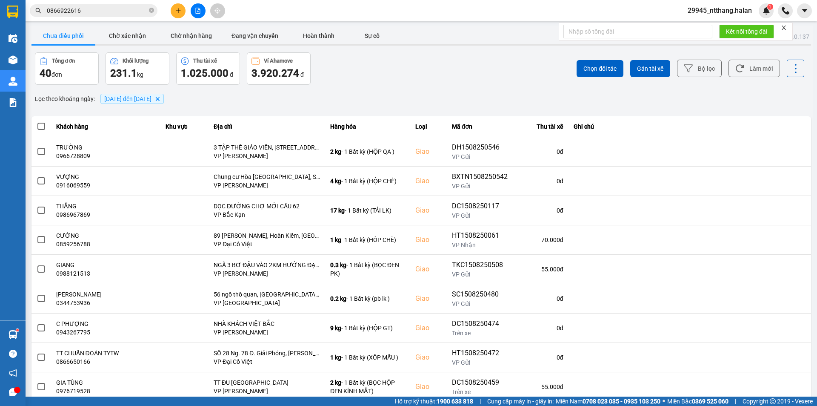
click at [420, 69] on div "Chọn đối tác Gán tài xế Bộ lọc Làm mới" at bounding box center [612, 68] width 385 height 32
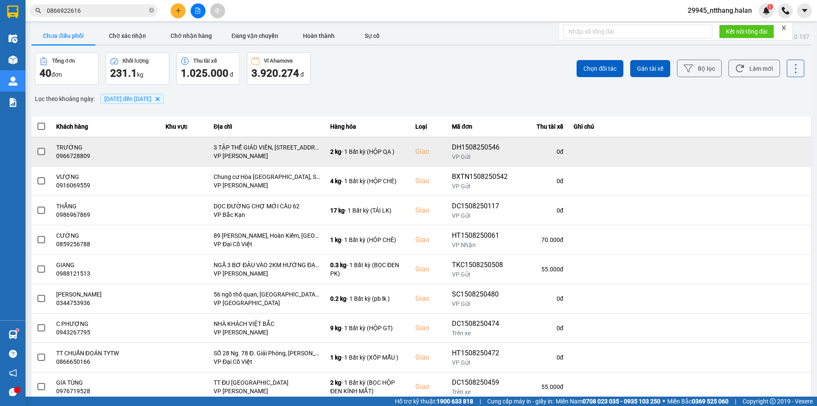
scroll to position [54, 0]
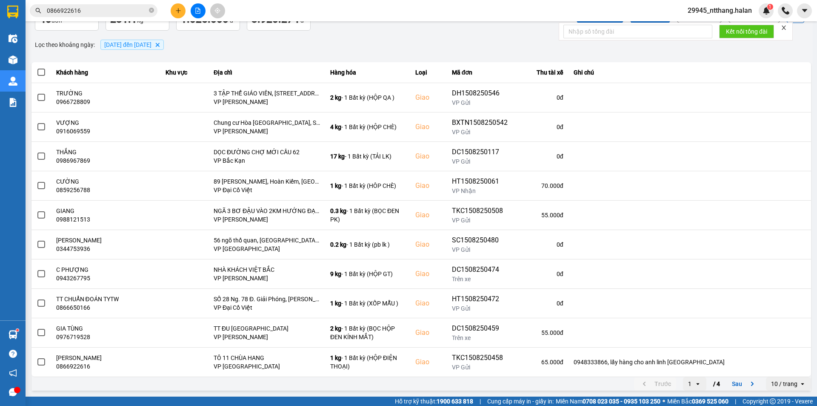
click at [734, 386] on button "Sau" at bounding box center [745, 383] width 36 height 13
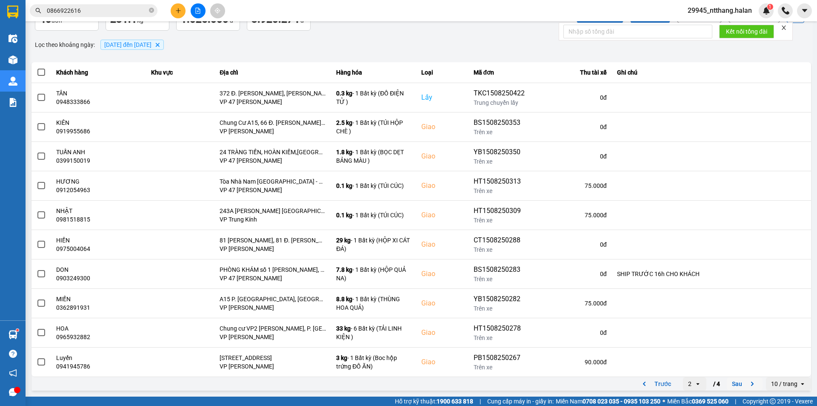
click at [727, 381] on button "Sau" at bounding box center [745, 383] width 36 height 13
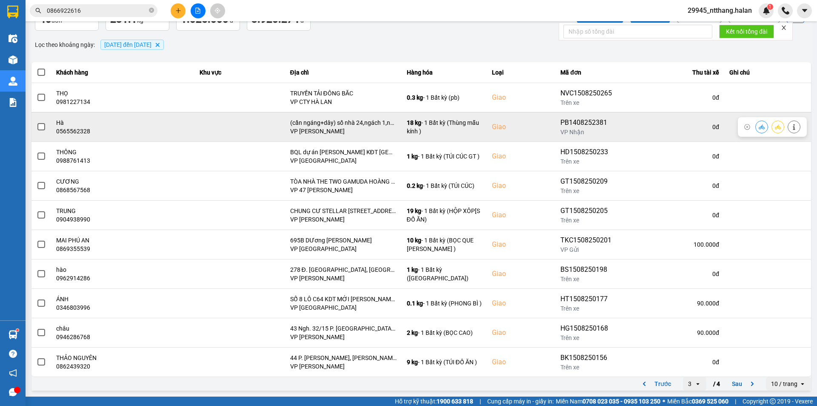
click at [42, 126] on span at bounding box center [41, 127] width 8 height 8
click at [37, 122] on input "checkbox" at bounding box center [37, 122] width 0 height 0
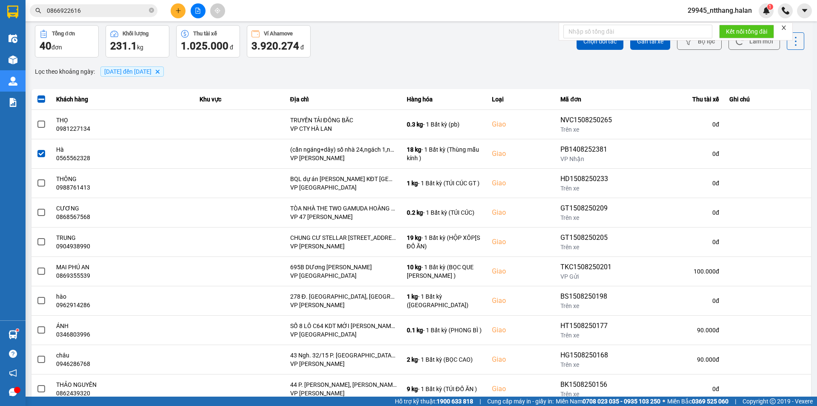
scroll to position [0, 0]
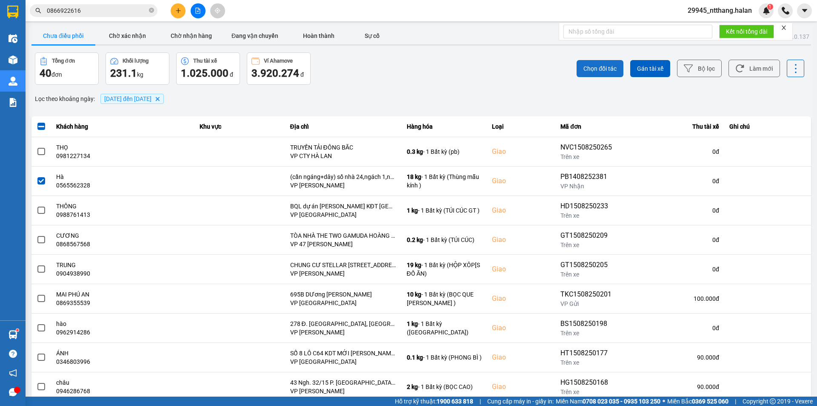
click at [583, 65] on span "Chọn đối tác" at bounding box center [599, 68] width 33 height 9
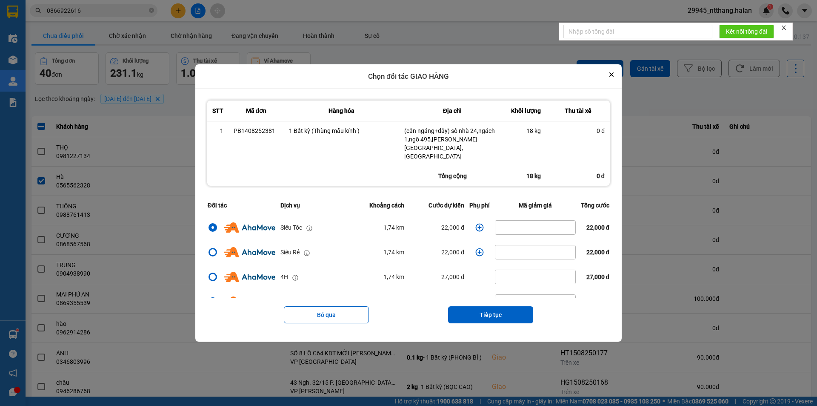
click at [475, 223] on icon "dialog" at bounding box center [479, 227] width 9 height 9
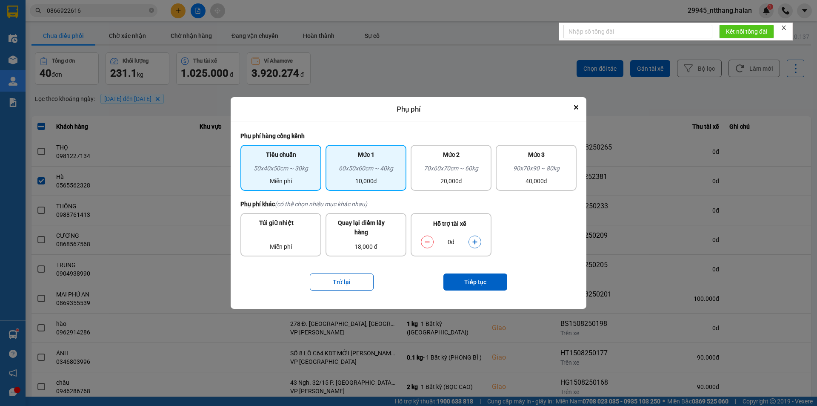
click at [365, 168] on div "60x50x60cm ~ 40kg" at bounding box center [366, 169] width 71 height 13
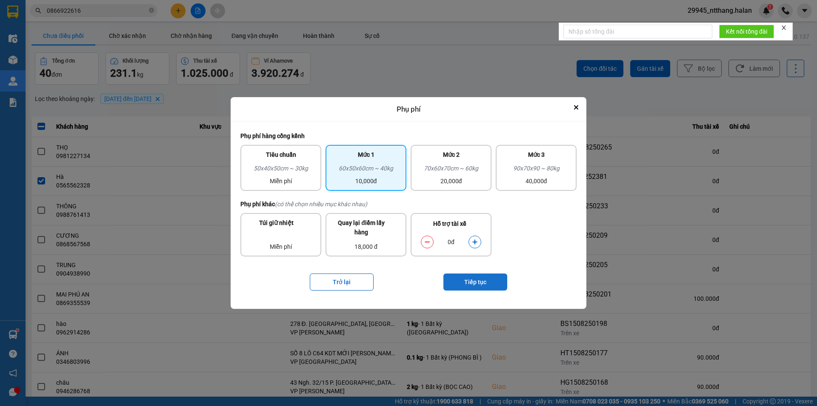
click at [458, 286] on button "Tiếp tục" at bounding box center [475, 281] width 64 height 17
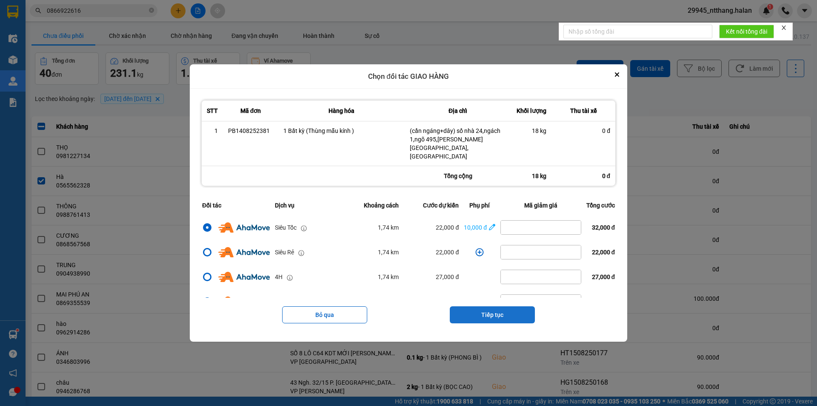
click at [483, 314] on button "Tiếp tục" at bounding box center [492, 314] width 85 height 17
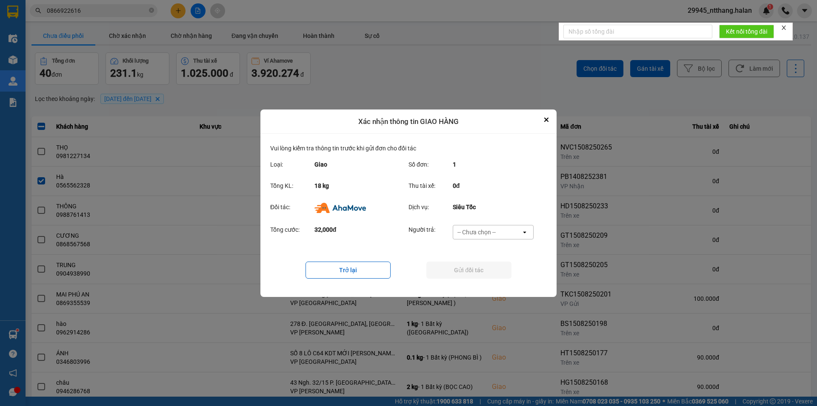
click at [499, 228] on div "-- Chưa chọn --" at bounding box center [487, 232] width 68 height 14
click at [485, 283] on span "Ví Ahamove" at bounding box center [476, 280] width 34 height 9
click at [483, 270] on button "Gửi đối tác" at bounding box center [468, 269] width 85 height 17
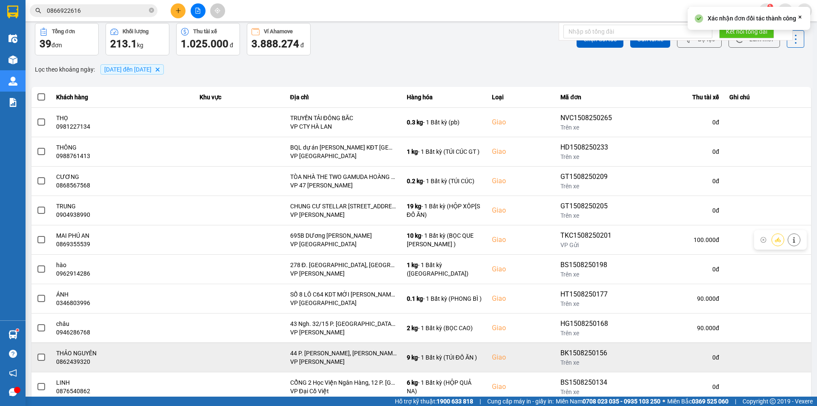
scroll to position [54, 0]
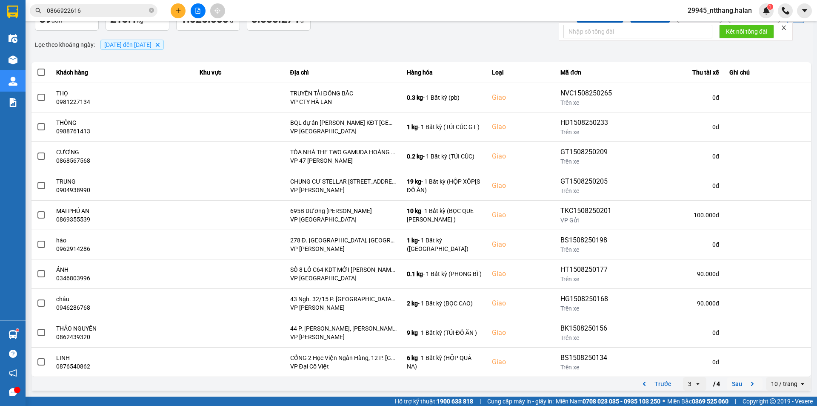
click at [729, 380] on button "Sau" at bounding box center [745, 383] width 36 height 13
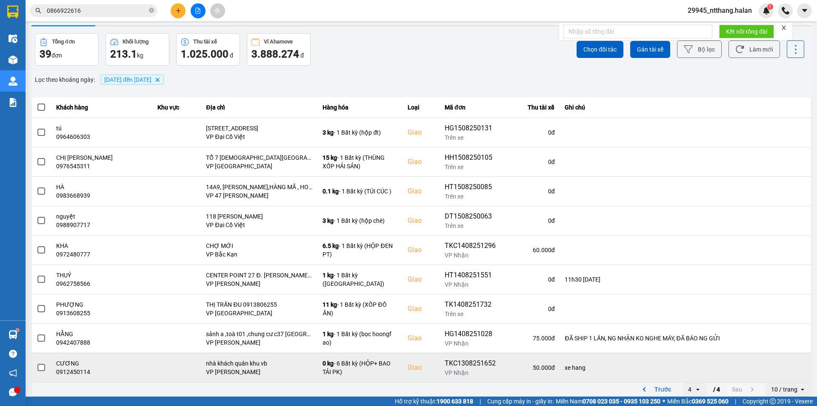
scroll to position [25, 0]
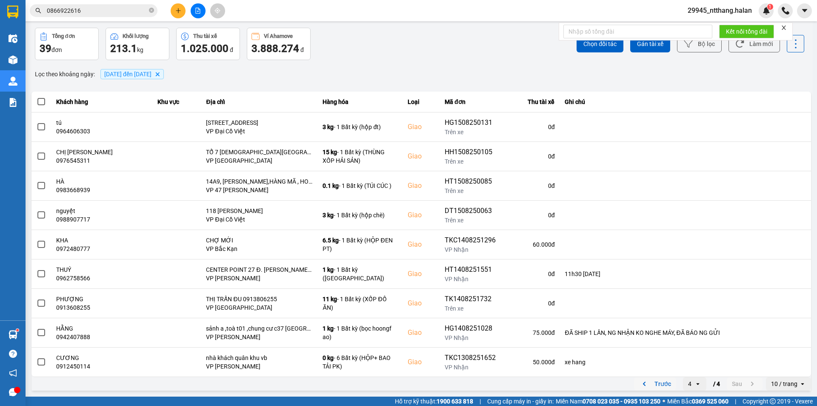
click at [658, 385] on button "Trước" at bounding box center [655, 383] width 42 height 13
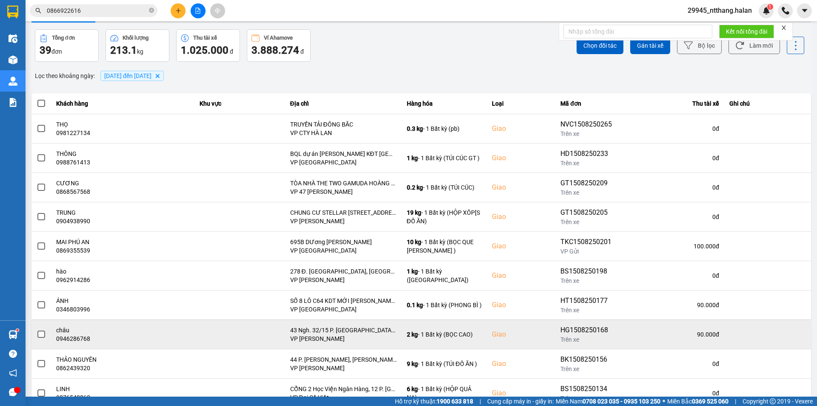
scroll to position [54, 0]
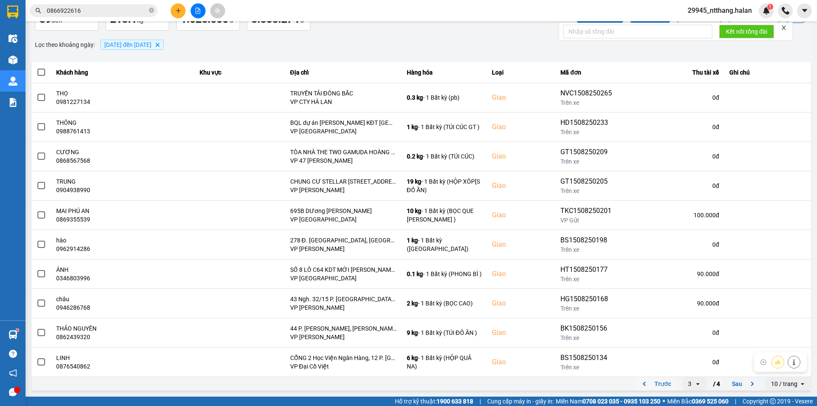
click at [664, 379] on button "Trước" at bounding box center [655, 383] width 42 height 13
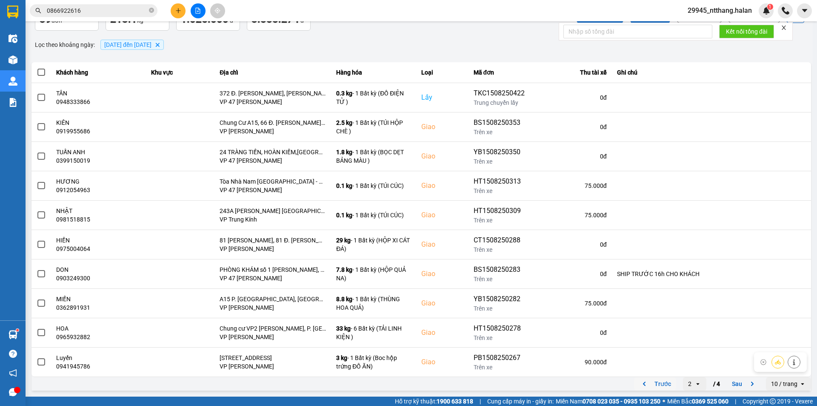
click at [654, 381] on button "Trước" at bounding box center [655, 383] width 42 height 13
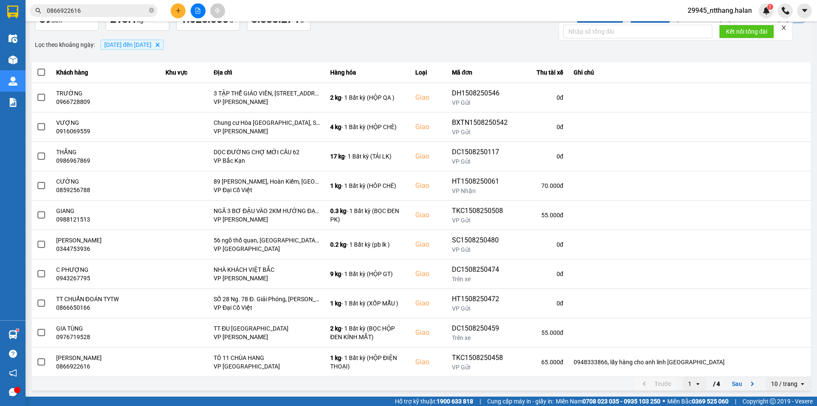
click at [747, 380] on icon "next page. current page 1 / 4" at bounding box center [752, 383] width 10 height 10
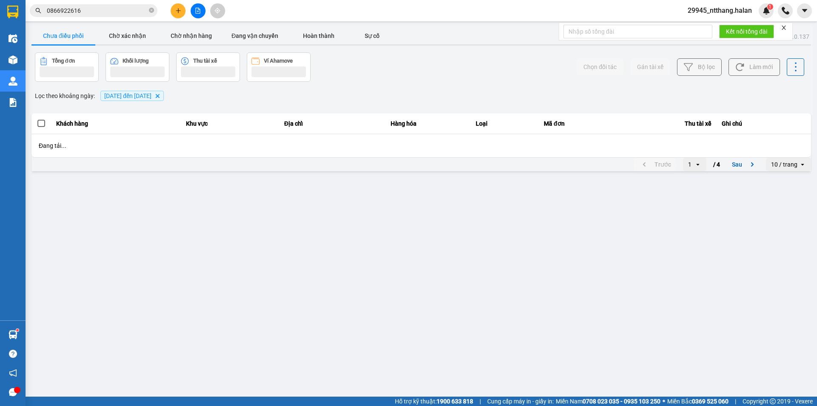
scroll to position [0, 0]
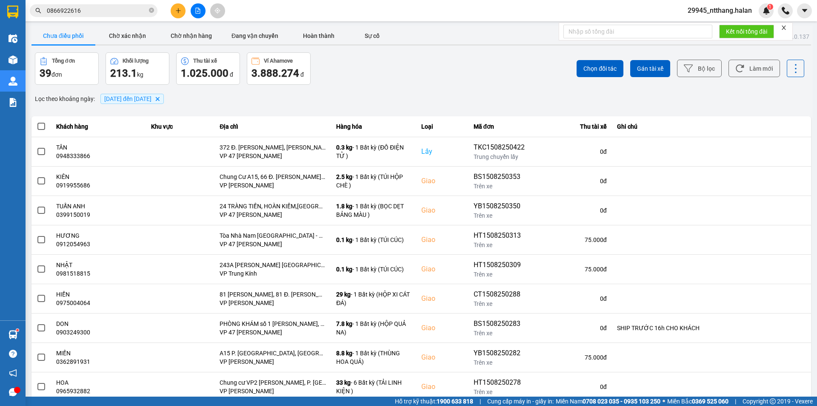
drag, startPoint x: 529, startPoint y: 69, endPoint x: 536, endPoint y: 72, distance: 7.7
click at [529, 71] on div "Chọn đối tác Gán tài xế Bộ lọc Làm mới" at bounding box center [612, 68] width 385 height 32
click at [745, 63] on button "Làm mới" at bounding box center [753, 68] width 51 height 17
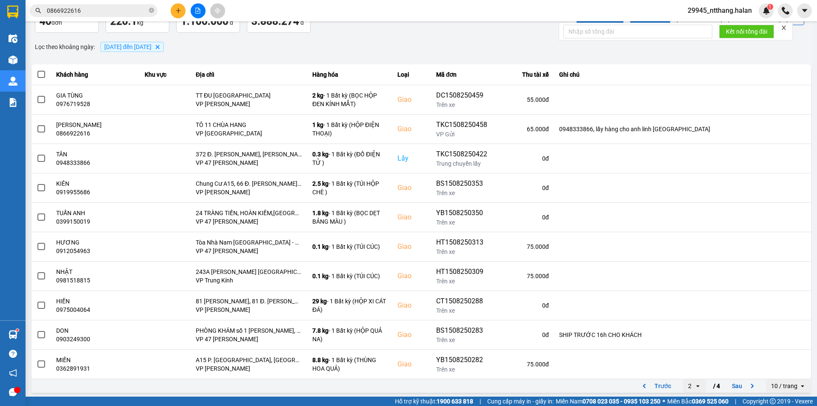
scroll to position [54, 0]
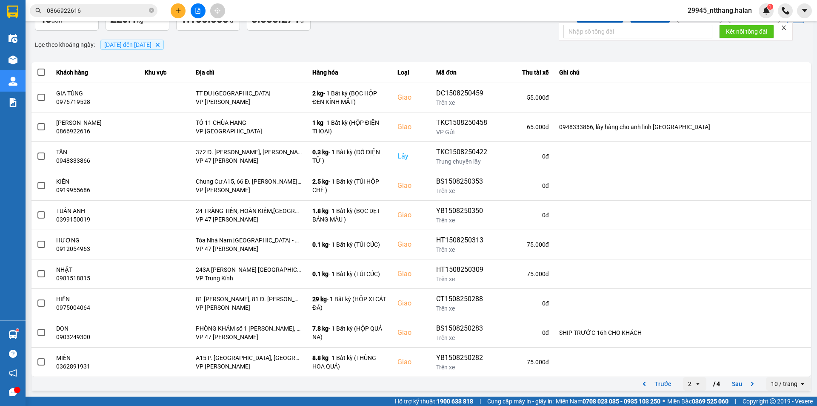
click at [333, 49] on div "Lọc theo khoảng ngày : [DATE] đến [DATE] [GEOGRAPHIC_DATA]" at bounding box center [421, 44] width 780 height 14
click at [360, 34] on div "ver: 0.0.137 Chưa điều phối Chờ xác nhận Chờ nhận hàng Đang vận chuyển Hoàn thà…" at bounding box center [421, 181] width 783 height 420
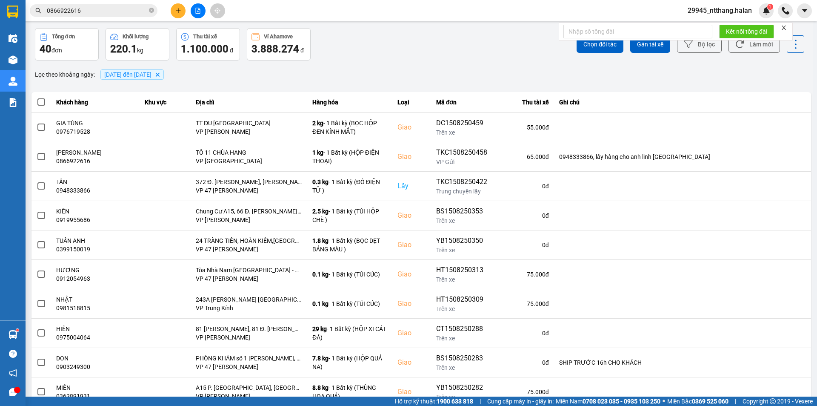
scroll to position [0, 0]
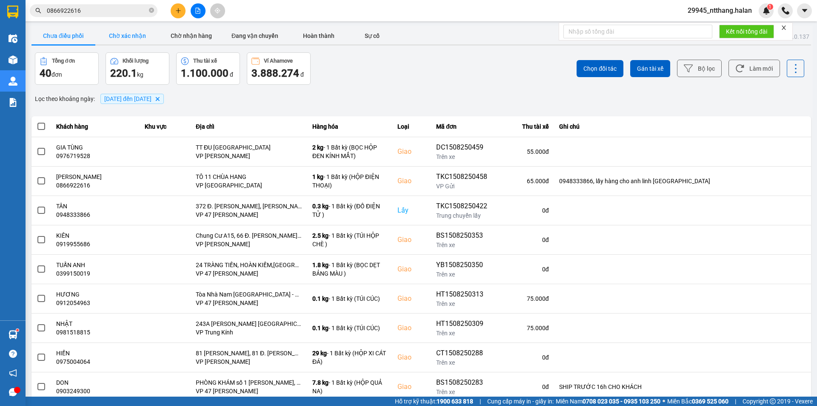
drag, startPoint x: 131, startPoint y: 40, endPoint x: 113, endPoint y: 42, distance: 18.4
click at [129, 40] on button "Chờ xác nhận" at bounding box center [127, 35] width 64 height 17
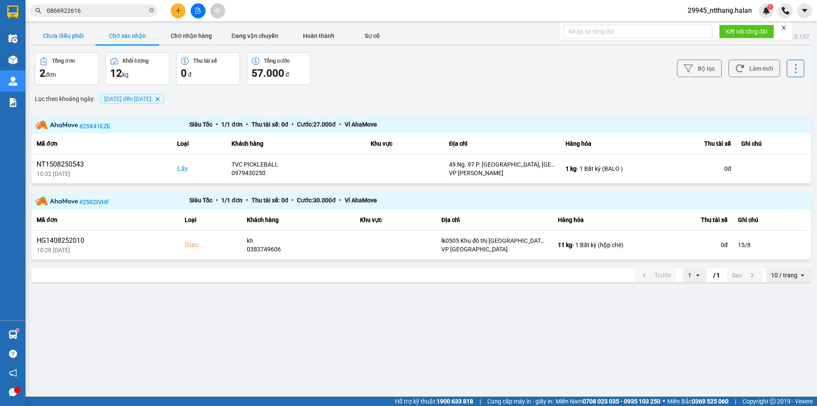
click at [61, 40] on button "Chưa điều phối" at bounding box center [63, 35] width 64 height 17
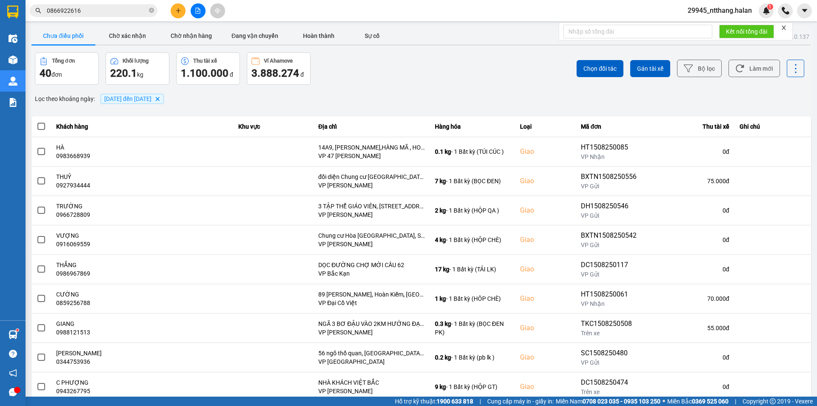
drag, startPoint x: 466, startPoint y: 67, endPoint x: 212, endPoint y: 71, distance: 253.6
click at [444, 75] on div "Chọn đối tác Gán tài xế Bộ lọc Làm mới" at bounding box center [612, 68] width 385 height 32
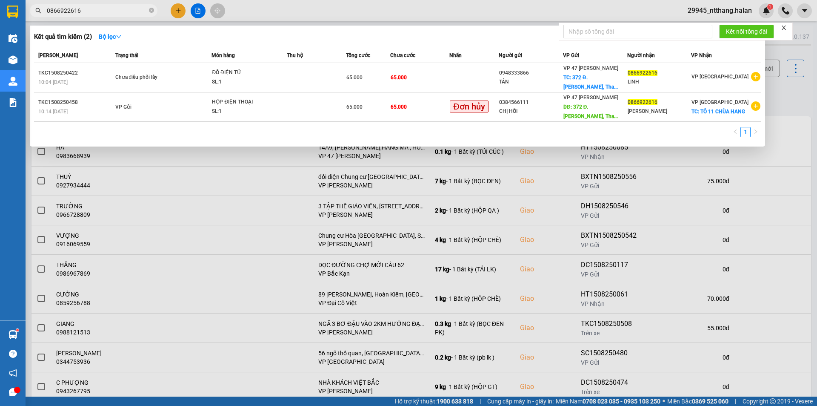
click at [86, 8] on input "0866922616" at bounding box center [97, 10] width 100 height 9
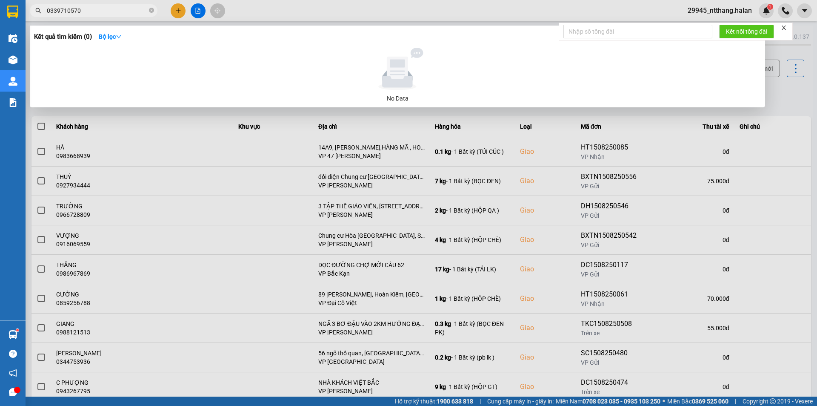
click at [786, 100] on div at bounding box center [408, 203] width 817 height 406
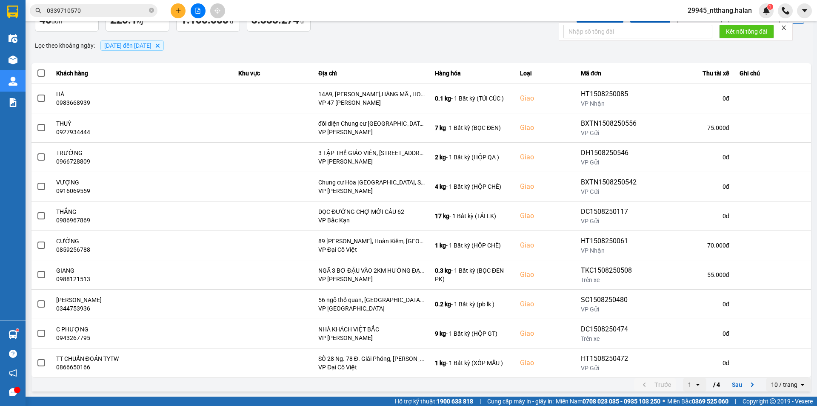
scroll to position [54, 0]
click at [731, 383] on button "Sau" at bounding box center [745, 383] width 36 height 13
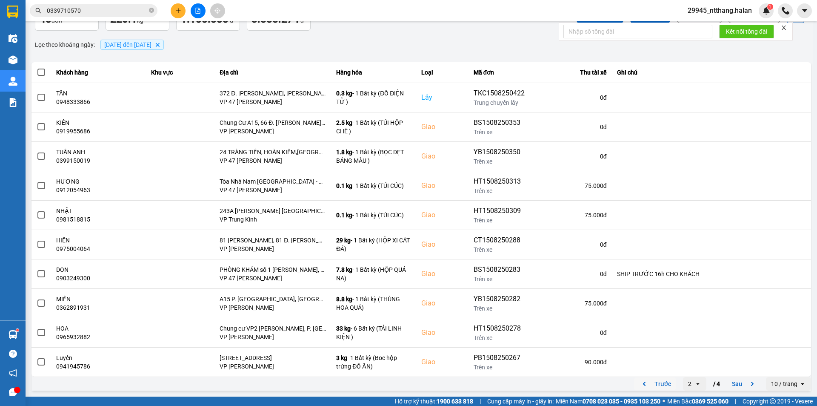
click at [666, 383] on button "Trước" at bounding box center [655, 383] width 42 height 13
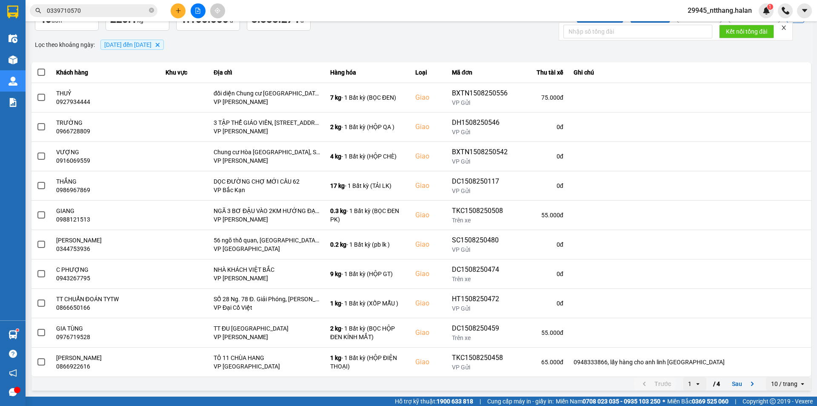
click at [106, 5] on span "0339710570" at bounding box center [94, 10] width 128 height 13
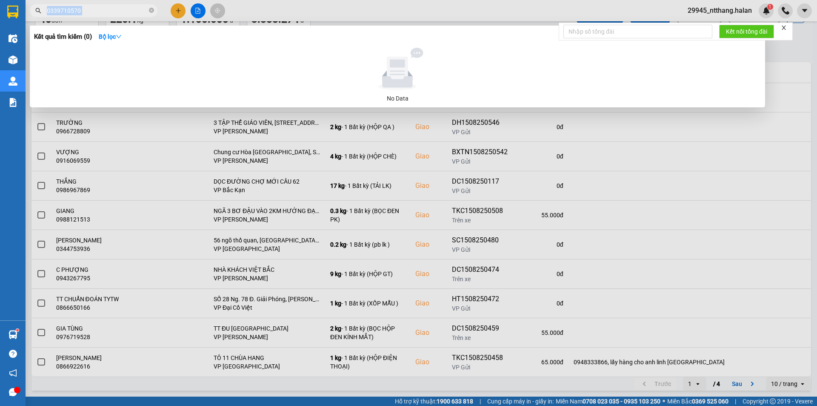
click at [106, 5] on span "0339710570" at bounding box center [94, 10] width 128 height 13
click at [108, 9] on input "0339710570" at bounding box center [97, 10] width 100 height 9
drag, startPoint x: 108, startPoint y: 9, endPoint x: 533, endPoint y: 53, distance: 427.4
click at [108, 9] on input "0339710570" at bounding box center [97, 10] width 100 height 9
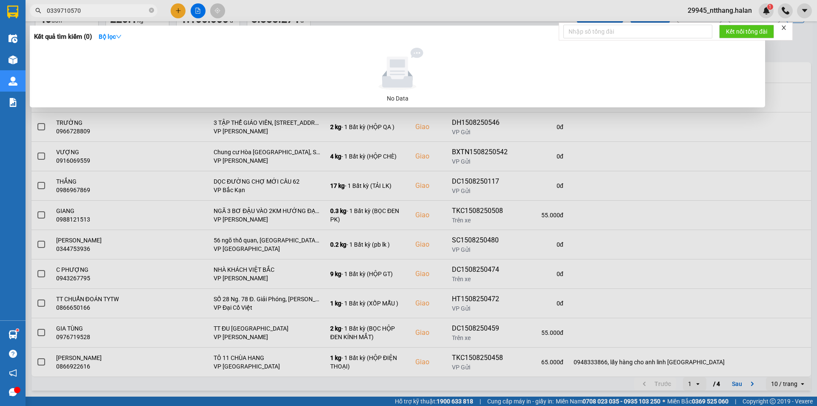
click at [787, 57] on div at bounding box center [408, 203] width 817 height 406
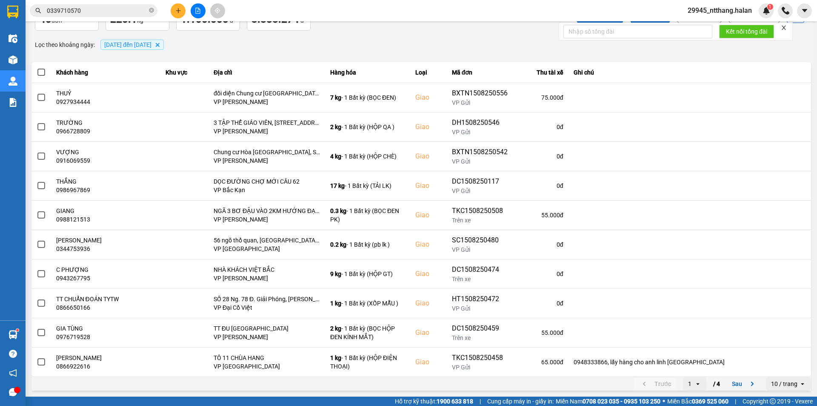
click at [114, 14] on input "0339710570" at bounding box center [97, 10] width 100 height 9
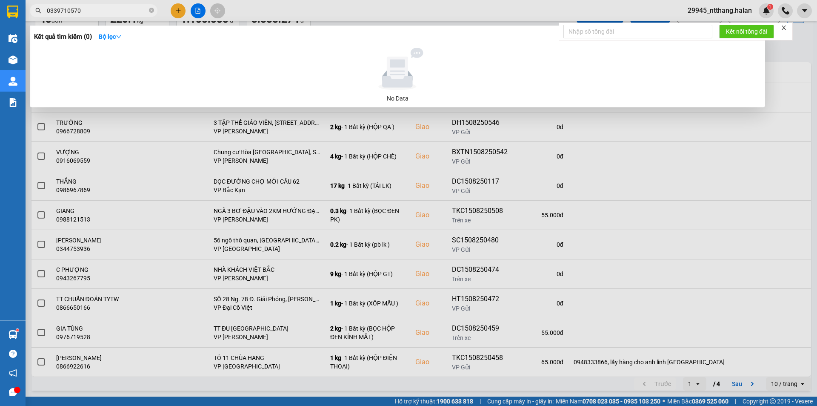
click at [114, 14] on input "0339710570" at bounding box center [97, 10] width 100 height 9
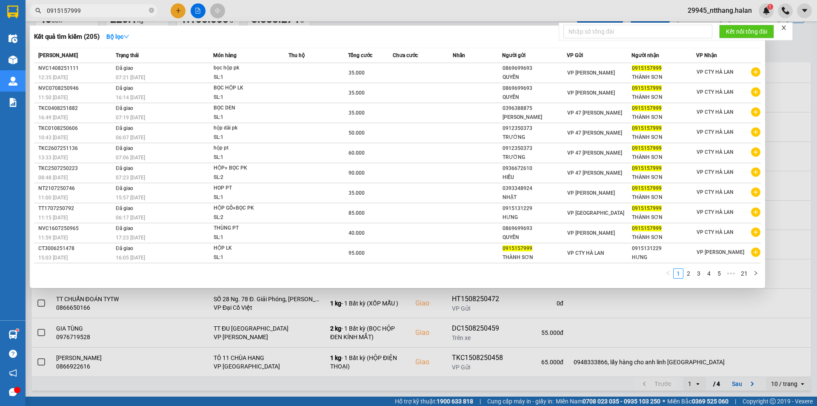
click at [113, 14] on input "0915157999" at bounding box center [97, 10] width 100 height 9
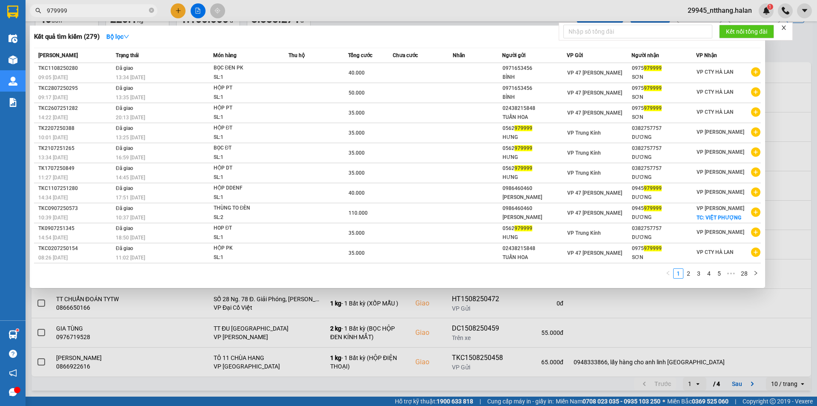
click at [328, 355] on div at bounding box center [408, 203] width 817 height 406
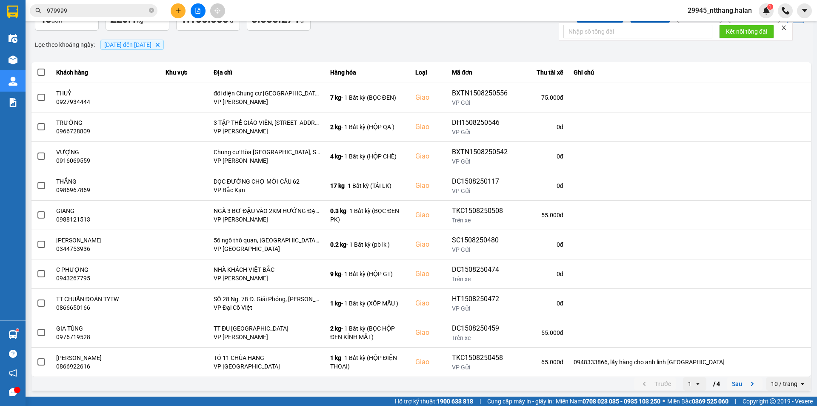
click at [736, 387] on button "Sau" at bounding box center [745, 383] width 36 height 13
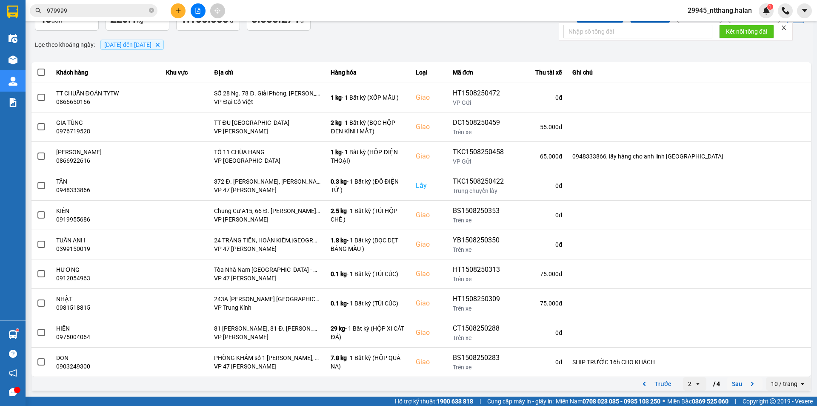
click at [737, 380] on button "Sau" at bounding box center [745, 383] width 36 height 13
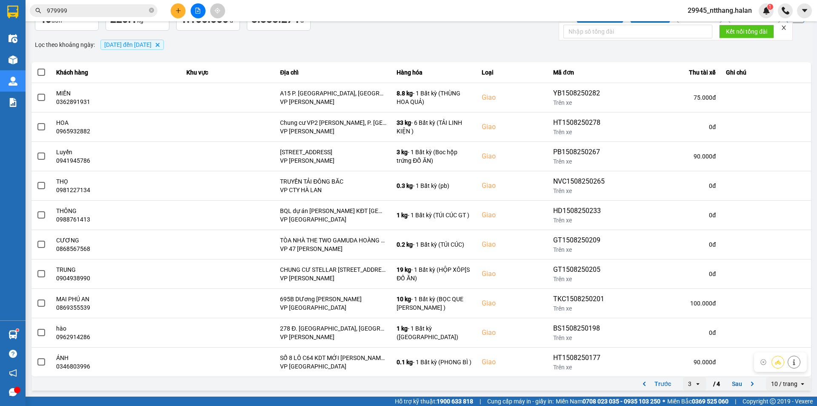
click at [729, 384] on button "Sau" at bounding box center [745, 383] width 36 height 13
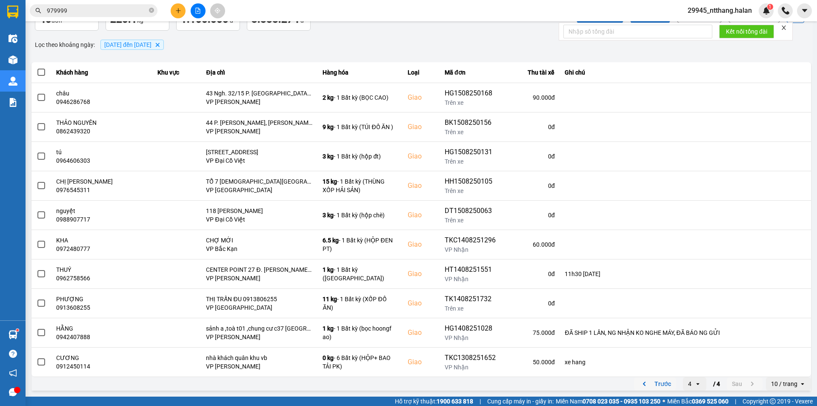
click at [651, 383] on button "Trước" at bounding box center [655, 383] width 42 height 13
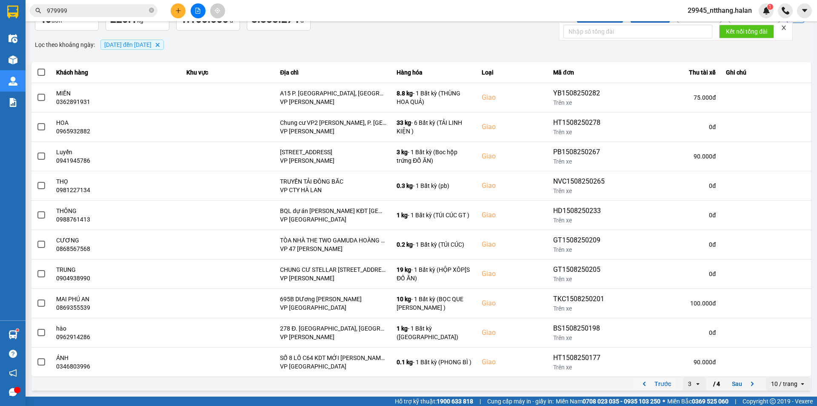
click at [652, 389] on button "Trước" at bounding box center [655, 383] width 42 height 13
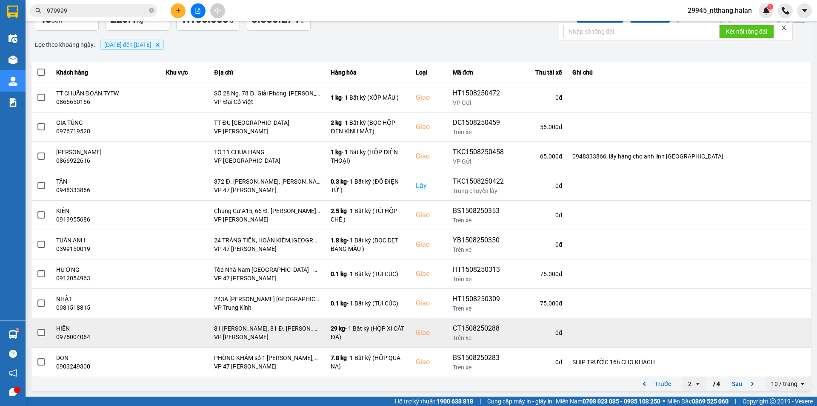
click at [646, 380] on button "Trước" at bounding box center [655, 383] width 42 height 13
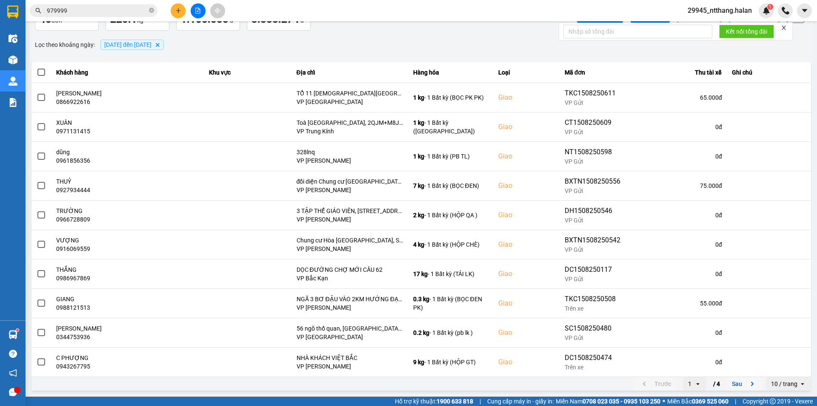
click at [733, 386] on button "Sau" at bounding box center [745, 383] width 36 height 13
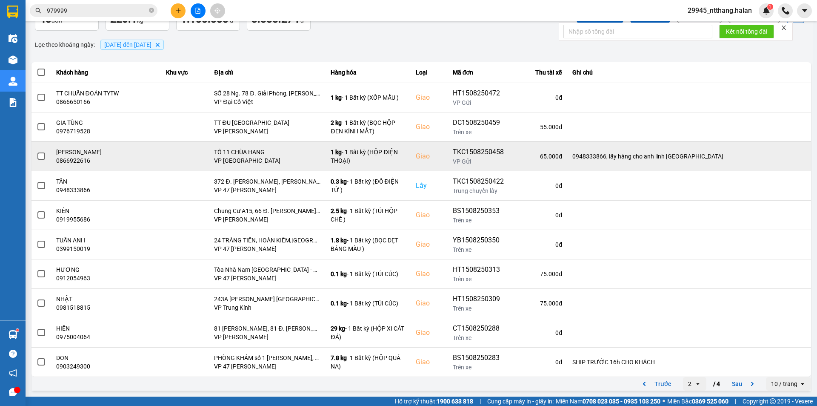
click at [501, 149] on div "TKC1508250458" at bounding box center [480, 152] width 54 height 10
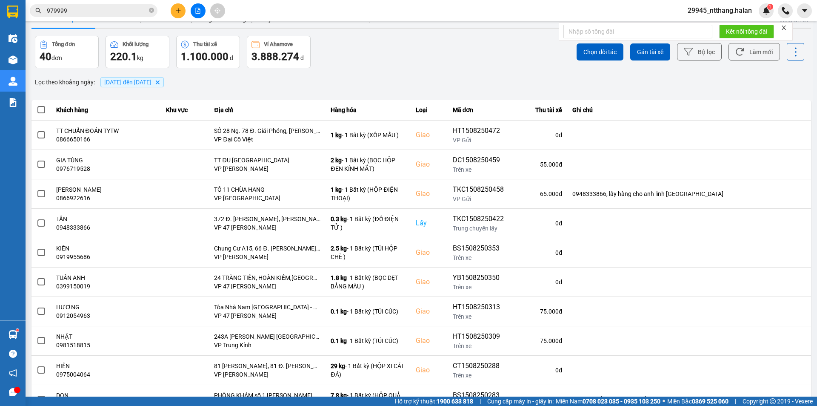
scroll to position [0, 0]
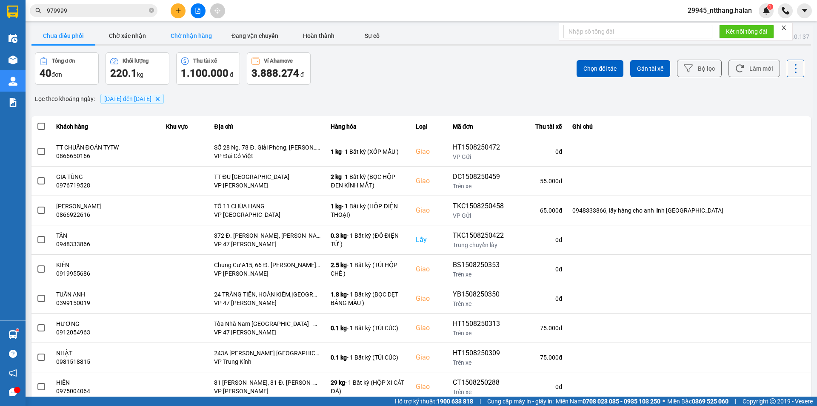
click at [191, 36] on button "Chờ nhận hàng" at bounding box center [191, 35] width 64 height 17
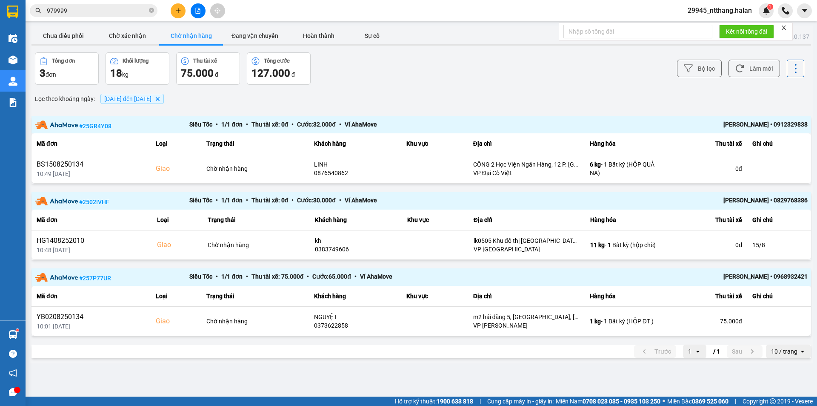
click at [75, 6] on input "979999" at bounding box center [97, 10] width 100 height 9
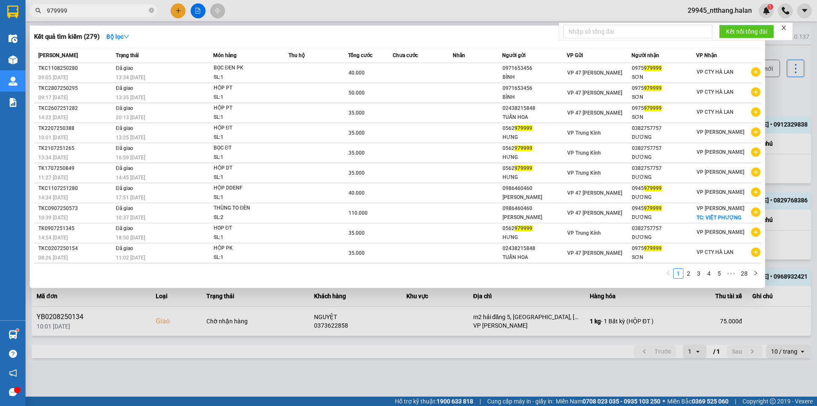
click at [75, 6] on input "979999" at bounding box center [97, 10] width 100 height 9
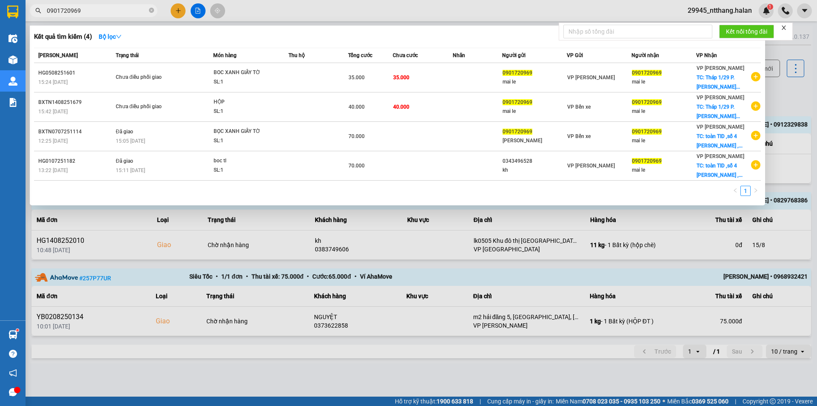
type input "0901720969"
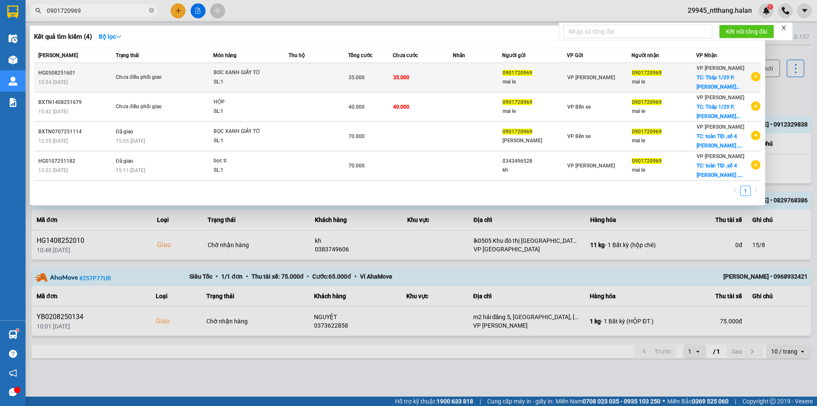
click at [606, 83] on td "VP [PERSON_NAME]" at bounding box center [599, 77] width 65 height 29
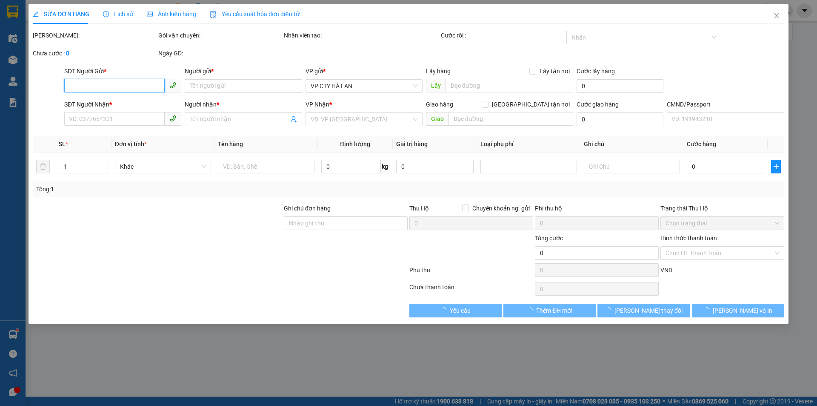
type input "0901720969"
type input "mai le"
type input "0901720969"
type input "mai le"
checkbox input "true"
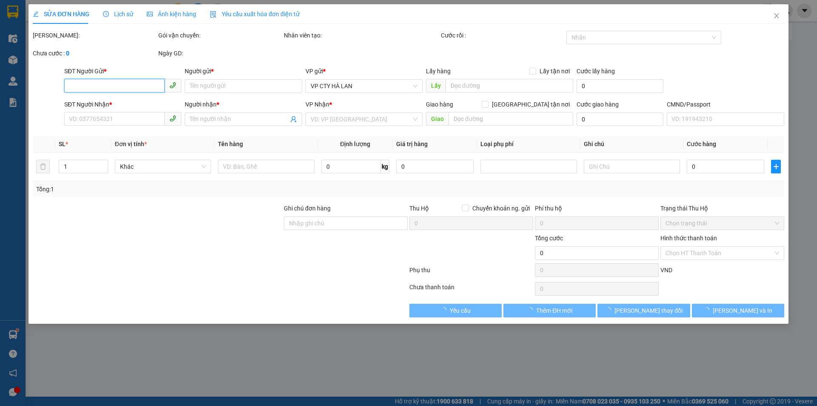
type input "Tháp 1/29 P. Liễu Giai, Ngọc Khánh, Ba Đình, Hà Nội"
type input "2 đơn / 0982752831"
type input "35.000"
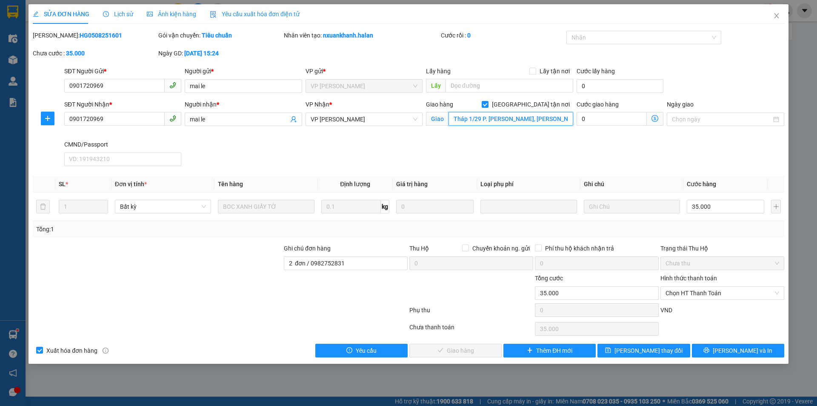
click at [453, 118] on input "Tháp 1/29 P. Liễu Giai, Ngọc Khánh, Ba Đình, Hà Nội" at bounding box center [511, 119] width 125 height 14
paste input "tháp 01"
click at [481, 122] on input "tháp 01 Tháp 1/29 P. Liễu Giai, Ngọc Khánh, Ba Đình, Hà Nội" at bounding box center [511, 119] width 125 height 14
drag, startPoint x: 478, startPoint y: 119, endPoint x: 622, endPoint y: 122, distance: 143.4
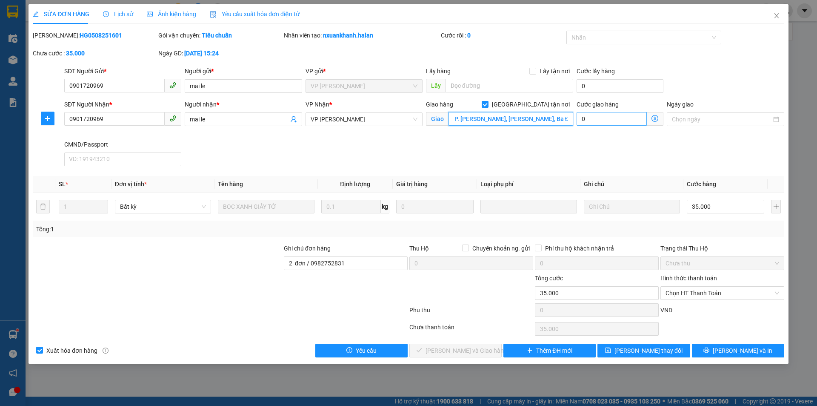
click at [622, 122] on div "SĐT Người Nhận * 0901720969 Người nhận * mai le VP Nhận * VP Võ Chí Công Giao h…" at bounding box center [424, 135] width 723 height 70
paste input "29 P. Liễu Giai, Ngọc Khánh, Ba Đình, Hà Nội 100000, Việt Nam"
drag, startPoint x: 521, startPoint y: 119, endPoint x: 624, endPoint y: 126, distance: 103.2
click at [624, 126] on div "SĐT Người Nhận * 0901720969 Người nhận * mai le VP Nhận * VP Võ Chí Công Giao h…" at bounding box center [424, 135] width 723 height 70
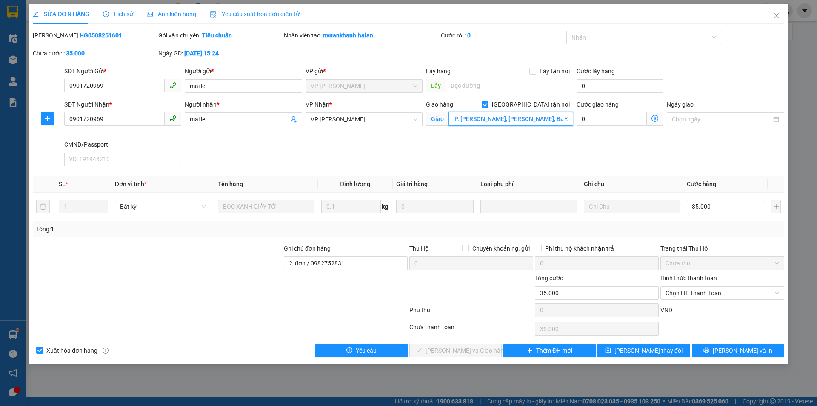
scroll to position [0, 0]
click at [474, 121] on input "tháp 01 29 P. Liễu Giai, Ngọc Khánh, Ba Đình, Hà Nội" at bounding box center [511, 119] width 125 height 14
paste input "Capital Place"
click at [654, 115] on icon "dollar-circle" at bounding box center [654, 118] width 7 height 7
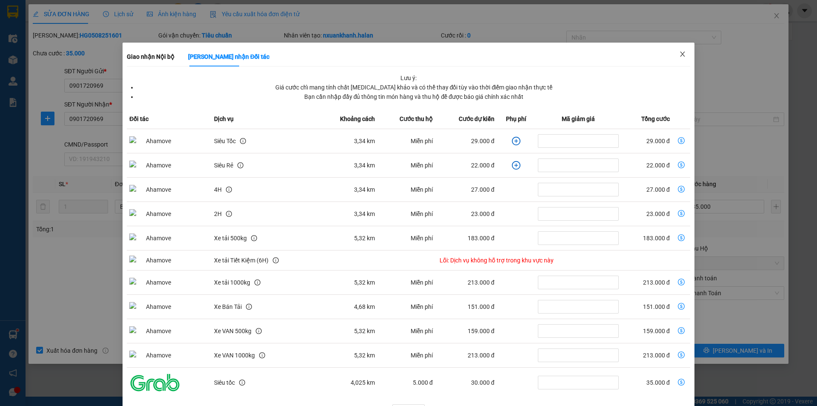
click at [679, 56] on icon "close" at bounding box center [682, 54] width 7 height 7
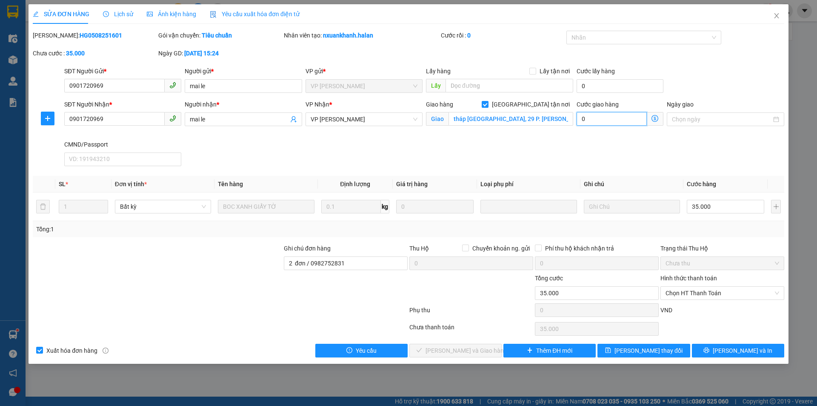
click at [606, 123] on input "0" at bounding box center [612, 119] width 70 height 14
click at [560, 154] on div "SĐT Người Nhận * 0901720969 Người nhận * mai le VP Nhận * VP Võ Chí Công Giao h…" at bounding box center [424, 135] width 723 height 70
click at [631, 346] on button "[PERSON_NAME] thay đổi" at bounding box center [643, 350] width 92 height 14
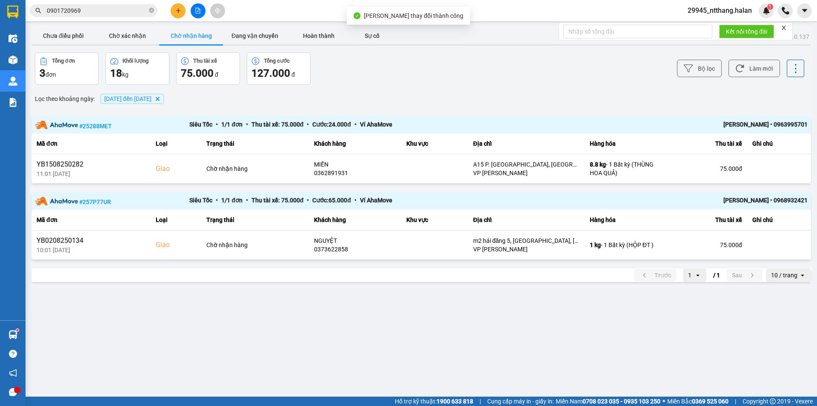
click at [103, 11] on input "0901720969" at bounding box center [97, 10] width 100 height 9
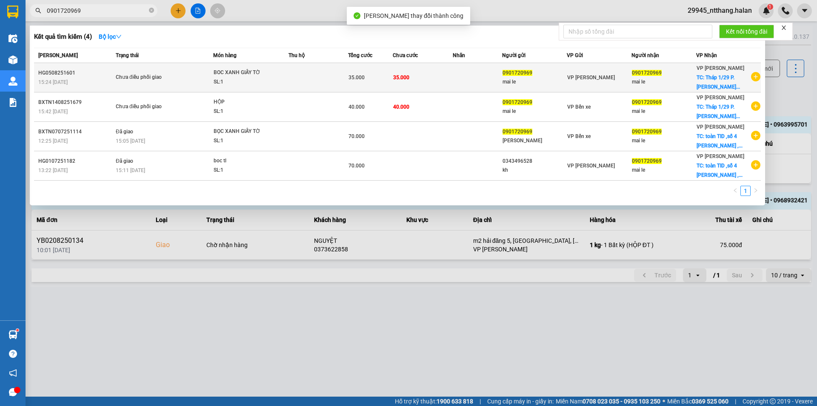
click at [342, 80] on td at bounding box center [319, 77] width 60 height 29
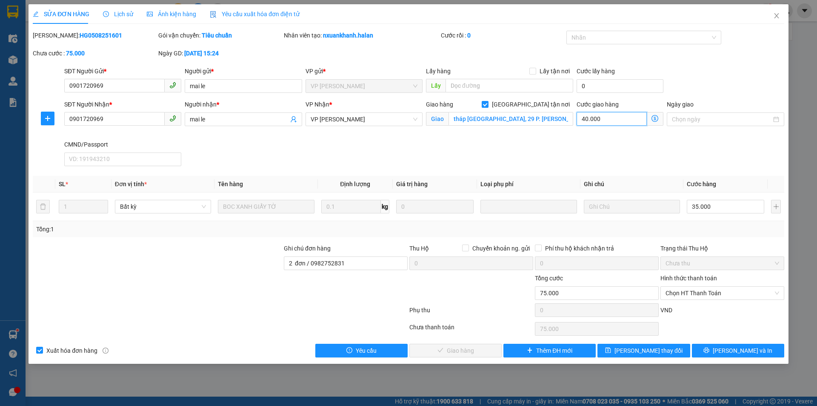
click at [609, 121] on input "40.000" at bounding box center [612, 119] width 70 height 14
drag, startPoint x: 527, startPoint y: 148, endPoint x: 580, endPoint y: 283, distance: 145.9
click at [526, 148] on div "SĐT Người Nhận * 0901720969 Người nhận * mai le VP Nhận * VP Võ Chí Công Giao h…" at bounding box center [424, 135] width 723 height 70
click at [611, 353] on span "save" at bounding box center [608, 350] width 6 height 7
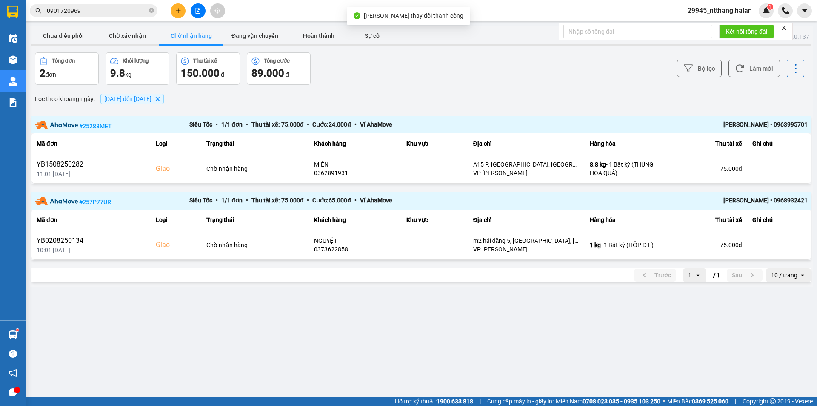
click at [114, 14] on input "0901720969" at bounding box center [97, 10] width 100 height 9
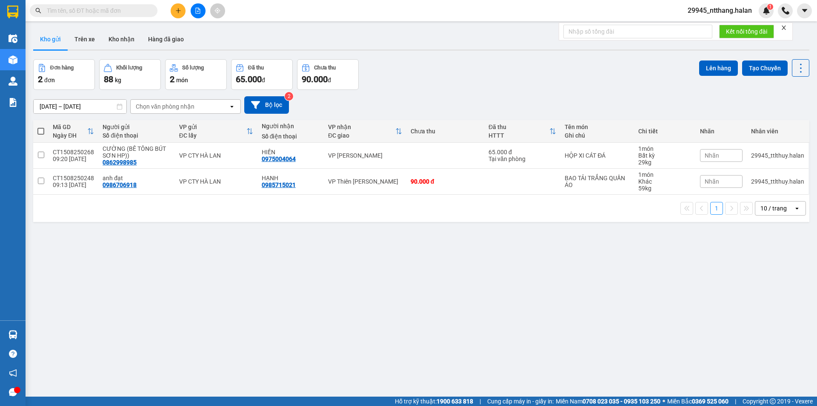
click at [148, 7] on span at bounding box center [94, 10] width 128 height 13
click at [140, 15] on input "text" at bounding box center [97, 10] width 100 height 9
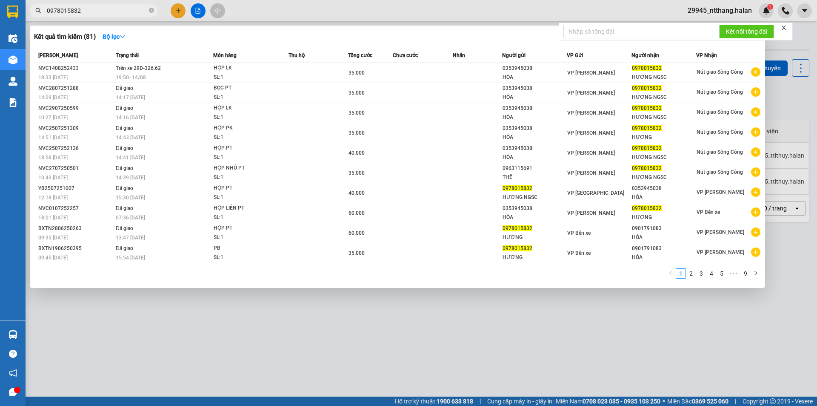
type input "0978015832"
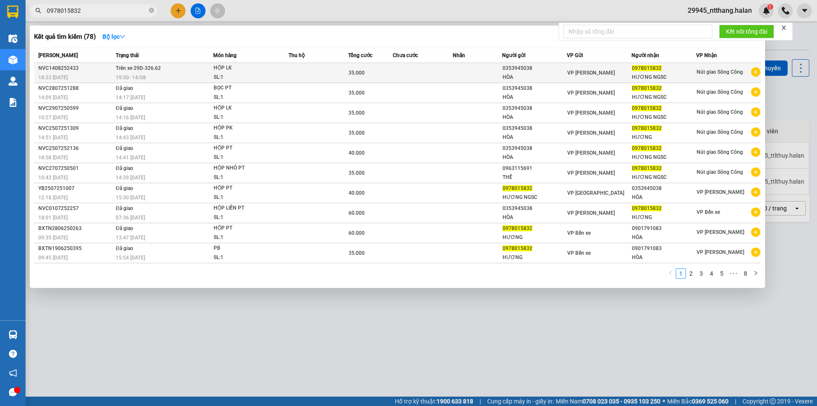
click at [418, 70] on td at bounding box center [423, 73] width 60 height 20
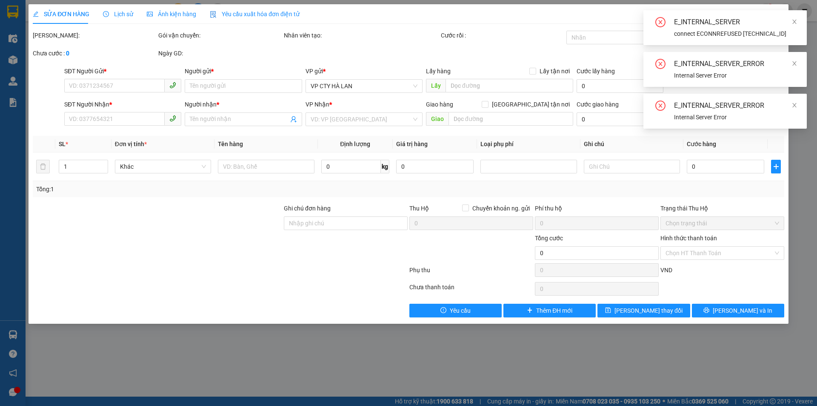
click at [122, 14] on span "Lịch sử" at bounding box center [118, 14] width 30 height 7
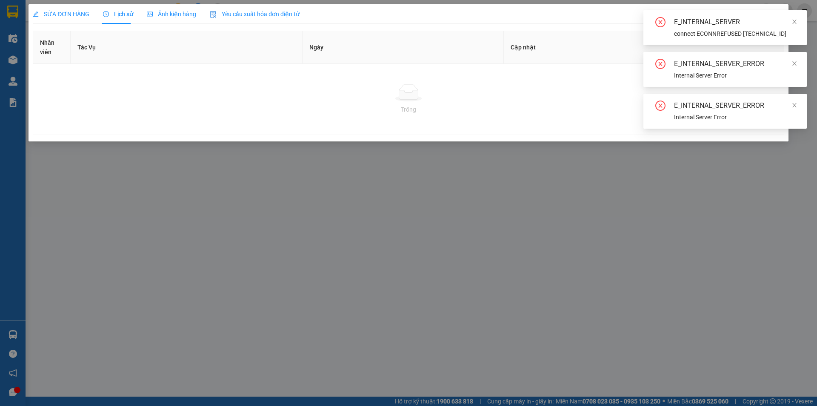
click at [797, 18] on div "E_INTERNAL_SERVER connect ECONNREFUSED 10.9.0.165:5432" at bounding box center [724, 27] width 163 height 35
click at [794, 23] on icon "close" at bounding box center [794, 22] width 6 height 6
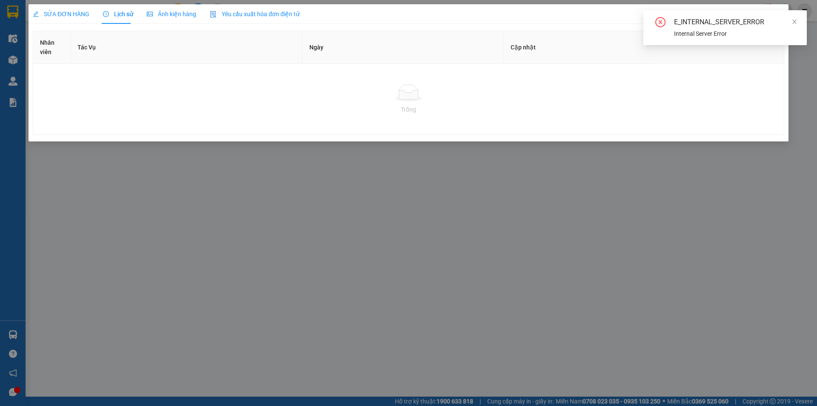
click at [797, 23] on div "E_INTERNAL_SERVER_ERROR Internal Server Error" at bounding box center [724, 27] width 163 height 35
click at [794, 21] on icon "close" at bounding box center [794, 22] width 6 height 6
click at [779, 17] on icon "close" at bounding box center [776, 15] width 7 height 7
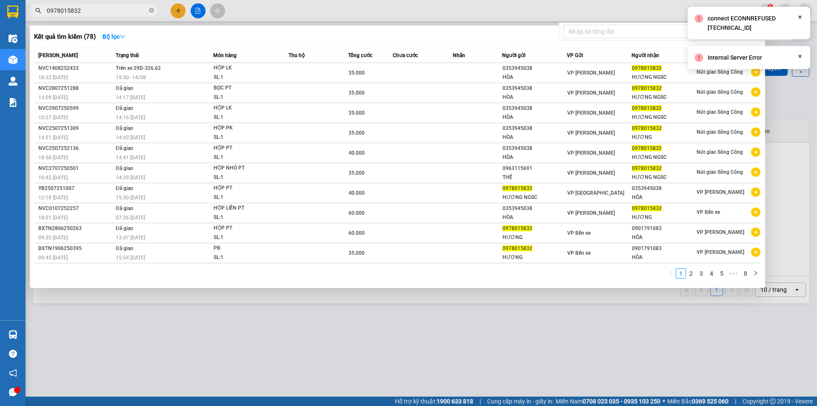
click at [118, 15] on span "0978015832" at bounding box center [94, 10] width 128 height 13
click at [122, 11] on input "0978015832" at bounding box center [97, 10] width 100 height 9
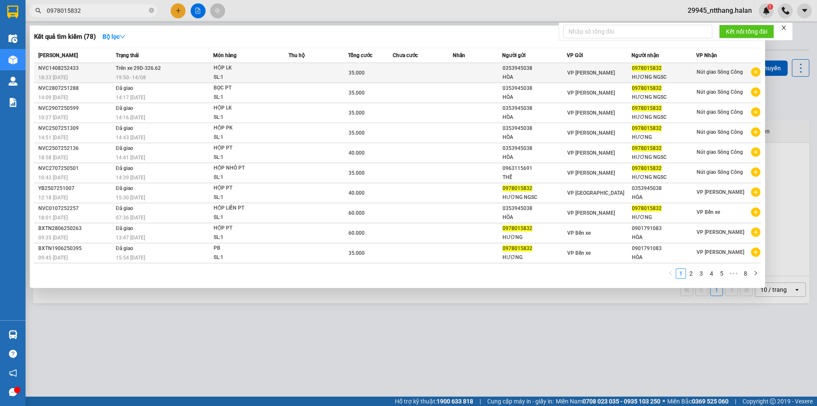
click at [301, 66] on td at bounding box center [319, 73] width 60 height 20
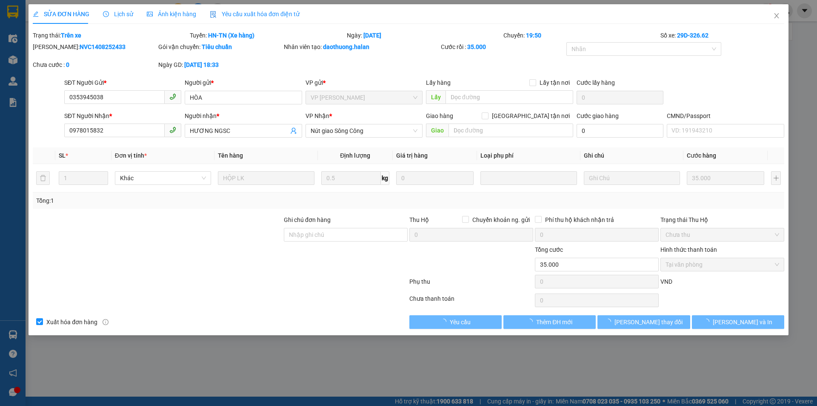
type input "0353945038"
type input "HÒA"
type input "0978015832"
type input "HƯƠNG NGSC"
type input "35.000"
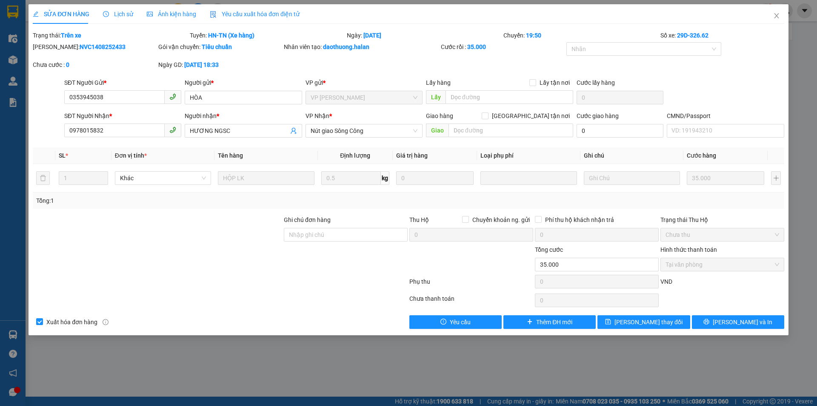
click at [127, 14] on span "Lịch sử" at bounding box center [118, 14] width 30 height 7
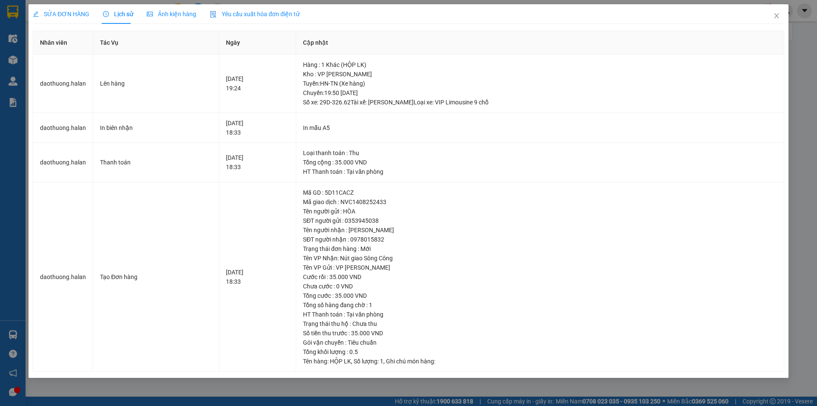
click at [684, 14] on div "SỬA ĐƠN HÀNG Lịch sử Ảnh kiện hàng Yêu cầu xuất hóa đơn điện tử" at bounding box center [408, 14] width 751 height 20
click at [775, 17] on icon "close" at bounding box center [776, 15] width 7 height 7
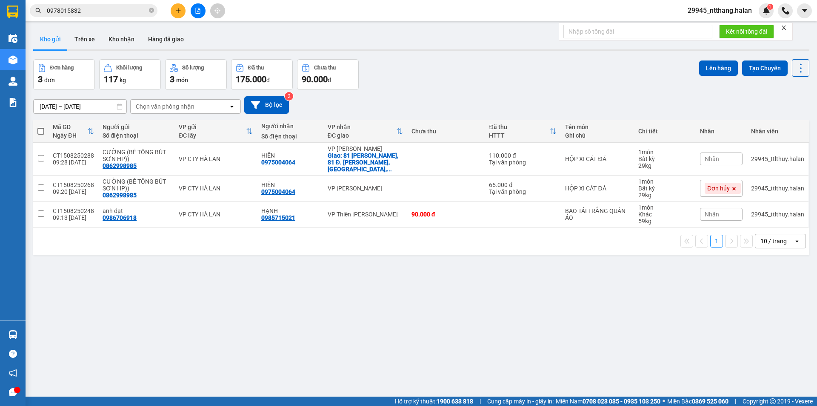
click at [115, 11] on input "0978015832" at bounding box center [97, 10] width 100 height 9
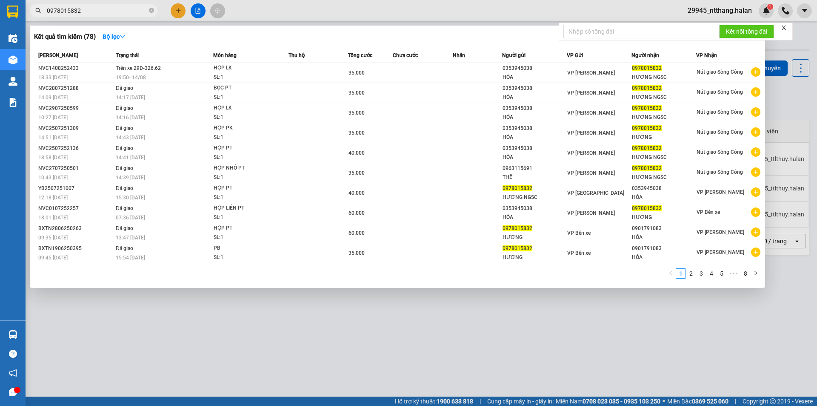
drag, startPoint x: 800, startPoint y: 101, endPoint x: 768, endPoint y: 94, distance: 32.7
click at [788, 97] on div at bounding box center [408, 203] width 817 height 406
click at [99, 8] on input "0978015832" at bounding box center [97, 10] width 100 height 9
click at [113, 7] on input "0978015832" at bounding box center [97, 10] width 100 height 9
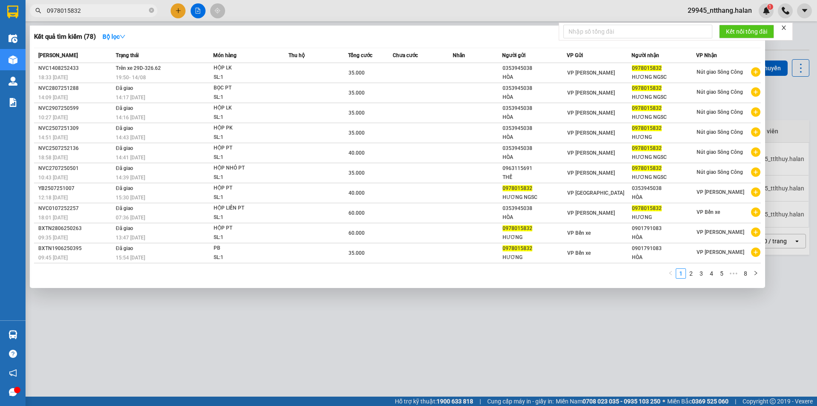
click at [113, 7] on input "0978015832" at bounding box center [97, 10] width 100 height 9
click at [302, 27] on div "Kết quả tìm kiếm ( 78 ) Bộ lọc Mã ĐH Trạng thái Món hàng Thu hộ Tổng cước Chưa …" at bounding box center [397, 157] width 735 height 262
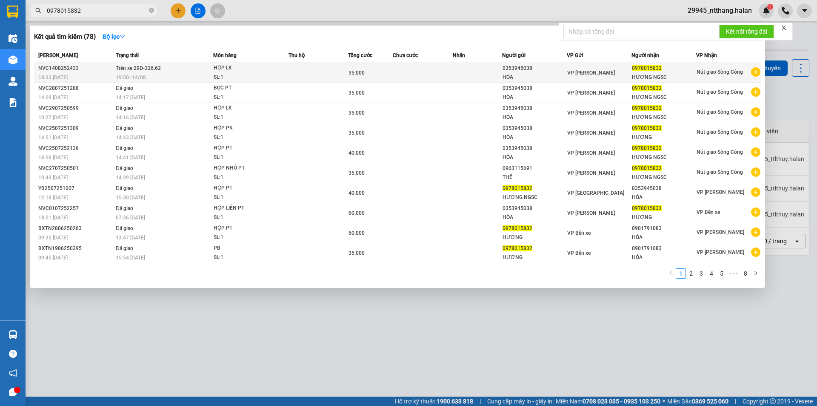
click at [370, 68] on td "35.000" at bounding box center [370, 73] width 45 height 20
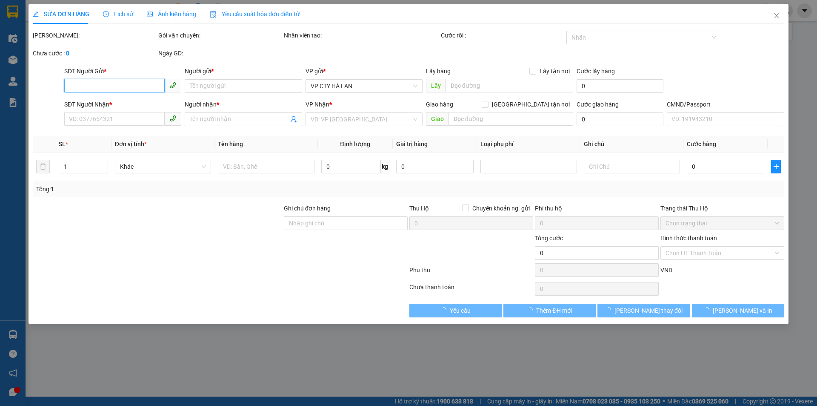
type input "0353945038"
type input "HÒA"
type input "0978015832"
type input "HƯƠNG NGSC"
type input "35.000"
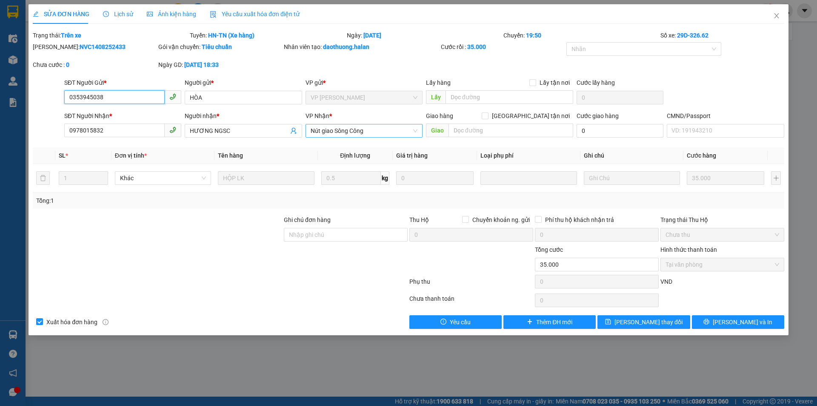
click at [361, 129] on span "Nút giao Sông Công" at bounding box center [364, 130] width 107 height 13
type input "bé"
click at [352, 150] on div "VP Bến xe" at bounding box center [364, 147] width 107 height 9
click at [631, 318] on button "[PERSON_NAME] thay đổi" at bounding box center [643, 322] width 92 height 14
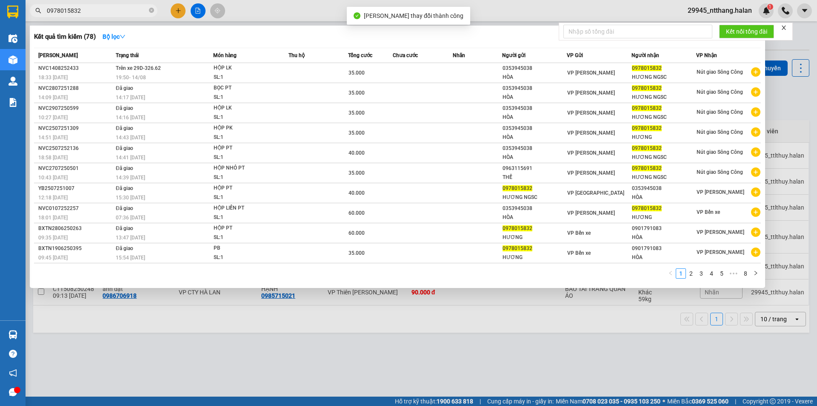
click at [99, 12] on input "0978015832" at bounding box center [97, 10] width 100 height 9
click at [99, 9] on input "0978015832" at bounding box center [97, 10] width 100 height 9
paste input "HG1408252010"
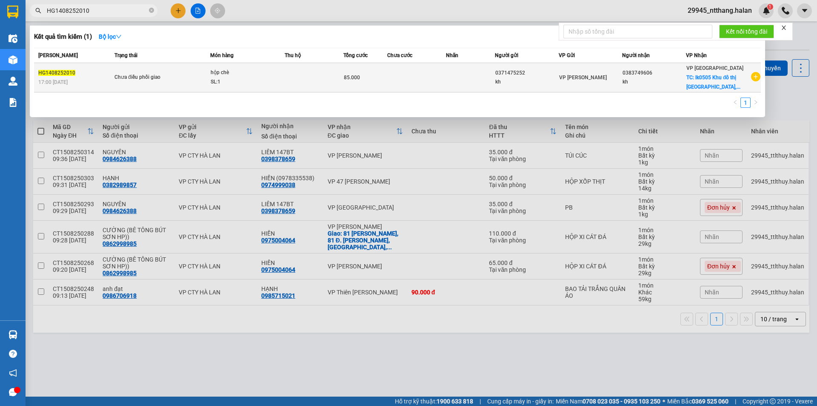
type input "HG1408252010"
click at [425, 77] on td at bounding box center [416, 77] width 59 height 29
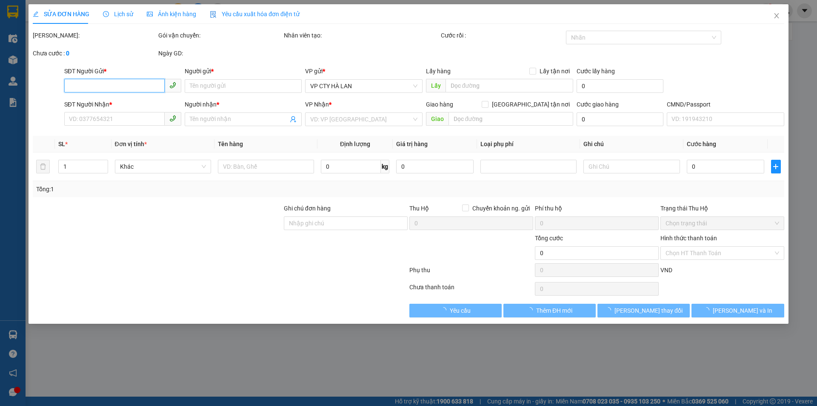
type input "0371475252"
type input "kh"
type input "0383749606"
type input "kh"
checkbox input "true"
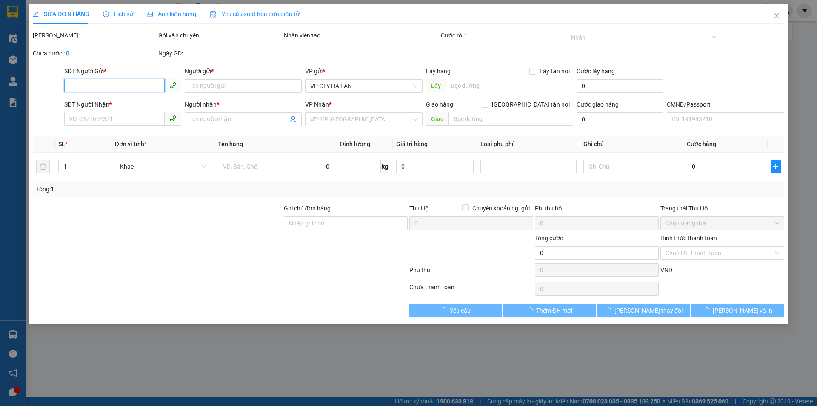
type input "lk0505 Khu đô thị An Hưng, Hà Đông, Hà Nội, Việt Nam"
type input "15/8"
type input "85.000"
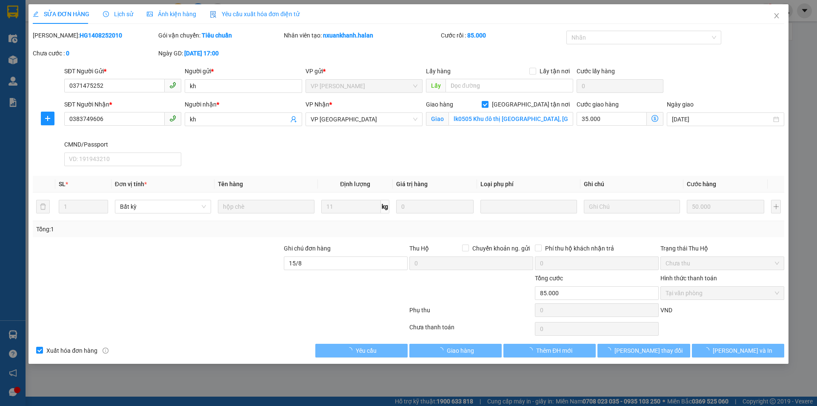
click at [119, 15] on span "Lịch sử" at bounding box center [118, 14] width 30 height 7
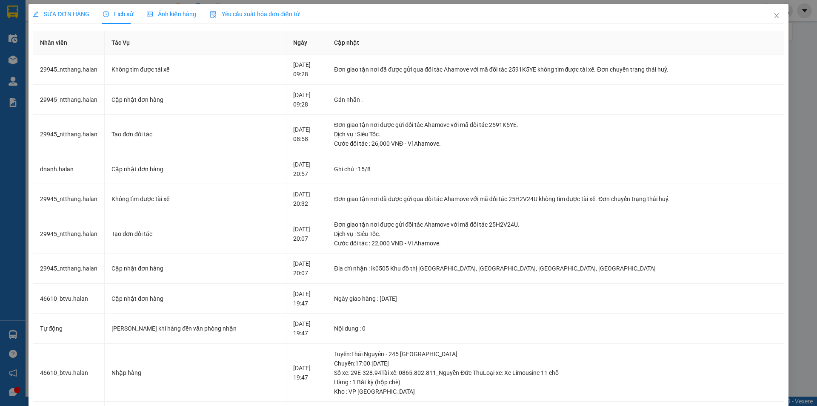
click at [57, 13] on span "SỬA ĐƠN HÀNG" at bounding box center [61, 14] width 57 height 7
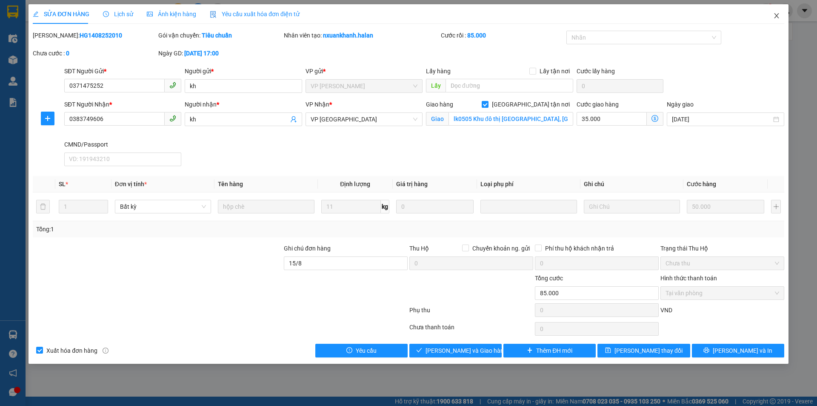
drag, startPoint x: 786, startPoint y: 16, endPoint x: 157, endPoint y: 10, distance: 629.0
click at [785, 16] on span "Close" at bounding box center [777, 16] width 24 height 24
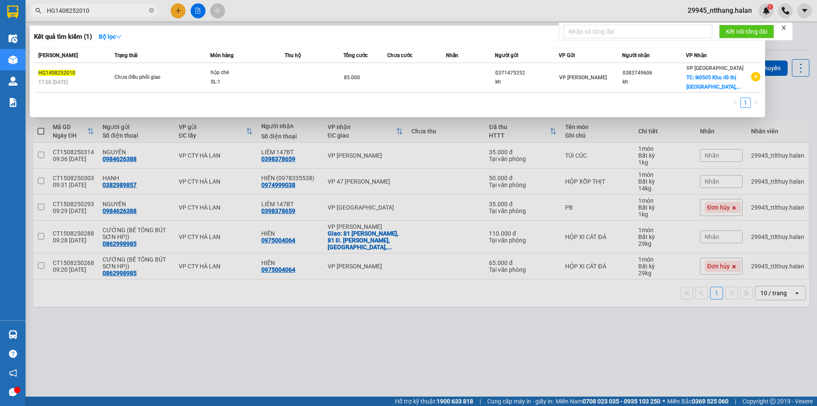
click at [115, 6] on input "HG1408252010" at bounding box center [97, 10] width 100 height 9
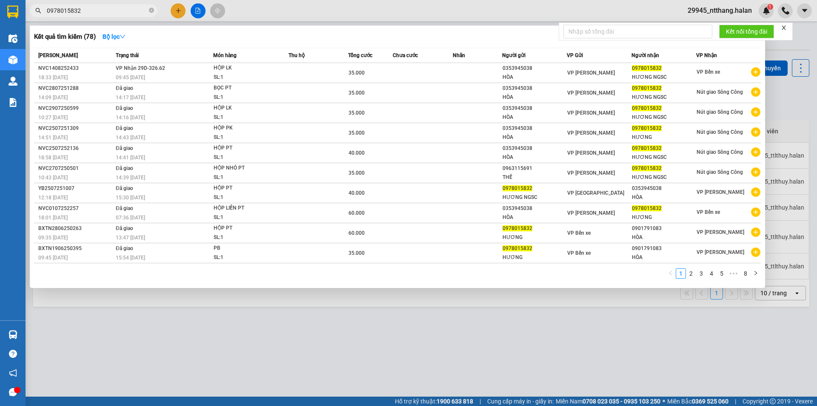
click at [269, 387] on div at bounding box center [408, 203] width 817 height 406
click at [106, 11] on input "0978015832" at bounding box center [97, 10] width 100 height 9
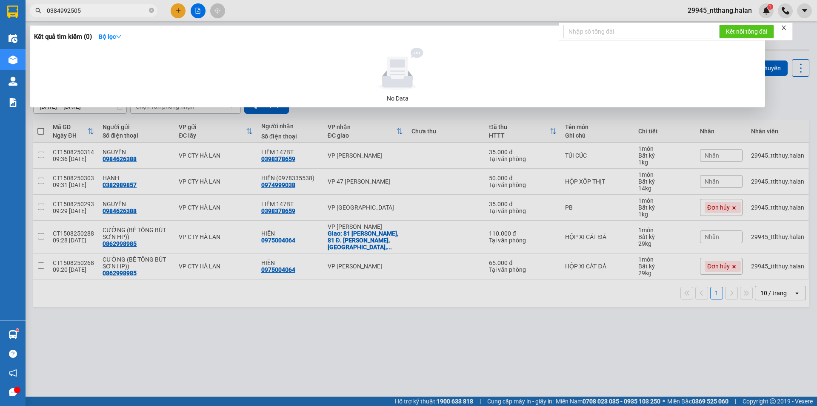
click at [105, 11] on input "0384992505" at bounding box center [97, 10] width 100 height 9
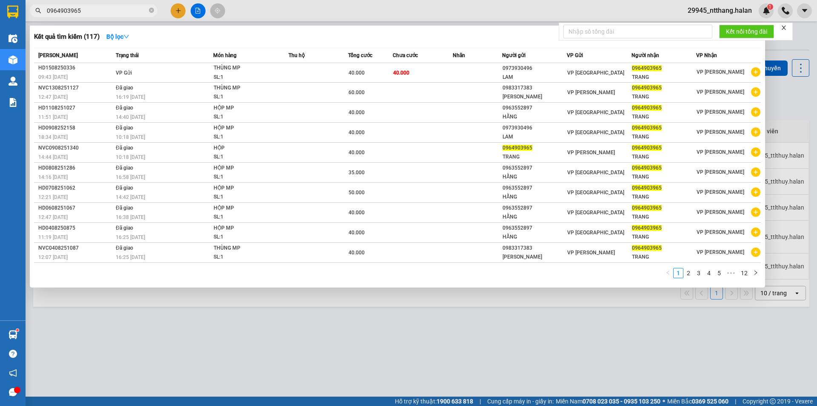
type input "0964903965"
click at [317, 72] on td at bounding box center [319, 73] width 60 height 20
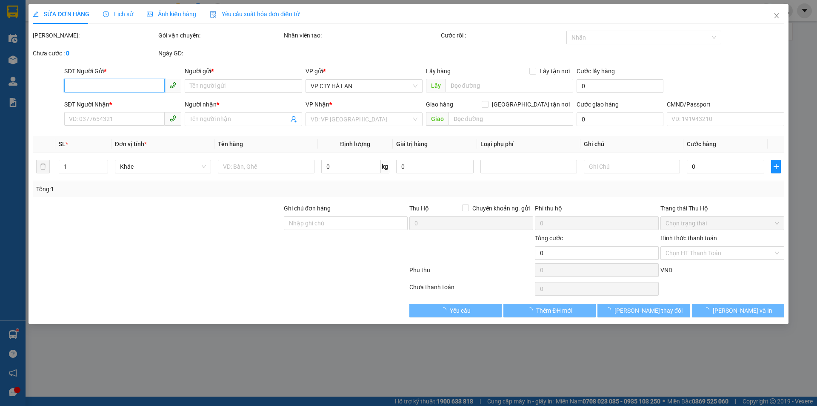
type input "0973930496"
type input "LAM"
type input "0964903965"
type input "TRANG"
type input "40.000"
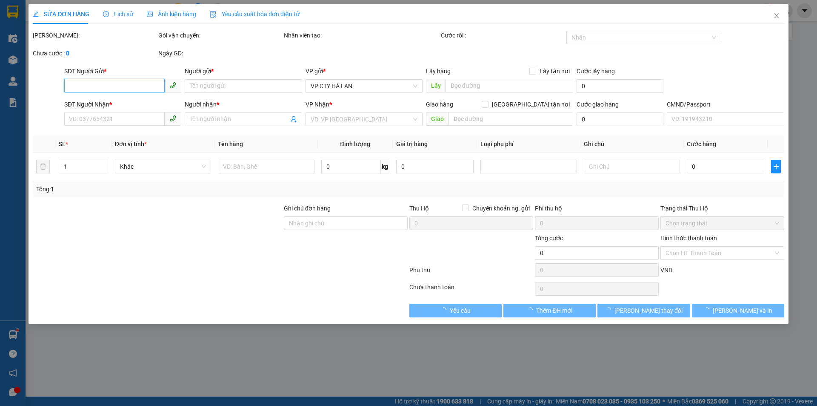
type input "40.000"
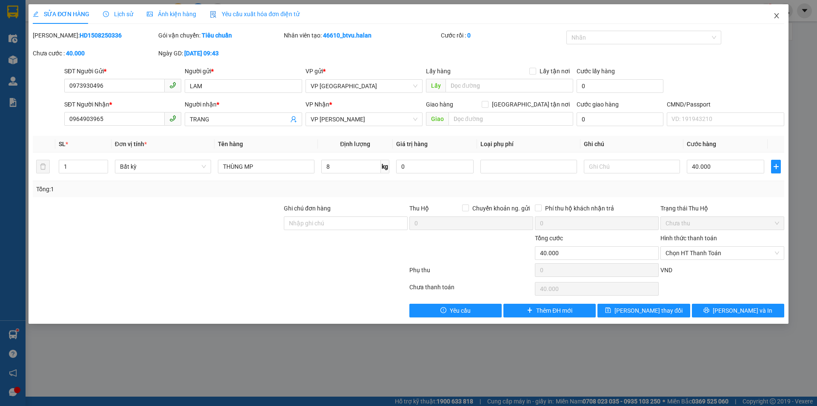
drag, startPoint x: 778, startPoint y: 16, endPoint x: 773, endPoint y: 16, distance: 5.1
click at [773, 16] on icon "close" at bounding box center [776, 15] width 7 height 7
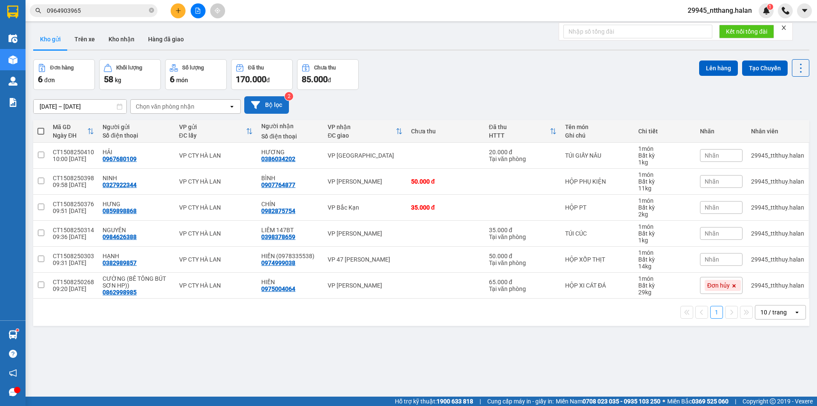
drag, startPoint x: 271, startPoint y: 107, endPoint x: 275, endPoint y: 108, distance: 4.3
click at [275, 108] on button "Bộ lọc" at bounding box center [266, 104] width 45 height 17
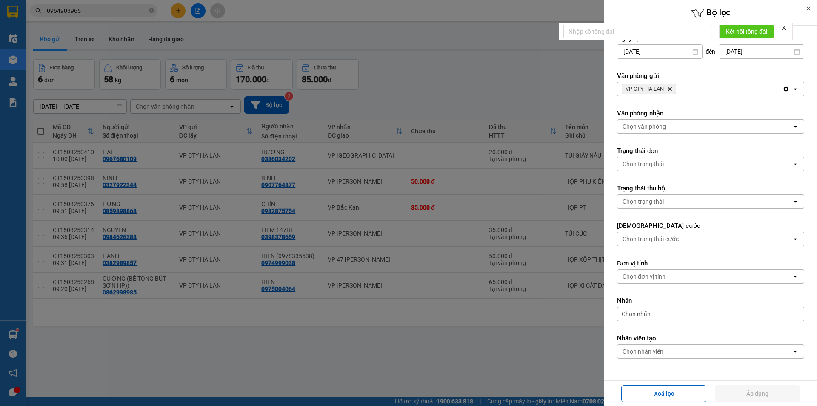
click at [672, 88] on icon "Delete" at bounding box center [669, 88] width 5 height 5
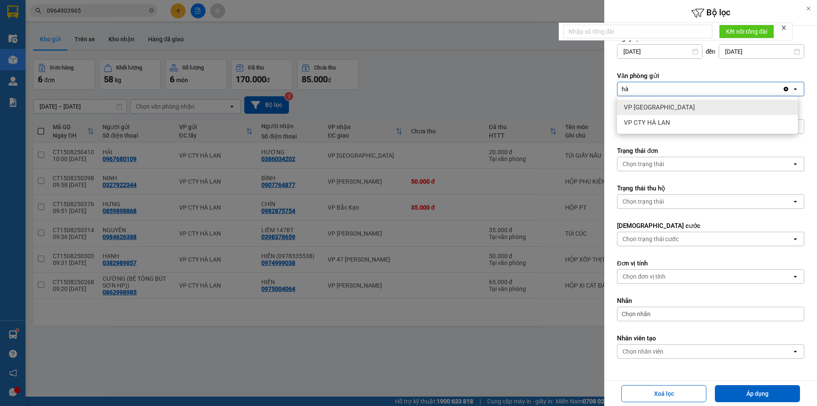
type input "hà"
click at [652, 106] on span "VP [GEOGRAPHIC_DATA]" at bounding box center [659, 107] width 71 height 9
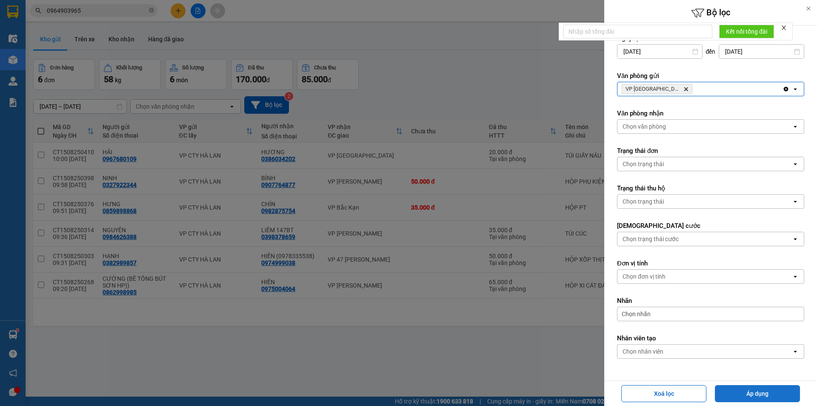
click at [783, 391] on button "Áp dụng" at bounding box center [757, 393] width 85 height 17
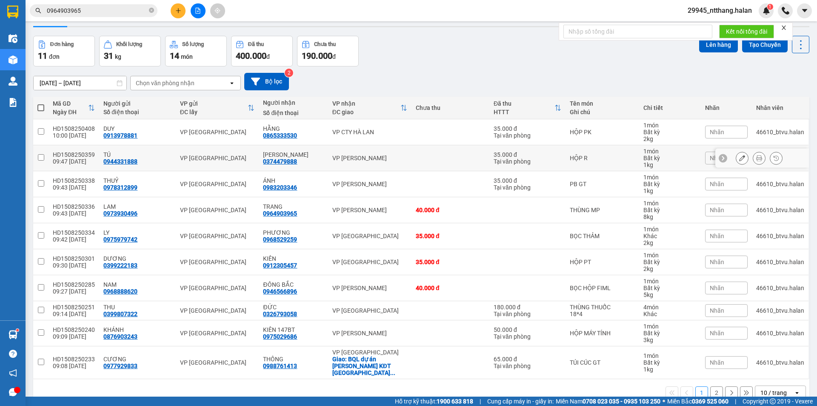
scroll to position [39, 0]
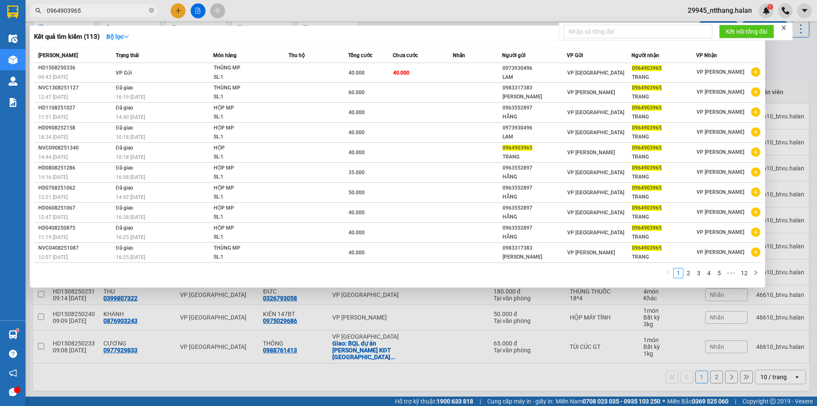
click at [111, 11] on input "0964903965" at bounding box center [97, 10] width 100 height 9
click at [97, 11] on input "0964903965" at bounding box center [97, 10] width 100 height 9
click at [137, 11] on input "0964903965" at bounding box center [97, 10] width 100 height 9
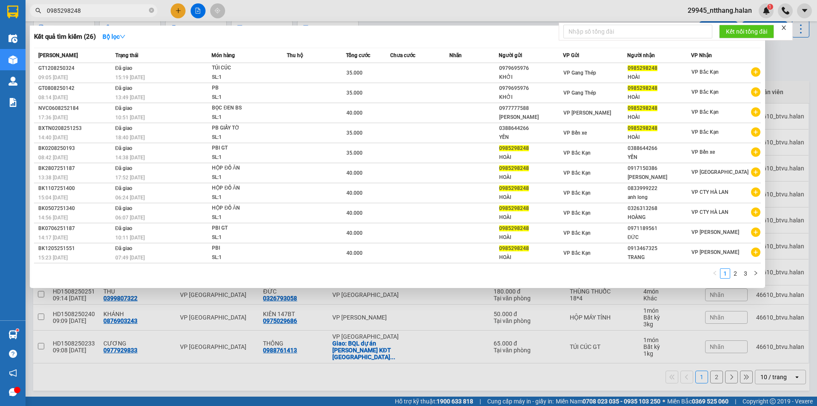
click at [84, 11] on input "0985298248" at bounding box center [97, 10] width 100 height 9
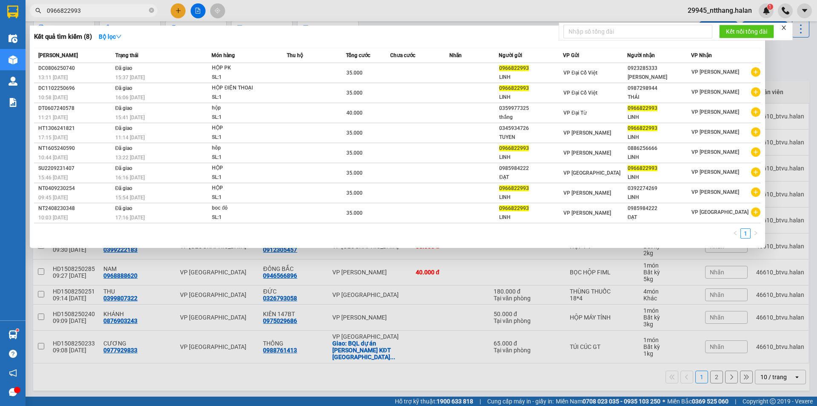
drag, startPoint x: 802, startPoint y: 65, endPoint x: 517, endPoint y: 2, distance: 292.1
click at [797, 63] on div at bounding box center [408, 203] width 817 height 406
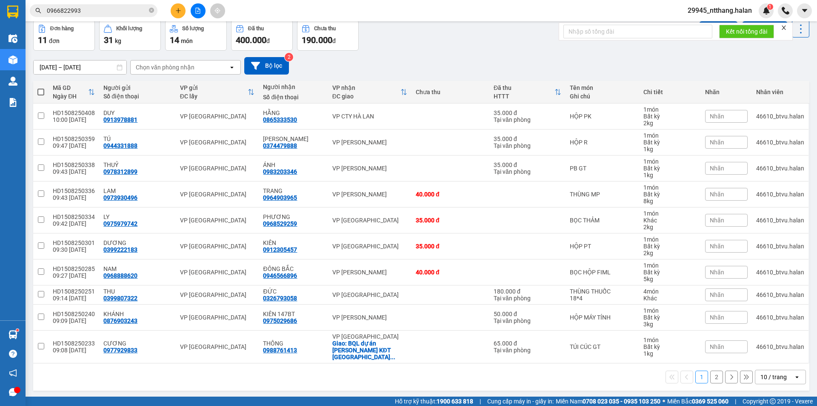
click at [114, 6] on input "0966822993" at bounding box center [97, 10] width 100 height 9
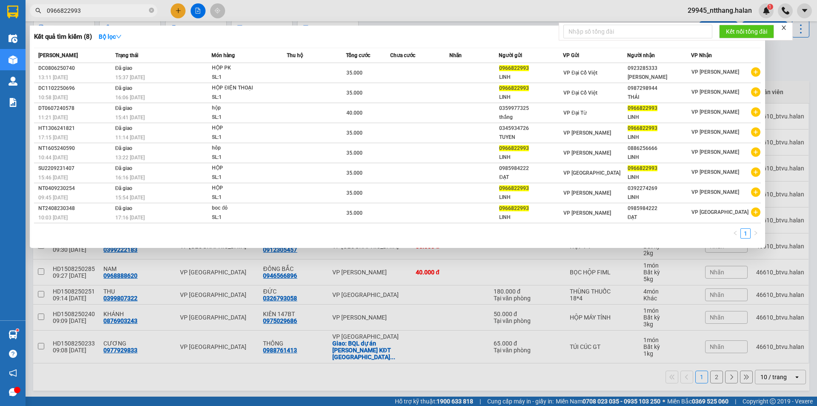
click at [114, 6] on input "0966822993" at bounding box center [97, 10] width 100 height 9
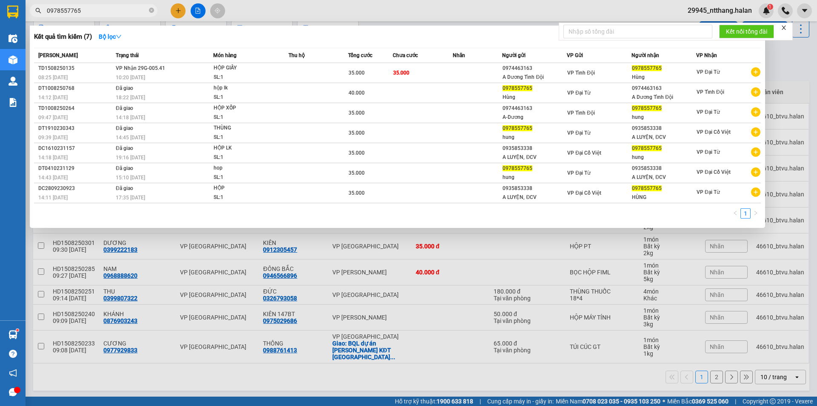
click at [350, 371] on div at bounding box center [408, 203] width 817 height 406
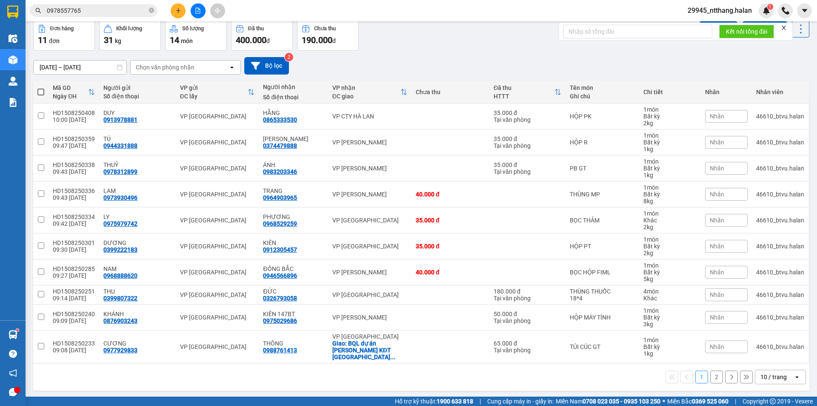
click at [454, 34] on div "Đơn hàng 11 đơn Khối lượng 31 kg Số lượng 14 món Đã thu 400.000 đ Chưa thu 190.…" at bounding box center [421, 35] width 776 height 31
click at [125, 15] on input "0978557765" at bounding box center [97, 10] width 100 height 9
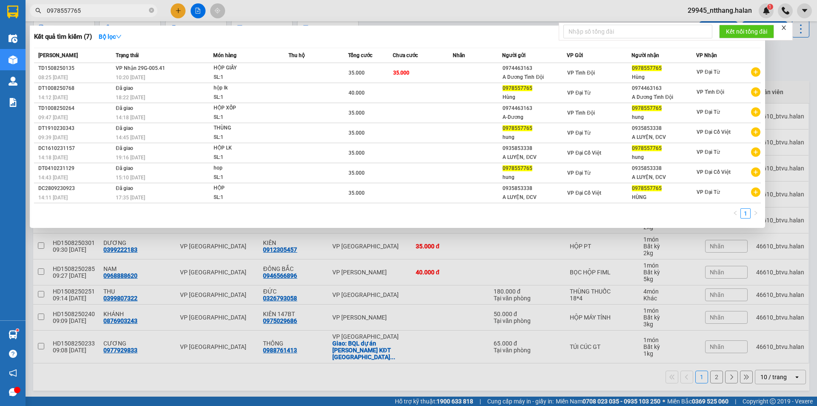
click at [125, 15] on input "0978557765" at bounding box center [97, 10] width 100 height 9
click at [105, 15] on input "0978557765" at bounding box center [97, 10] width 100 height 9
click at [107, 12] on input "0978557765" at bounding box center [97, 10] width 100 height 9
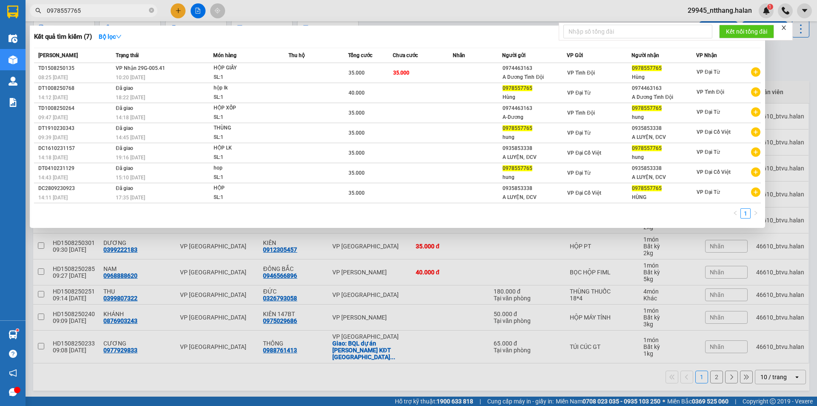
click at [107, 12] on input "0978557765" at bounding box center [97, 10] width 100 height 9
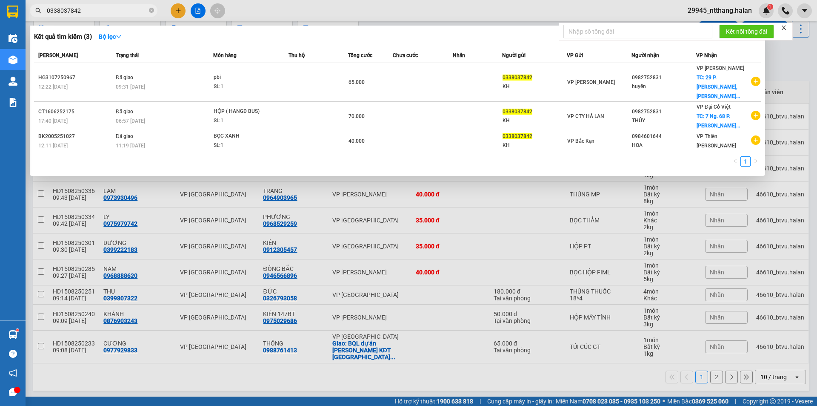
click at [97, 8] on input "0338037842" at bounding box center [97, 10] width 100 height 9
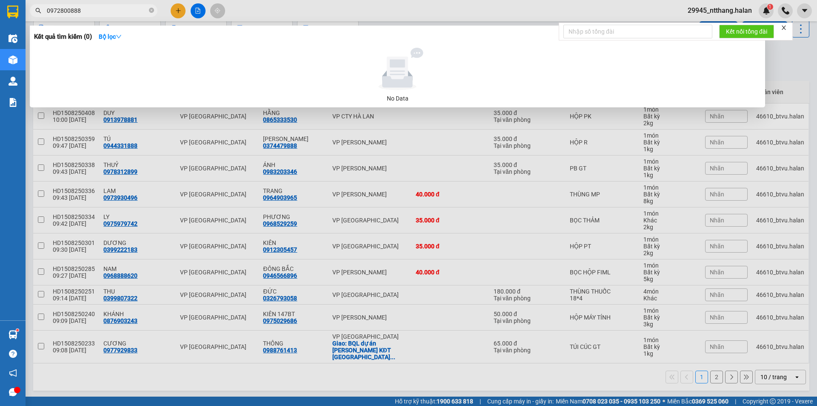
click at [92, 11] on input "0972800888" at bounding box center [97, 10] width 100 height 9
click at [121, 9] on input "0394479783" at bounding box center [97, 10] width 100 height 9
click at [102, 13] on input "0394479783" at bounding box center [97, 10] width 100 height 9
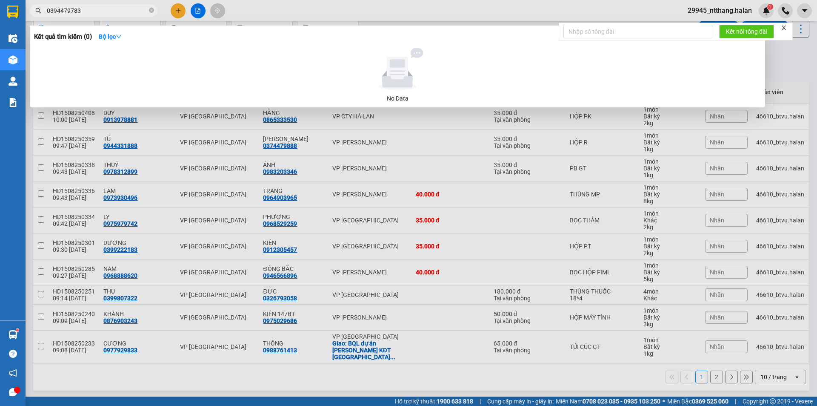
click at [102, 13] on input "0394479783" at bounding box center [97, 10] width 100 height 9
click at [64, 8] on input "09017820969" at bounding box center [97, 10] width 100 height 9
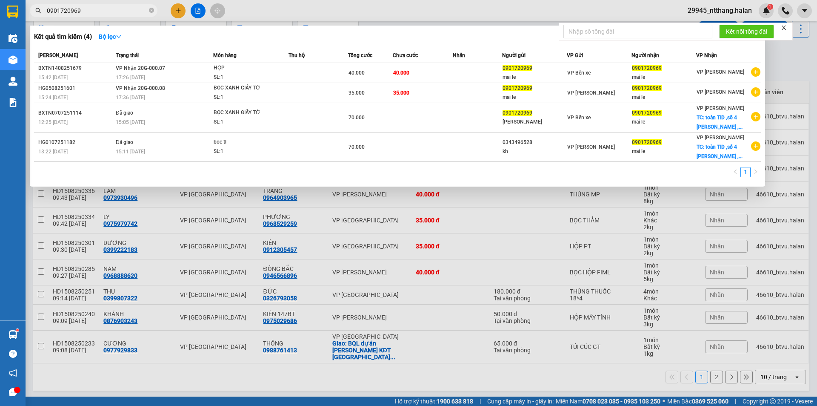
drag, startPoint x: 800, startPoint y: 83, endPoint x: 489, endPoint y: 9, distance: 319.6
click at [799, 81] on div at bounding box center [408, 203] width 817 height 406
click at [116, 10] on input "0901720969" at bounding box center [97, 10] width 100 height 9
paste input "866922616"
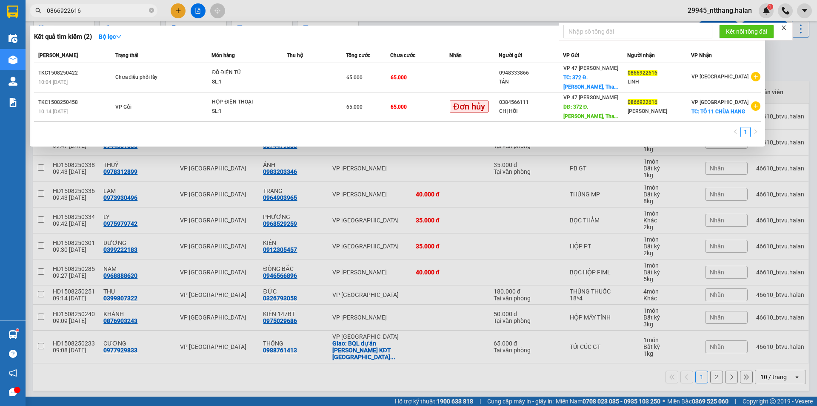
click at [103, 11] on input "0866922616" at bounding box center [97, 10] width 100 height 9
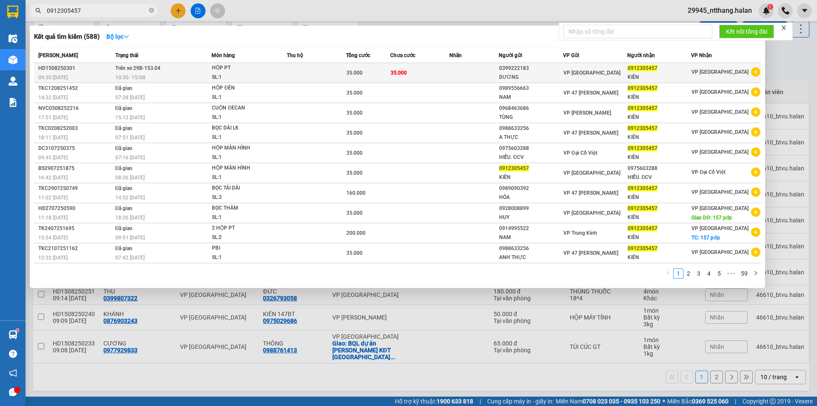
type input "0912305457"
click at [249, 74] on div "SL: 1" at bounding box center [244, 77] width 64 height 9
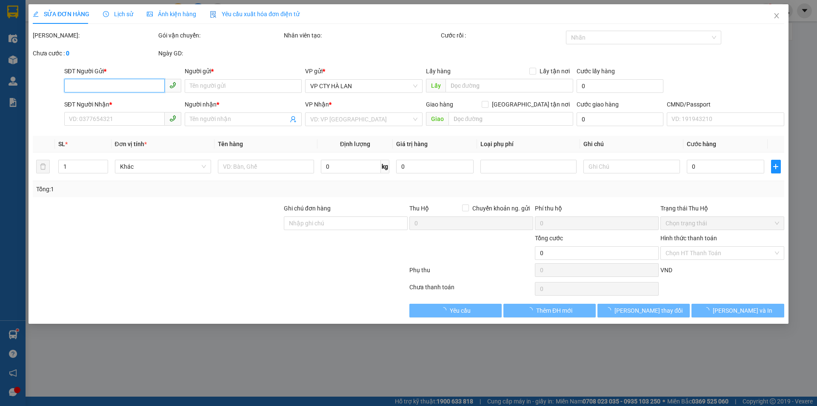
type input "0399222183"
type input "DƯƠNG"
type input "0912305457"
type input "KIÊN"
type input "35.000"
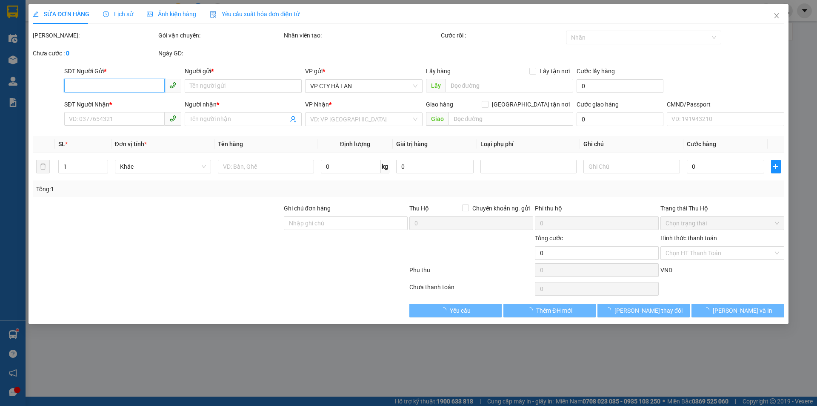
type input "35.000"
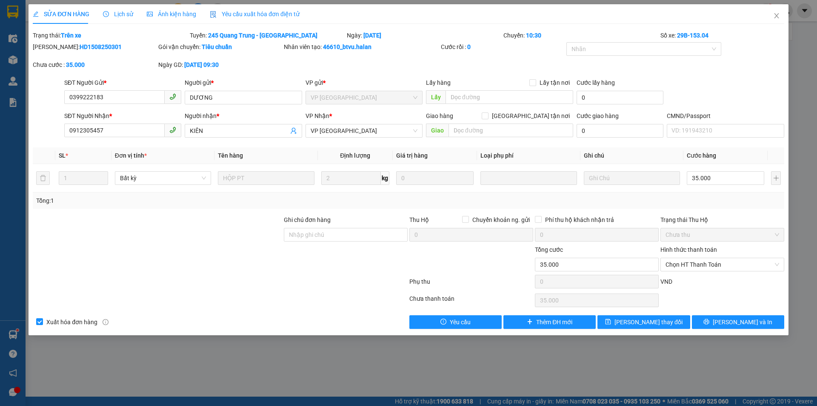
click at [117, 14] on span "Lịch sử" at bounding box center [118, 14] width 30 height 7
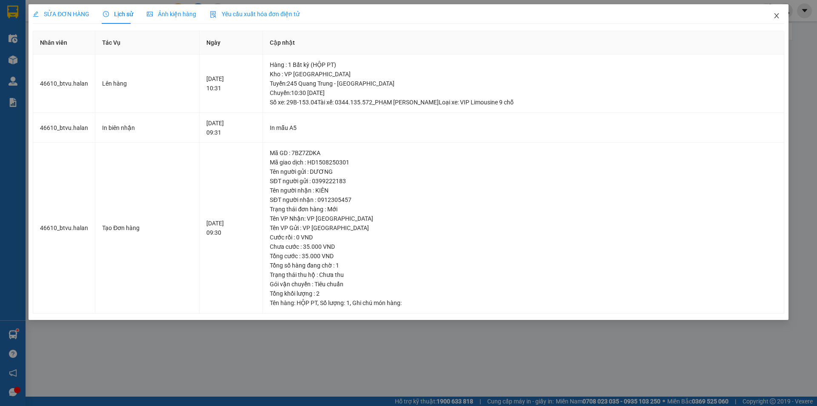
click at [780, 18] on span "Close" at bounding box center [777, 16] width 24 height 24
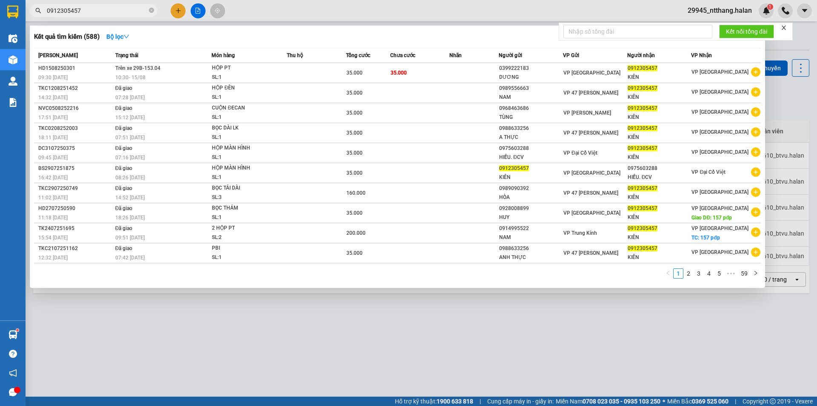
click at [120, 11] on input "0912305457" at bounding box center [97, 10] width 100 height 9
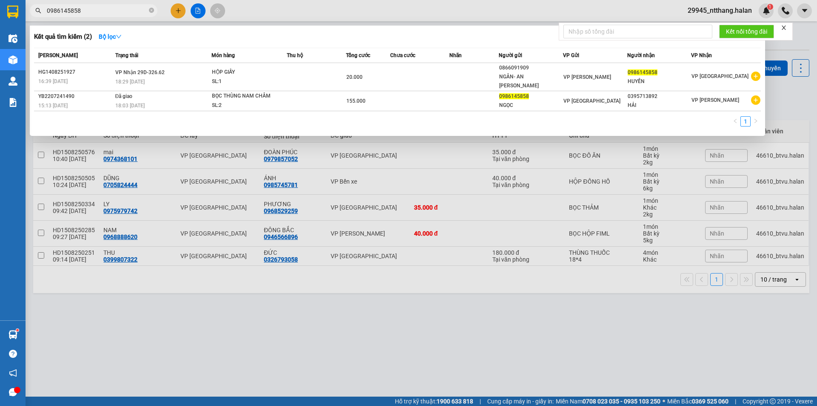
click at [114, 12] on input "0986145858" at bounding box center [97, 10] width 100 height 9
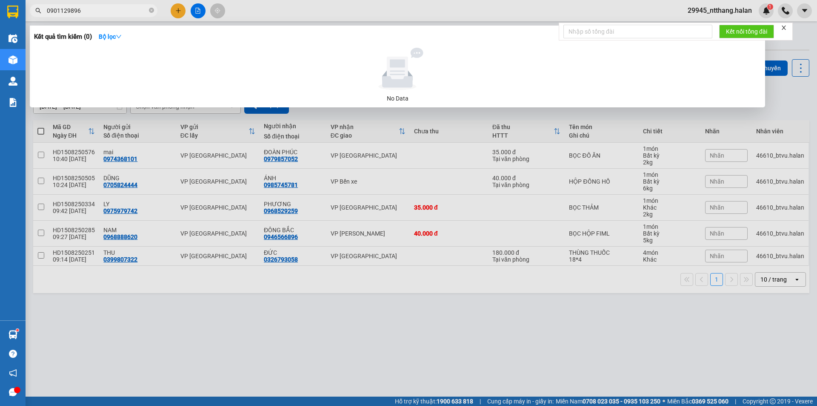
click at [130, 10] on input "0901129896" at bounding box center [97, 10] width 100 height 9
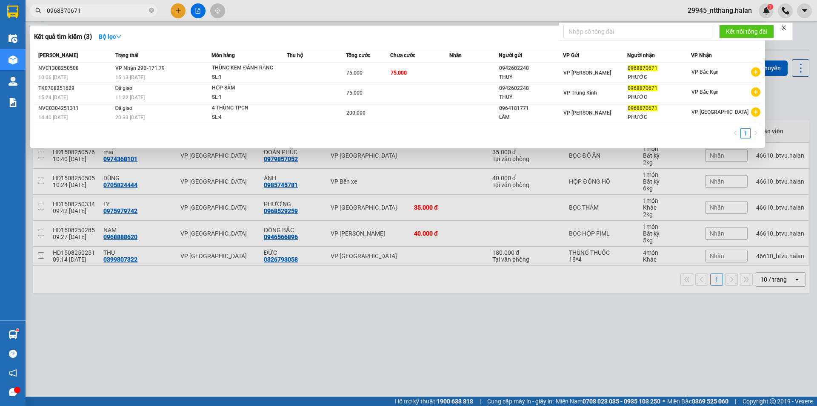
click at [782, 91] on div at bounding box center [408, 203] width 817 height 406
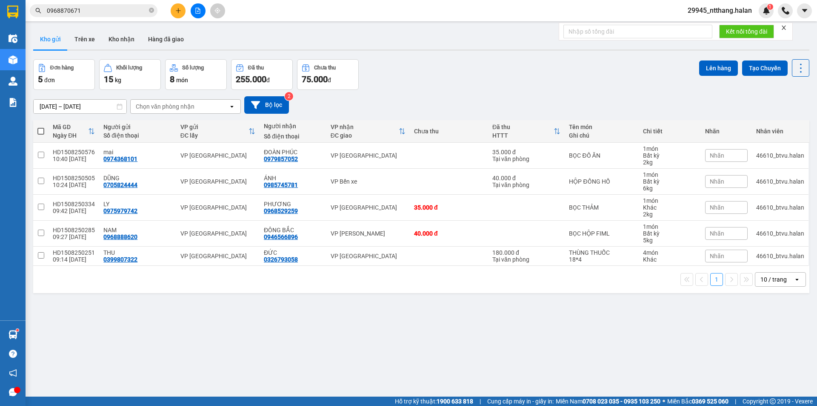
click at [80, 9] on input "0968870671" at bounding box center [97, 10] width 100 height 9
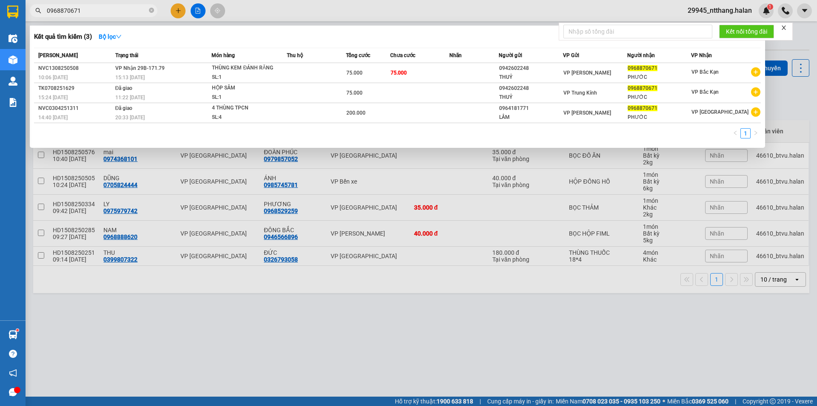
click at [80, 9] on input "0968870671" at bounding box center [97, 10] width 100 height 9
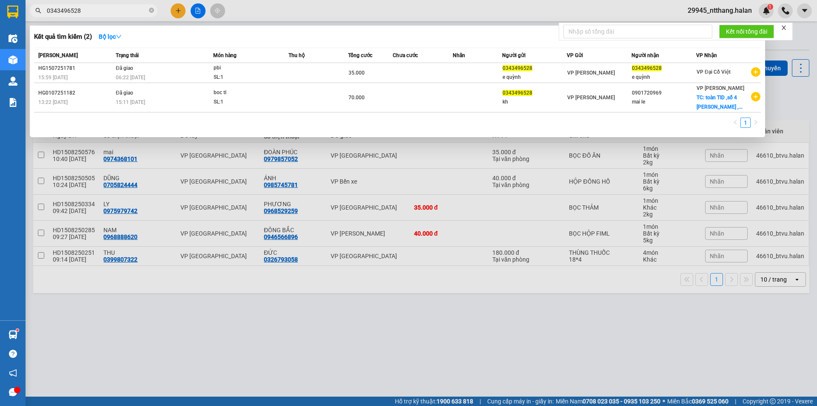
click at [80, 9] on input "0343496528" at bounding box center [97, 10] width 100 height 9
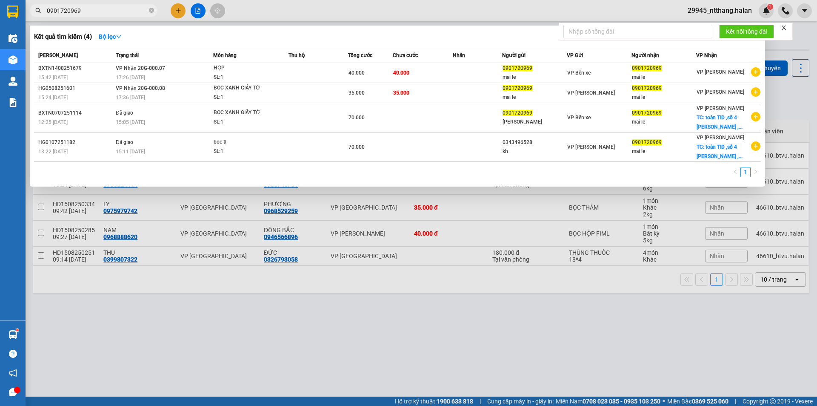
click at [569, 320] on div at bounding box center [408, 203] width 817 height 406
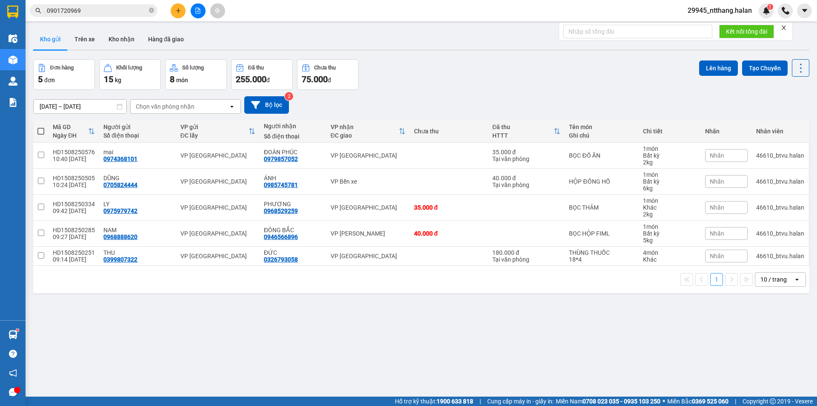
click at [427, 76] on div "Đơn hàng 5 đơn Khối lượng 15 kg Số lượng 8 món Đã thu 255.000 đ Chưa thu 75.000…" at bounding box center [421, 74] width 776 height 31
click at [105, 5] on span "0901720969" at bounding box center [94, 10] width 128 height 13
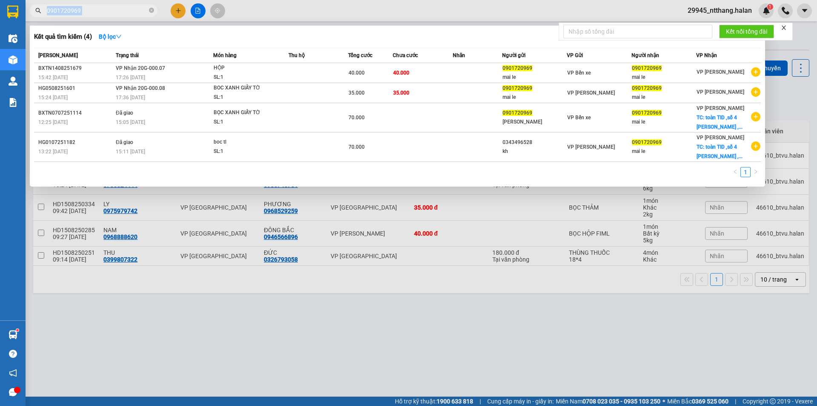
click at [105, 5] on span "0901720969" at bounding box center [94, 10] width 128 height 13
click at [105, 13] on input "0901720969" at bounding box center [97, 10] width 100 height 9
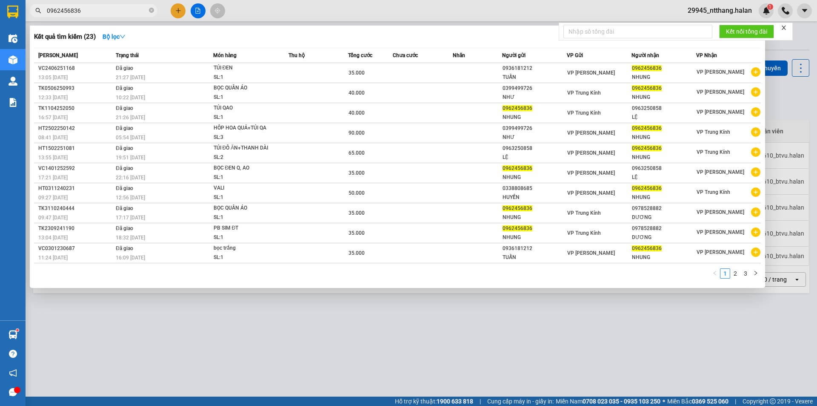
click at [125, 9] on input "0962456836" at bounding box center [97, 10] width 100 height 9
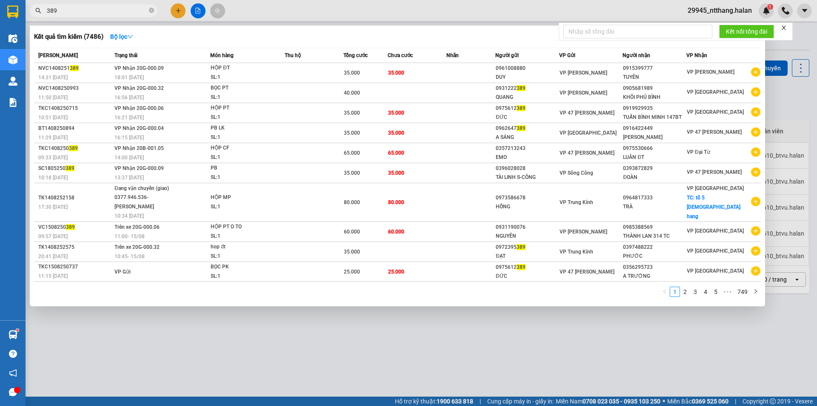
type input "389"
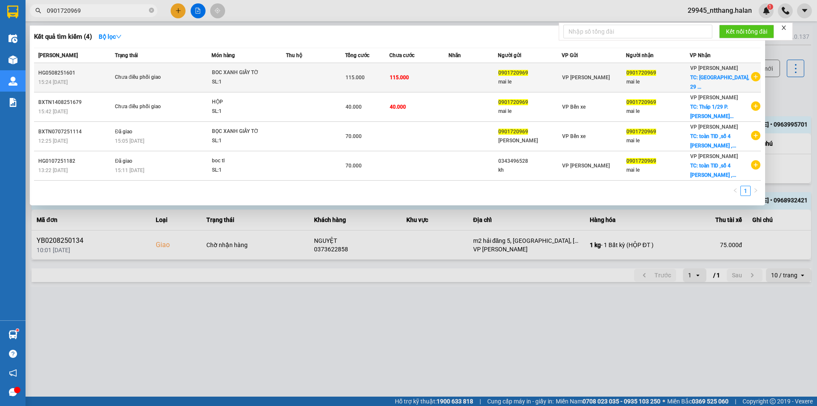
click at [315, 74] on td at bounding box center [315, 77] width 59 height 29
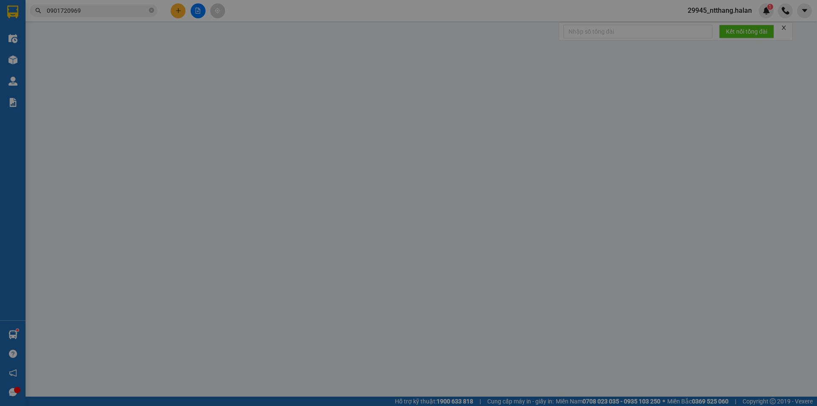
type input "0901720969"
type input "mai le"
type input "0901720969"
type input "mai le"
checkbox input "true"
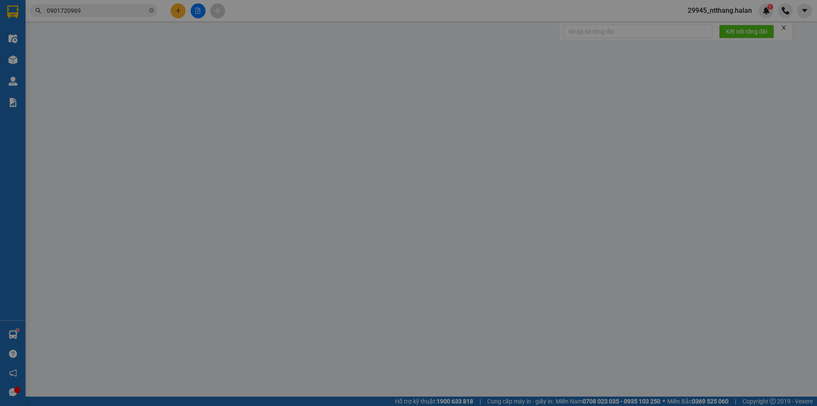
type input "tháp [GEOGRAPHIC_DATA], 29 P. [PERSON_NAME], [PERSON_NAME], Ba Đình, [GEOGRAPHI…"
type input "2 đơn / 0982752831"
type input "115.000"
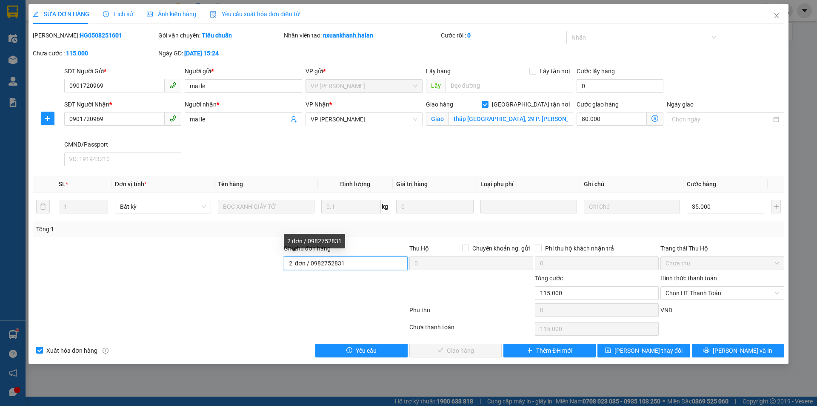
click at [362, 267] on input "2 đơn / 0982752831" at bounding box center [346, 263] width 124 height 14
click at [417, 264] on div "Ghi chú đơn hàng 2 đơn / 0982752831 Thu Hộ Chuyển khoản ng. gửi 0 Phí thu hộ kh…" at bounding box center [408, 258] width 753 height 30
type input "2 đơn + 35k phí lưu kho"
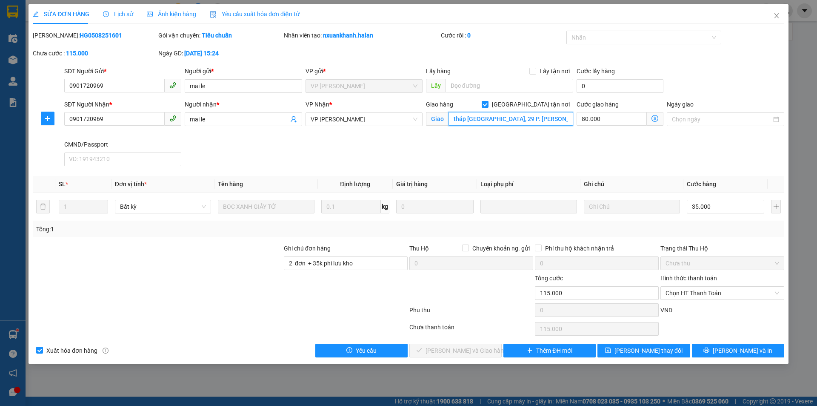
click at [496, 118] on input "tháp [GEOGRAPHIC_DATA], 29 P. [PERSON_NAME], [PERSON_NAME], Ba Đình, [GEOGRAPHI…" at bounding box center [511, 119] width 125 height 14
click at [661, 348] on span "[PERSON_NAME] thay đổi" at bounding box center [648, 350] width 68 height 9
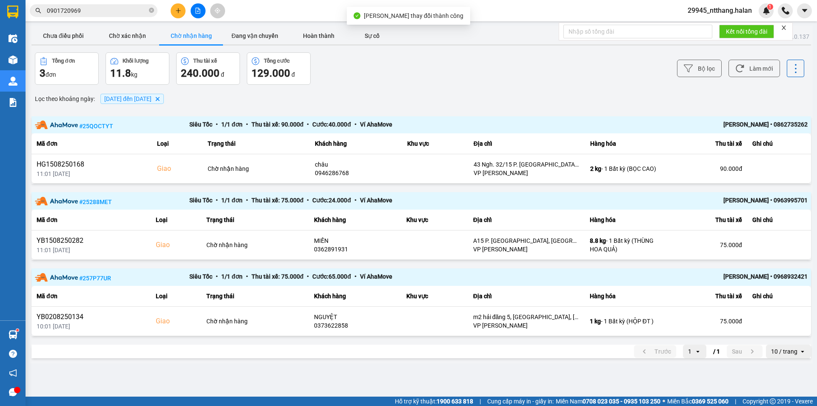
click at [91, 7] on input "0901720969" at bounding box center [97, 10] width 100 height 9
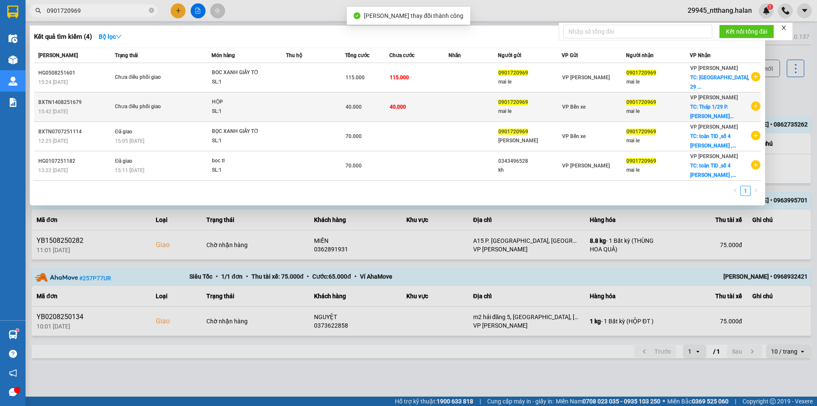
click at [394, 102] on td "40.000" at bounding box center [418, 106] width 59 height 29
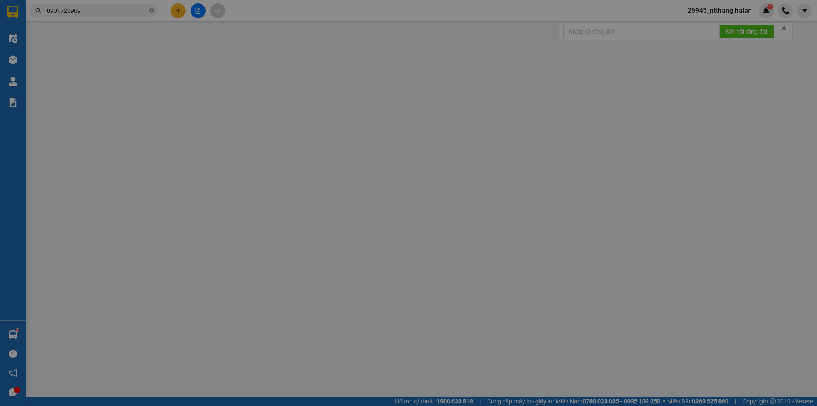
type input "0901720969"
type input "mai le"
type input "0901720969"
type input "mai le"
checkbox input "true"
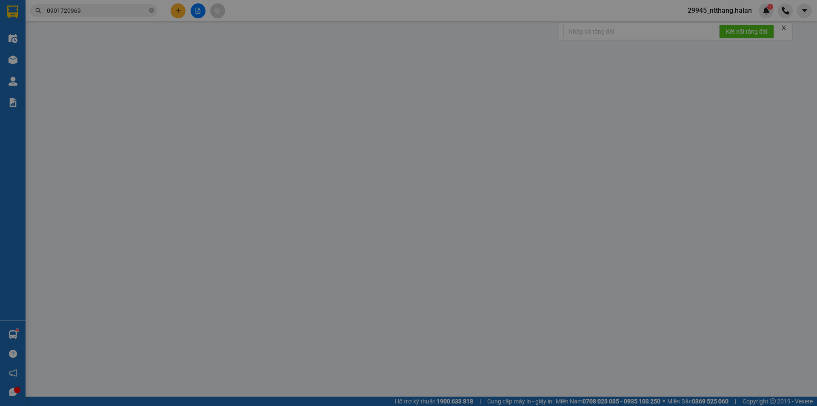
type input "Tháp 1/29 P. [PERSON_NAME], [PERSON_NAME], Ba Đình, [GEOGRAPHIC_DATA] 100000, […"
type input "2 đơn / 0982752831"
type input "40.000"
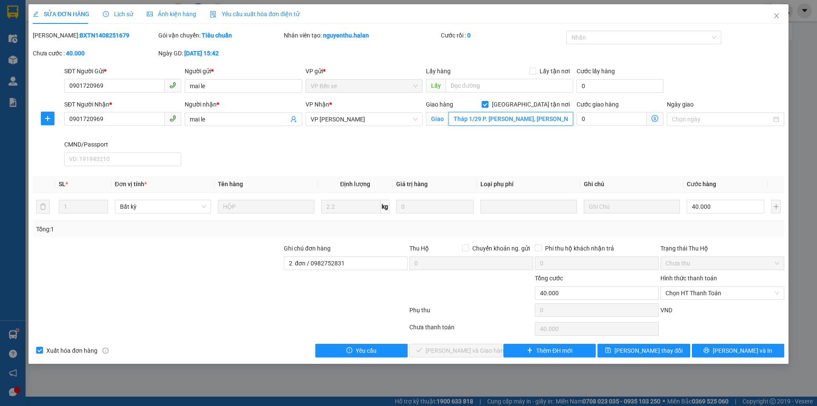
click at [474, 123] on input "Tháp 1/29 P. [PERSON_NAME], [PERSON_NAME], Ba Đình, [GEOGRAPHIC_DATA] 100000, […" at bounding box center [511, 119] width 125 height 14
paste input "tháp [GEOGRAPHIC_DATA], 29 P. [PERSON_NAME], [PERSON_NAME], Ba Đình, [GEOGRAPHI…"
type input "tháp [GEOGRAPHIC_DATA], 29 P. [PERSON_NAME], [PERSON_NAME], Ba Đình, [GEOGRAPHI…"
click at [656, 351] on span "[PERSON_NAME] thay đổi" at bounding box center [648, 350] width 68 height 9
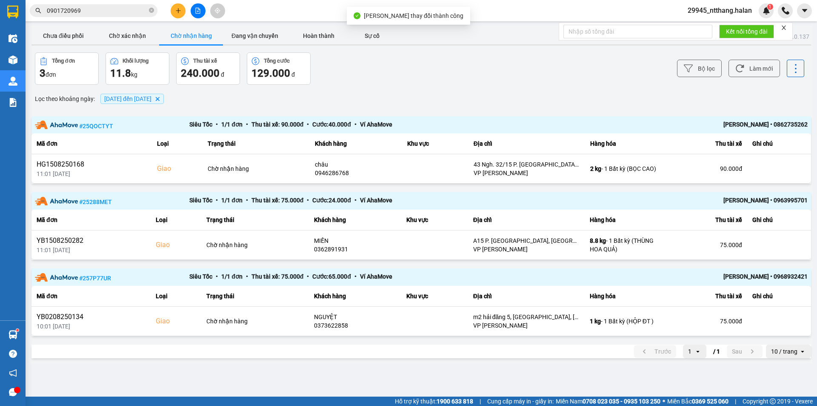
click at [93, 11] on input "0901720969" at bounding box center [97, 10] width 100 height 9
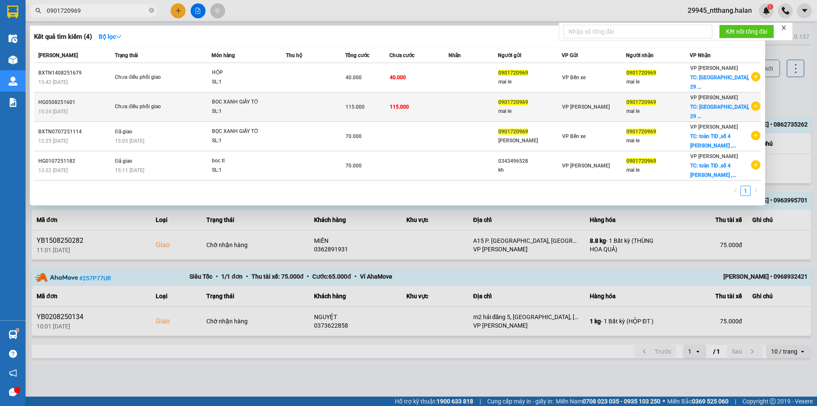
click at [273, 104] on div "BOC XANH GIẤY TỜ" at bounding box center [244, 101] width 64 height 9
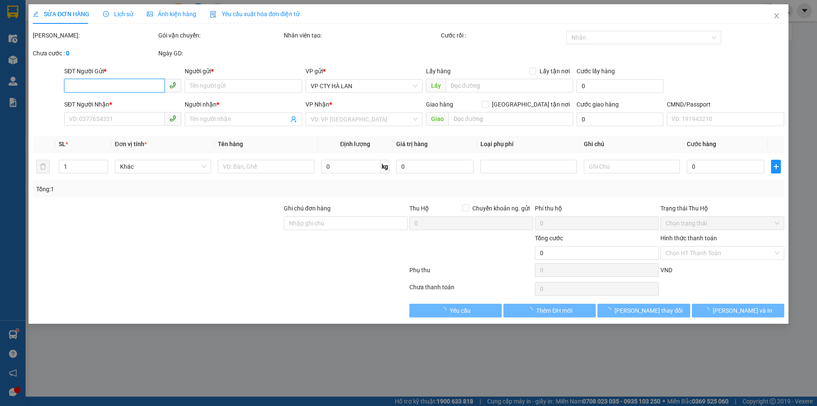
type input "0901720969"
type input "mai le"
type input "0901720969"
type input "mai le"
checkbox input "true"
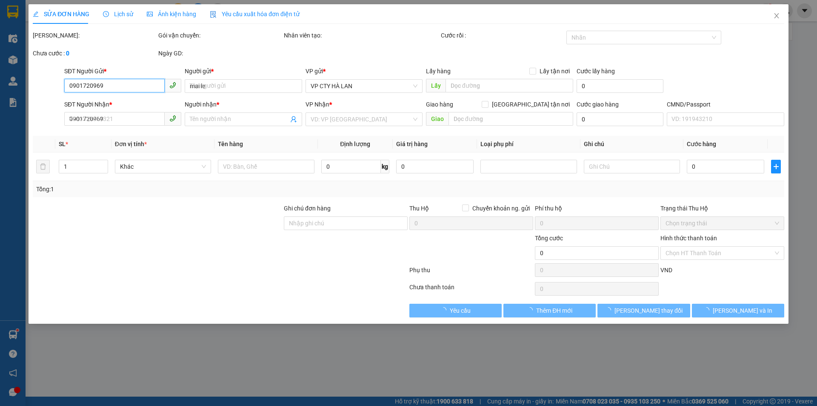
type input "tháp [GEOGRAPHIC_DATA], 29 P. [PERSON_NAME], [PERSON_NAME], Ba Đình, [GEOGRAPHI…"
type input "2 đơn + 35k phí lưu kho"
type input "115.000"
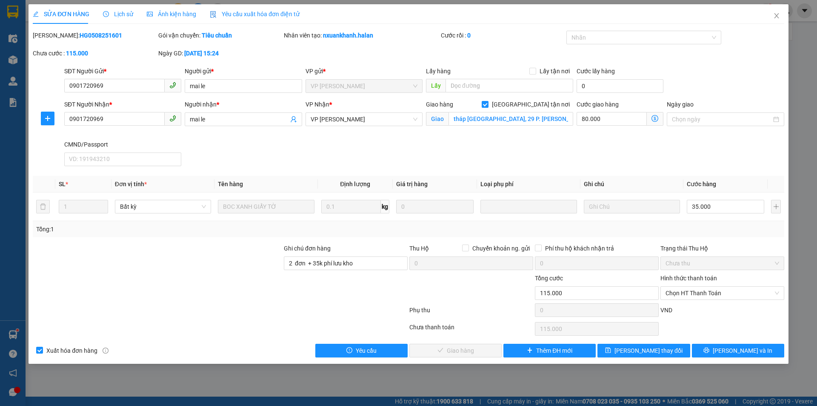
click at [656, 119] on icon "dollar-circle" at bounding box center [654, 118] width 7 height 7
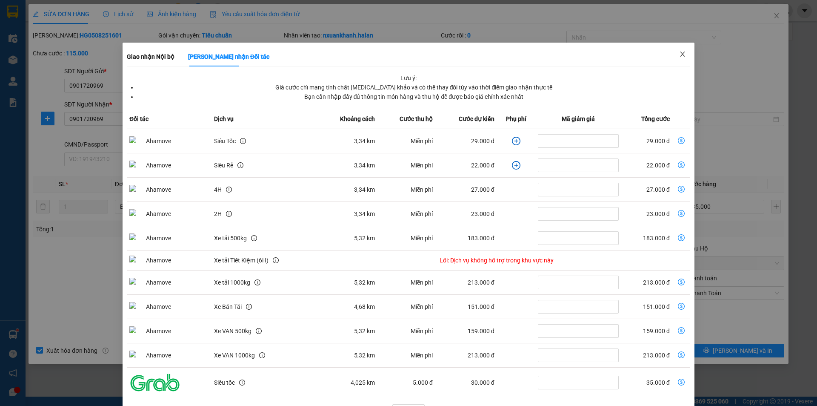
drag, startPoint x: 670, startPoint y: 54, endPoint x: 667, endPoint y: 60, distance: 6.1
click at [671, 54] on span "Close" at bounding box center [683, 55] width 24 height 24
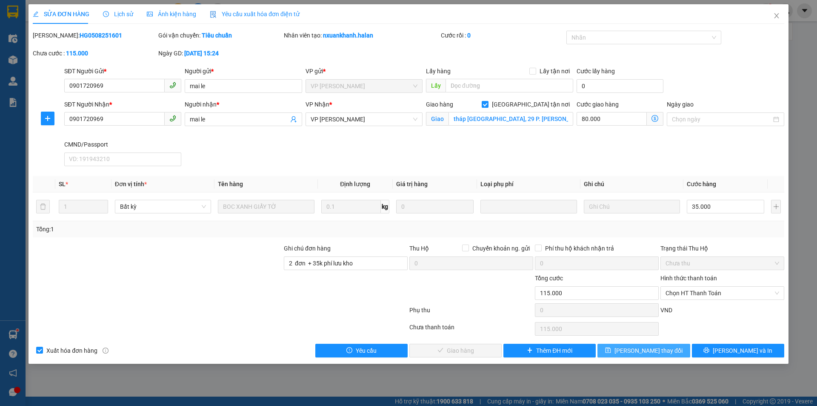
drag, startPoint x: 657, startPoint y: 354, endPoint x: 635, endPoint y: 343, distance: 24.0
click at [657, 354] on span "[PERSON_NAME] thay đổi" at bounding box center [648, 350] width 68 height 9
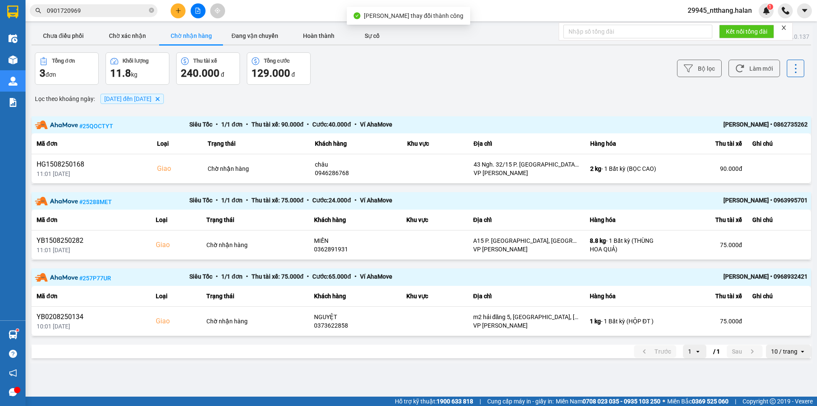
click at [123, 8] on input "0901720969" at bounding box center [97, 10] width 100 height 9
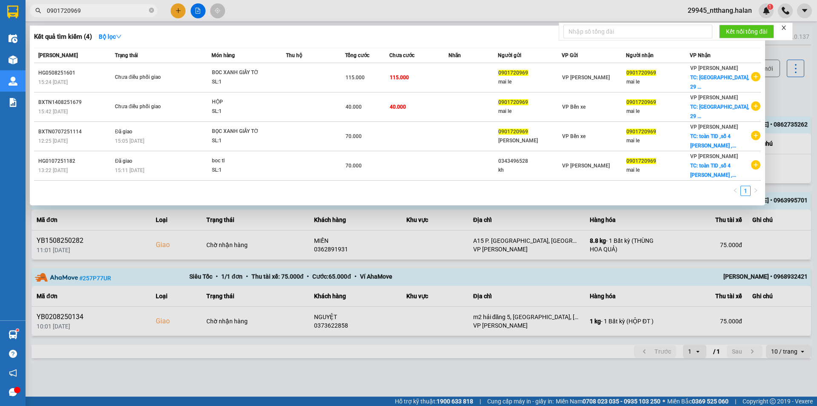
click at [798, 88] on div at bounding box center [408, 203] width 817 height 406
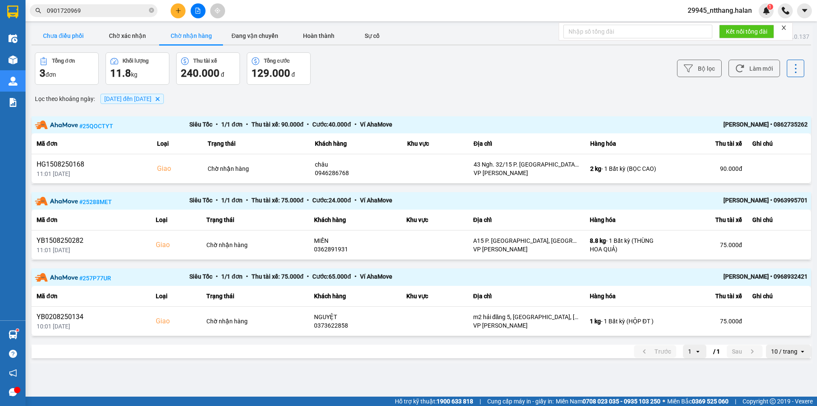
click at [71, 33] on button "Chưa điều phối" at bounding box center [63, 35] width 64 height 17
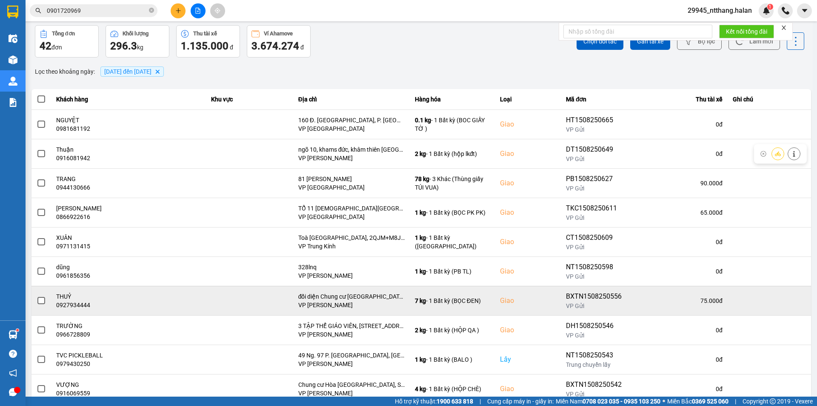
scroll to position [54, 0]
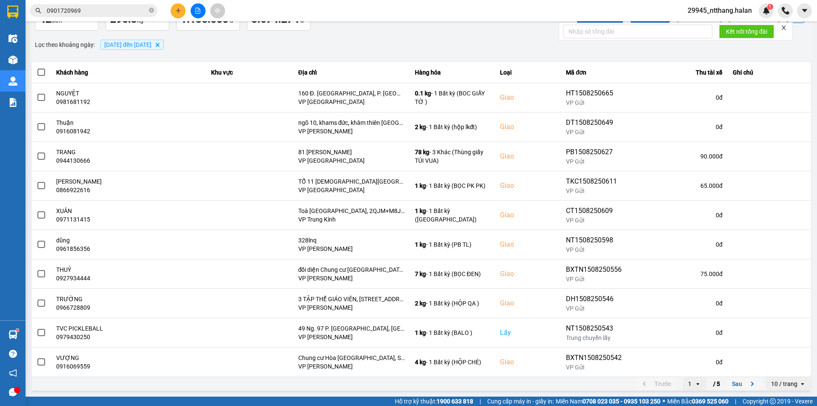
drag, startPoint x: 732, startPoint y: 383, endPoint x: 659, endPoint y: 340, distance: 84.7
click at [731, 383] on button "Sau" at bounding box center [745, 383] width 36 height 13
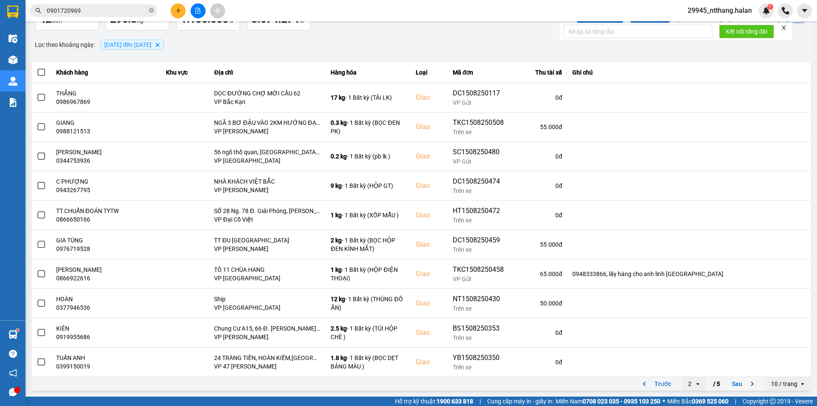
click at [734, 382] on button "Sau" at bounding box center [745, 383] width 36 height 13
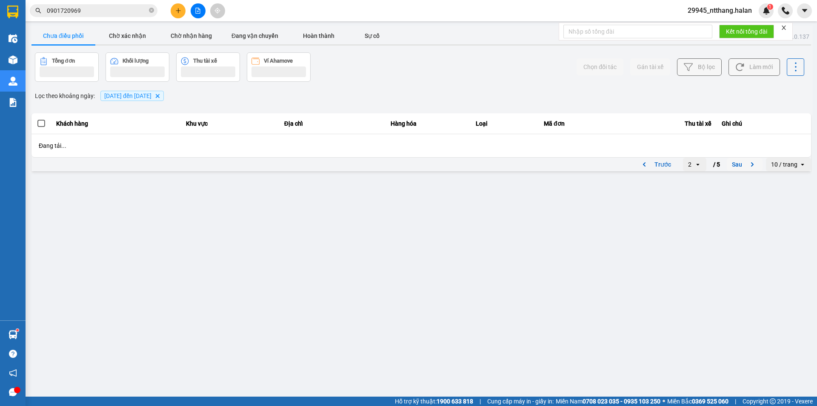
scroll to position [0, 0]
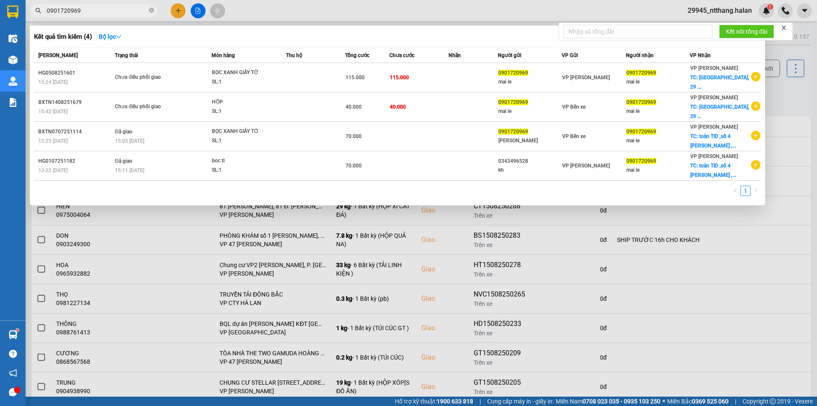
click at [123, 11] on input "0901720969" at bounding box center [97, 10] width 100 height 9
drag, startPoint x: 770, startPoint y: 91, endPoint x: 656, endPoint y: 100, distance: 114.4
click at [765, 90] on div at bounding box center [408, 203] width 817 height 406
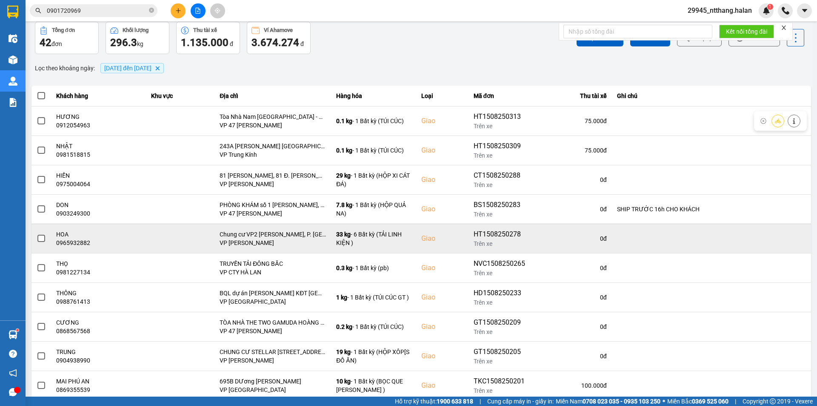
scroll to position [54, 0]
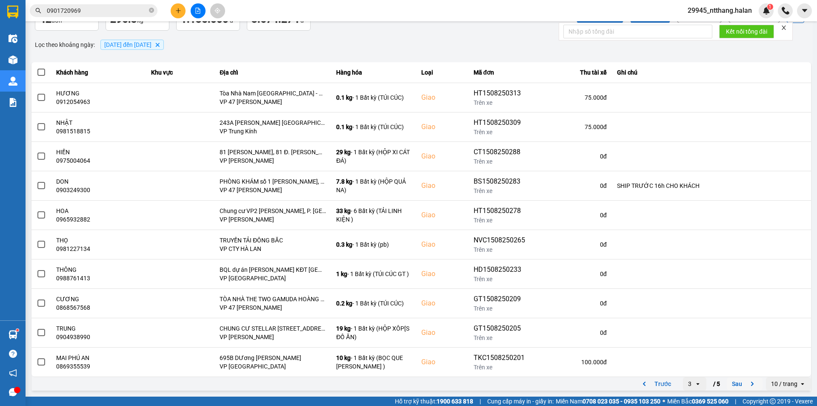
click at [732, 383] on button "Sau" at bounding box center [745, 383] width 36 height 13
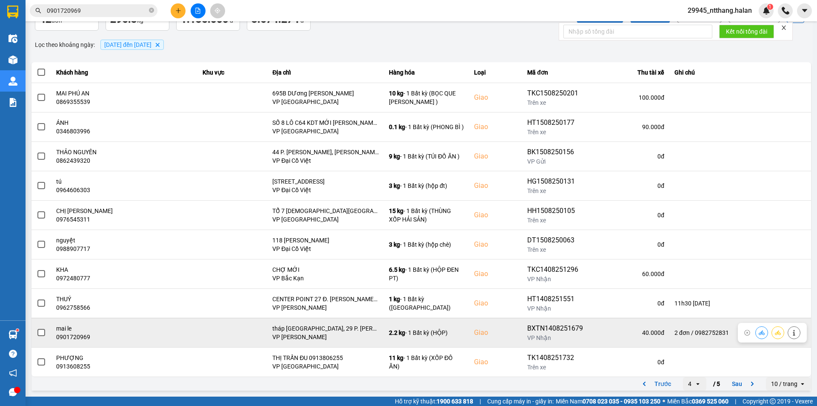
click at [44, 332] on span at bounding box center [41, 333] width 8 height 8
click at [37, 328] on input "checkbox" at bounding box center [37, 328] width 0 height 0
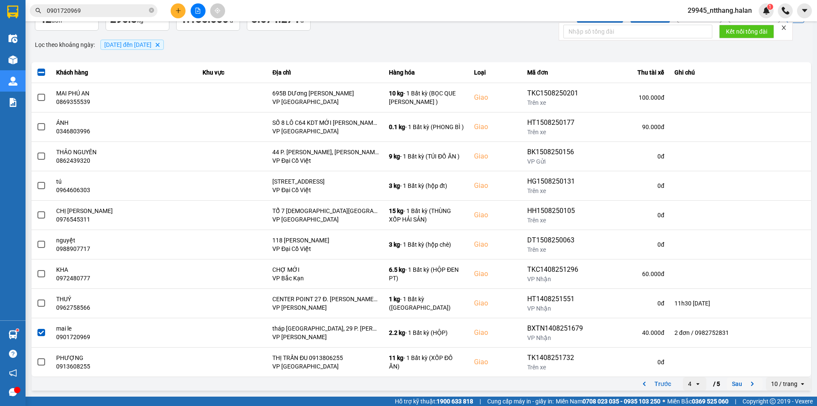
click at [731, 384] on button "Sau" at bounding box center [745, 383] width 36 height 13
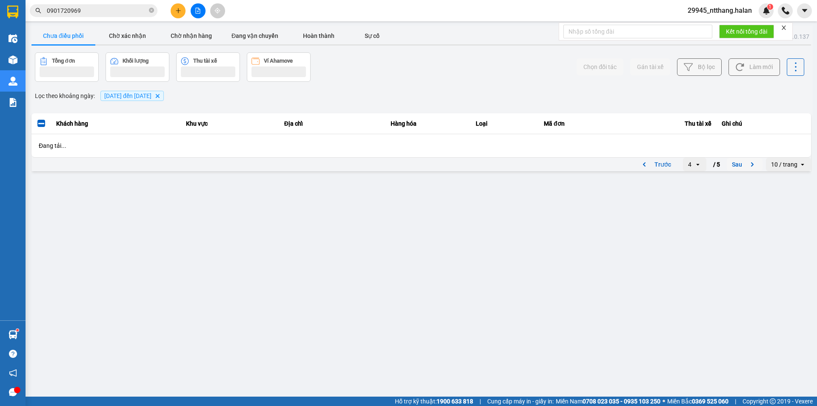
scroll to position [0, 0]
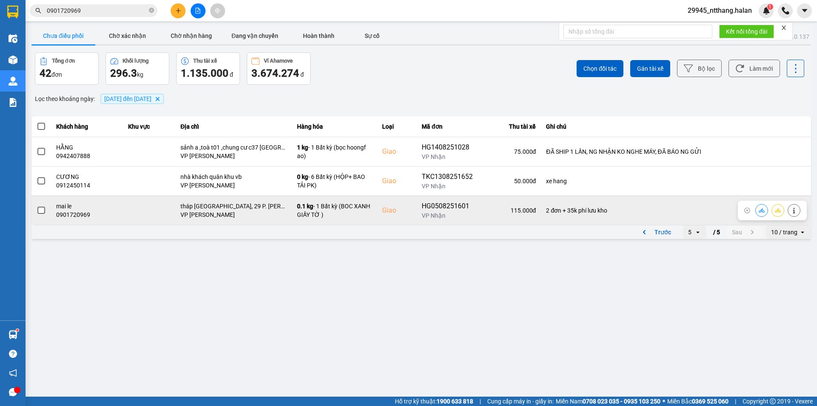
click at [39, 211] on span at bounding box center [41, 210] width 8 height 8
click at [37, 206] on input "checkbox" at bounding box center [37, 206] width 0 height 0
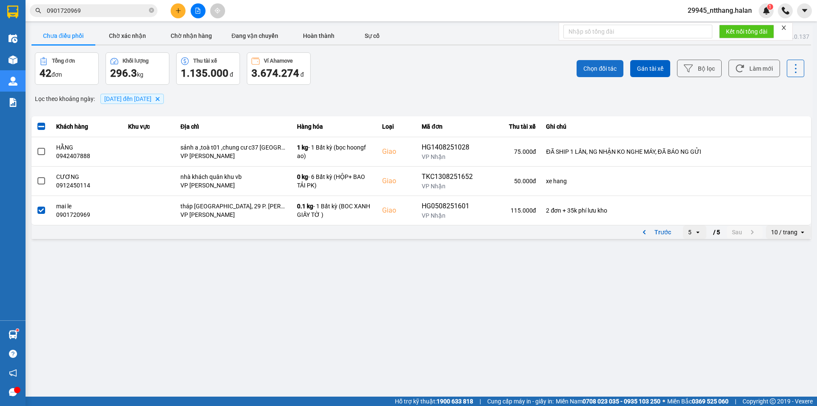
click at [608, 70] on span "Chọn đối tác" at bounding box center [599, 68] width 33 height 9
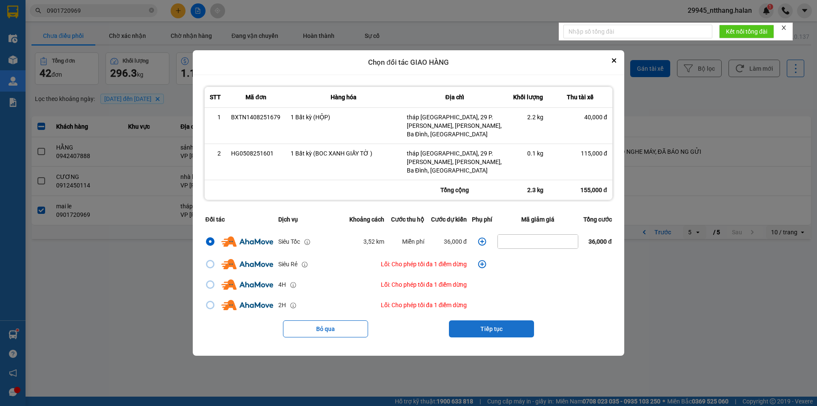
click at [503, 324] on button "Tiếp tục" at bounding box center [491, 328] width 85 height 17
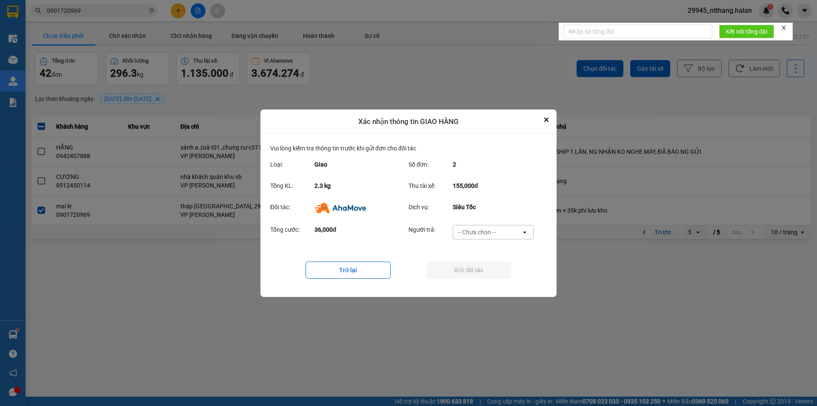
click at [509, 226] on div "-- Chưa chọn --" at bounding box center [487, 232] width 68 height 14
click at [507, 269] on div "Ví Ahamove" at bounding box center [492, 264] width 81 height 15
click at [502, 262] on button "Gửi đối tác" at bounding box center [468, 269] width 85 height 17
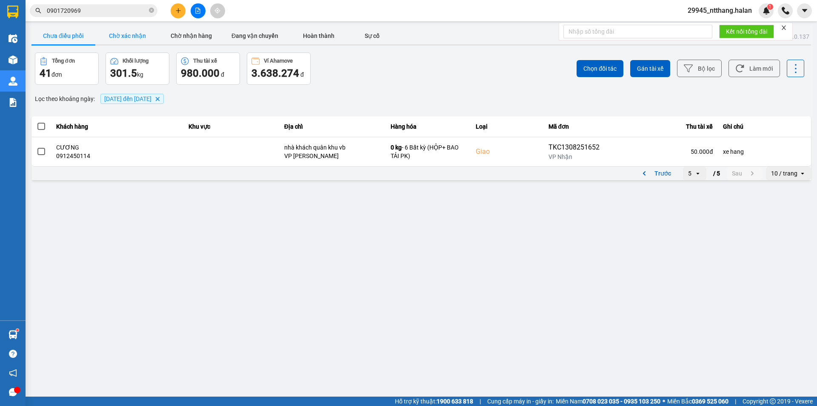
click at [120, 34] on button "Chờ xác nhận" at bounding box center [127, 35] width 64 height 17
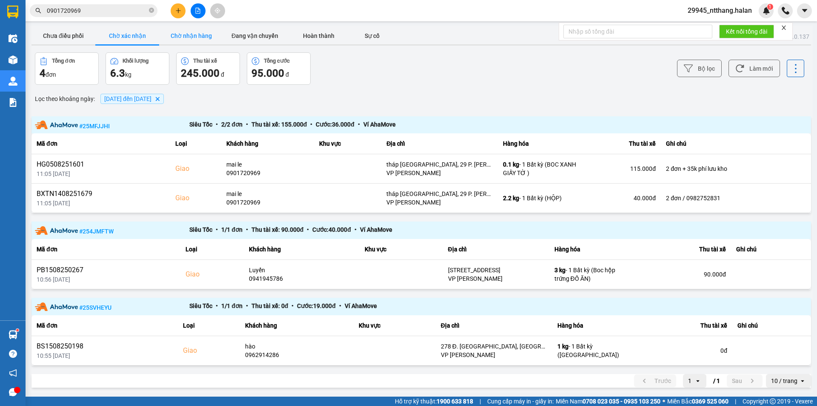
click at [184, 37] on button "Chờ nhận hàng" at bounding box center [191, 35] width 64 height 17
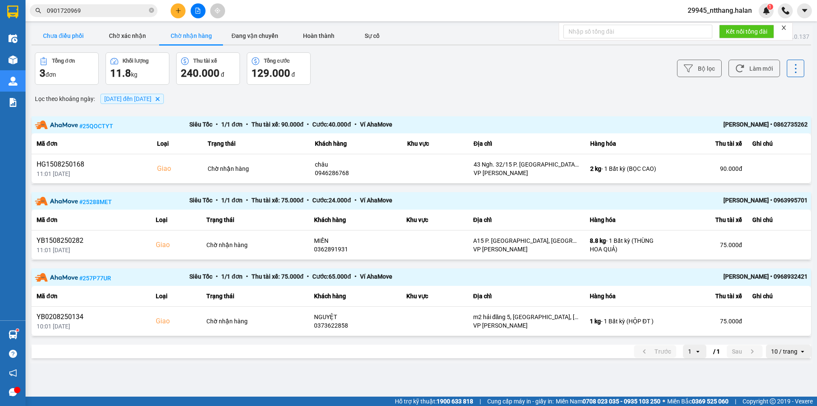
click at [70, 36] on button "Chưa điều phối" at bounding box center [63, 35] width 64 height 17
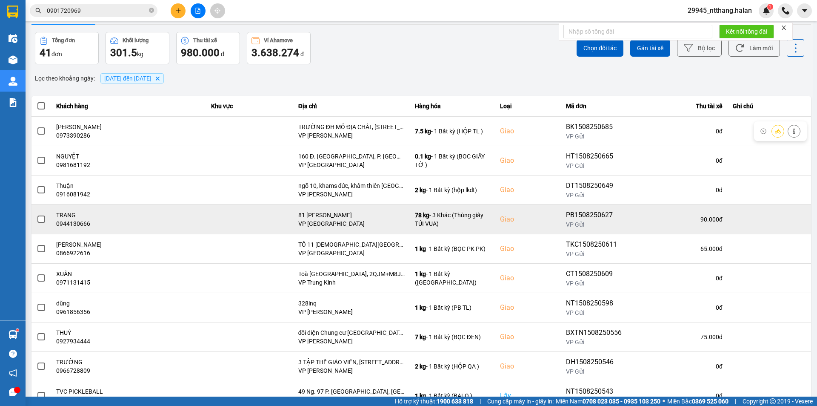
scroll to position [54, 0]
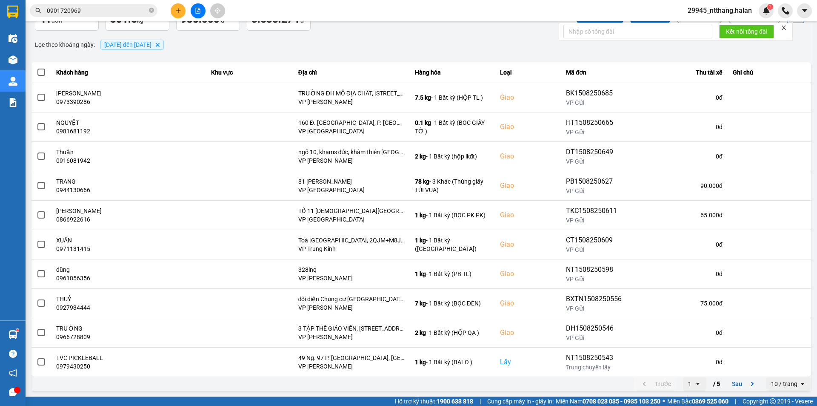
click at [313, 43] on div "Lọc theo khoảng ngày : [DATE] đến [DATE] [GEOGRAPHIC_DATA]" at bounding box center [421, 44] width 780 height 14
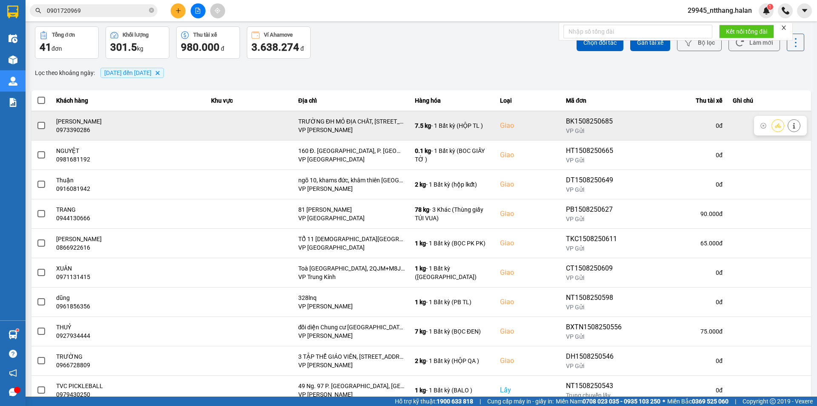
scroll to position [0, 0]
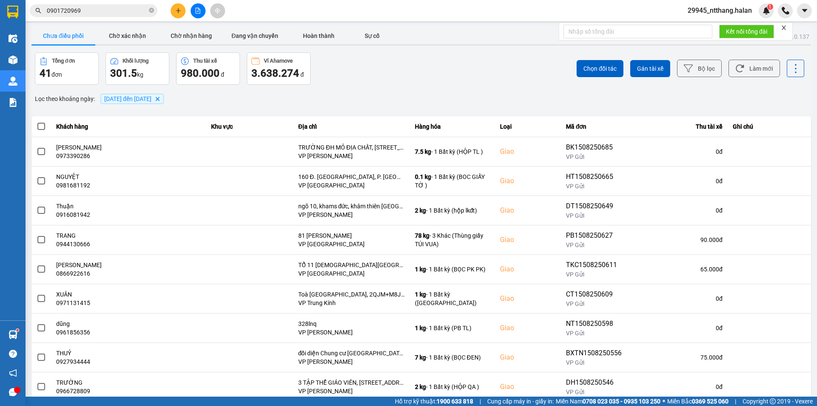
click at [460, 67] on div "Chọn đối tác Gán tài xế Bộ lọc Làm mới" at bounding box center [612, 68] width 385 height 32
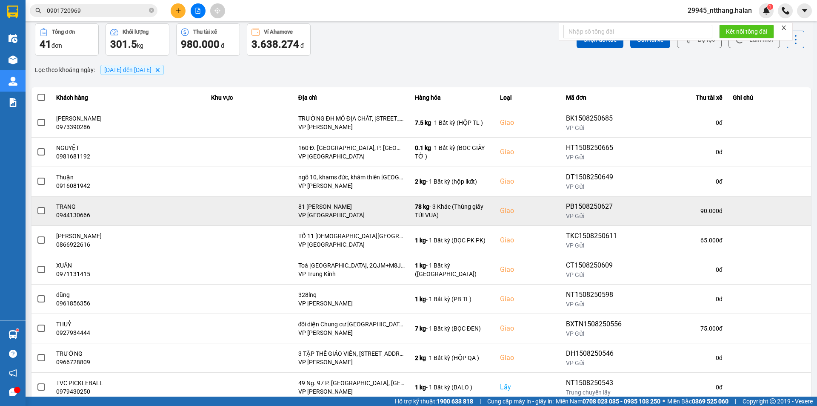
scroll to position [54, 0]
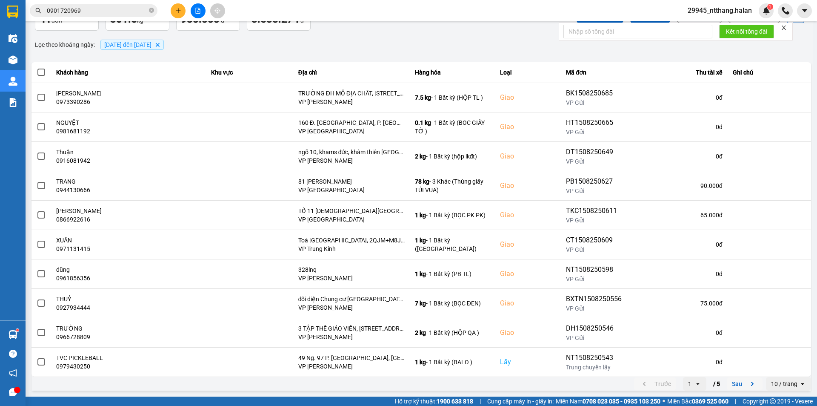
click at [727, 379] on button "Sau" at bounding box center [745, 383] width 36 height 13
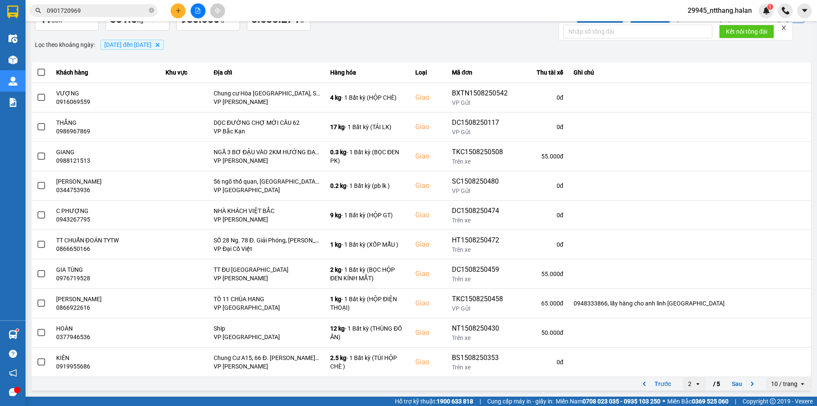
click at [729, 386] on button "Sau" at bounding box center [745, 383] width 36 height 13
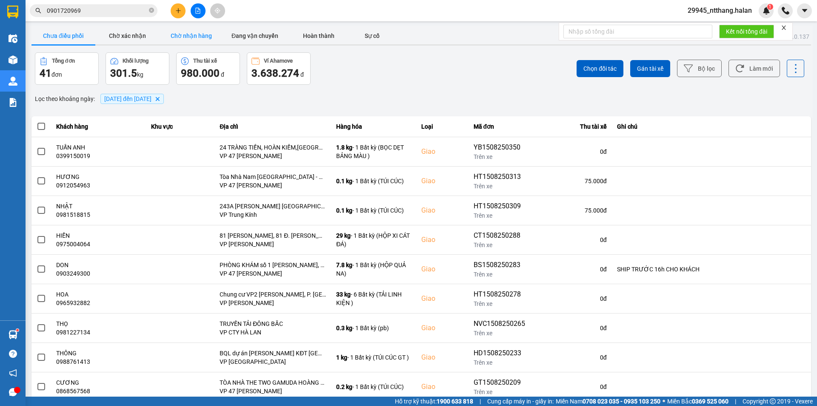
click at [180, 31] on button "Chờ nhận hàng" at bounding box center [191, 35] width 64 height 17
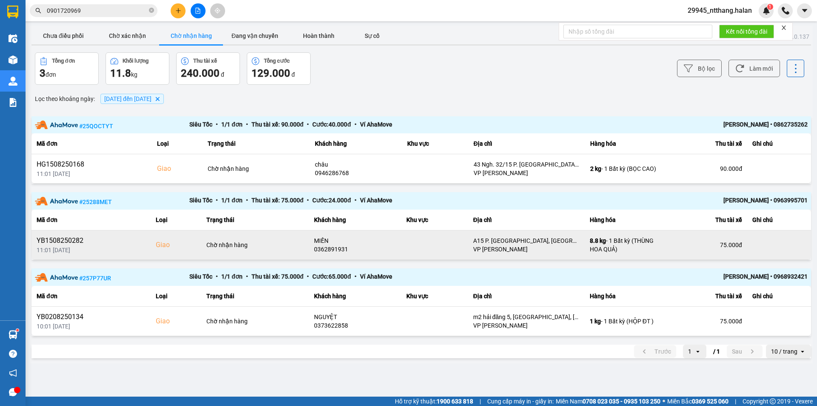
drag, startPoint x: 232, startPoint y: 380, endPoint x: 204, endPoint y: 254, distance: 129.1
click at [232, 380] on main "ver: 0.0.137 Chưa điều phối Chờ xác nhận Chờ nhận hàng Đang vận chuyển Hoàn thà…" at bounding box center [408, 198] width 817 height 396
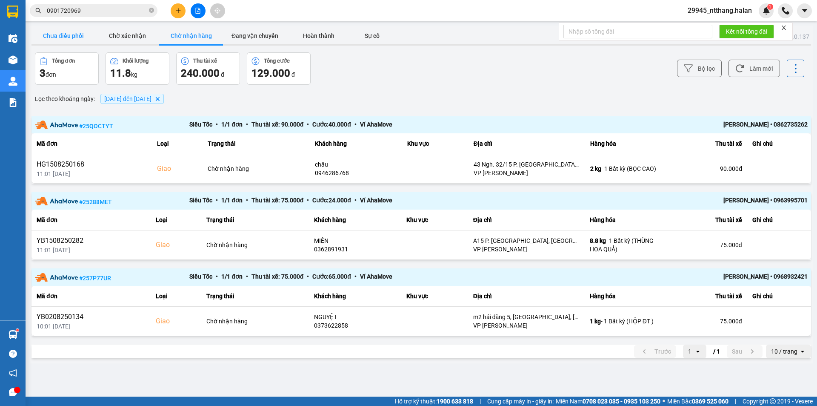
click at [67, 38] on button "Chưa điều phối" at bounding box center [63, 35] width 64 height 17
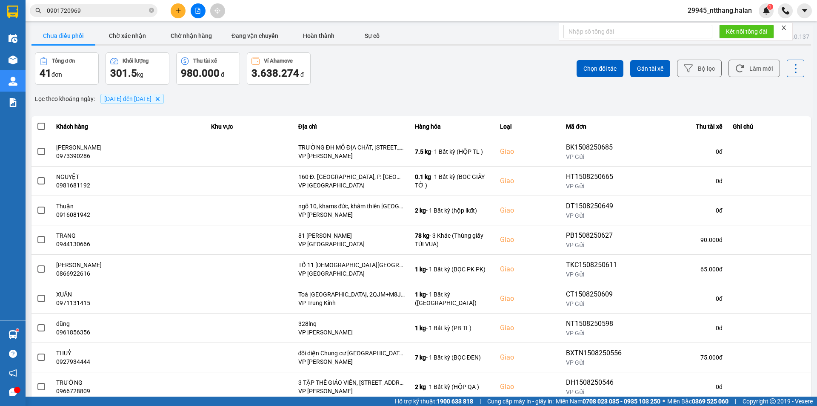
scroll to position [54, 0]
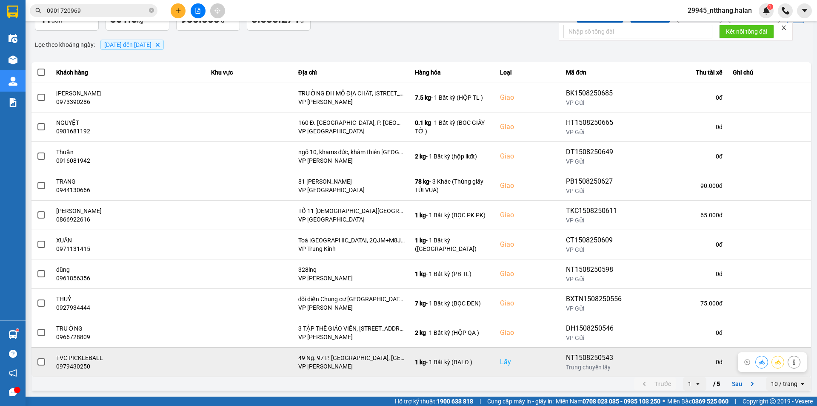
click at [43, 360] on span at bounding box center [41, 362] width 8 height 8
click at [37, 357] on input "checkbox" at bounding box center [37, 357] width 0 height 0
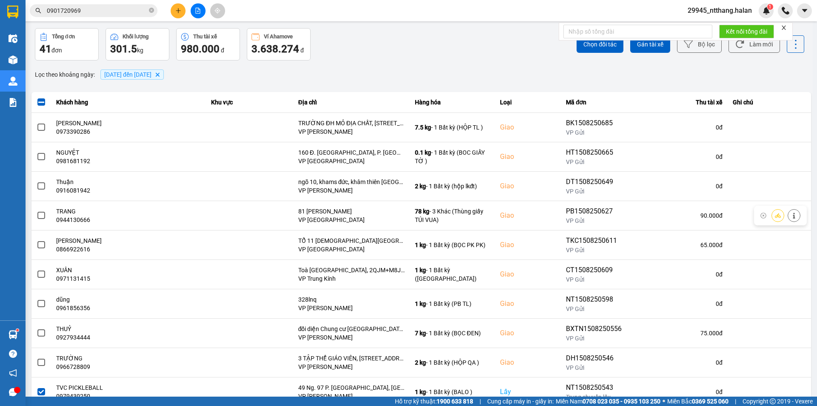
scroll to position [0, 0]
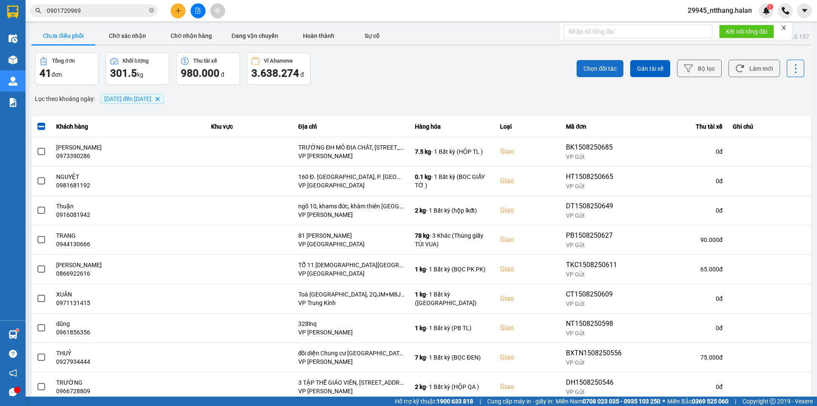
click at [589, 69] on span "Chọn đối tác" at bounding box center [599, 68] width 33 height 9
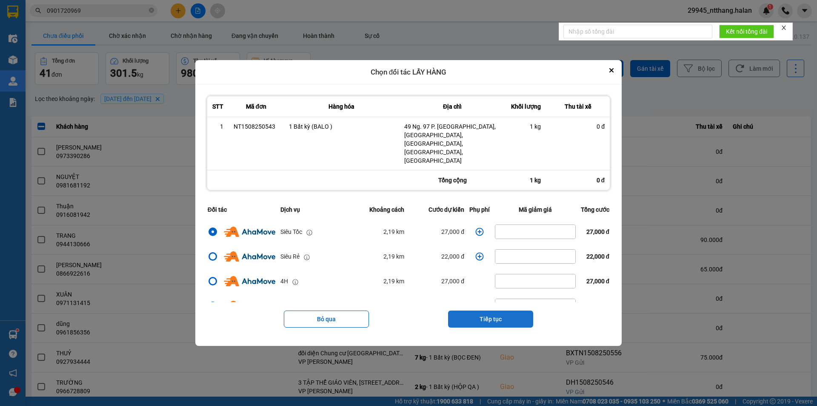
click at [472, 310] on button "Tiếp tục" at bounding box center [490, 318] width 85 height 17
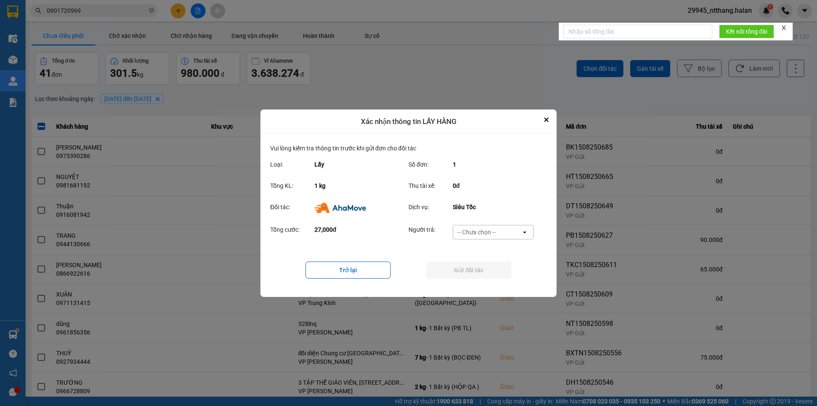
click at [472, 233] on div "-- Chưa chọn --" at bounding box center [476, 232] width 38 height 9
click at [464, 283] on span "Ví Ahamove" at bounding box center [476, 280] width 34 height 9
click at [469, 267] on button "Gửi đối tác" at bounding box center [468, 269] width 85 height 17
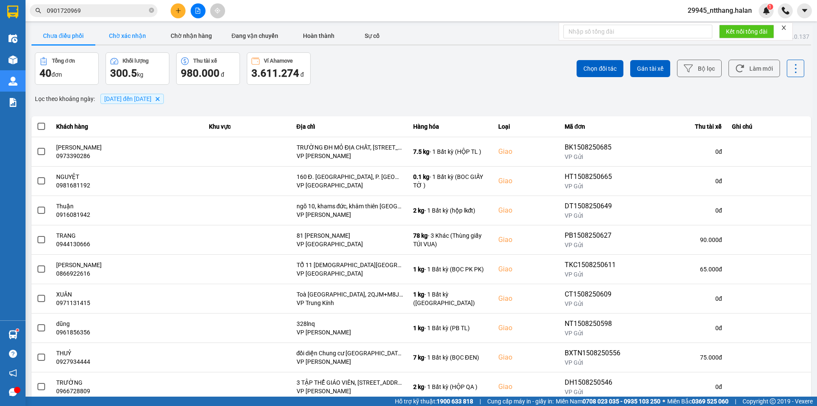
drag, startPoint x: 126, startPoint y: 31, endPoint x: 152, endPoint y: 53, distance: 34.2
click at [126, 31] on button "Chờ xác nhận" at bounding box center [127, 35] width 64 height 17
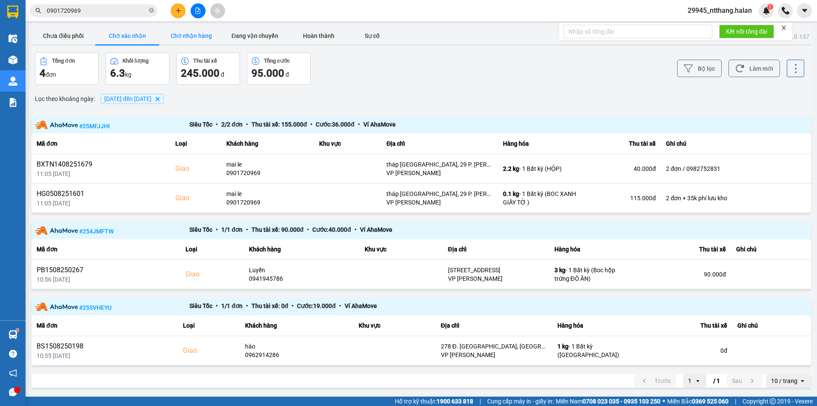
click at [174, 37] on button "Chờ nhận hàng" at bounding box center [191, 35] width 64 height 17
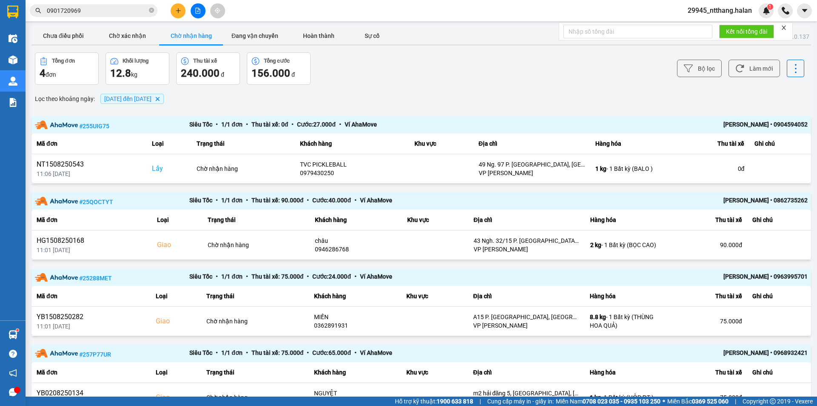
click at [129, 27] on div "ver: 0.0.137 Chưa điều phối Chờ xác nhận Chờ nhận hàng Đang vận chuyển Hoàn thà…" at bounding box center [421, 233] width 783 height 414
click at [134, 36] on button "Chờ xác nhận" at bounding box center [127, 35] width 64 height 17
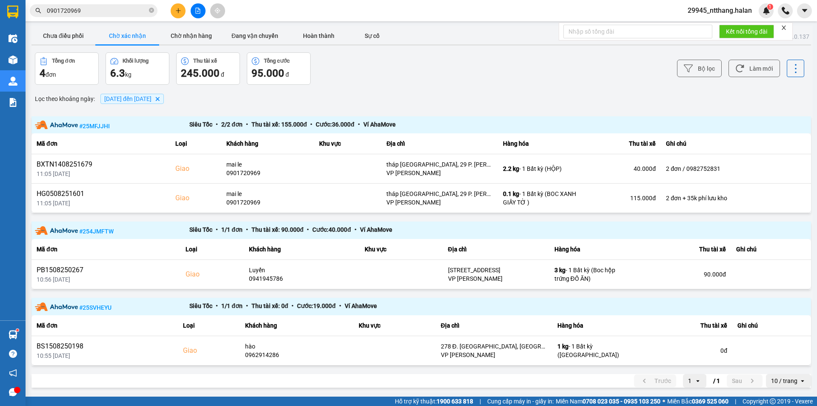
drag, startPoint x: 401, startPoint y: 68, endPoint x: 138, endPoint y: 30, distance: 265.6
click at [377, 63] on div "Tổng đơn 4 đơn Khối lượng 6.3 kg Thu tài xế 245.000 đ Tổng cước 95.000 đ" at bounding box center [227, 68] width 385 height 32
click at [114, 11] on input "0901720969" at bounding box center [97, 10] width 100 height 9
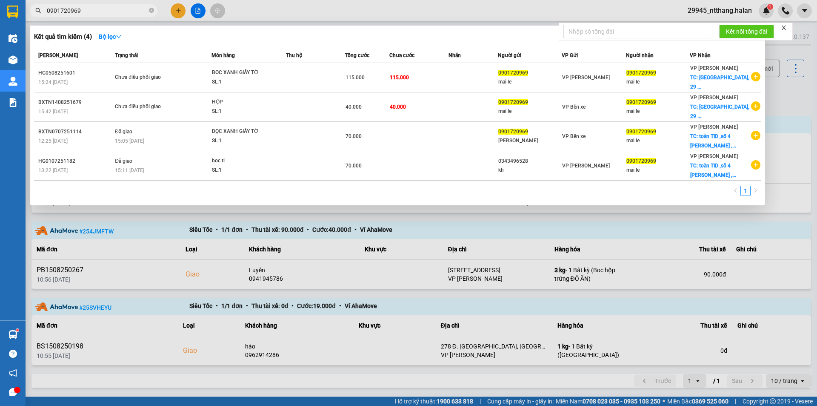
drag, startPoint x: 114, startPoint y: 11, endPoint x: 108, endPoint y: 2, distance: 11.5
click at [109, 4] on span "0901720969" at bounding box center [94, 10] width 128 height 13
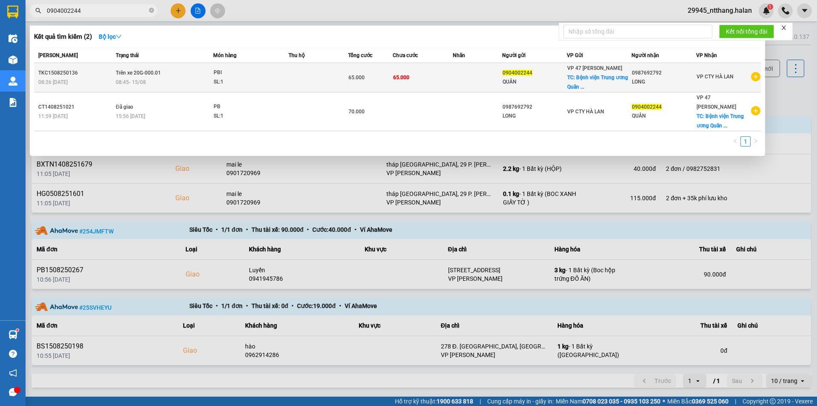
type input "0904002244"
click at [338, 81] on td at bounding box center [319, 77] width 60 height 29
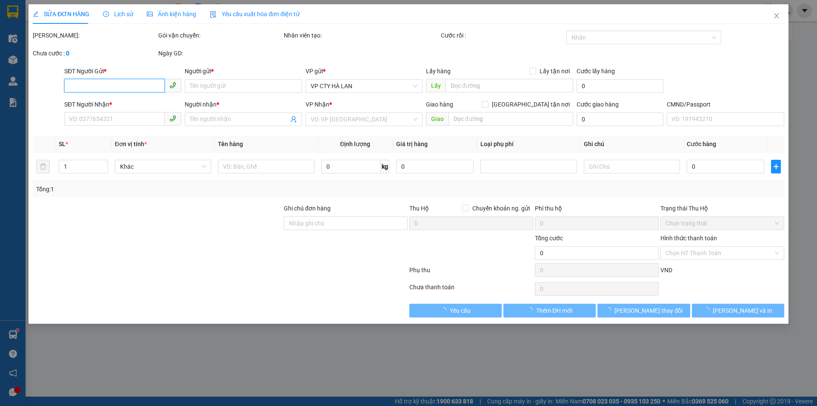
type input "0904002244"
type input "QUÂN"
checkbox input "true"
type input "Bệnh viện Trung ương Quân đội 108, 1B [PERSON_NAME], [GEOGRAPHIC_DATA], [GEOGRA…"
type input "0987692792"
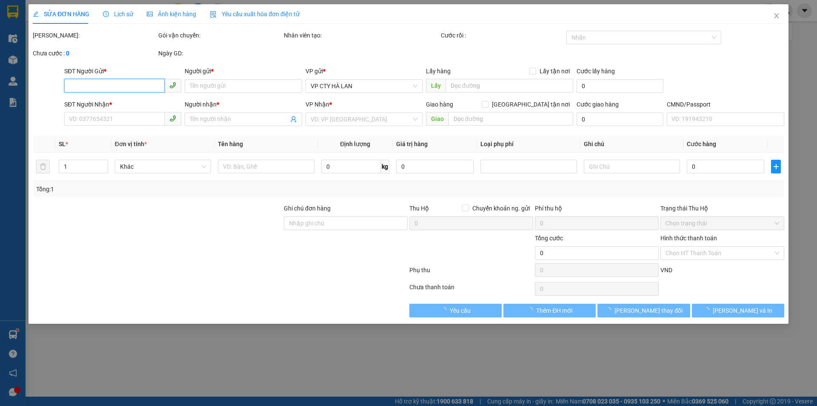
type input "LONG"
type input "65.000"
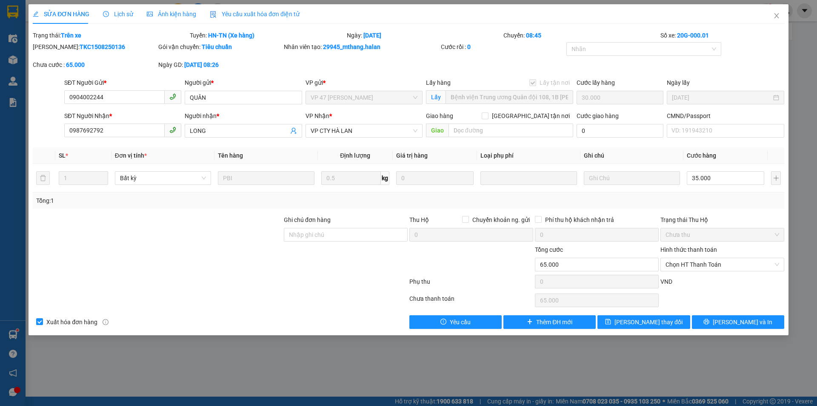
click at [121, 14] on span "Lịch sử" at bounding box center [118, 14] width 30 height 7
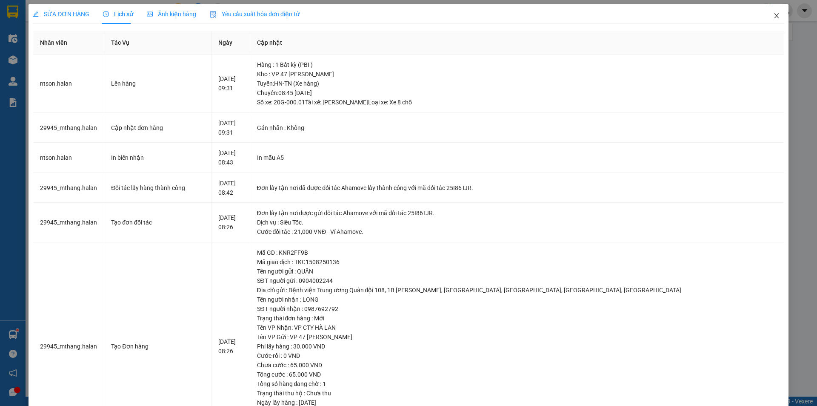
click at [773, 14] on icon "close" at bounding box center [776, 15] width 7 height 7
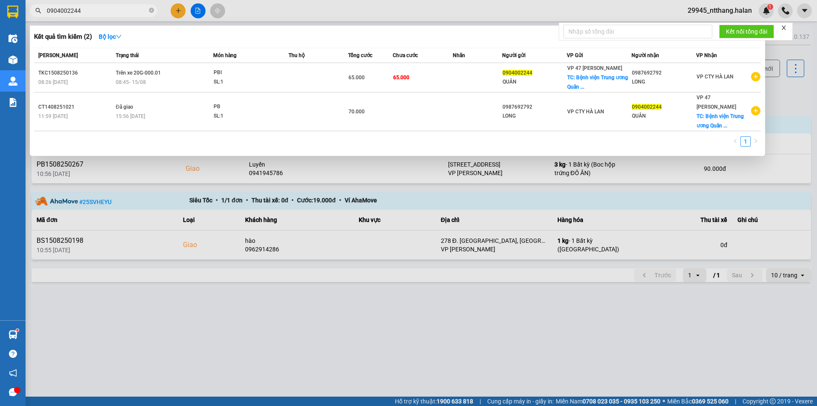
click at [90, 8] on input "0904002244" at bounding box center [97, 10] width 100 height 9
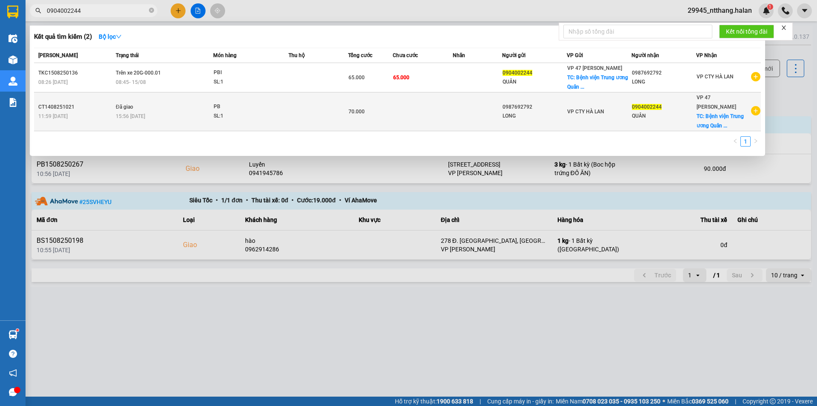
click at [346, 113] on td at bounding box center [319, 111] width 60 height 39
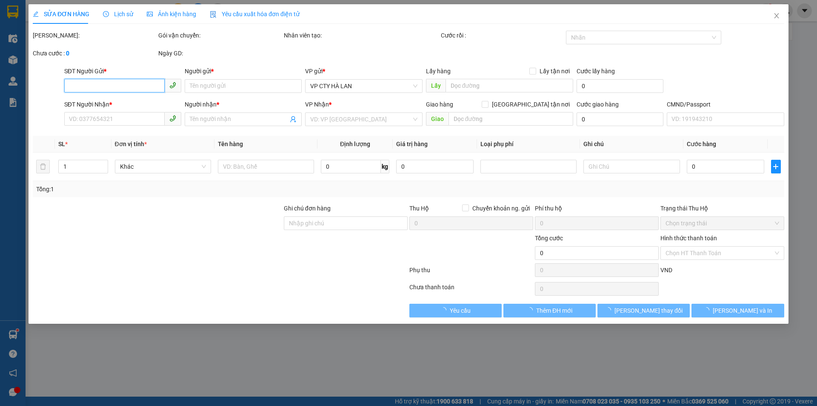
type input "0987692792"
type input "LONG"
type input "0904002244"
type input "QUÂN"
checkbox input "true"
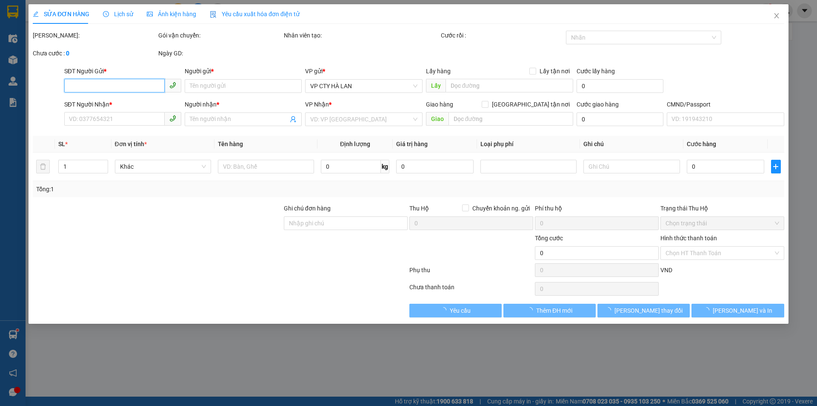
type input "Bệnh viện Trung ương Quân đội 108, 1B [PERSON_NAME], [GEOGRAPHIC_DATA], [GEOGRA…"
type input "35.000"
type input "70.000"
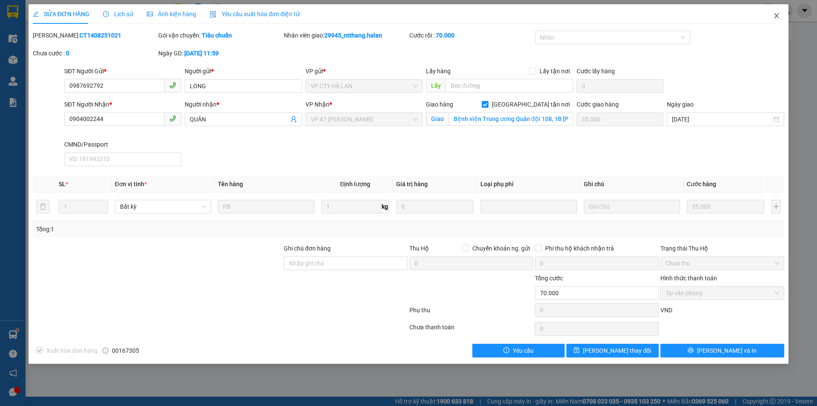
drag, startPoint x: 776, startPoint y: 17, endPoint x: 781, endPoint y: 17, distance: 4.7
click at [776, 17] on icon "close" at bounding box center [776, 15] width 7 height 7
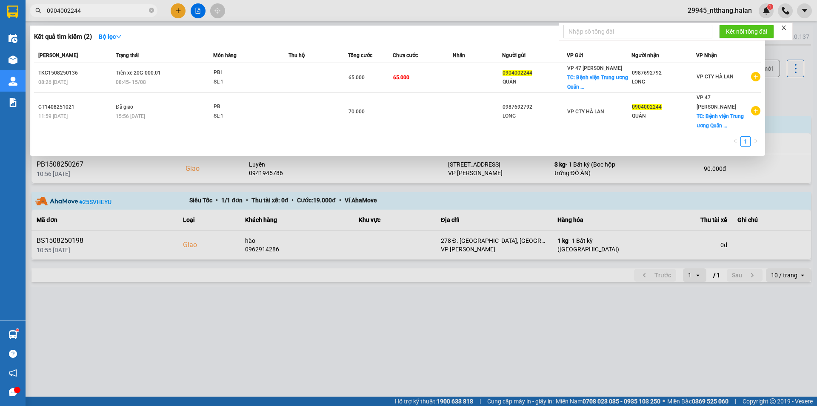
click at [92, 13] on input "0904002244" at bounding box center [97, 10] width 100 height 9
click at [431, 303] on div at bounding box center [408, 203] width 817 height 406
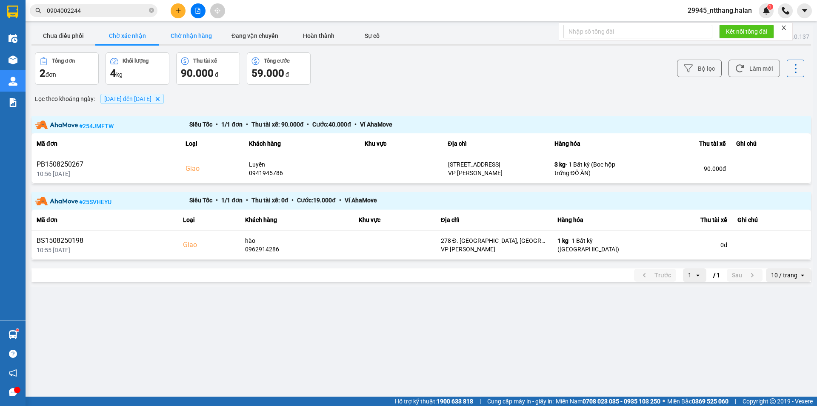
click at [216, 36] on button "Chờ nhận hàng" at bounding box center [191, 35] width 64 height 17
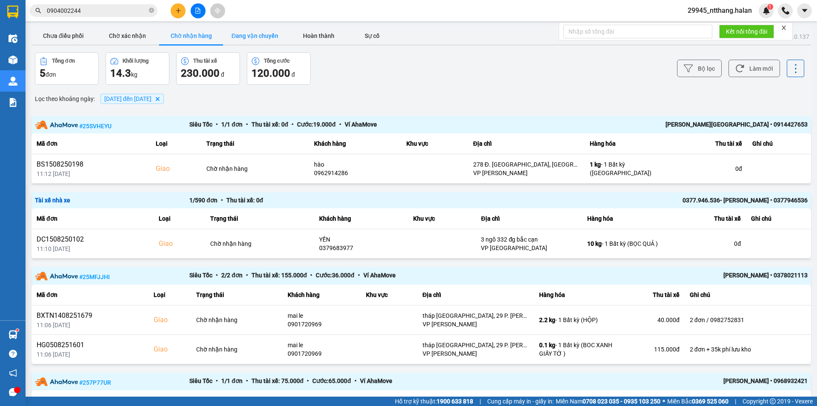
click at [249, 39] on button "Đang vận chuyển" at bounding box center [255, 35] width 64 height 17
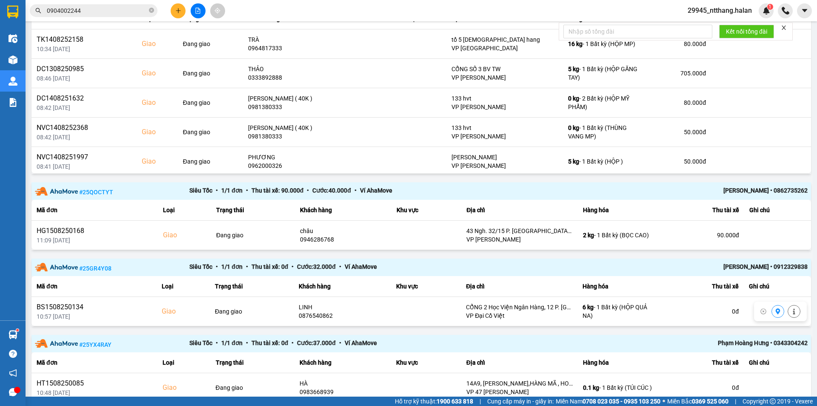
scroll to position [313, 0]
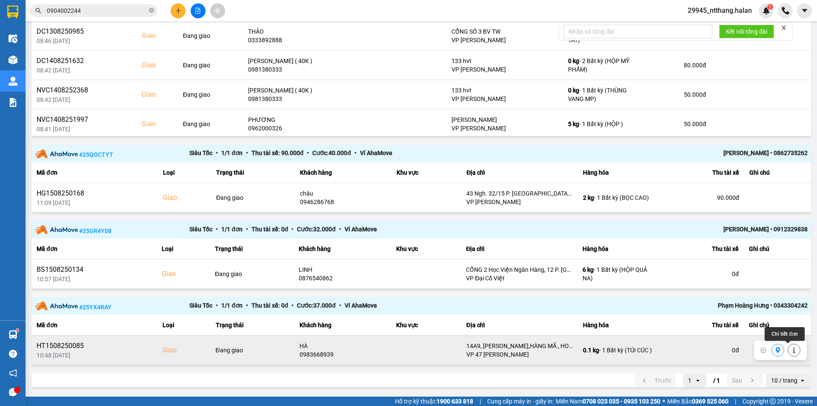
click at [788, 350] on button at bounding box center [794, 349] width 12 height 15
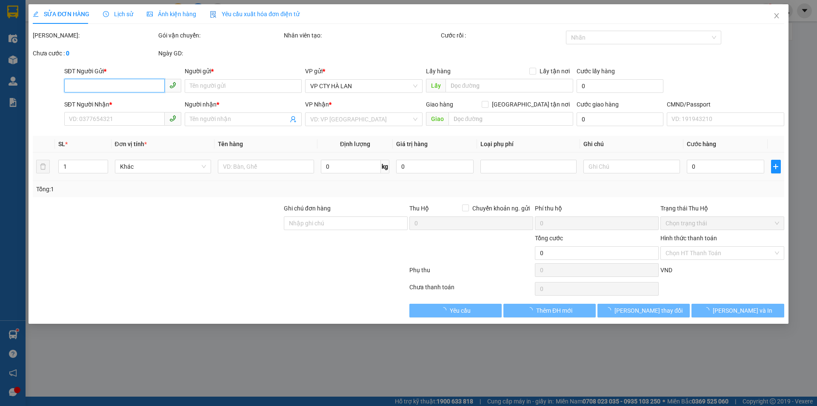
type input "0945635677"
type input "THU HUỆ"
type input "0983668939"
type input "HÀ"
checkbox input "true"
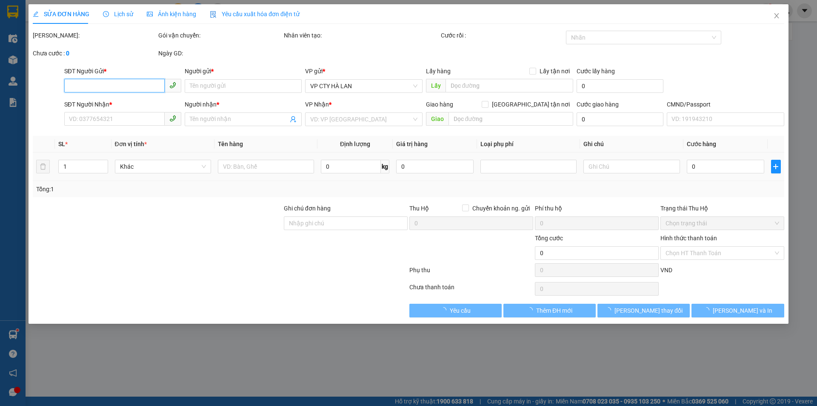
type input "14A9, [PERSON_NAME],HÀNG MÃ , HOÀN KIẾM"
type input "80.000"
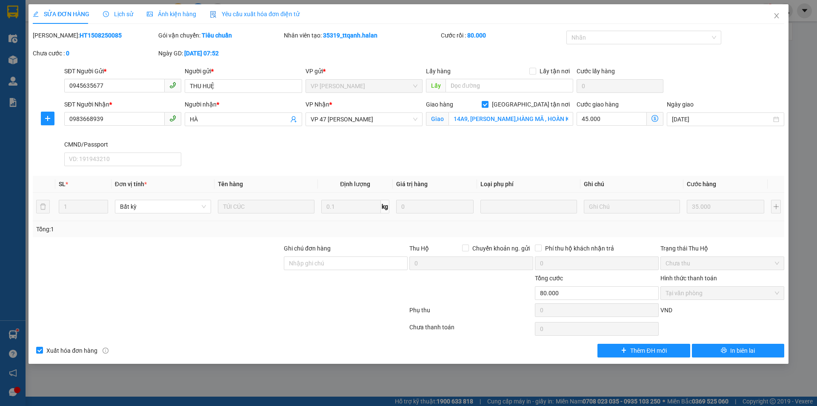
click at [555, 140] on div "SĐT Người Nhận * 0983668939 Người nhận * HÀ VP Nhận * VP 47 [PERSON_NAME] Chân …" at bounding box center [424, 135] width 723 height 70
click at [779, 15] on icon "close" at bounding box center [776, 15] width 7 height 7
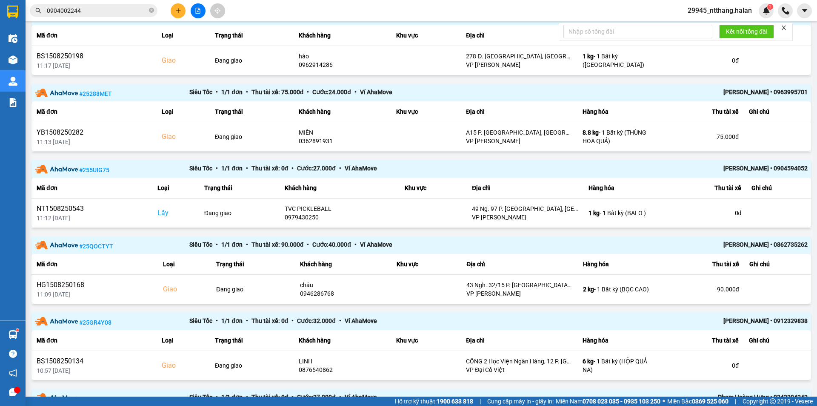
scroll to position [389, 0]
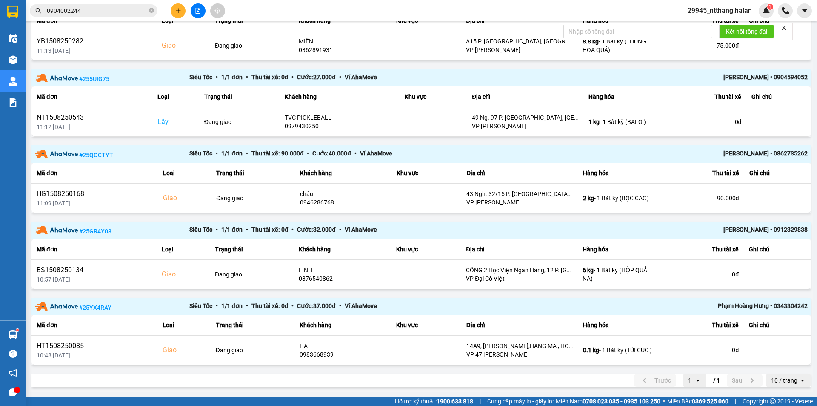
drag, startPoint x: 496, startPoint y: 390, endPoint x: 631, endPoint y: 370, distance: 135.9
click at [504, 389] on div "ver: 0.0.137 Chưa điều phối Chờ xác nhận Chờ nhận hàng Đang vận chuyển Hoàn thà…" at bounding box center [421, 14] width 783 height 755
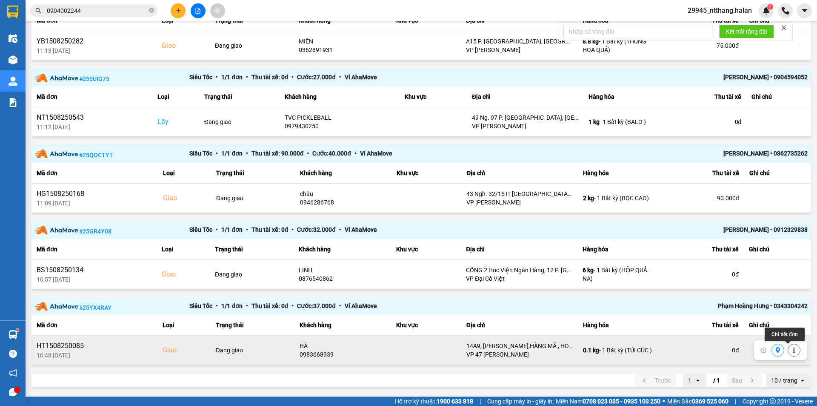
click at [788, 349] on button at bounding box center [794, 350] width 12 height 15
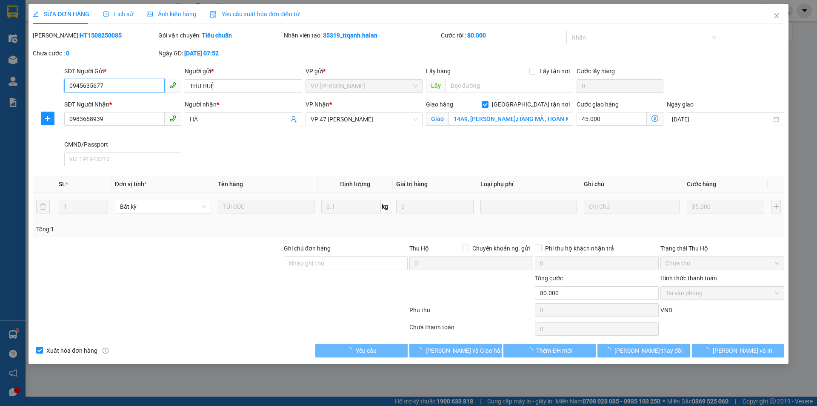
type input "0945635677"
type input "THU HUỆ"
type input "0983668939"
type input "HÀ"
checkbox input "true"
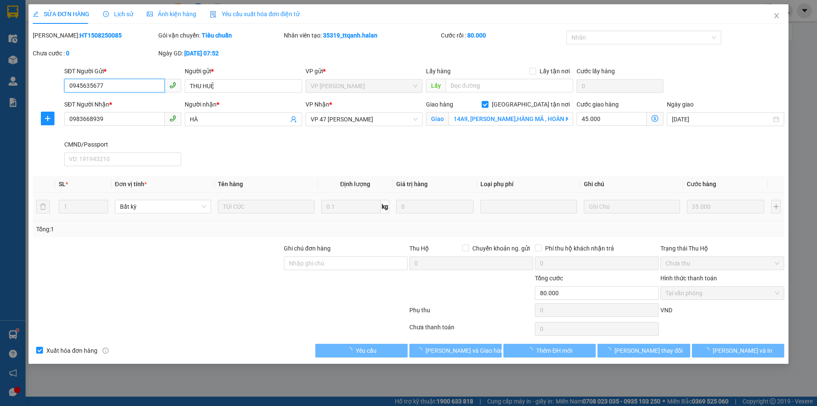
type input "14A9, [PERSON_NAME],HÀNG MÃ , HOÀN KIẾM"
type input "80.000"
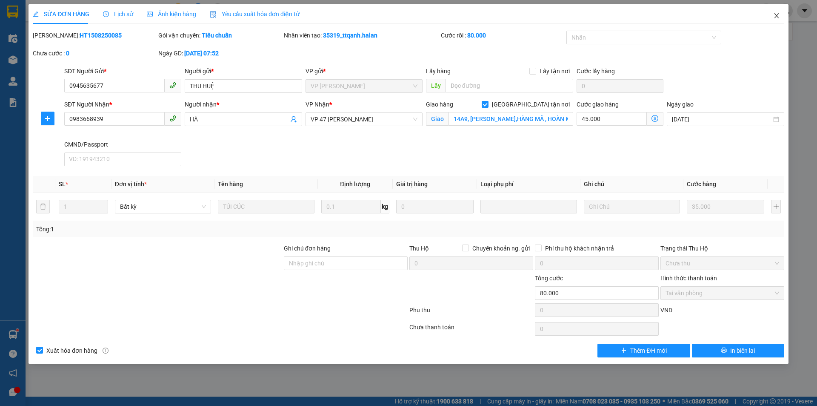
click at [777, 13] on icon "close" at bounding box center [776, 15] width 7 height 7
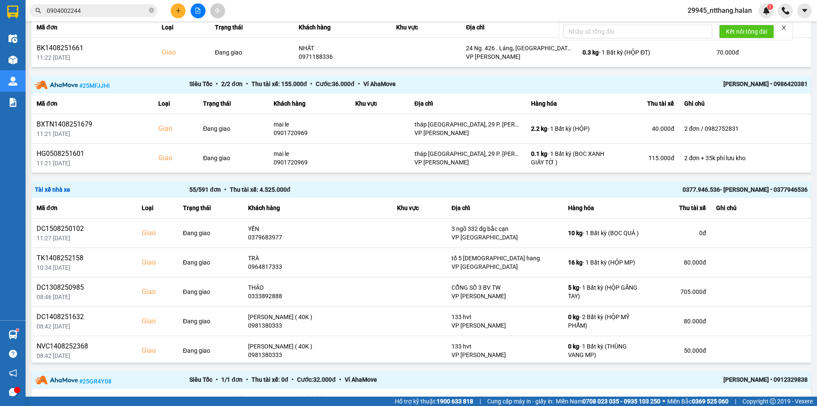
scroll to position [54, 0]
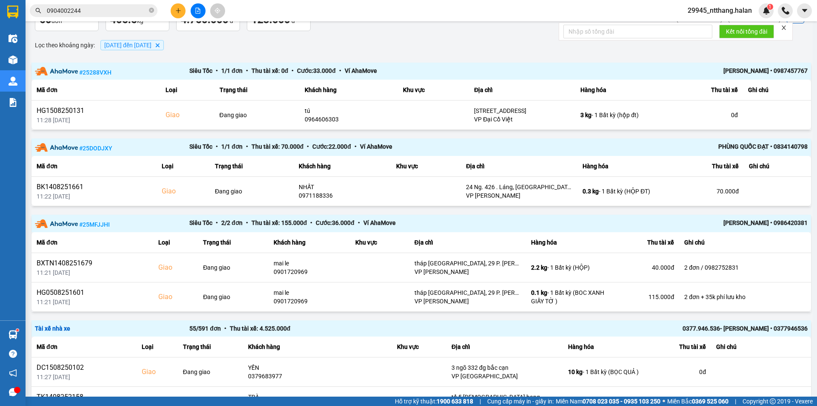
click at [394, 40] on div "Lọc theo khoảng ngày : [DATE] đến [DATE] [GEOGRAPHIC_DATA]" at bounding box center [421, 45] width 780 height 14
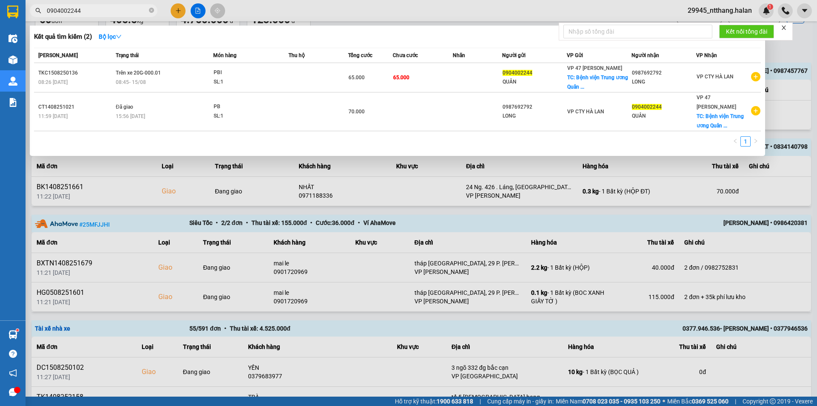
click at [116, 14] on input "0904002244" at bounding box center [97, 10] width 100 height 9
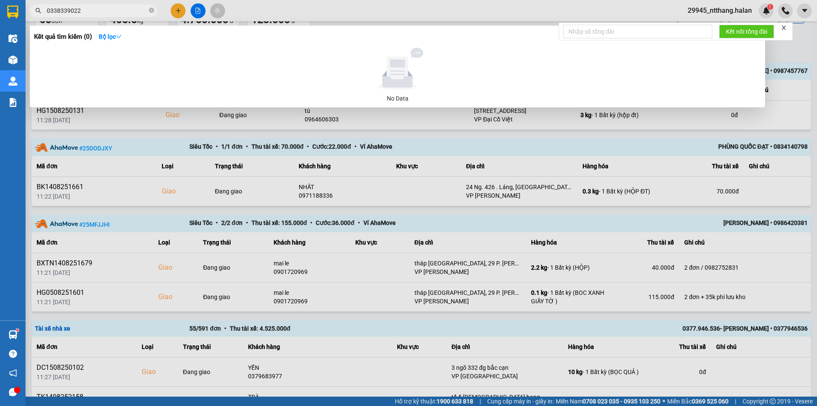
click at [97, 10] on input "0338339022" at bounding box center [97, 10] width 100 height 9
click at [97, 10] on input "0969636867" at bounding box center [97, 10] width 100 height 9
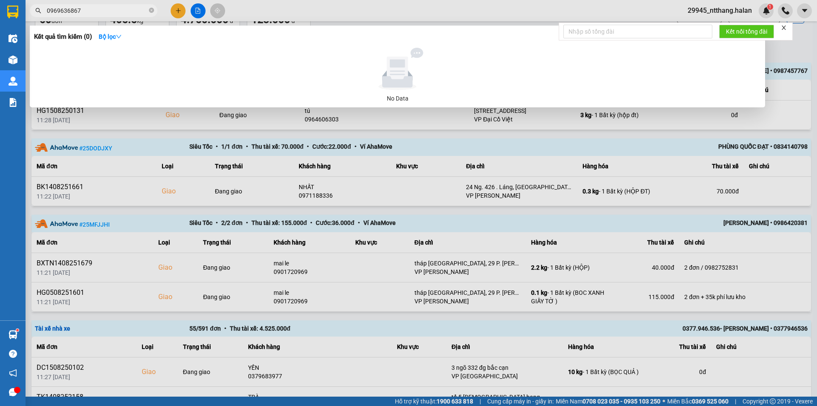
type input "0969636867"
click at [274, 210] on div at bounding box center [408, 203] width 817 height 406
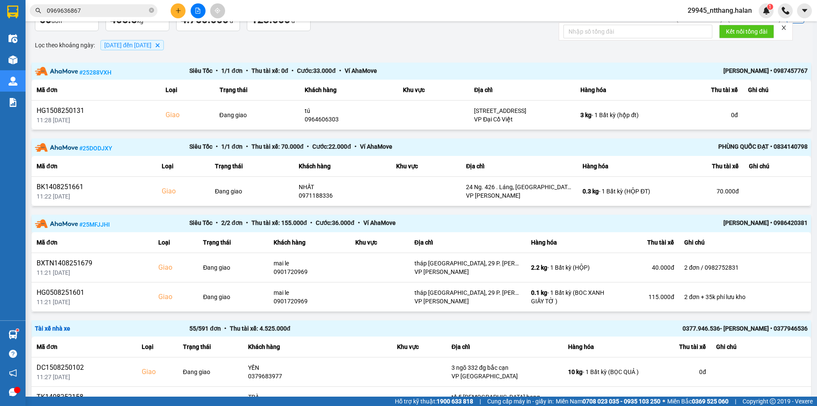
scroll to position [0, 0]
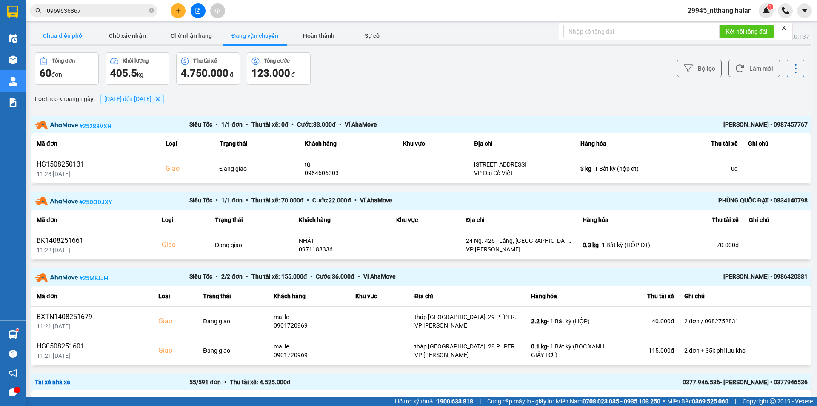
click at [77, 30] on button "Chưa điều phối" at bounding box center [63, 35] width 64 height 17
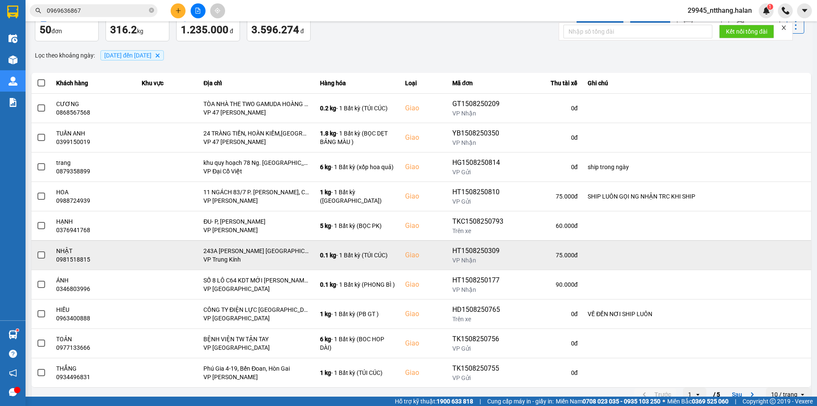
scroll to position [54, 0]
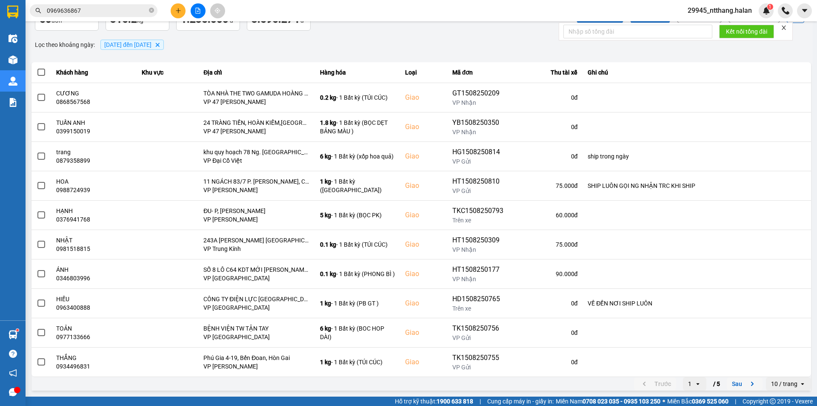
click at [735, 383] on button "Sau" at bounding box center [745, 383] width 36 height 13
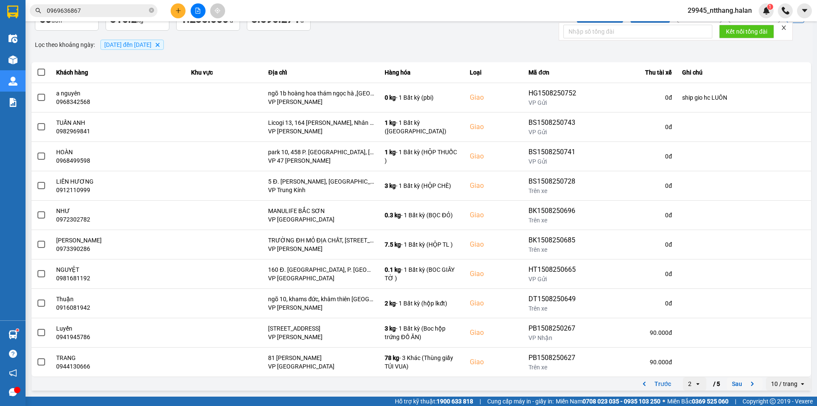
click at [727, 381] on button "Sau" at bounding box center [745, 383] width 36 height 13
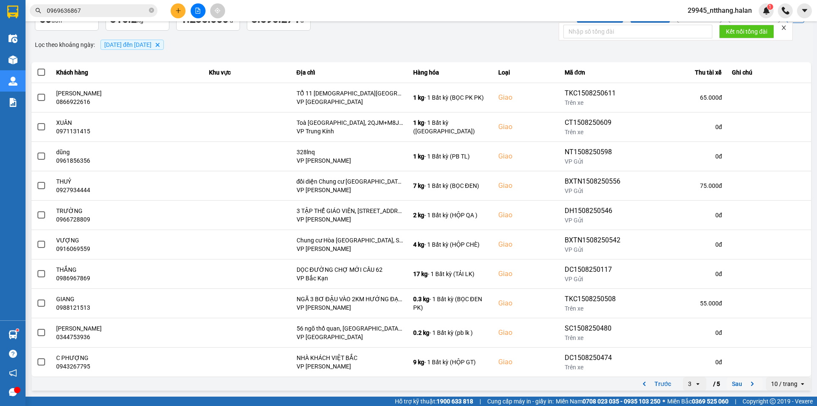
click at [728, 385] on button "Sau" at bounding box center [745, 383] width 36 height 13
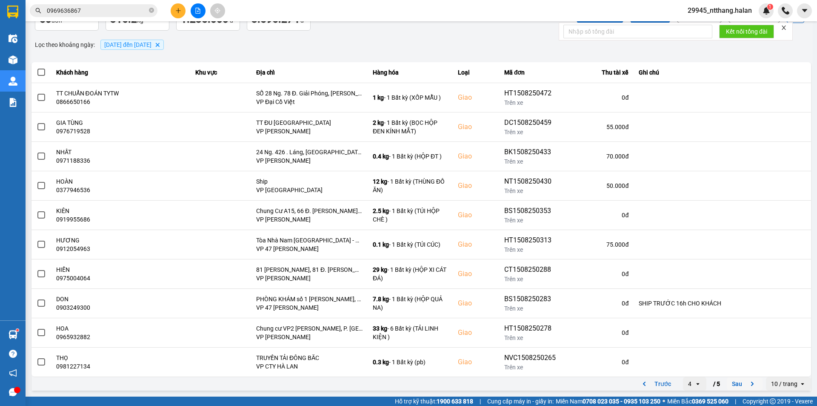
click at [735, 384] on button "Sau" at bounding box center [745, 383] width 36 height 13
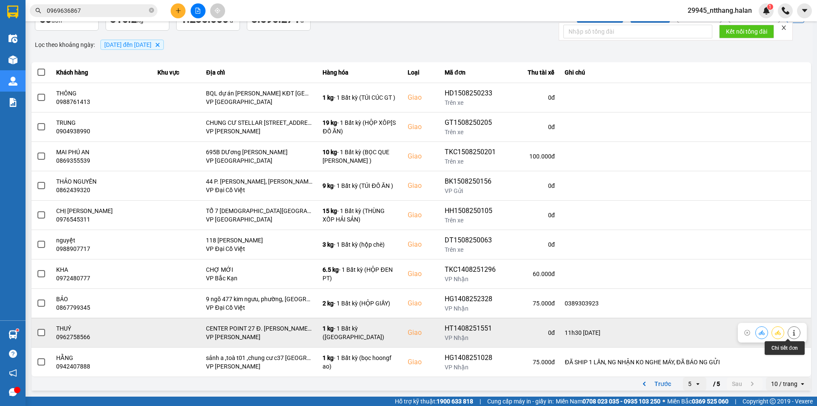
click at [791, 333] on icon at bounding box center [794, 332] width 6 height 6
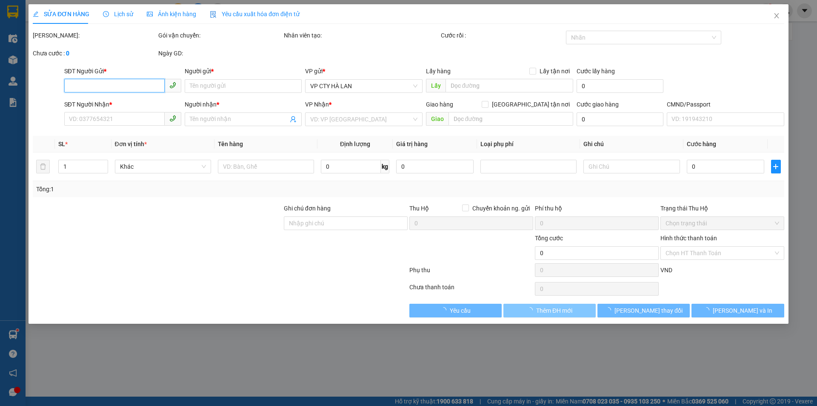
type input "0397021991"
type input "VĂN"
type input "0962758566"
type input "THUÝ"
checkbox input "true"
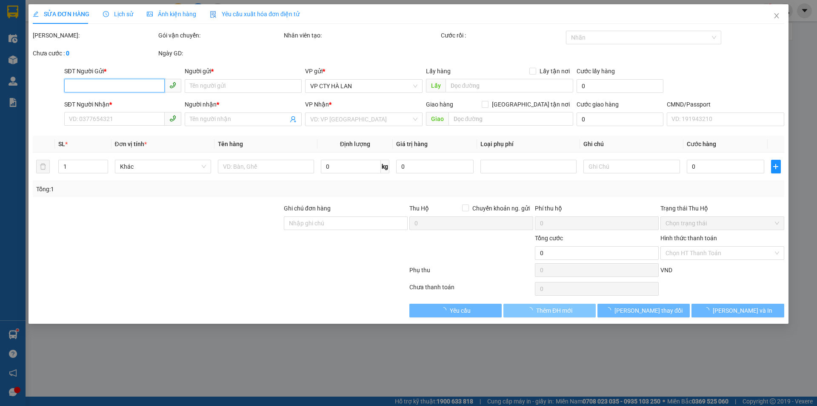
type input "CENTER POINT 27 Đ. [PERSON_NAME], [PERSON_NAME], [GEOGRAPHIC_DATA], [GEOGRAPHIC…"
type input "11h30 [DATE]"
type input "70.000"
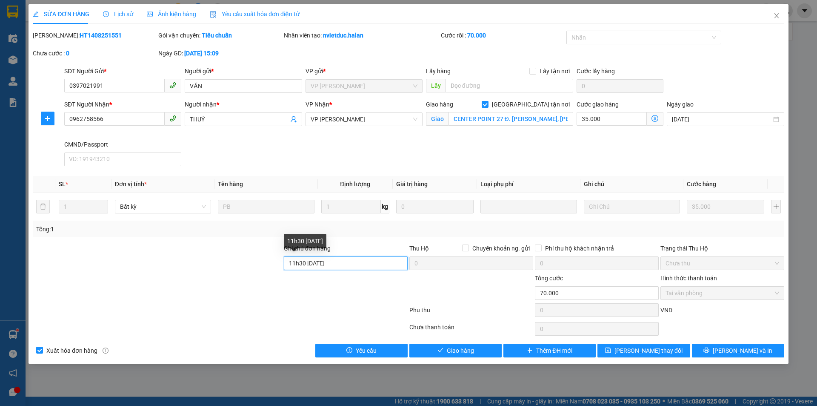
click at [354, 260] on input "11h30 [DATE]" at bounding box center [346, 263] width 124 height 14
type input "11h30 [DATE] nn ko nghe máy"
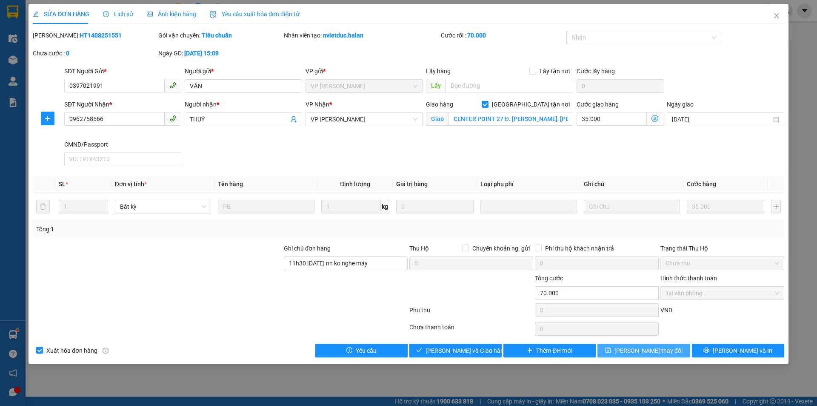
click at [647, 353] on span "[PERSON_NAME] thay đổi" at bounding box center [648, 350] width 68 height 9
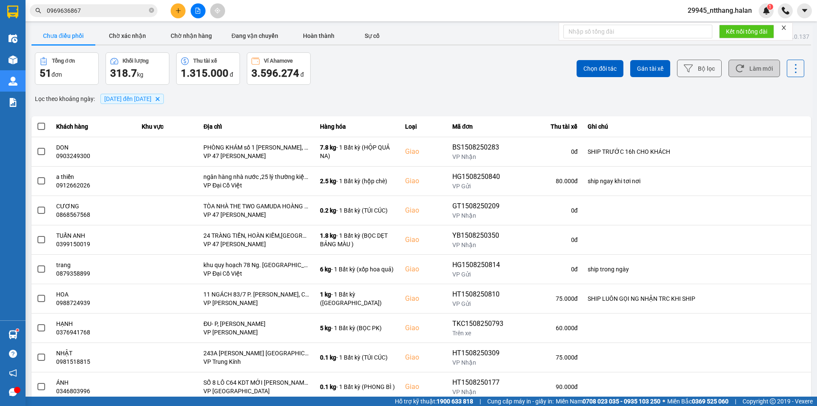
click at [749, 69] on button "Làm mới" at bounding box center [753, 68] width 51 height 17
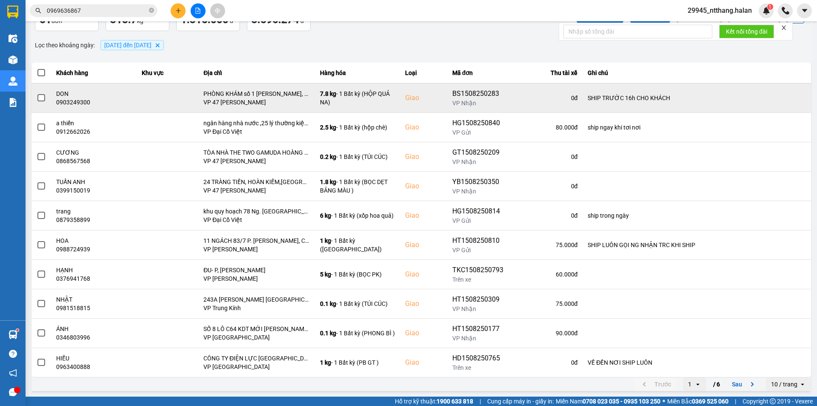
scroll to position [54, 0]
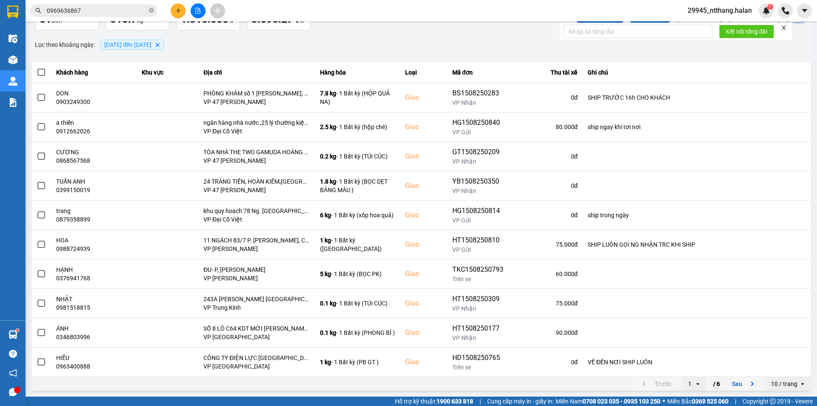
click at [727, 384] on button "Sau" at bounding box center [745, 383] width 36 height 13
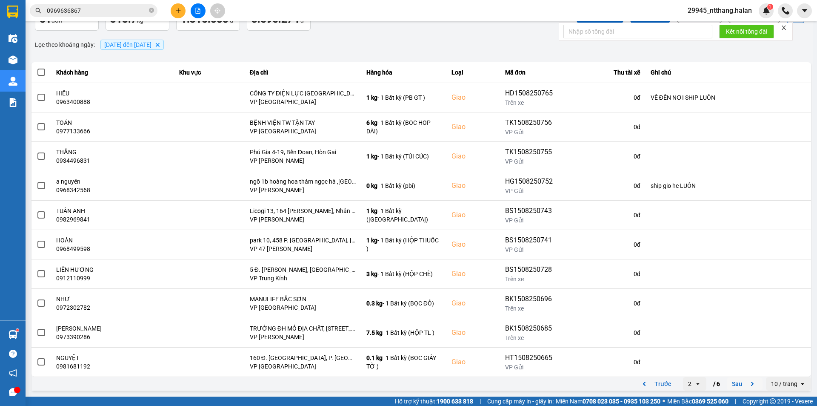
click at [727, 384] on button "Sau" at bounding box center [745, 383] width 36 height 13
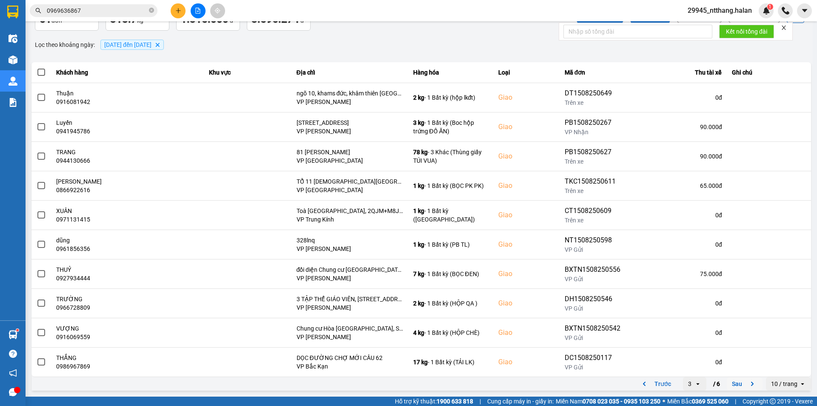
click at [727, 384] on button "Sau" at bounding box center [745, 383] width 36 height 13
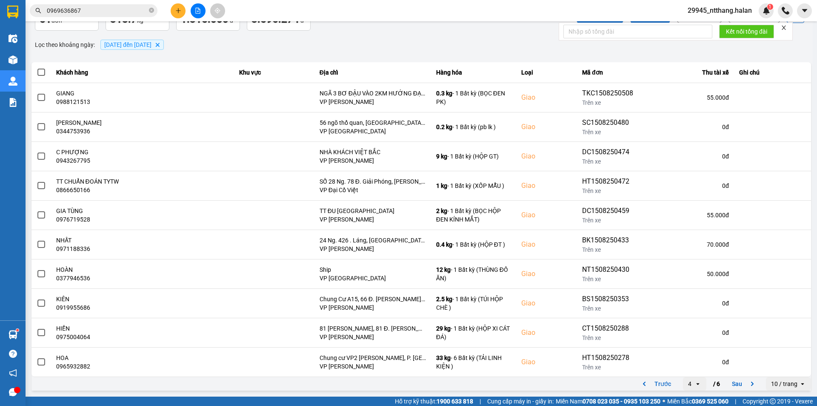
click at [716, 377] on div "Trước 4 open / 6 Sau" at bounding box center [698, 384] width 129 height 14
click at [727, 384] on button "Sau" at bounding box center [745, 383] width 36 height 13
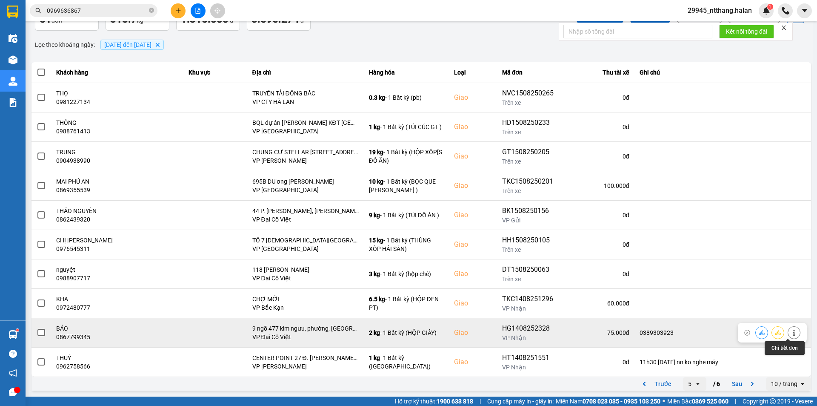
click at [791, 334] on icon at bounding box center [794, 332] width 6 height 6
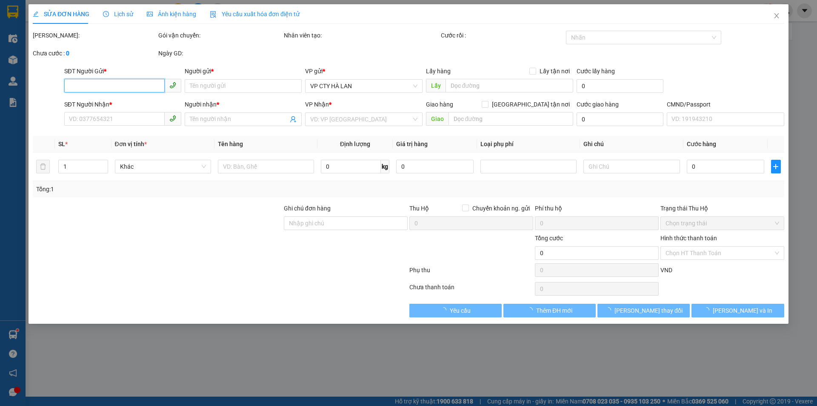
type input "0848484884"
type input "HIẾU"
type input "0867799345"
type input "BẢO"
checkbox input "true"
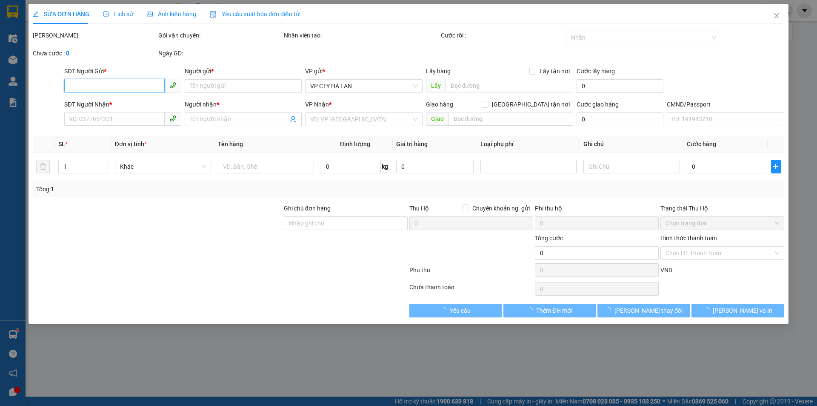
type input "9 ngõ 477 kim ngưu, phường, [GEOGRAPHIC_DATA], [GEOGRAPHIC_DATA], [GEOGRAPHIC_D…"
type input "0389303923"
type input "75.000"
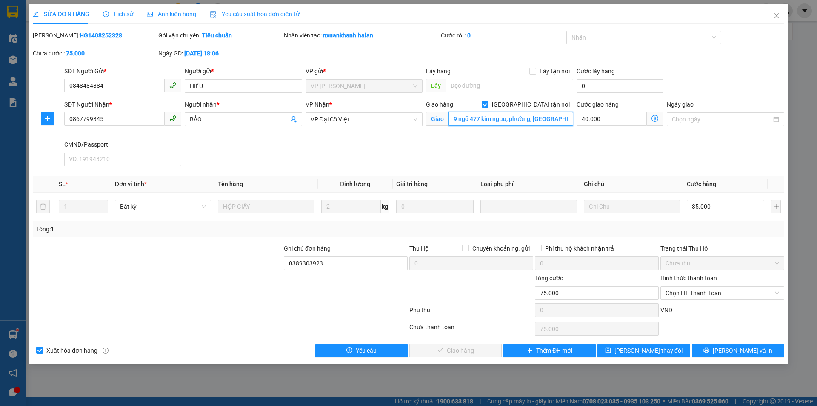
click at [535, 119] on input "9 ngõ 477 kim ngưu, phường, [GEOGRAPHIC_DATA], [GEOGRAPHIC_DATA], [GEOGRAPHIC_D…" at bounding box center [511, 119] width 125 height 14
click at [534, 122] on input "9 ngõ 477 kim ngưu, phường, [GEOGRAPHIC_DATA], [GEOGRAPHIC_DATA], [GEOGRAPHIC_D…" at bounding box center [511, 119] width 125 height 14
type input "9 ngõ 477 kim ngưu, [GEOGRAPHIC_DATA], [GEOGRAPHIC_DATA], [GEOGRAPHIC_DATA]"
click at [611, 352] on icon "save" at bounding box center [608, 350] width 6 height 6
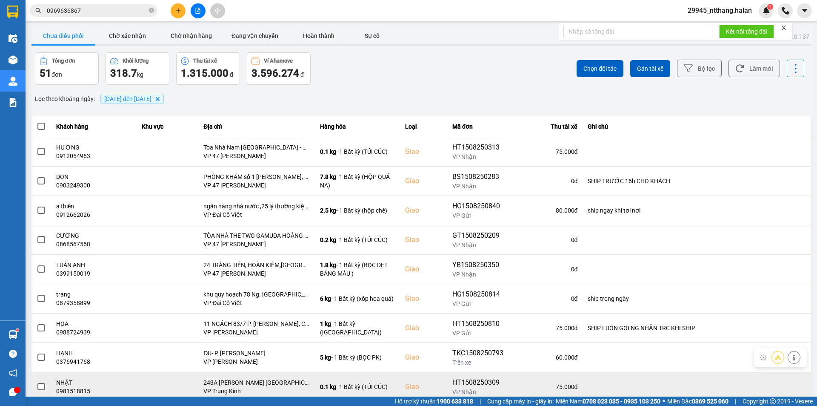
scroll to position [54, 0]
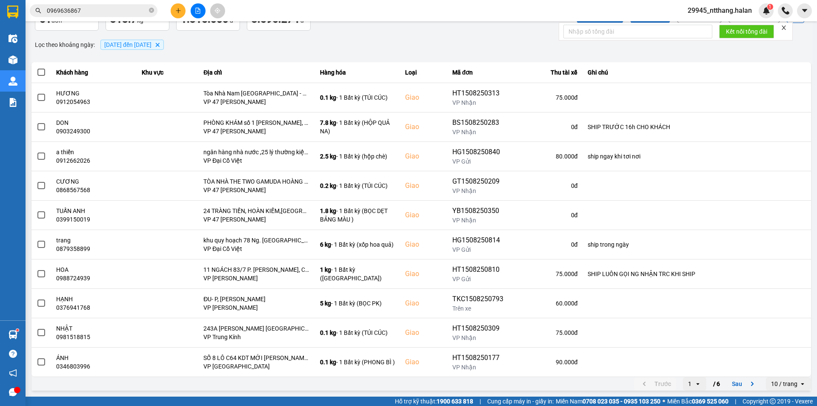
click at [736, 386] on button "Sau" at bounding box center [745, 383] width 36 height 13
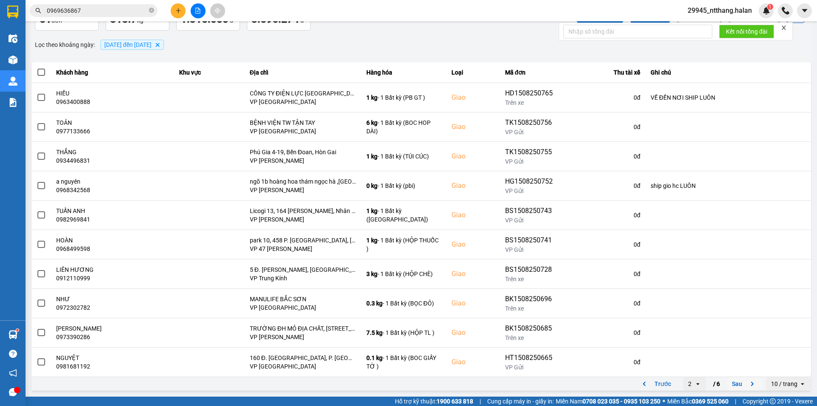
click at [735, 387] on button "Sau" at bounding box center [745, 383] width 36 height 13
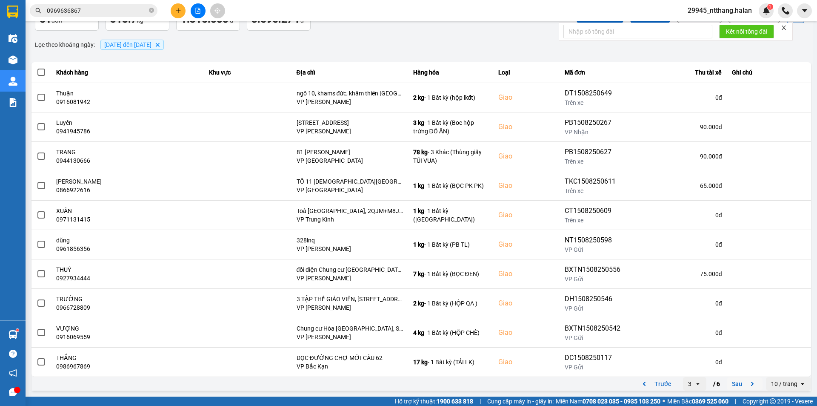
click at [737, 383] on button "Sau" at bounding box center [745, 383] width 36 height 13
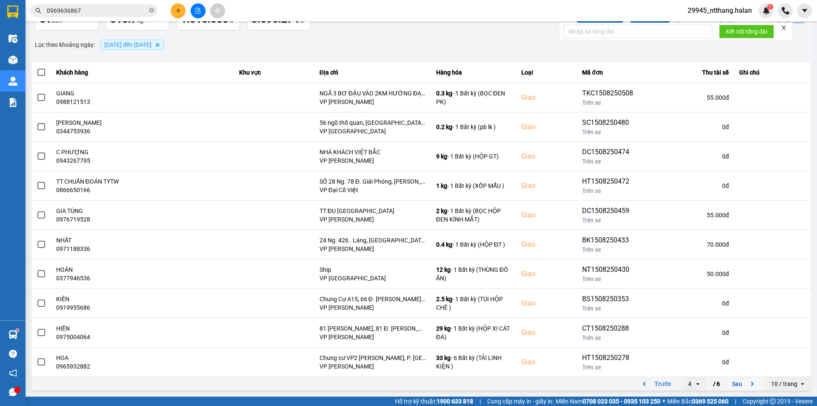
click at [737, 383] on button "Sau" at bounding box center [745, 383] width 36 height 13
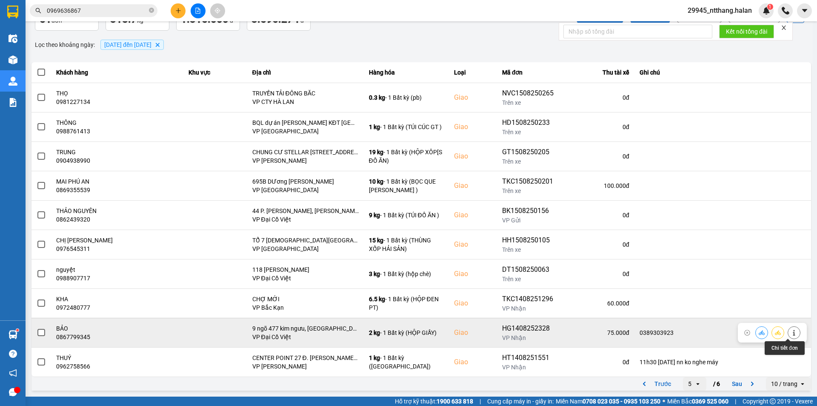
click at [788, 332] on button at bounding box center [794, 332] width 12 height 15
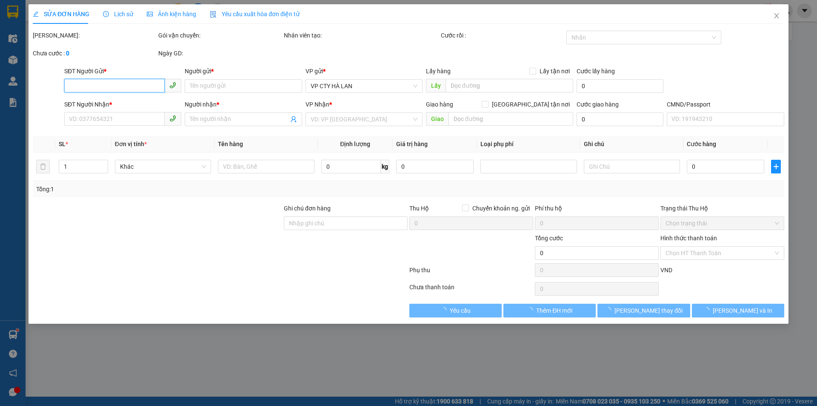
type input "0848484884"
type input "HIẾU"
type input "0867799345"
type input "BẢO"
checkbox input "true"
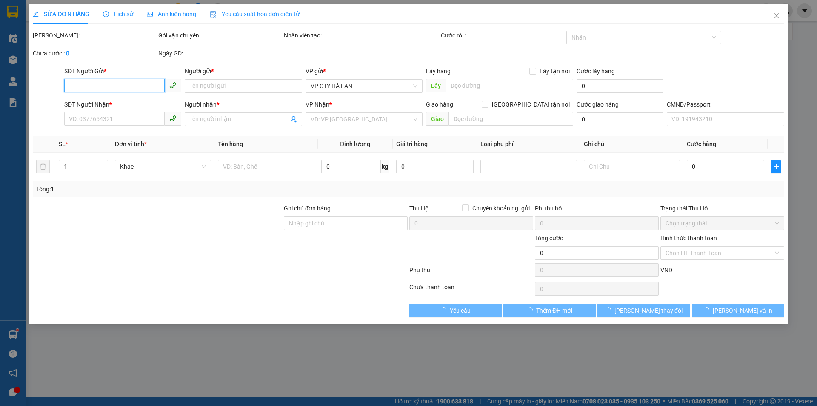
type input "9 ngõ 477 kim ngưu, [GEOGRAPHIC_DATA], [GEOGRAPHIC_DATA], [GEOGRAPHIC_DATA]"
type input "0389303923"
type input "75.000"
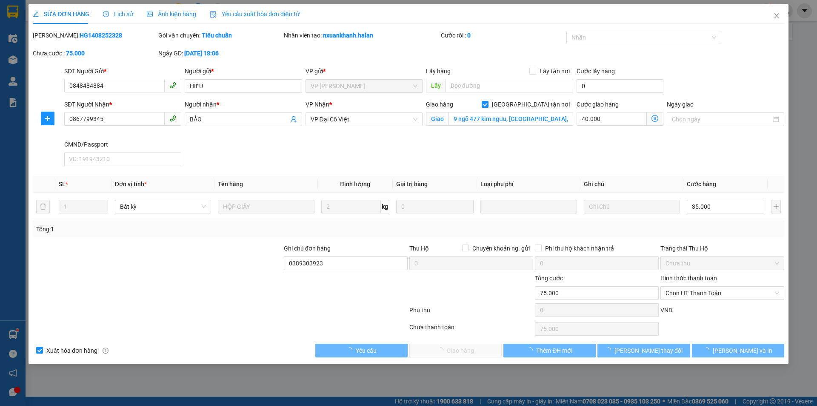
click at [340, 270] on div "Ghi chú đơn hàng 0389303923" at bounding box center [346, 258] width 124 height 30
click at [347, 262] on input "0389303923" at bounding box center [346, 263] width 124 height 14
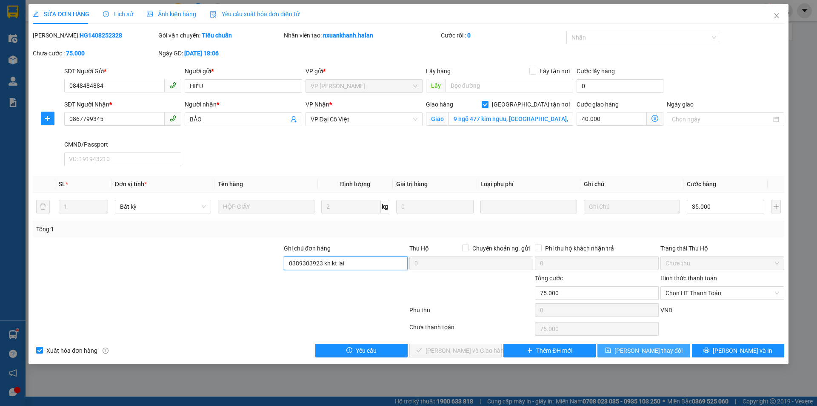
type input "0389303923 kh kt lại"
click at [618, 351] on button "[PERSON_NAME] thay đổi" at bounding box center [643, 350] width 92 height 14
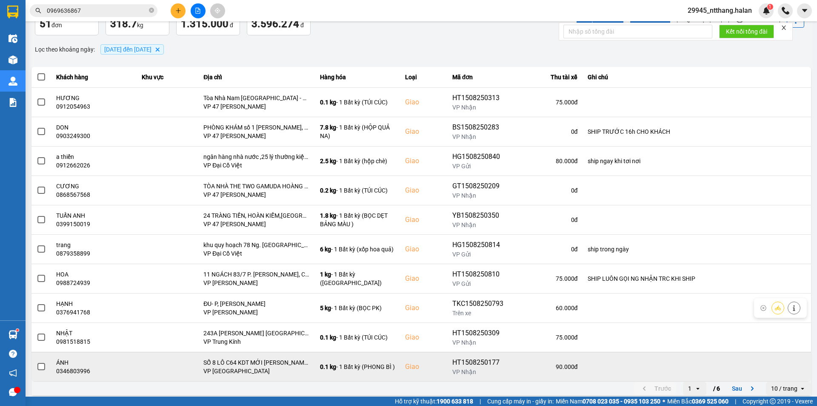
scroll to position [54, 0]
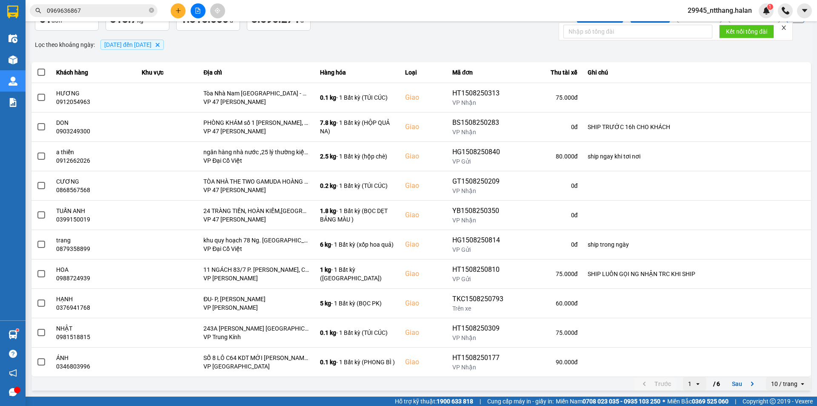
click at [728, 380] on button "Sau" at bounding box center [745, 383] width 36 height 13
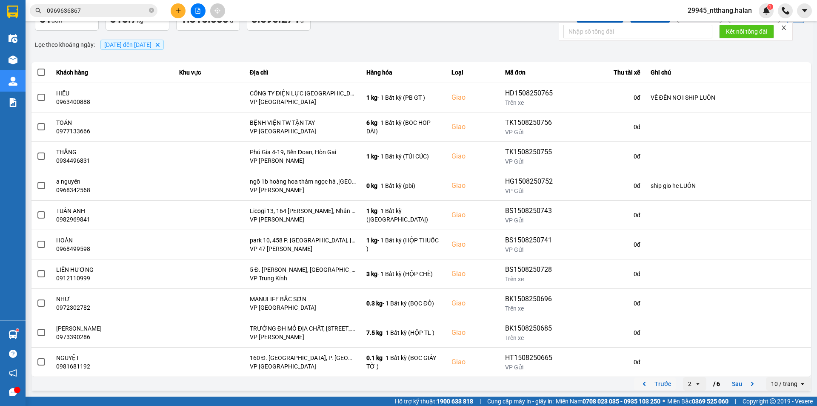
click at [659, 380] on button "Trước" at bounding box center [655, 383] width 42 height 13
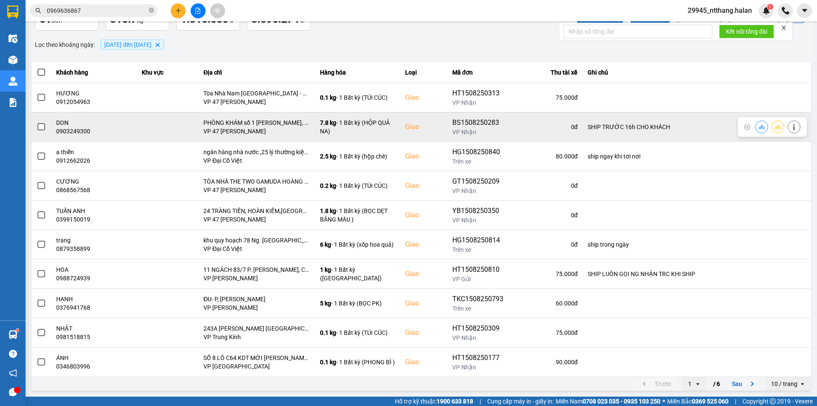
click at [65, 129] on div "0903249300" at bounding box center [94, 131] width 76 height 9
click at [65, 130] on div "0903249300" at bounding box center [94, 131] width 76 height 9
drag, startPoint x: 65, startPoint y: 130, endPoint x: 69, endPoint y: 134, distance: 6.3
copy div "0903249300"
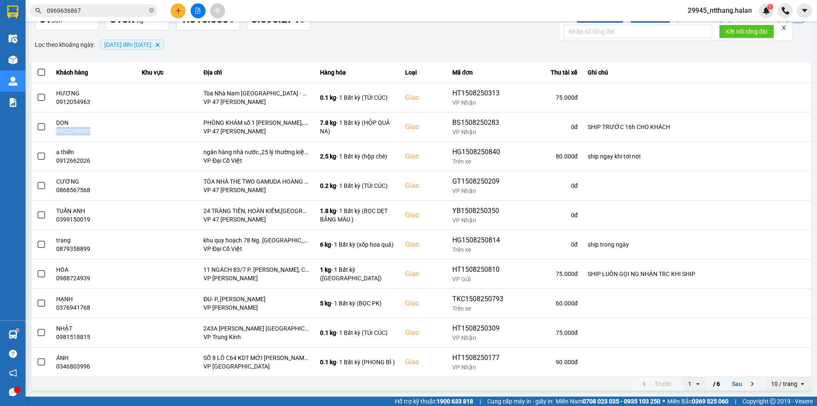
click at [90, 8] on input "0969636867" at bounding box center [97, 10] width 100 height 9
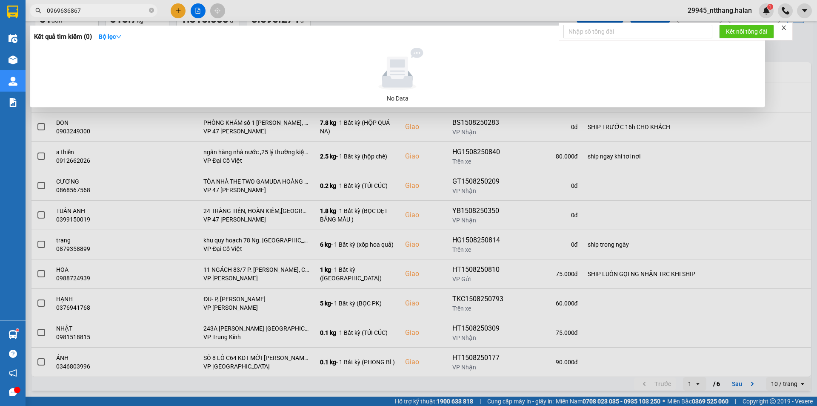
click at [90, 8] on input "0969636867" at bounding box center [97, 10] width 100 height 9
paste input "03249300"
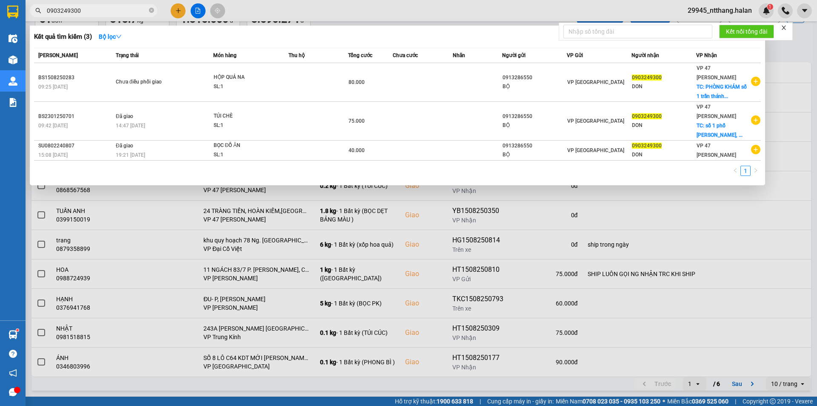
click at [780, 49] on div at bounding box center [408, 203] width 817 height 406
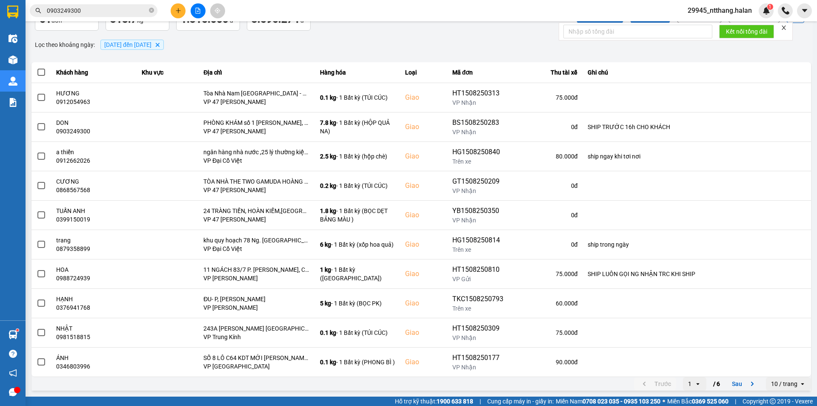
click at [738, 383] on button "Sau" at bounding box center [745, 383] width 36 height 13
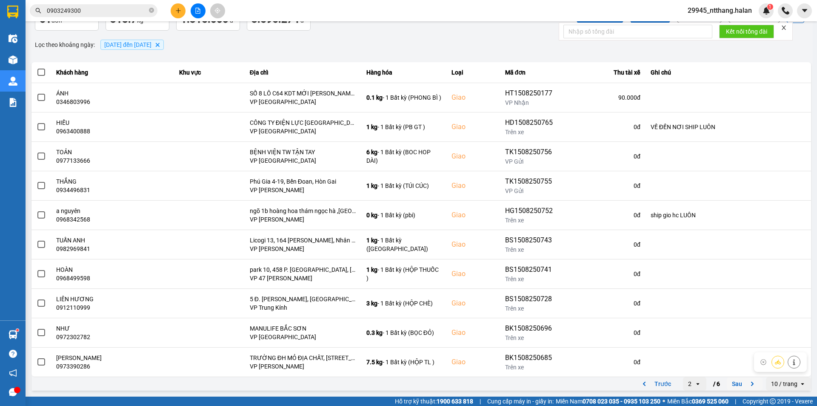
click at [727, 387] on button "Sau" at bounding box center [745, 383] width 36 height 13
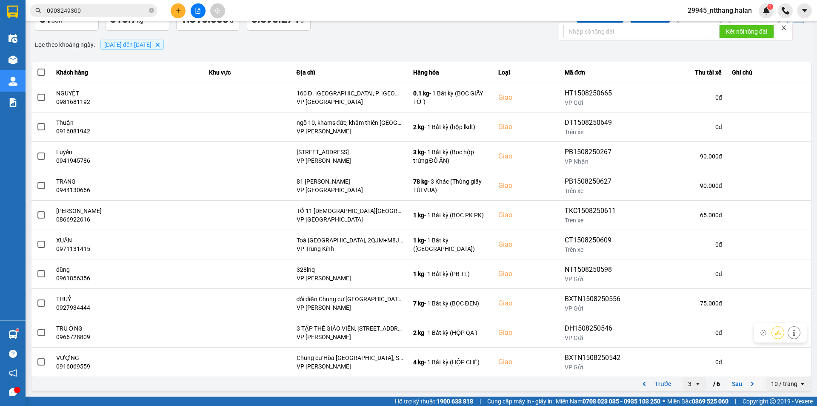
click at [734, 383] on button "Sau" at bounding box center [745, 383] width 36 height 13
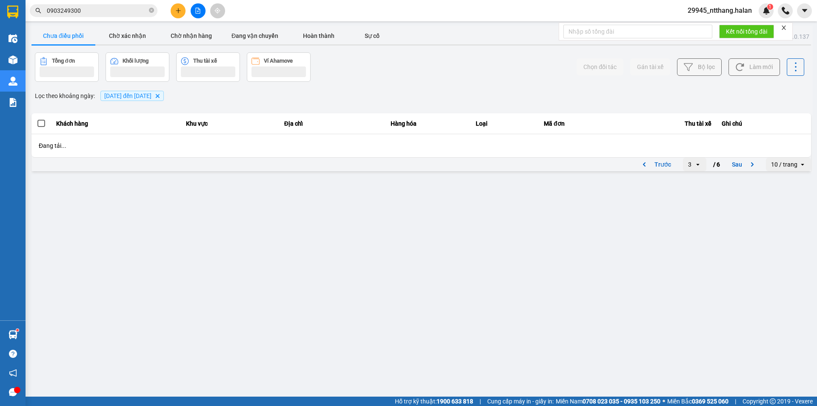
scroll to position [0, 0]
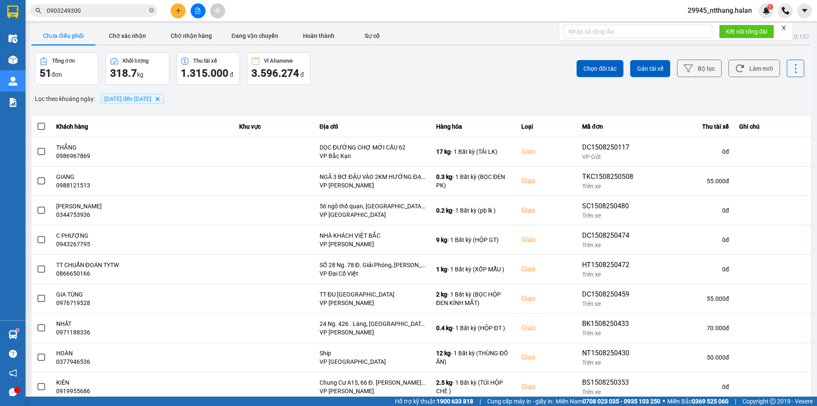
click at [112, 13] on input "0903249300" at bounding box center [97, 10] width 100 height 9
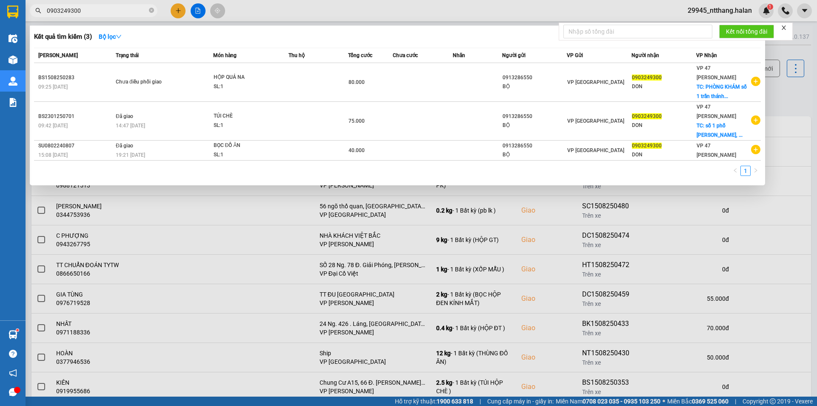
click at [112, 13] on input "0903249300" at bounding box center [97, 10] width 100 height 9
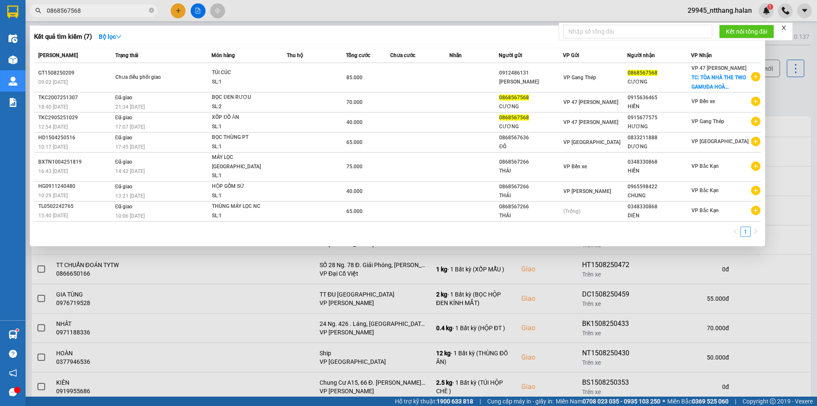
type input "0868567568"
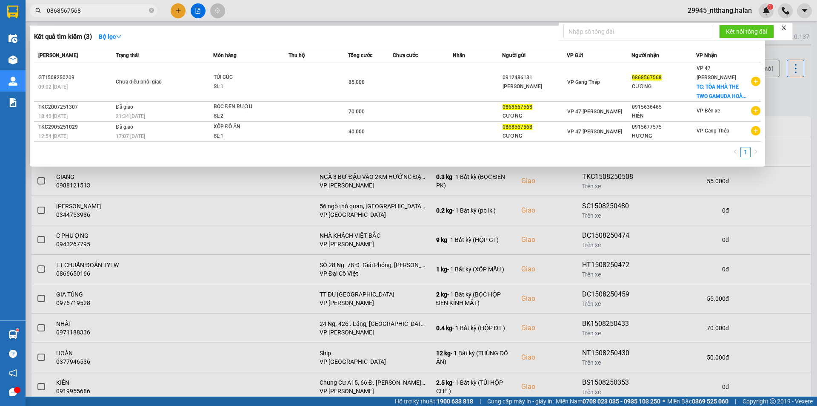
click at [792, 89] on div at bounding box center [408, 203] width 817 height 406
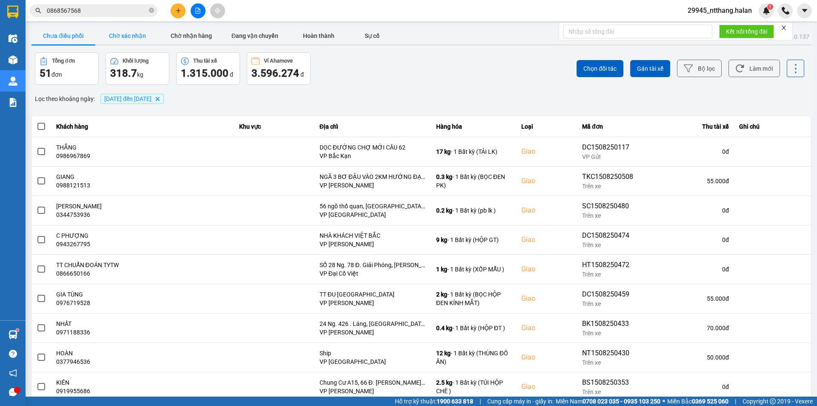
click at [136, 36] on button "Chờ xác nhận" at bounding box center [127, 35] width 64 height 17
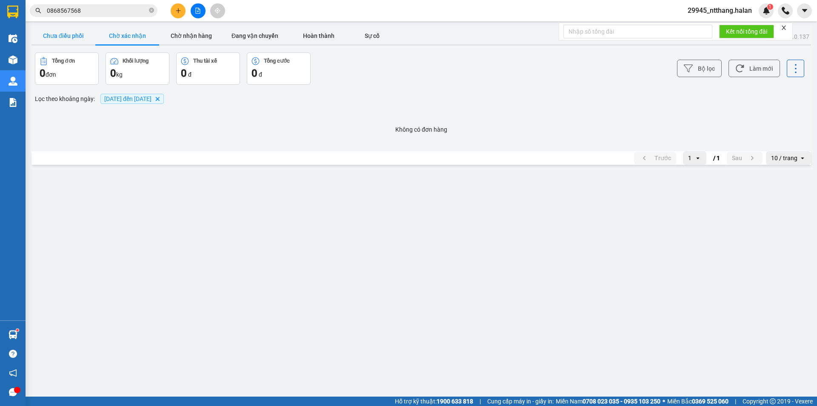
click at [63, 38] on button "Chưa điều phối" at bounding box center [63, 35] width 64 height 17
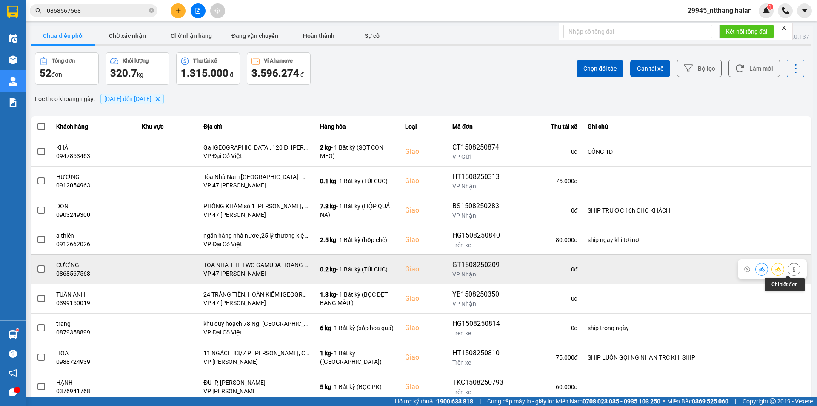
click at [791, 271] on icon at bounding box center [794, 269] width 6 height 6
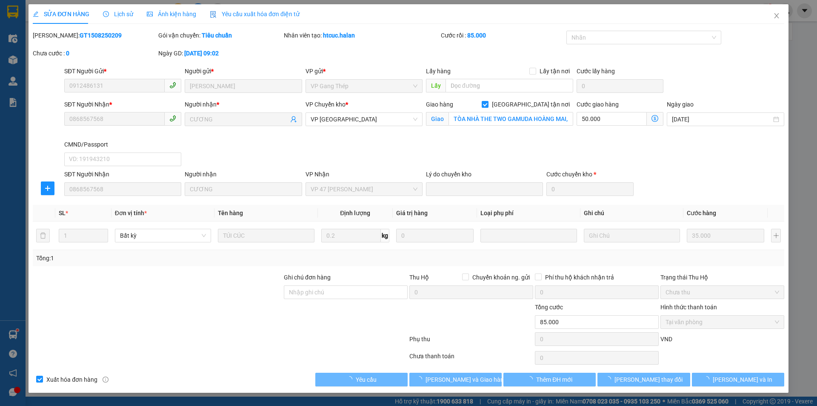
type input "0912486131"
type input "[PERSON_NAME]"
type input "0868567568"
type input "CƯƠNG"
checkbox input "true"
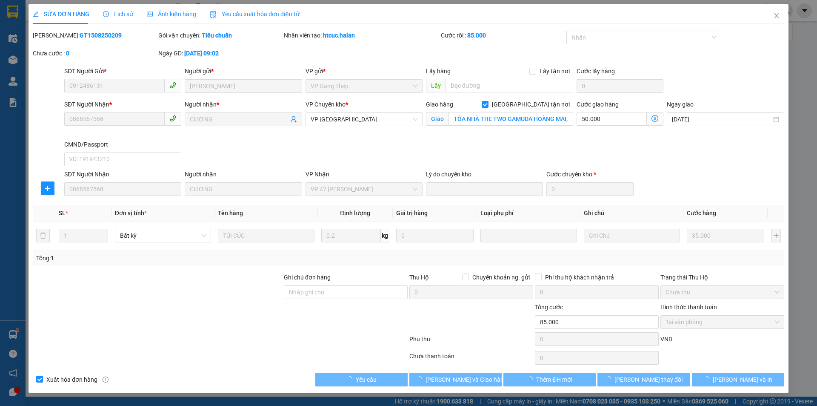
type input "TÒA NHÀ THE TWO GAMUDA HOÀNG MAI, [GEOGRAPHIC_DATA]"
type input "85.000"
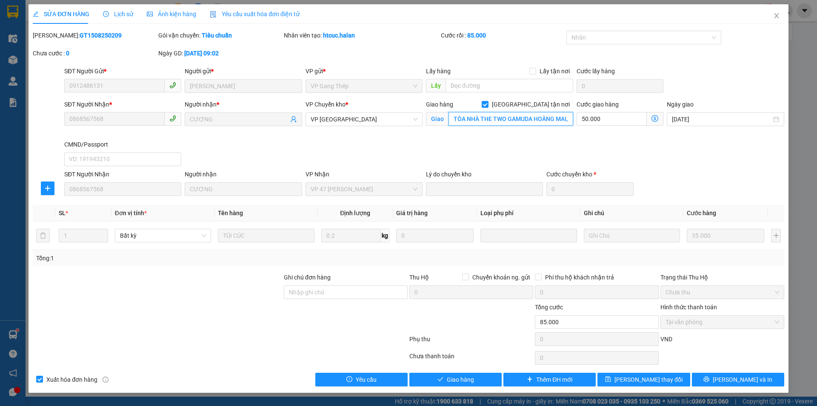
click at [536, 119] on input "TÒA NHÀ THE TWO GAMUDA HOÀNG MAI, [GEOGRAPHIC_DATA]" at bounding box center [511, 119] width 125 height 14
click at [339, 289] on input "Ghi chú đơn hàng" at bounding box center [346, 292] width 124 height 14
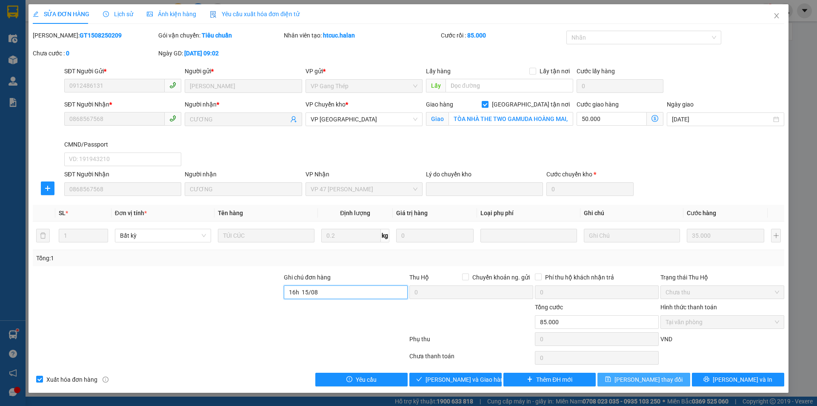
type input "16h 15/08"
click at [622, 382] on button "[PERSON_NAME] thay đổi" at bounding box center [643, 379] width 92 height 14
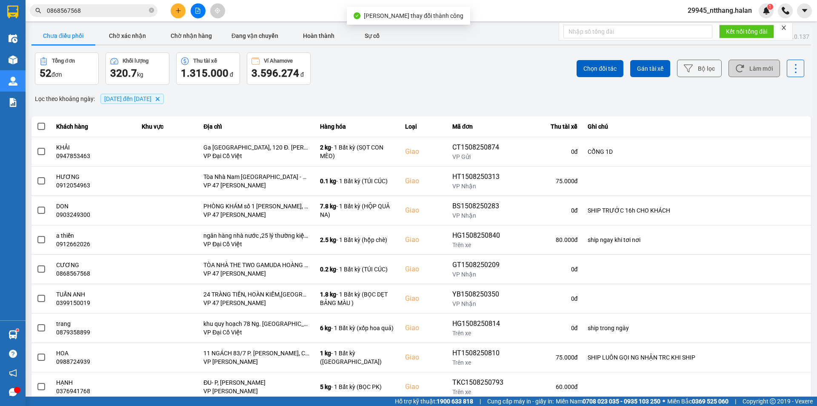
click at [760, 71] on button "Làm mới" at bounding box center [753, 68] width 51 height 17
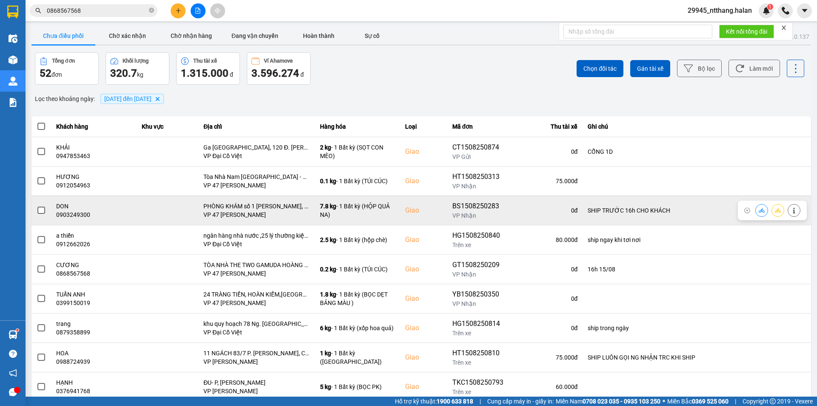
click at [43, 210] on span at bounding box center [41, 210] width 8 height 8
click at [37, 206] on input "checkbox" at bounding box center [37, 206] width 0 height 0
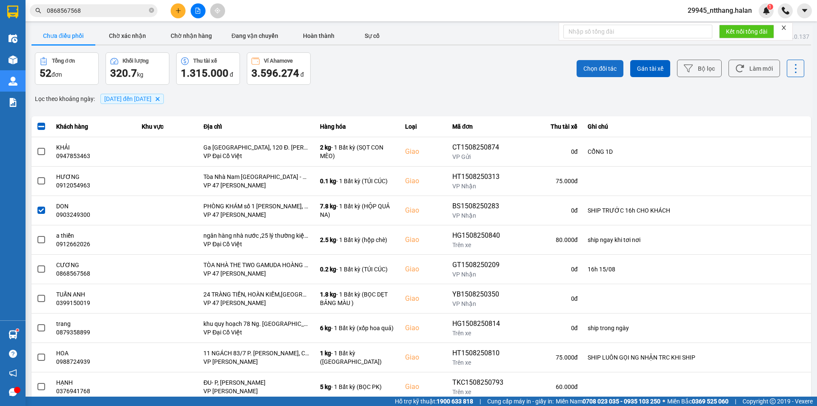
click at [603, 69] on span "Chọn đối tác" at bounding box center [599, 68] width 33 height 9
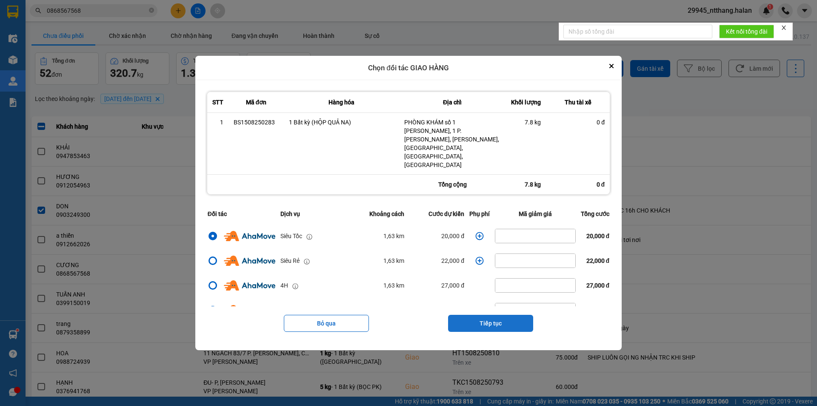
click at [476, 314] on button "Tiếp tục" at bounding box center [490, 322] width 85 height 17
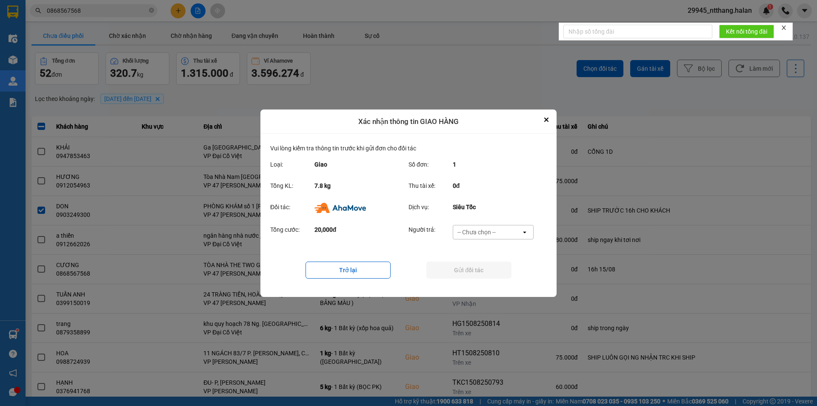
click at [492, 230] on div "-- Chưa chọn --" at bounding box center [476, 232] width 38 height 9
click at [486, 281] on span "Ví Ahamove" at bounding box center [476, 280] width 34 height 9
click at [483, 268] on button "Gửi đối tác" at bounding box center [468, 269] width 85 height 17
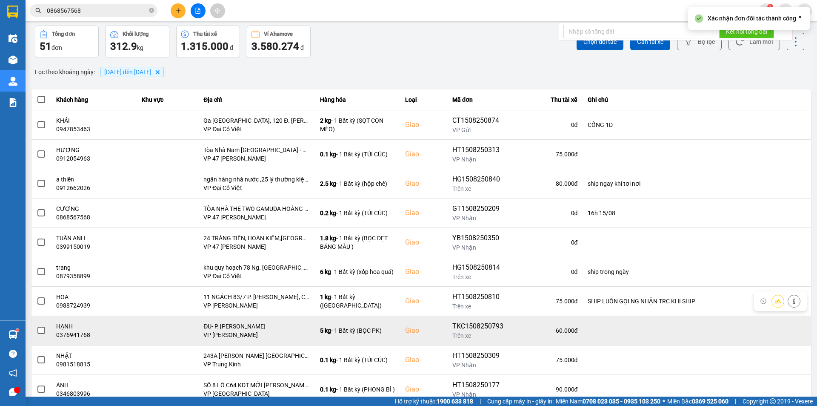
scroll to position [54, 0]
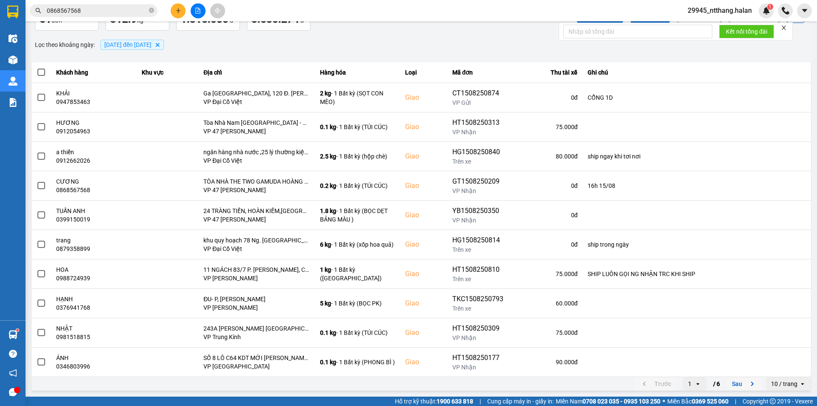
click at [731, 382] on button "Sau" at bounding box center [745, 383] width 36 height 13
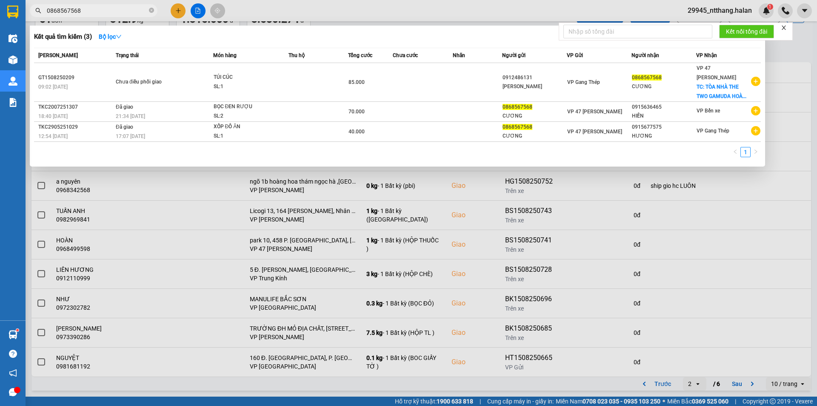
click at [116, 11] on input "0868567568" at bounding box center [97, 10] width 100 height 9
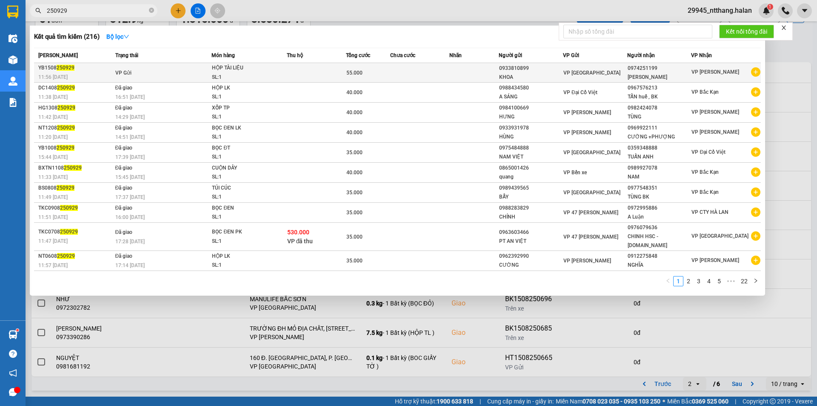
type input "250929"
click at [419, 71] on td at bounding box center [419, 73] width 59 height 20
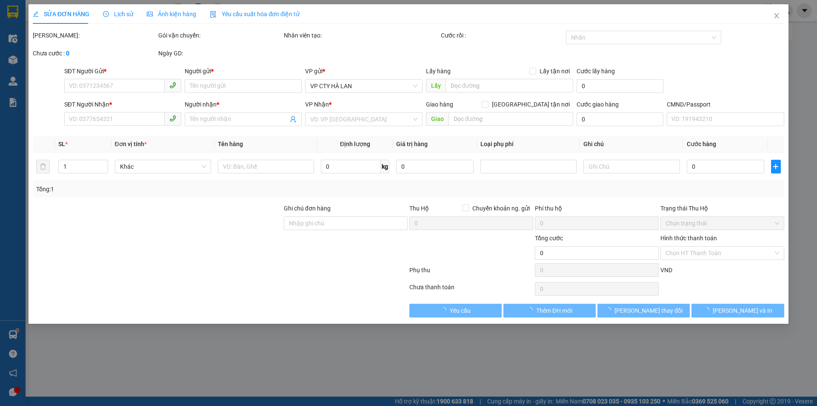
type input "0933810899"
type input "KHOA"
type input "0974251199"
type input "[PERSON_NAME]"
type input "55.000"
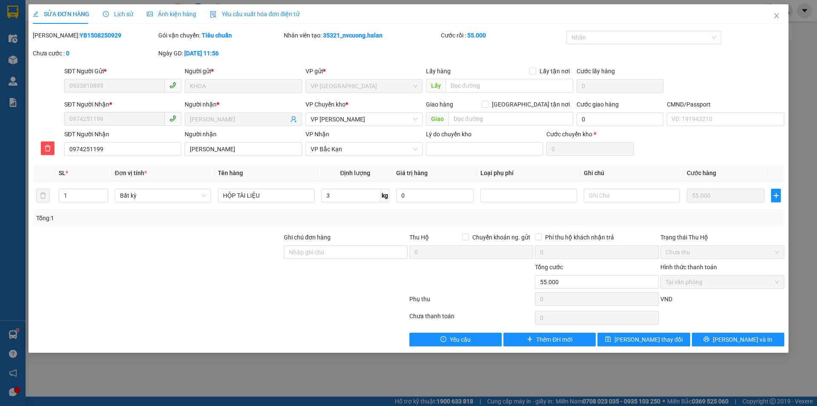
click at [193, 341] on div "Yêu cầu Thêm ĐH mới [PERSON_NAME] thay đổi [PERSON_NAME] và In" at bounding box center [408, 339] width 753 height 14
